Goal: Task Accomplishment & Management: Use online tool/utility

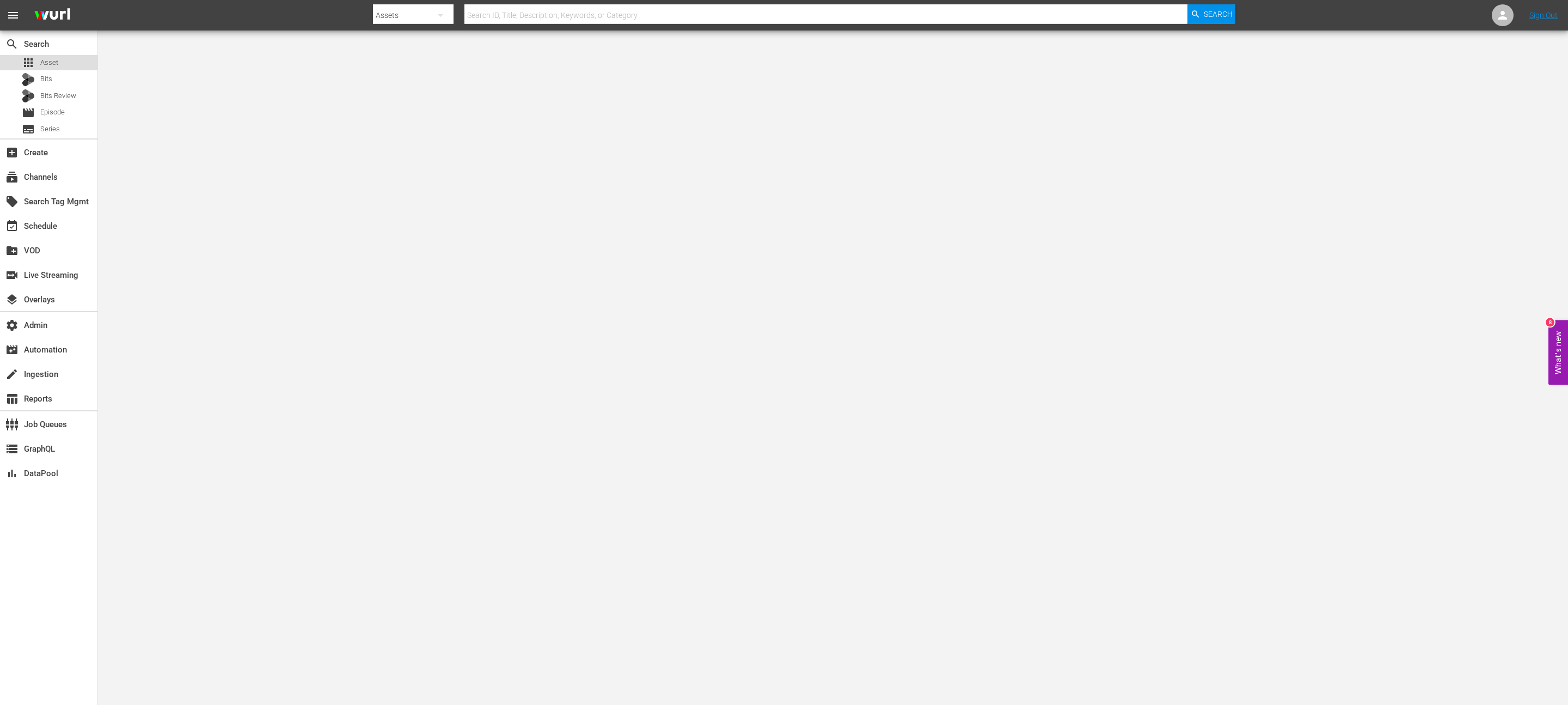
click at [63, 61] on div "apps Asset" at bounding box center [49, 62] width 97 height 15
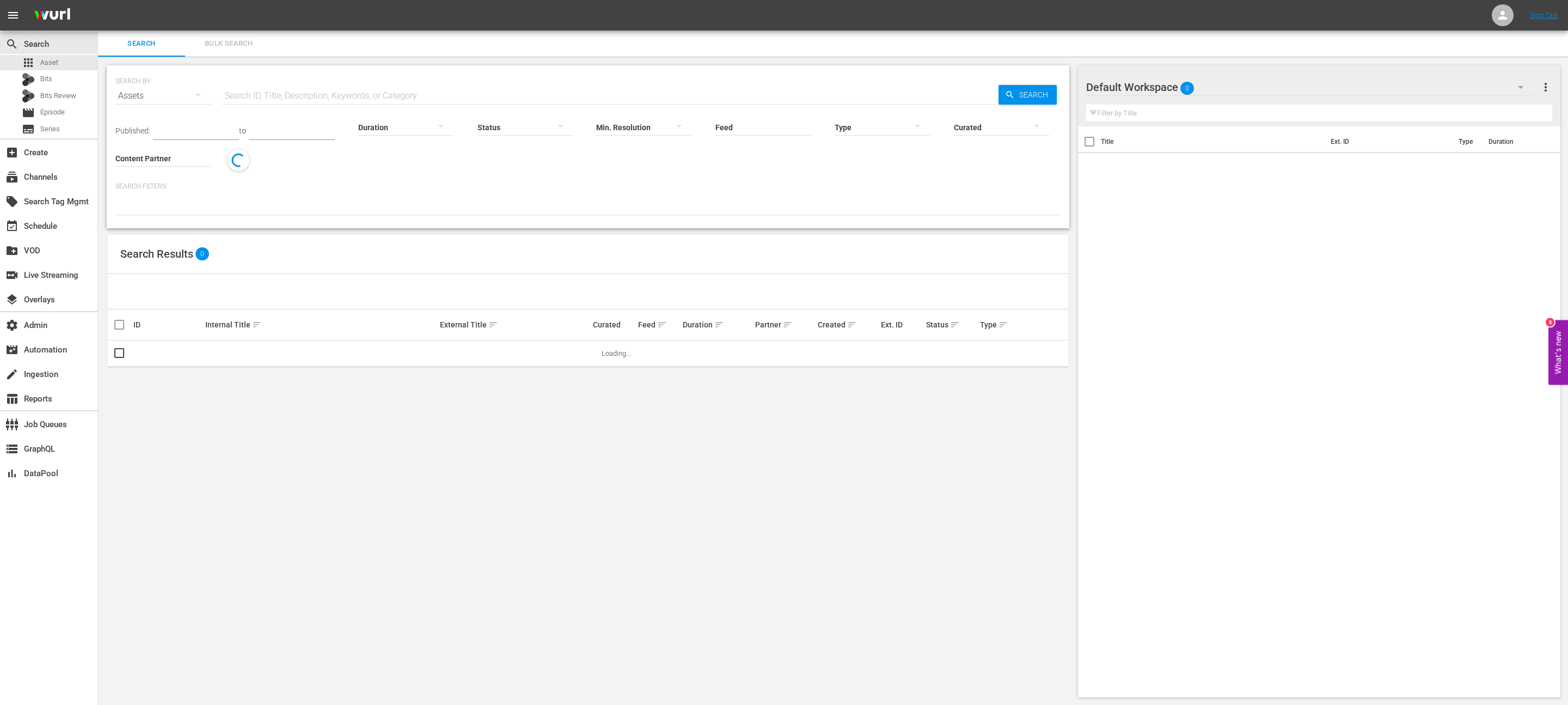
click at [358, 104] on div "Duration" at bounding box center [406, 120] width 96 height 39
click at [349, 96] on input "text" at bounding box center [610, 96] width 776 height 26
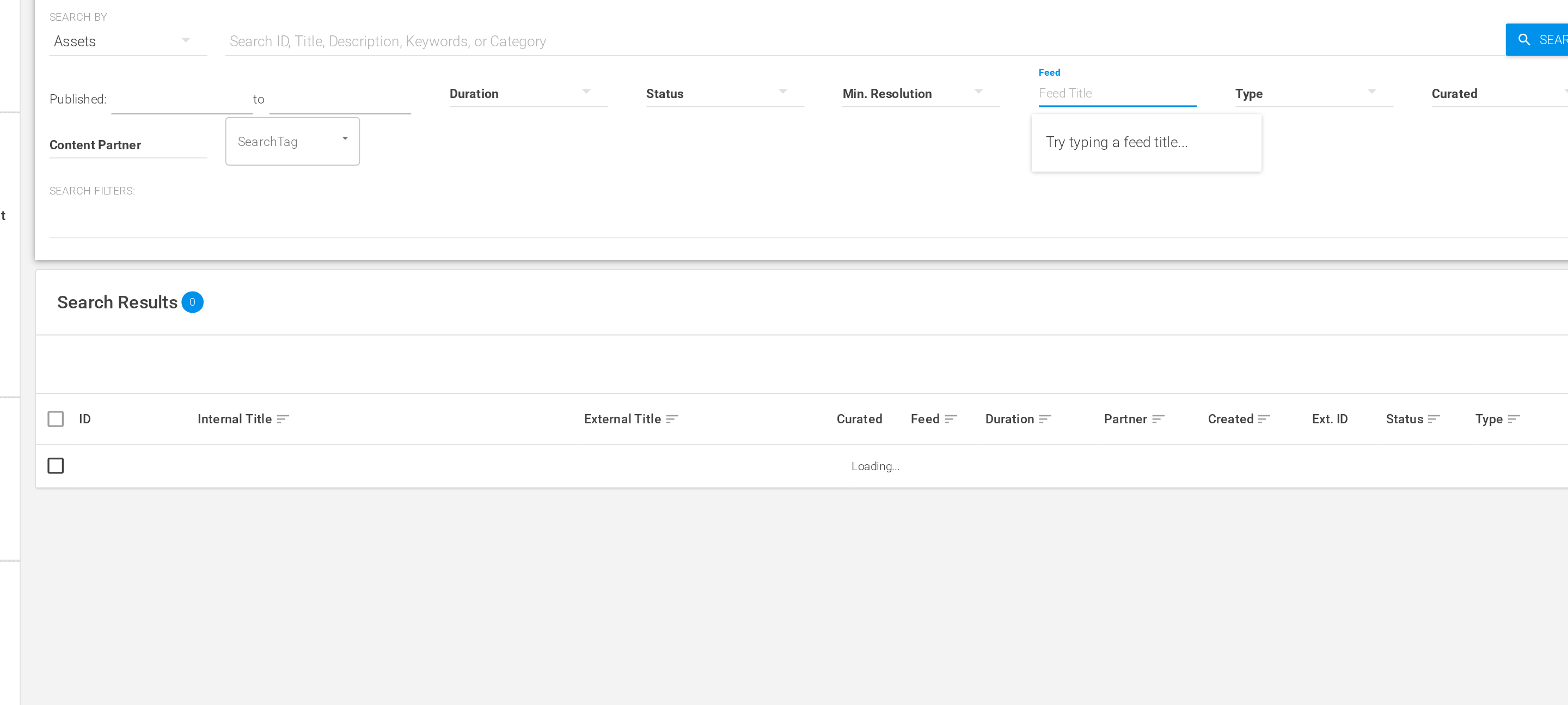
click at [735, 124] on input "Feed" at bounding box center [763, 128] width 96 height 39
type input "upload"
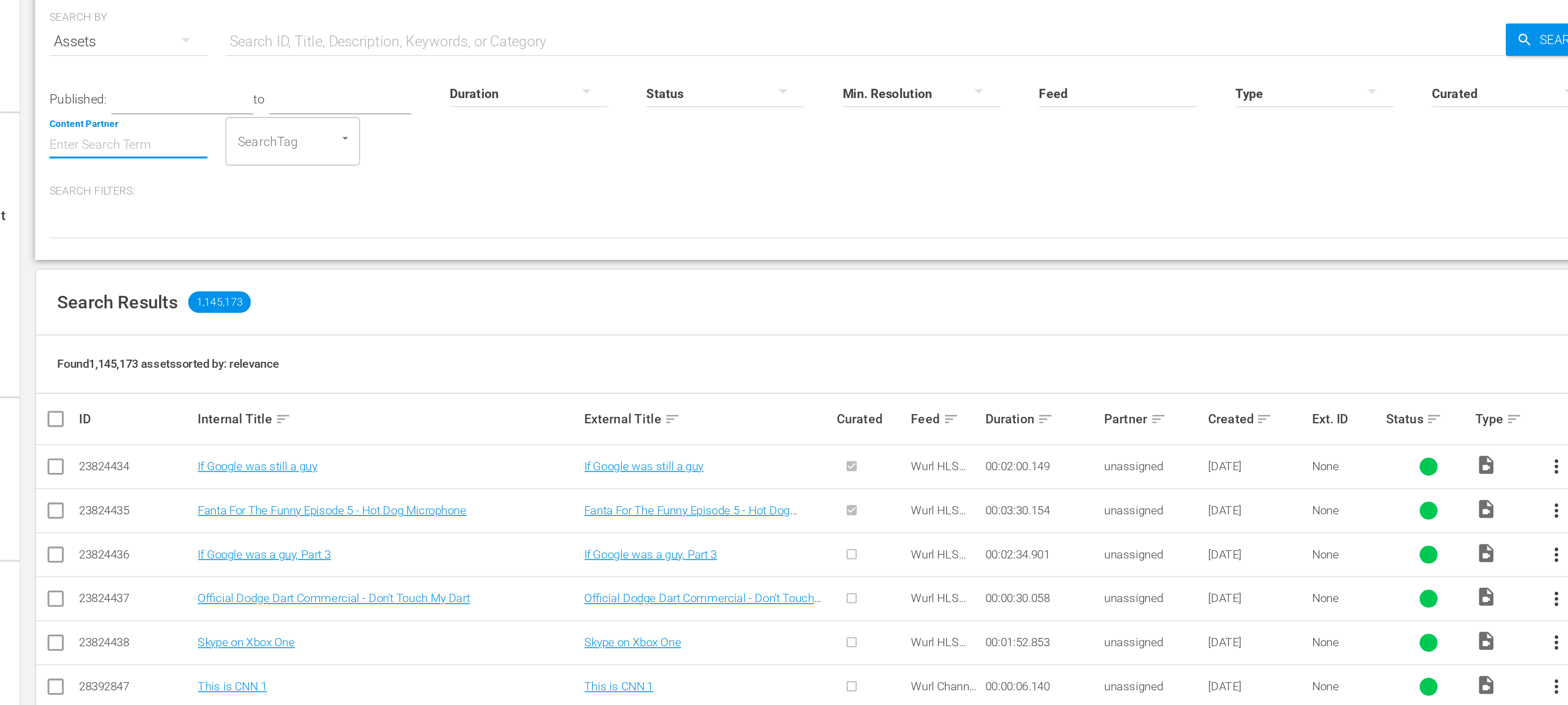
click at [178, 155] on input "Content Partner" at bounding box center [163, 159] width 96 height 39
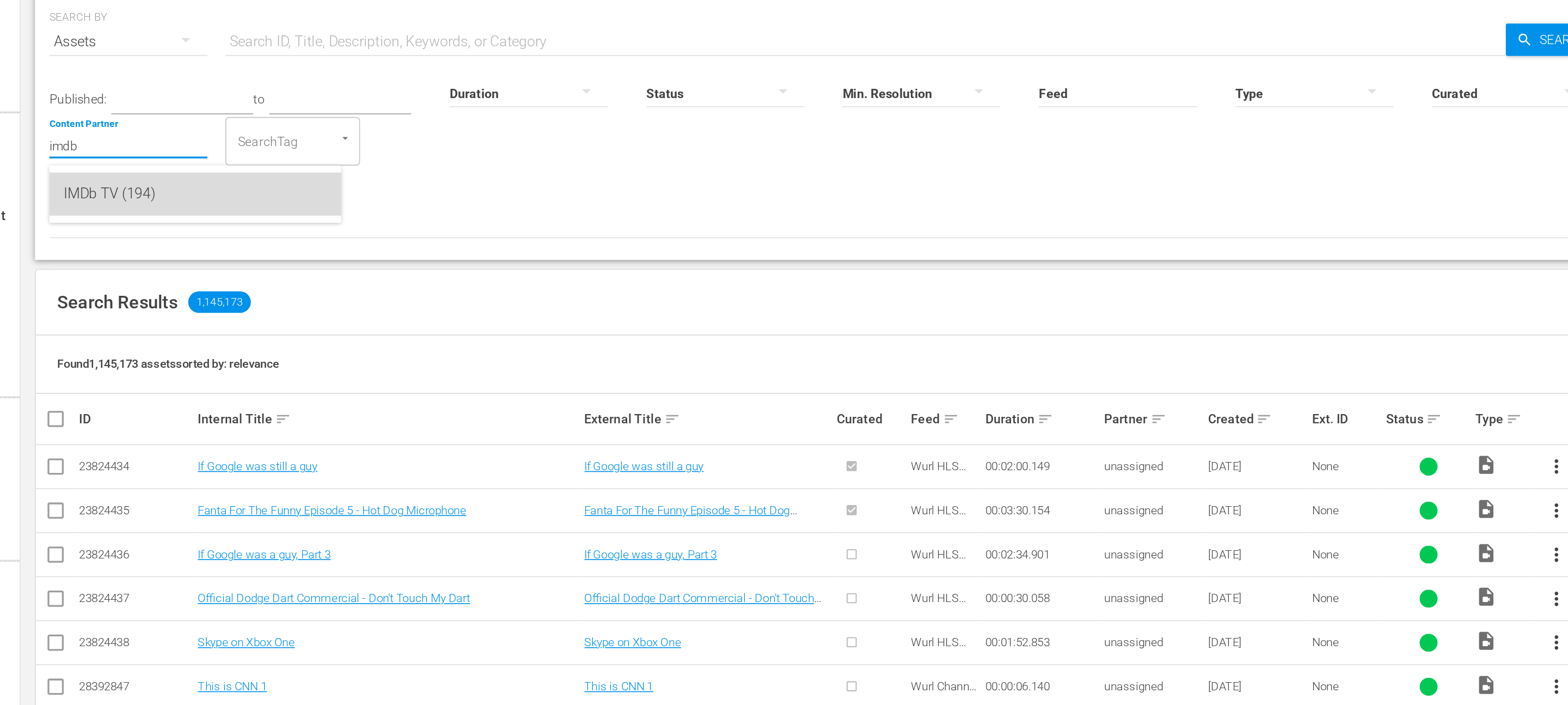
click at [179, 194] on div "IMDb TV (194)" at bounding box center [204, 188] width 160 height 26
type input "IMDb TV (194)"
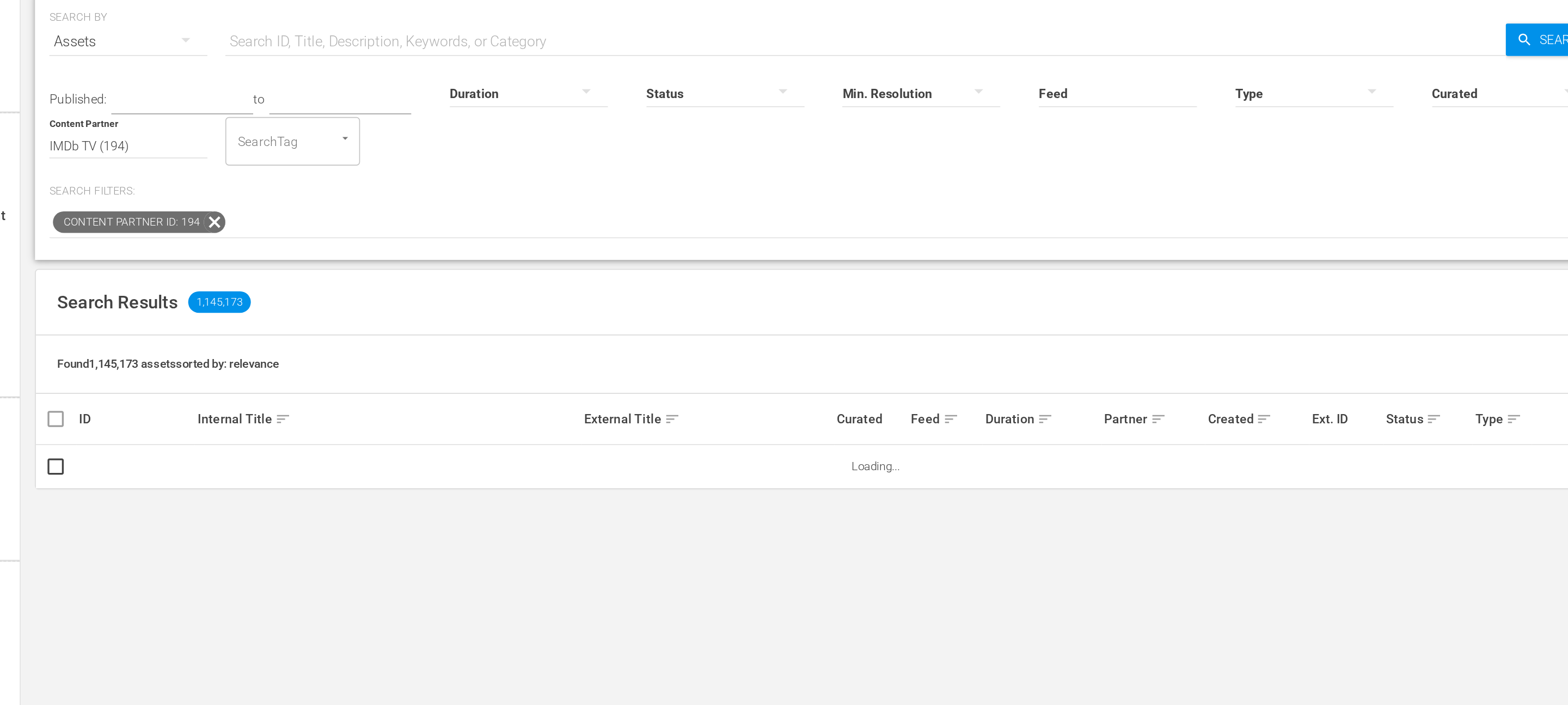
click at [765, 127] on input "Feed" at bounding box center [763, 128] width 96 height 39
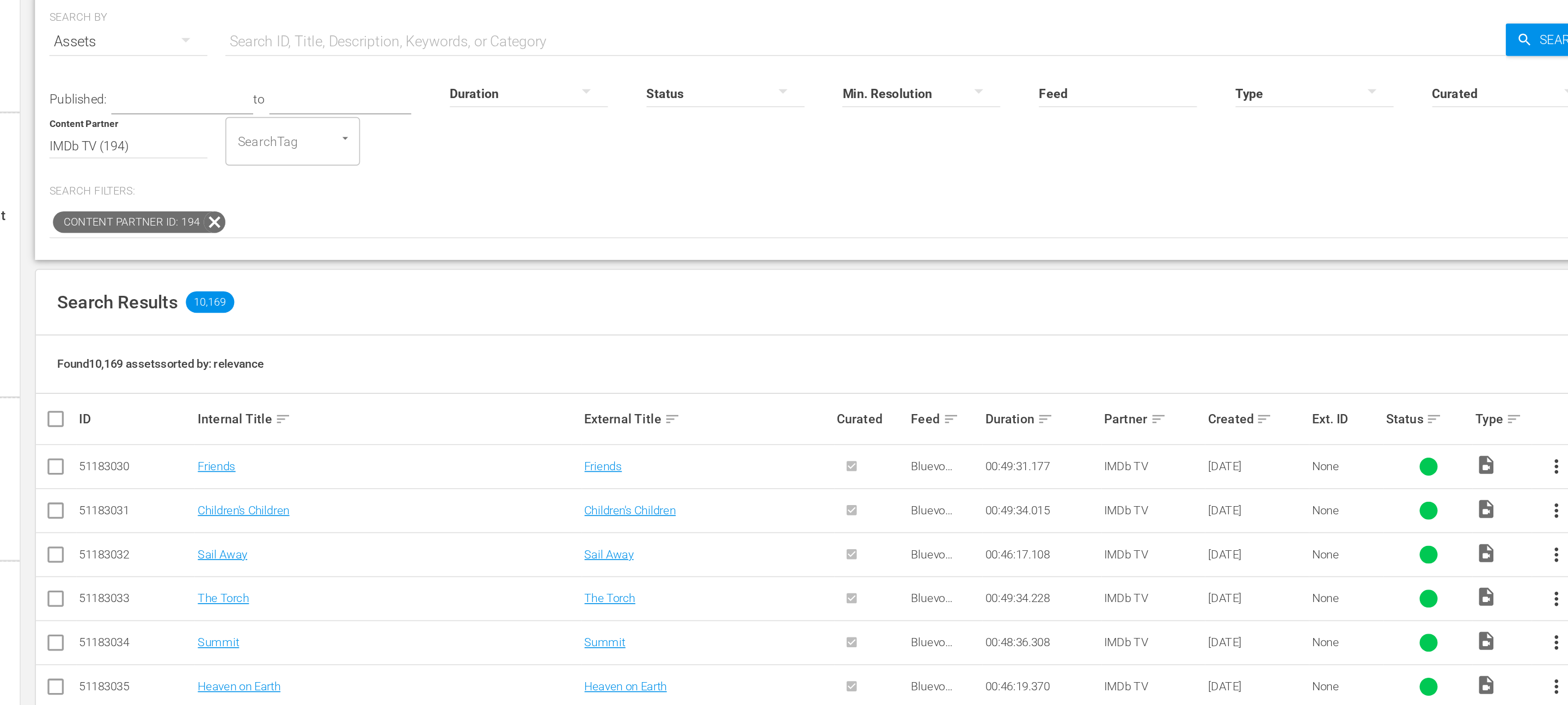
click at [852, 133] on div at bounding box center [883, 127] width 96 height 31
click at [761, 122] on div "Video Ad Bits Live Promo Placeholder" at bounding box center [784, 352] width 1568 height 705
click at [731, 130] on div "Video Ad Bits Live Promo Placeholder" at bounding box center [784, 352] width 1568 height 705
click at [729, 125] on input "Feed" at bounding box center [763, 128] width 96 height 39
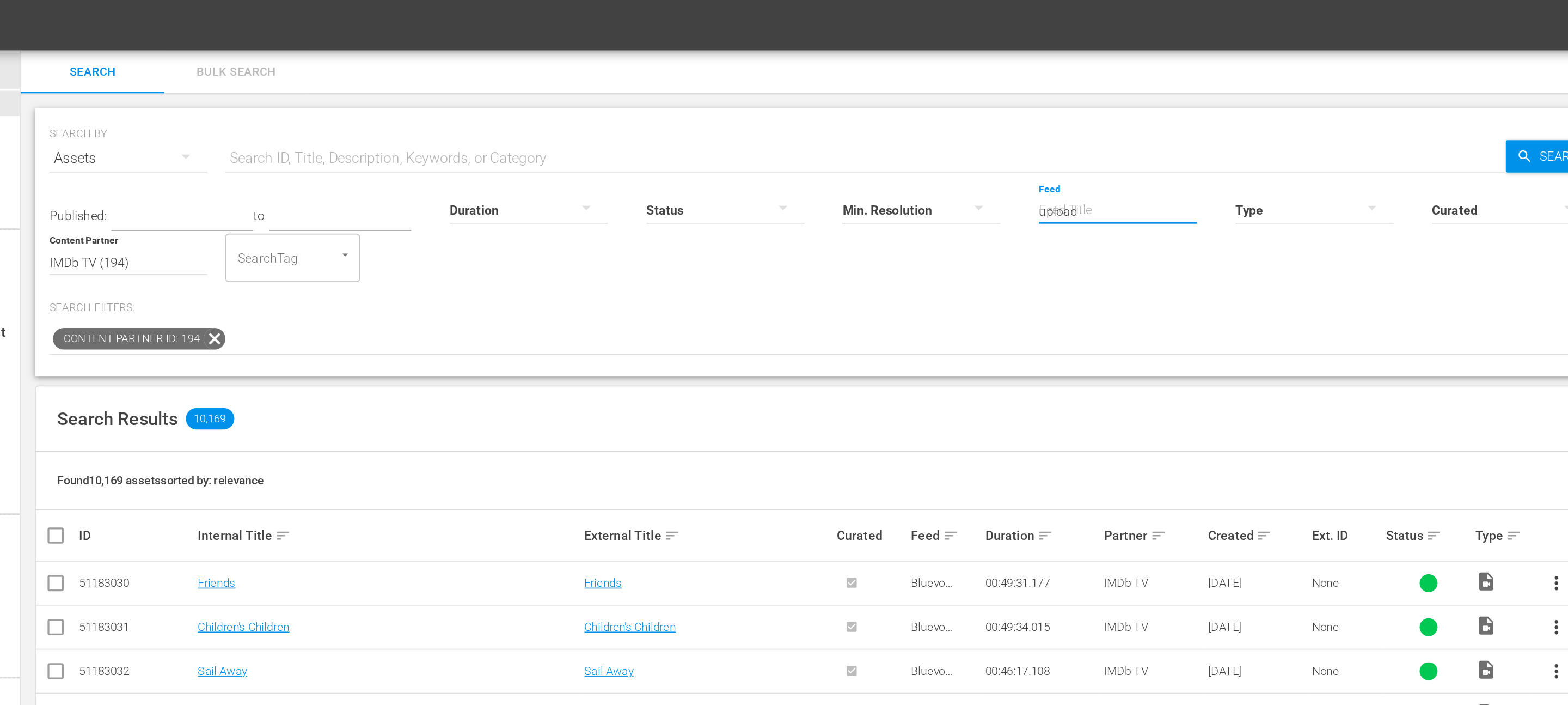
click at [759, 130] on input "upload" at bounding box center [763, 128] width 96 height 39
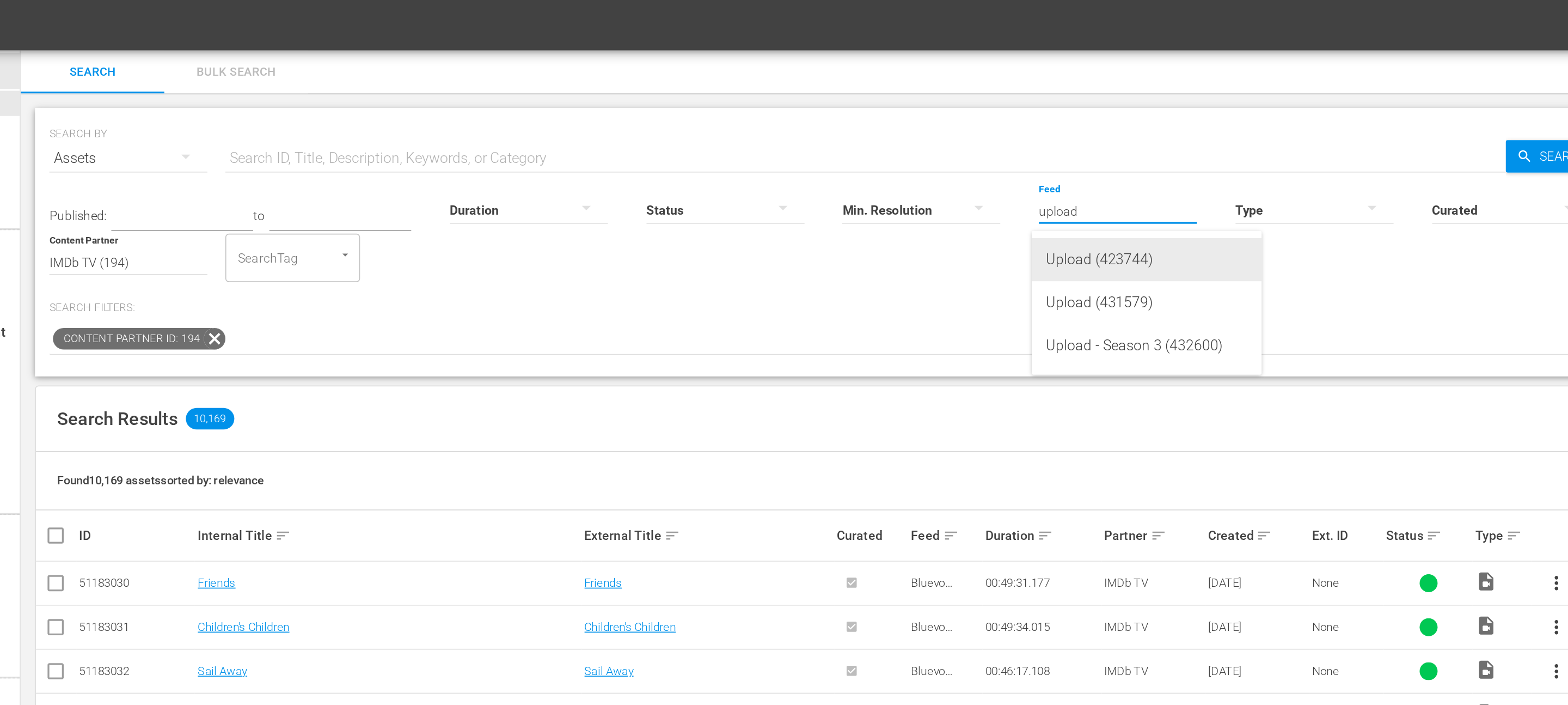
click at [752, 150] on div "Upload (423744)" at bounding box center [781, 157] width 122 height 26
type input "Upload (423744)"
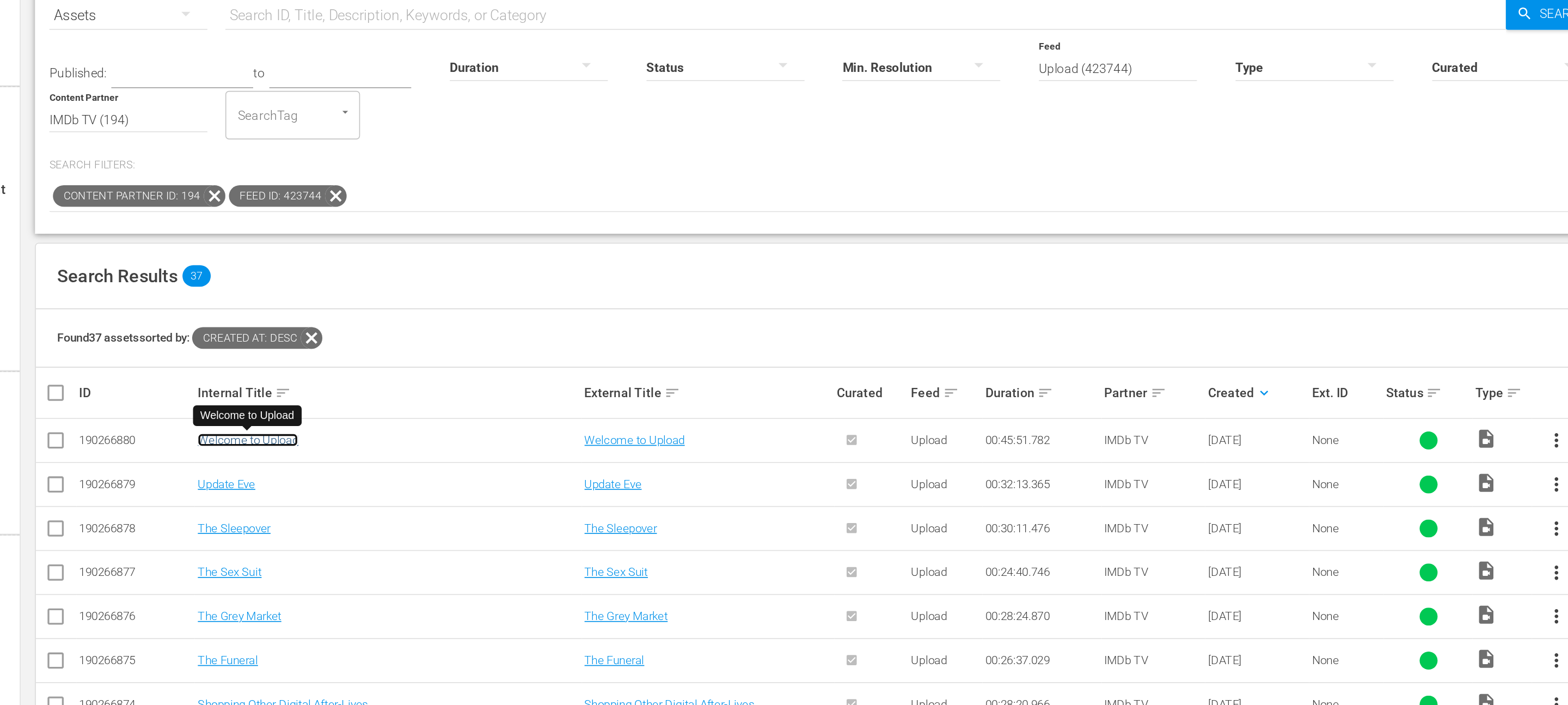
click at [259, 353] on link "Welcome to Upload" at bounding box center [236, 353] width 61 height 8
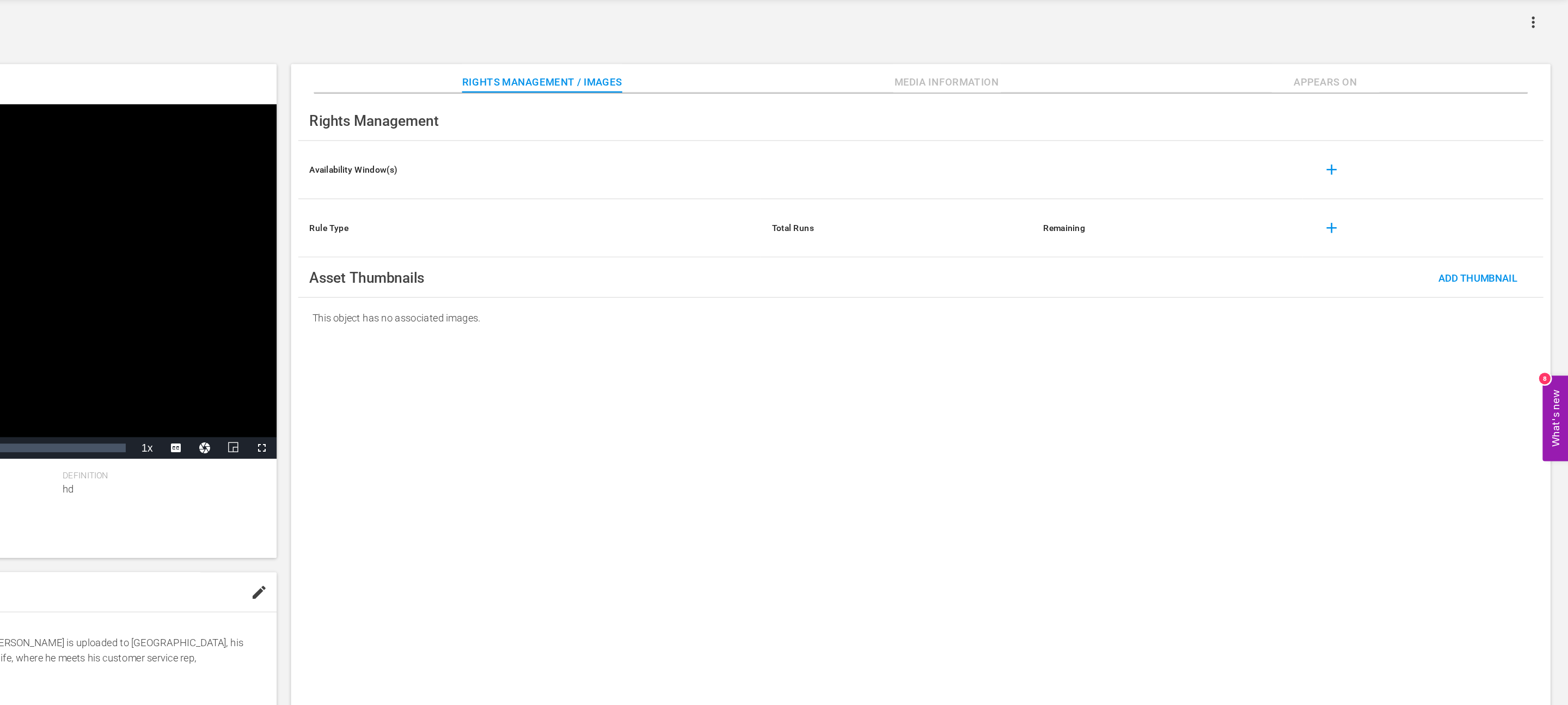
click at [1376, 101] on span "Appears On" at bounding box center [1383, 98] width 82 height 14
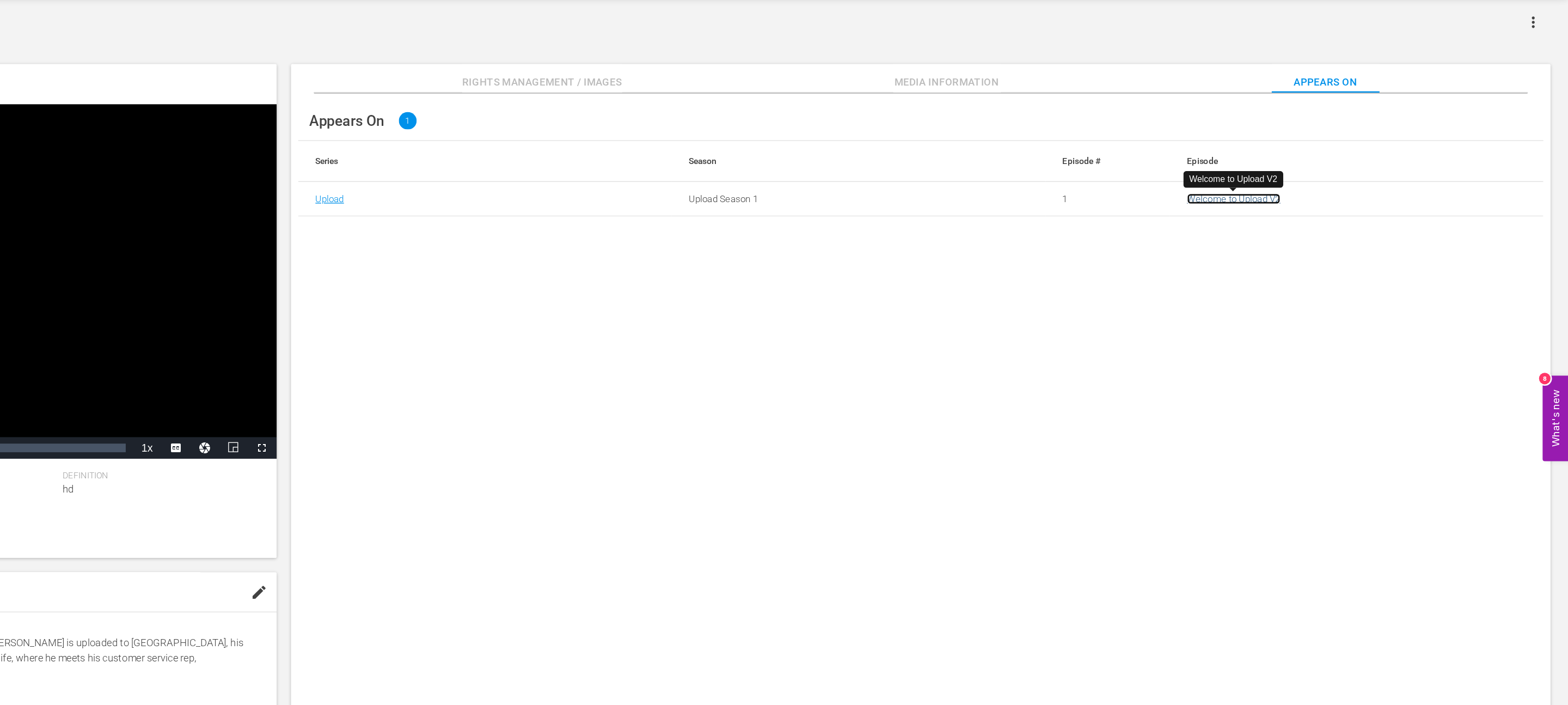
click at [1304, 187] on link "Welcome to Upload V2" at bounding box center [1314, 186] width 71 height 8
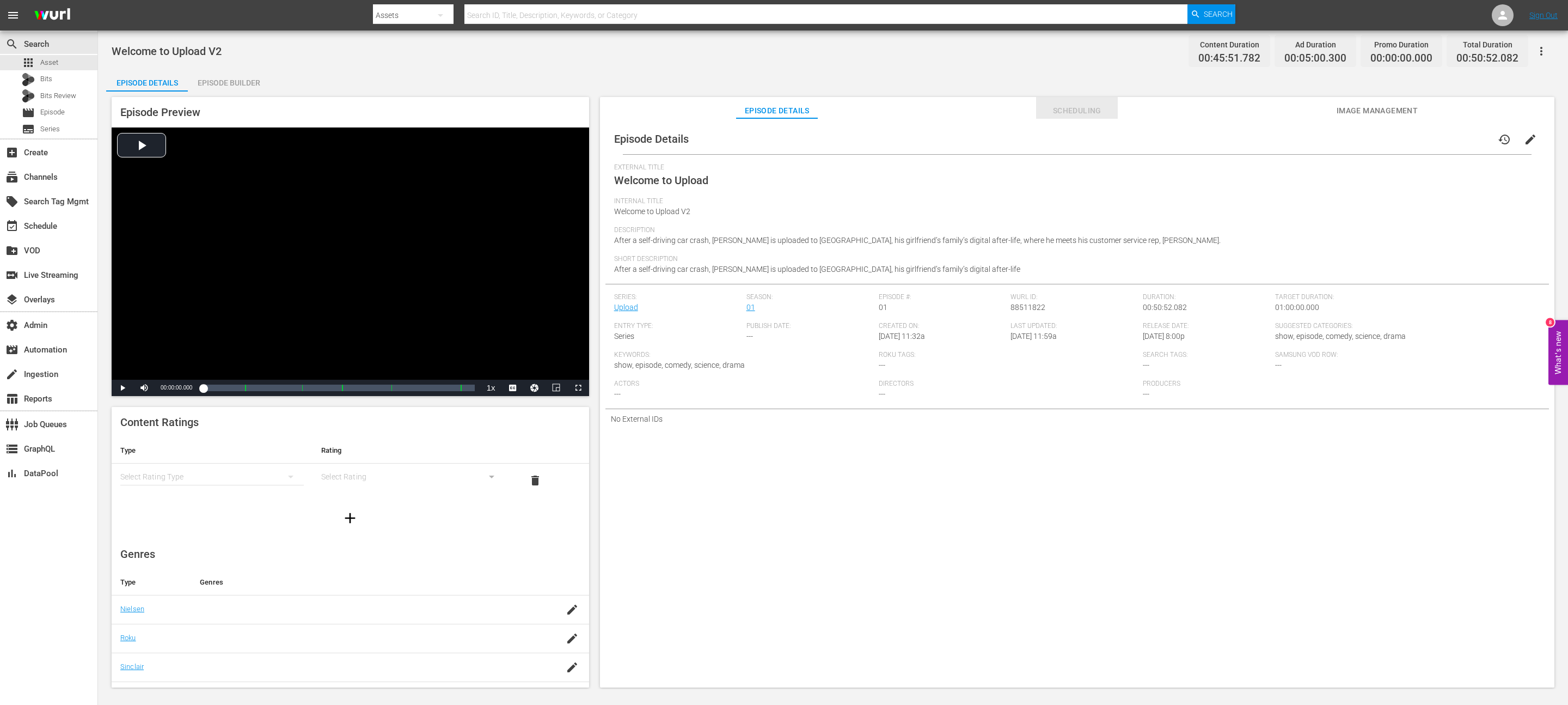
click at [1050, 111] on span "Scheduling" at bounding box center [1077, 111] width 82 height 14
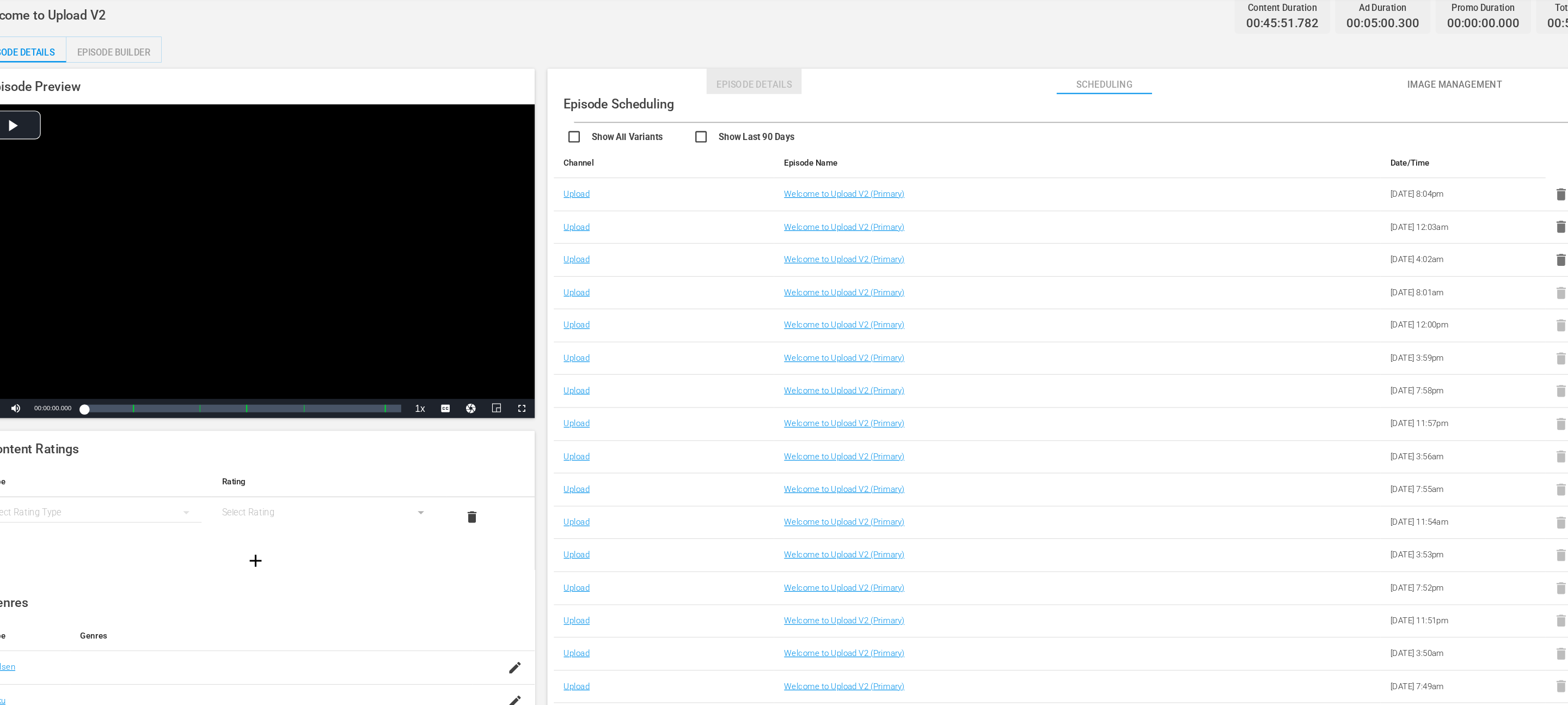
click at [780, 117] on button "Episode Details" at bounding box center [777, 107] width 82 height 22
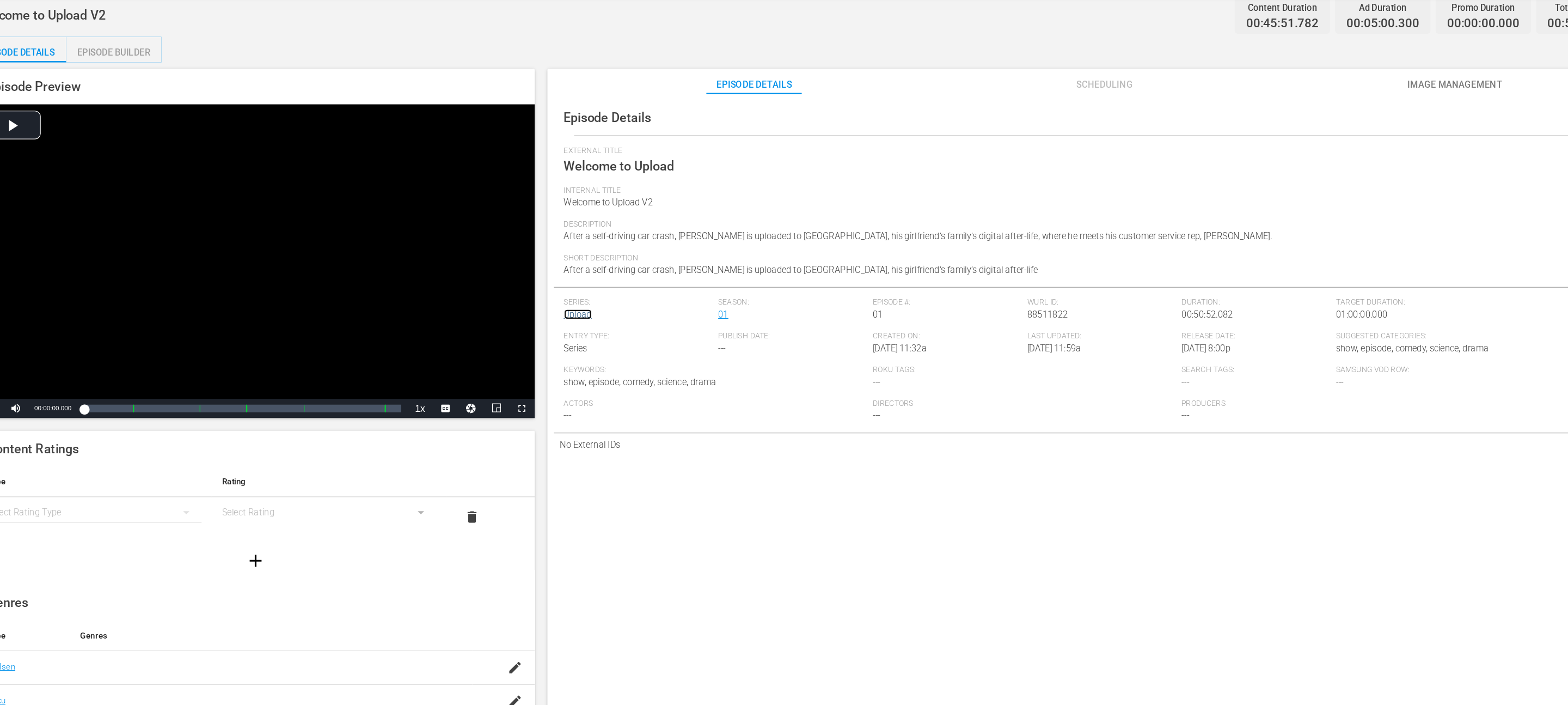
click at [620, 310] on link "Upload" at bounding box center [626, 308] width 24 height 9
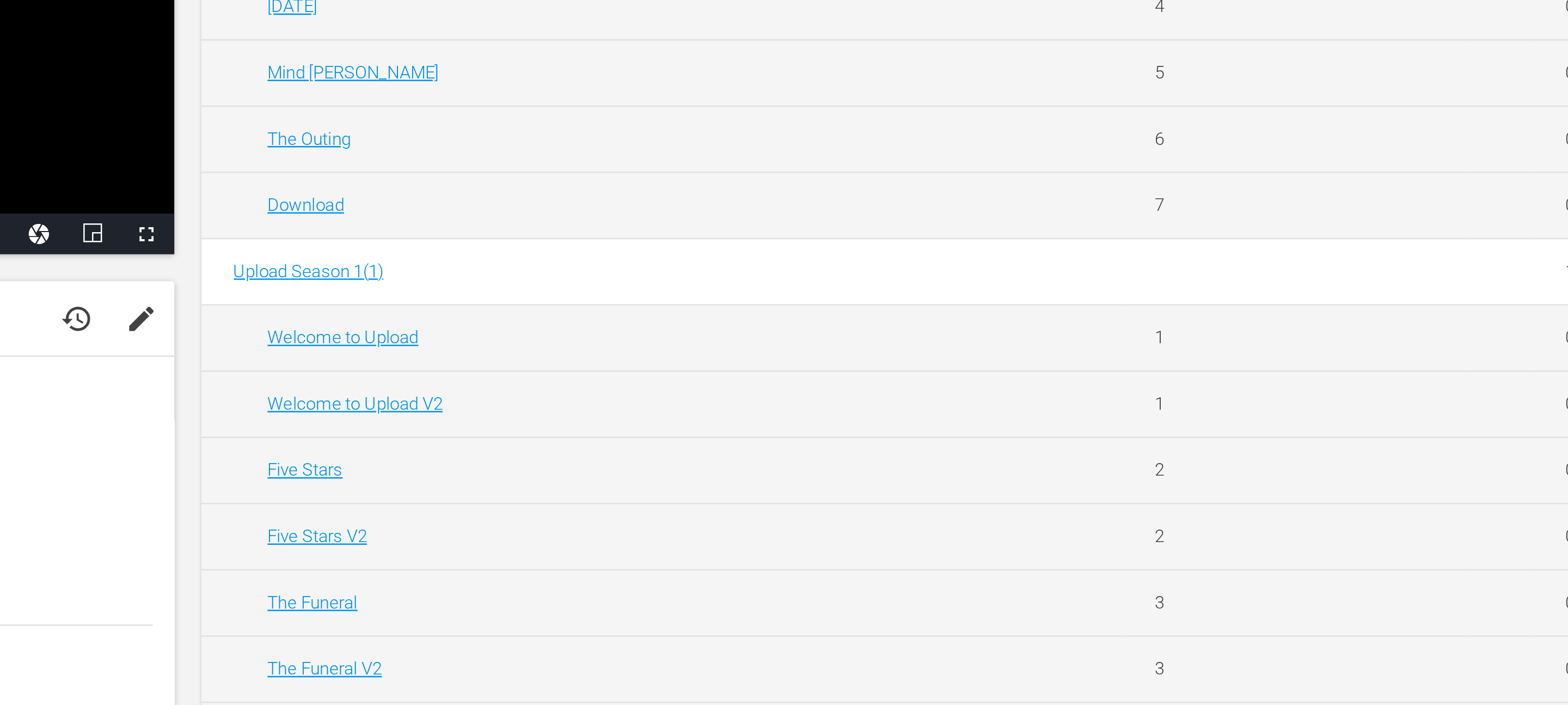
scroll to position [339, 0]
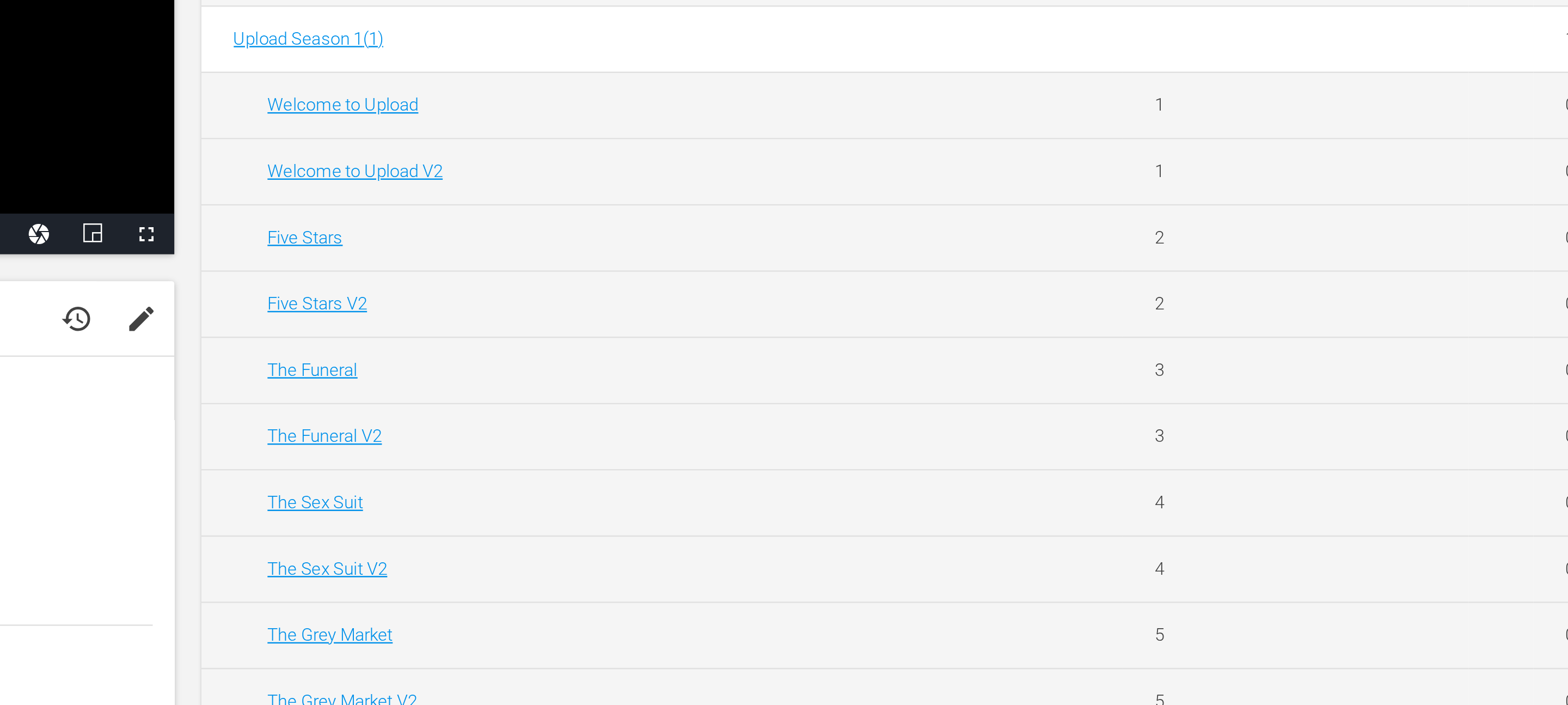
click at [682, 402] on td "Five Stars V2" at bounding box center [786, 394] width 372 height 27
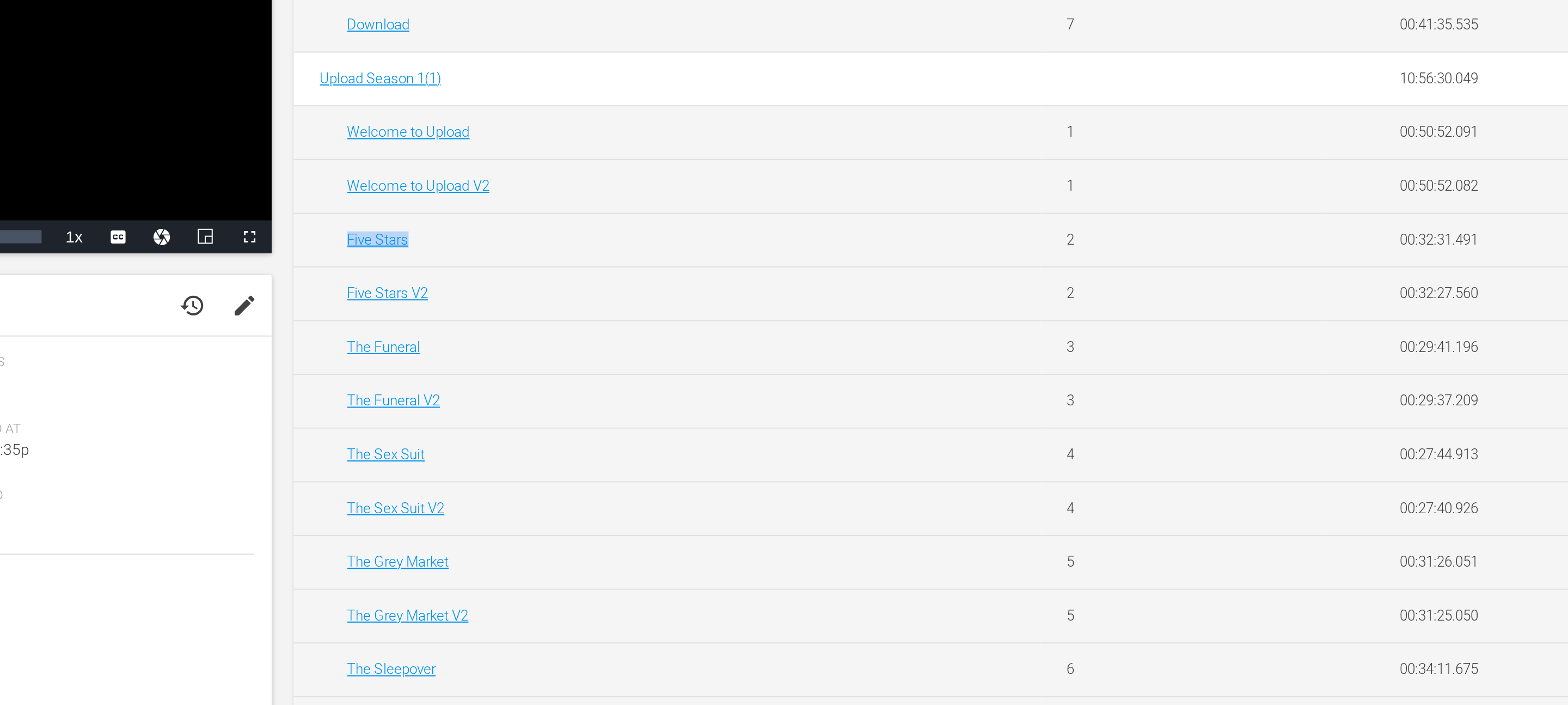
drag, startPoint x: 613, startPoint y: 360, endPoint x: 721, endPoint y: 378, distance: 109.5
click at [721, 378] on td "Five Stars" at bounding box center [786, 367] width 372 height 27
click at [616, 371] on td "Five Stars" at bounding box center [786, 367] width 372 height 27
drag, startPoint x: 616, startPoint y: 369, endPoint x: 702, endPoint y: 392, distance: 89.0
click at [702, 392] on tbody "Upload Season 3 ( 3 ) 04:59:01.868 delete Ticking Clock 1 00:41:29.753 00:41:29…" at bounding box center [1077, 327] width 955 height 1015
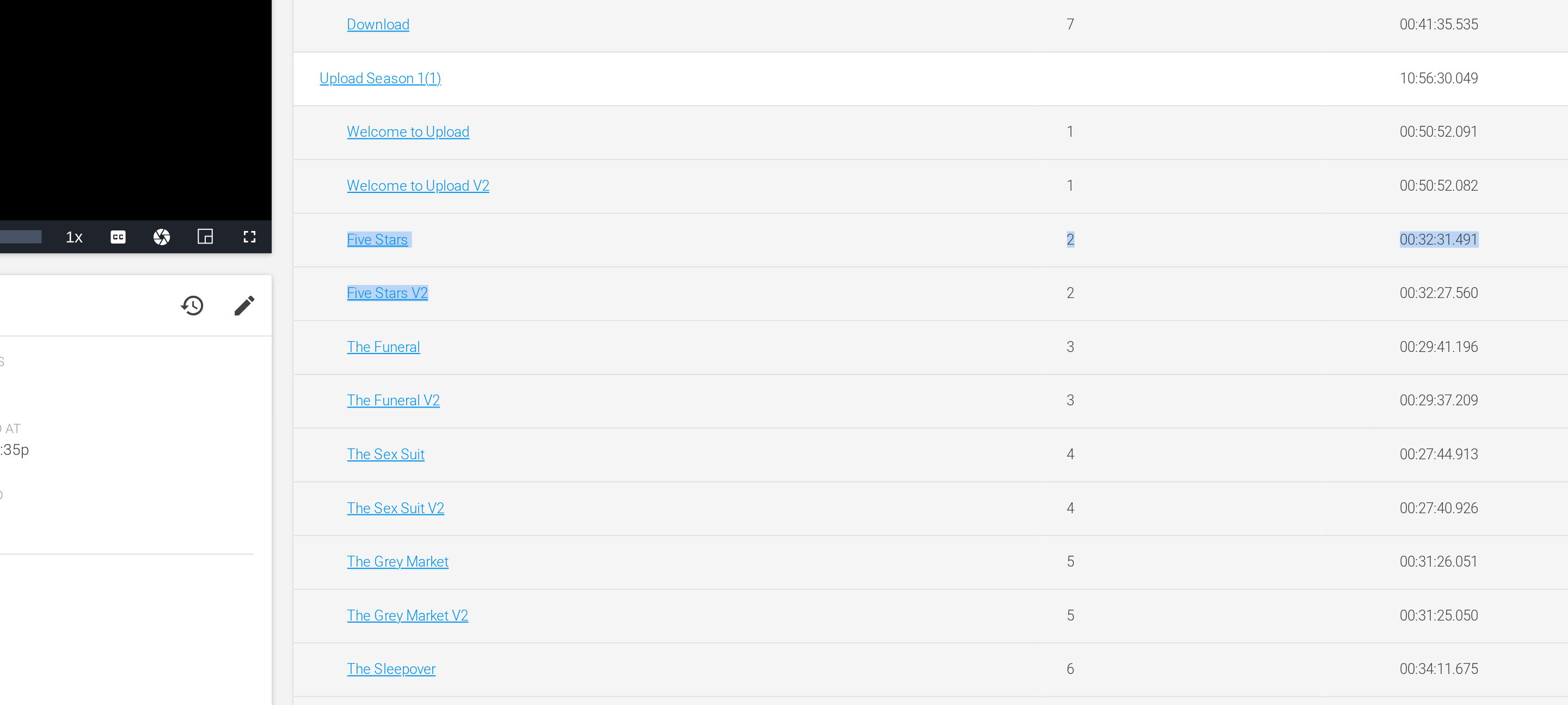
click at [702, 392] on div "Five Stars V2" at bounding box center [792, 393] width 332 height 8
drag, startPoint x: 700, startPoint y: 395, endPoint x: 615, endPoint y: 371, distance: 88.3
click at [615, 371] on tbody "Upload Season 3 ( 3 ) 04:59:01.868 delete Ticking Clock 1 00:41:29.753 00:41:29…" at bounding box center [1077, 327] width 955 height 1015
click at [615, 371] on td "Five Stars" at bounding box center [786, 367] width 372 height 27
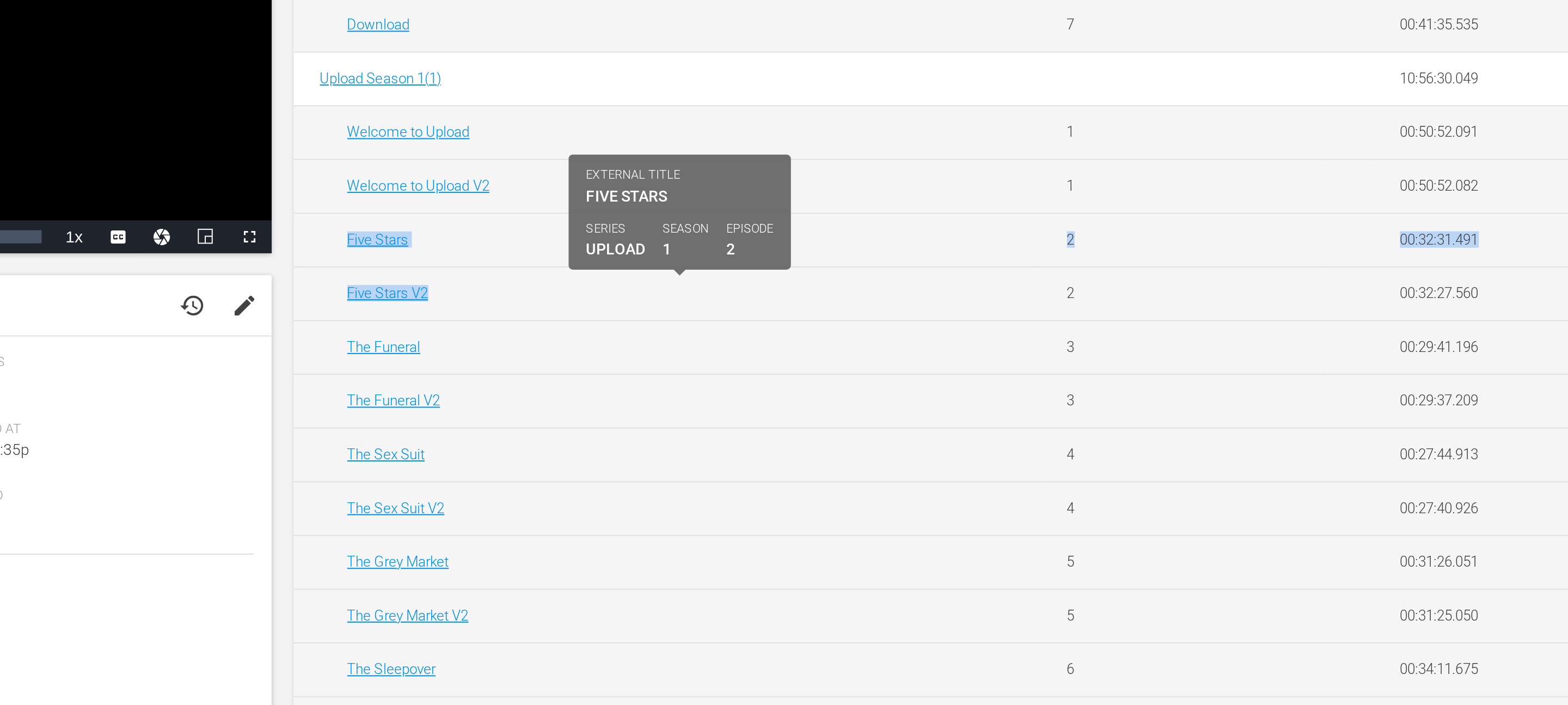
drag, startPoint x: 615, startPoint y: 367, endPoint x: 711, endPoint y: 397, distance: 100.6
click at [711, 397] on tbody "Upload Season 3 ( 3 ) 04:59:01.868 delete Ticking Clock 1 00:41:29.753 00:41:29…" at bounding box center [1077, 327] width 955 height 1015
click at [711, 397] on div "Five Stars V2" at bounding box center [792, 393] width 332 height 8
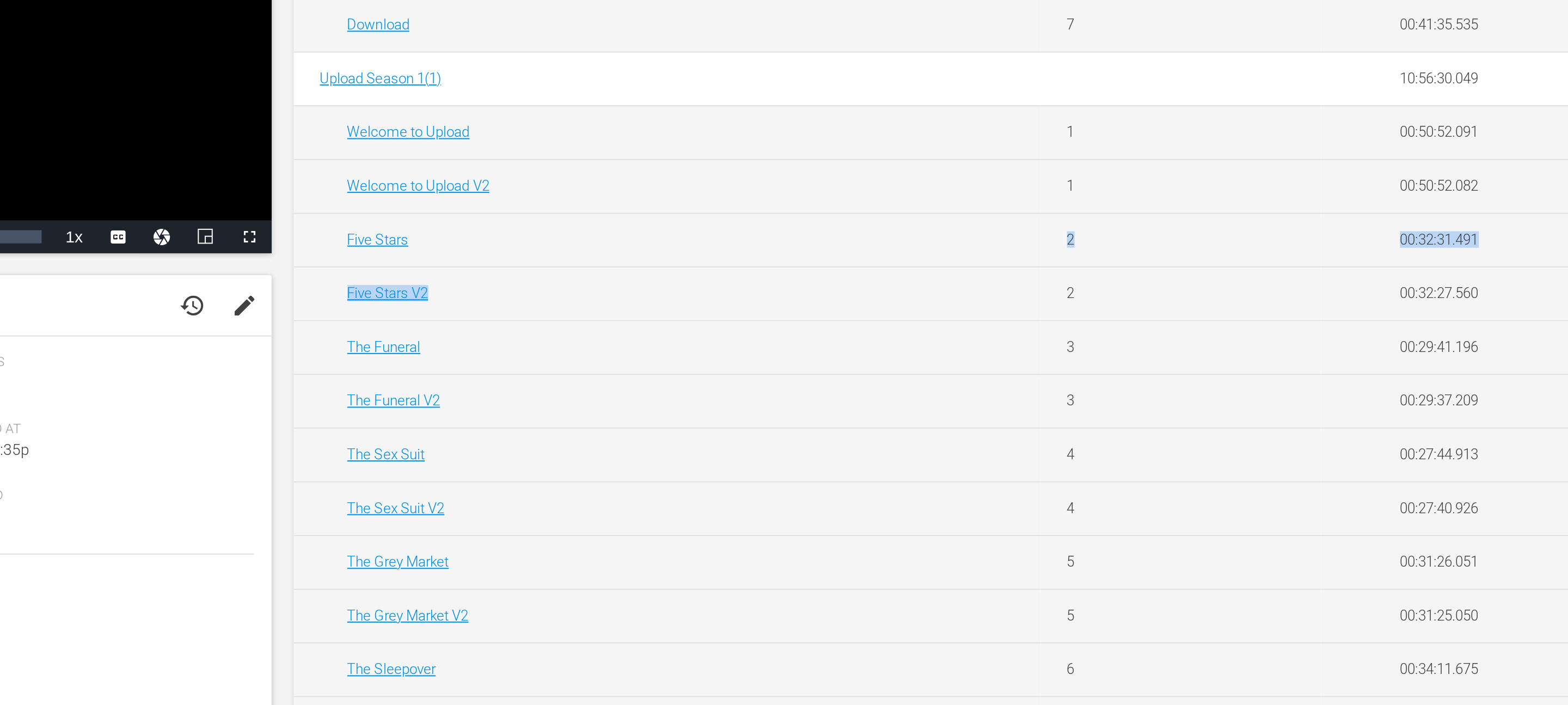
drag, startPoint x: 693, startPoint y: 394, endPoint x: 633, endPoint y: 377, distance: 62.4
click at [633, 377] on tbody "Upload Season 3 ( 3 ) 04:59:01.868 delete Ticking Clock 1 00:41:29.753 00:41:29…" at bounding box center [1077, 327] width 955 height 1015
click at [627, 375] on td "Five Stars" at bounding box center [786, 367] width 372 height 27
drag, startPoint x: 617, startPoint y: 368, endPoint x: 719, endPoint y: 390, distance: 104.3
click at [719, 389] on tbody "Upload Season 3 ( 3 ) 04:59:01.868 delete Ticking Clock 1 00:41:29.753 00:41:29…" at bounding box center [1077, 327] width 955 height 1015
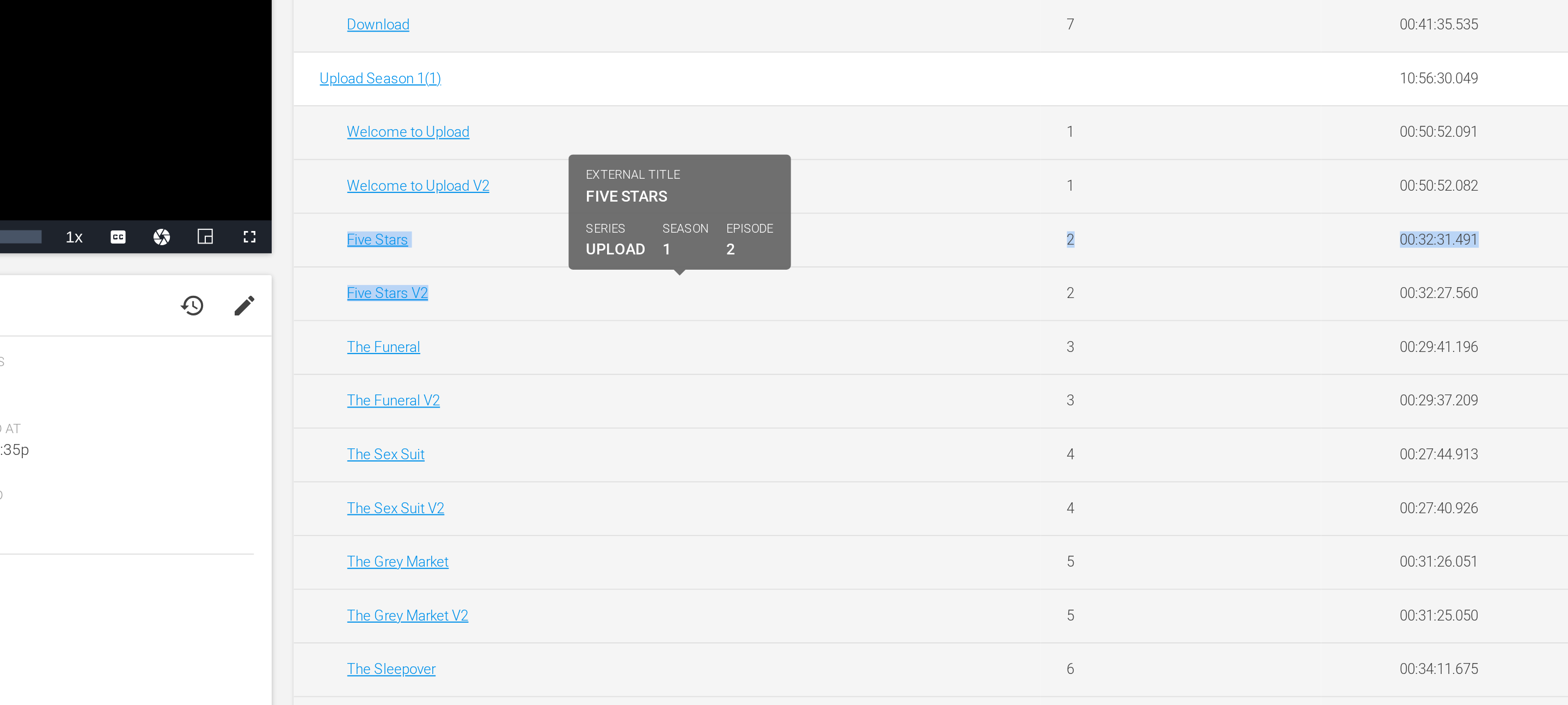
click at [719, 390] on div "Five Stars V2" at bounding box center [792, 393] width 332 height 8
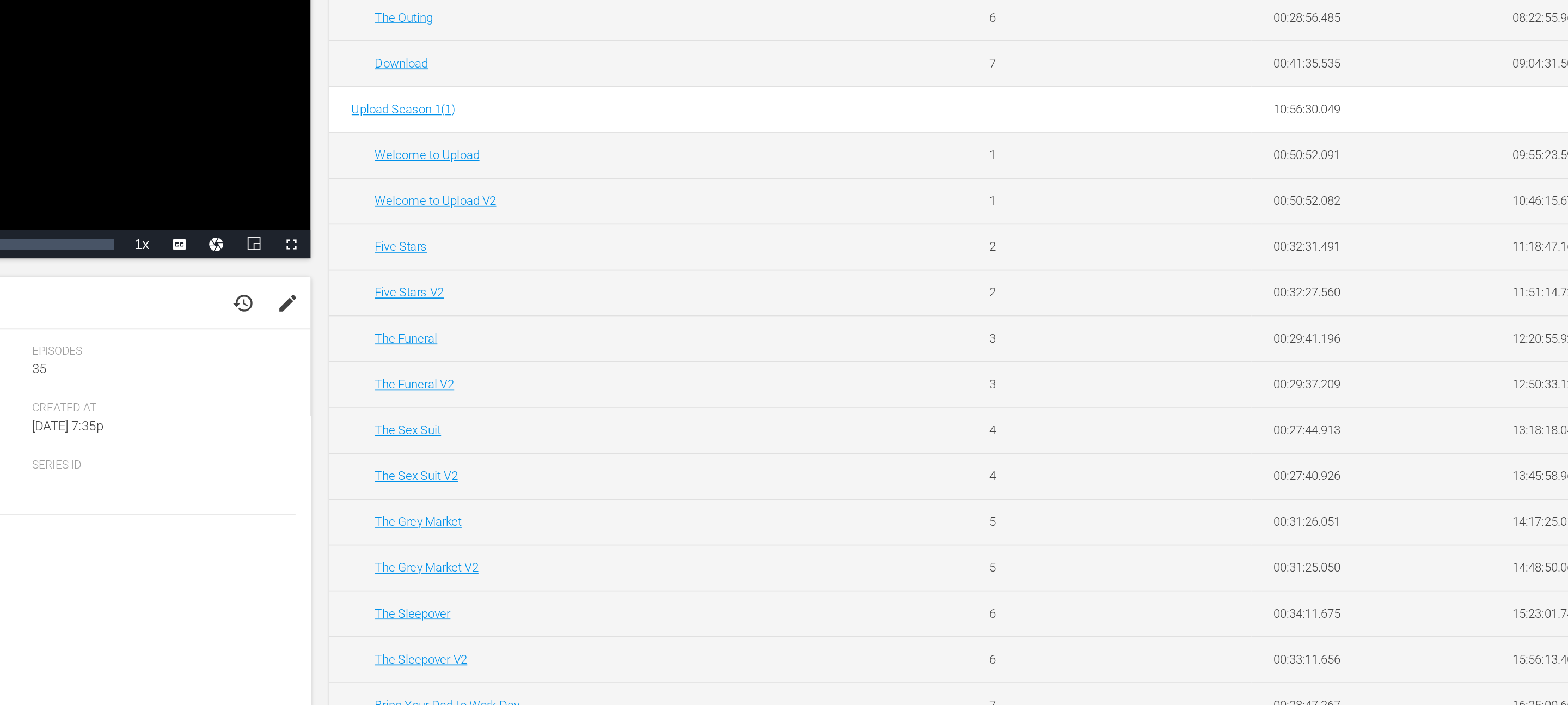
click at [608, 377] on td "Five Stars" at bounding box center [786, 367] width 372 height 27
drag, startPoint x: 612, startPoint y: 366, endPoint x: 706, endPoint y: 386, distance: 96.1
click at [706, 386] on tbody "Upload Season 3 ( 3 ) 04:59:01.868 delete Ticking Clock 1 00:41:29.753 00:41:29…" at bounding box center [1077, 327] width 955 height 1015
click at [620, 372] on td "Five Stars" at bounding box center [786, 367] width 372 height 27
click at [620, 372] on td "Five Stars" at bounding box center [786, 367] width 372 height 27
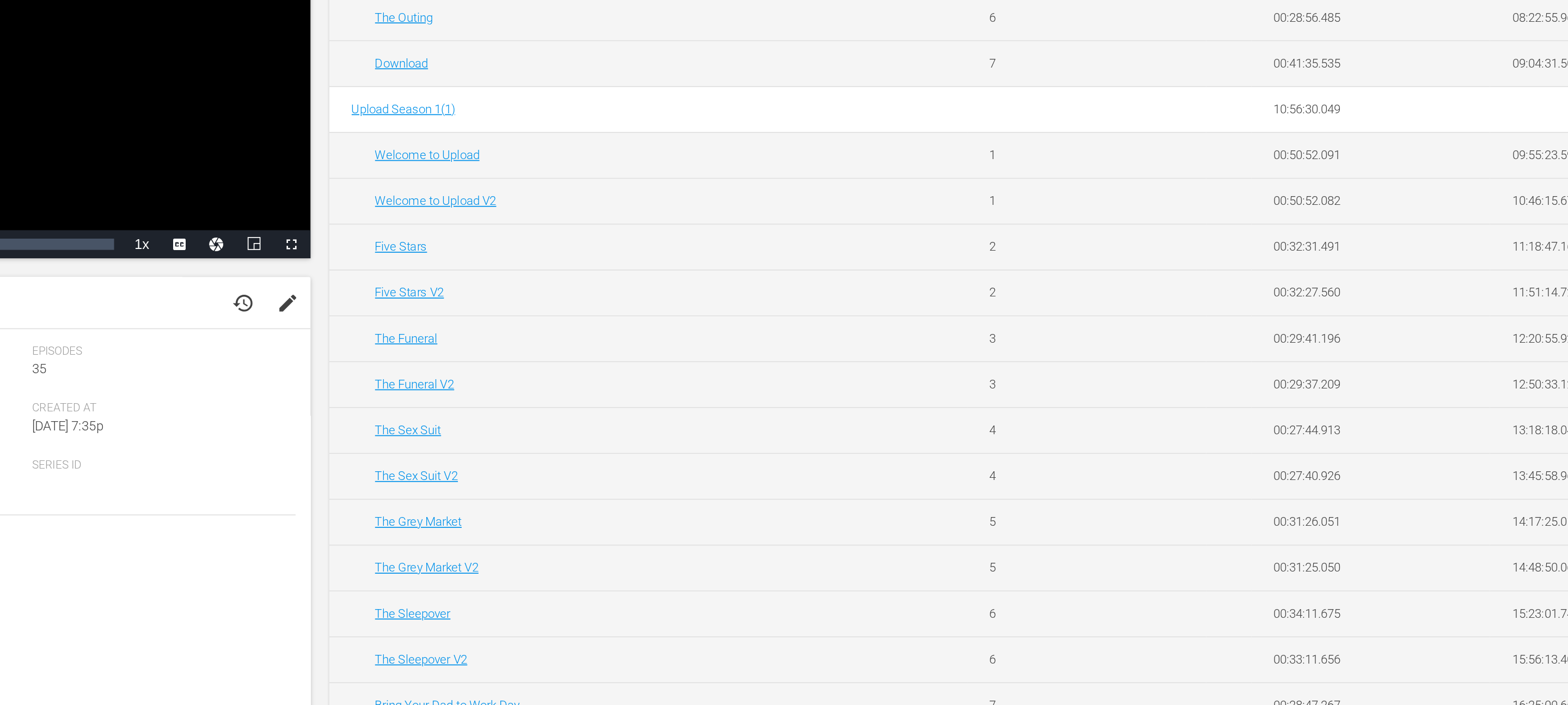
click at [977, 395] on td "2" at bounding box center [1041, 394] width 140 height 27
click at [619, 387] on td "Five Stars V2" at bounding box center [786, 394] width 372 height 27
click at [590, 372] on div "Series Preview Video Player is loading. Play Video Play Mute Current Time 00:00…" at bounding box center [832, 374] width 1453 height 610
click at [615, 396] on td "Five Stars V2" at bounding box center [786, 394] width 372 height 27
click at [967, 384] on td "Five Stars V2" at bounding box center [786, 394] width 372 height 27
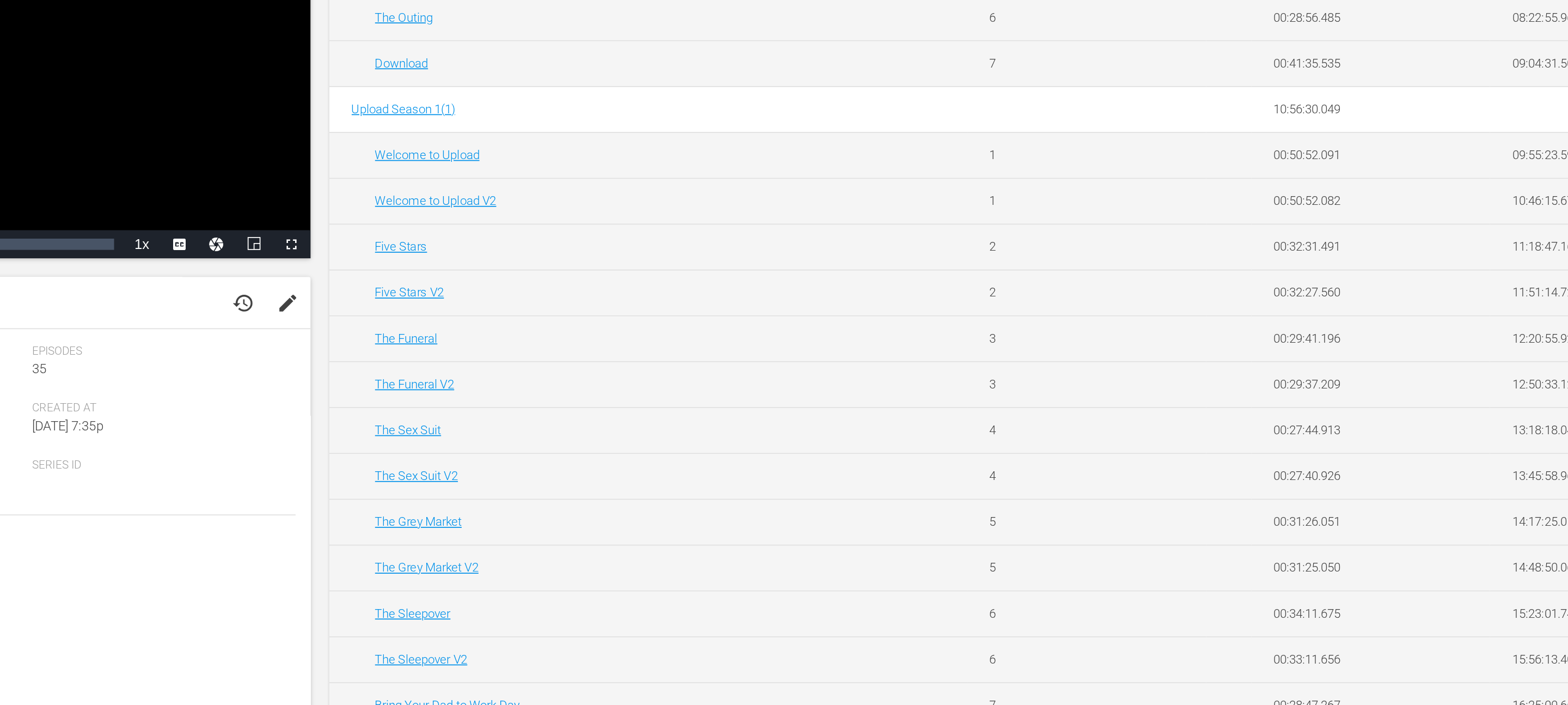
click at [977, 372] on td "2" at bounding box center [1041, 367] width 140 height 27
click at [592, 333] on div "Series Preview Video Player is loading. Play Video Play Mute Current Time 00:00…" at bounding box center [832, 374] width 1453 height 610
click at [606, 333] on td "Welcome to Upload V2" at bounding box center [786, 340] width 372 height 27
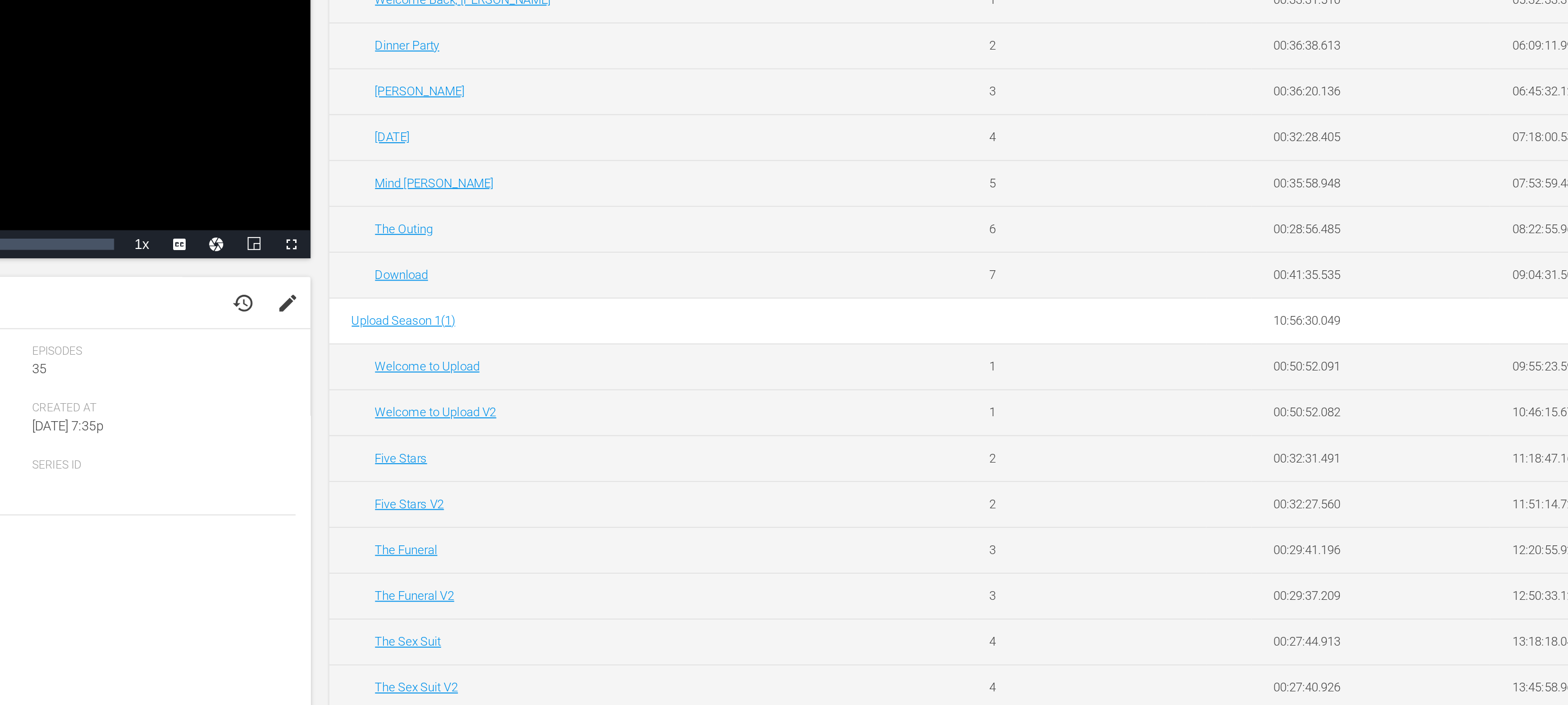
scroll to position [0, 0]
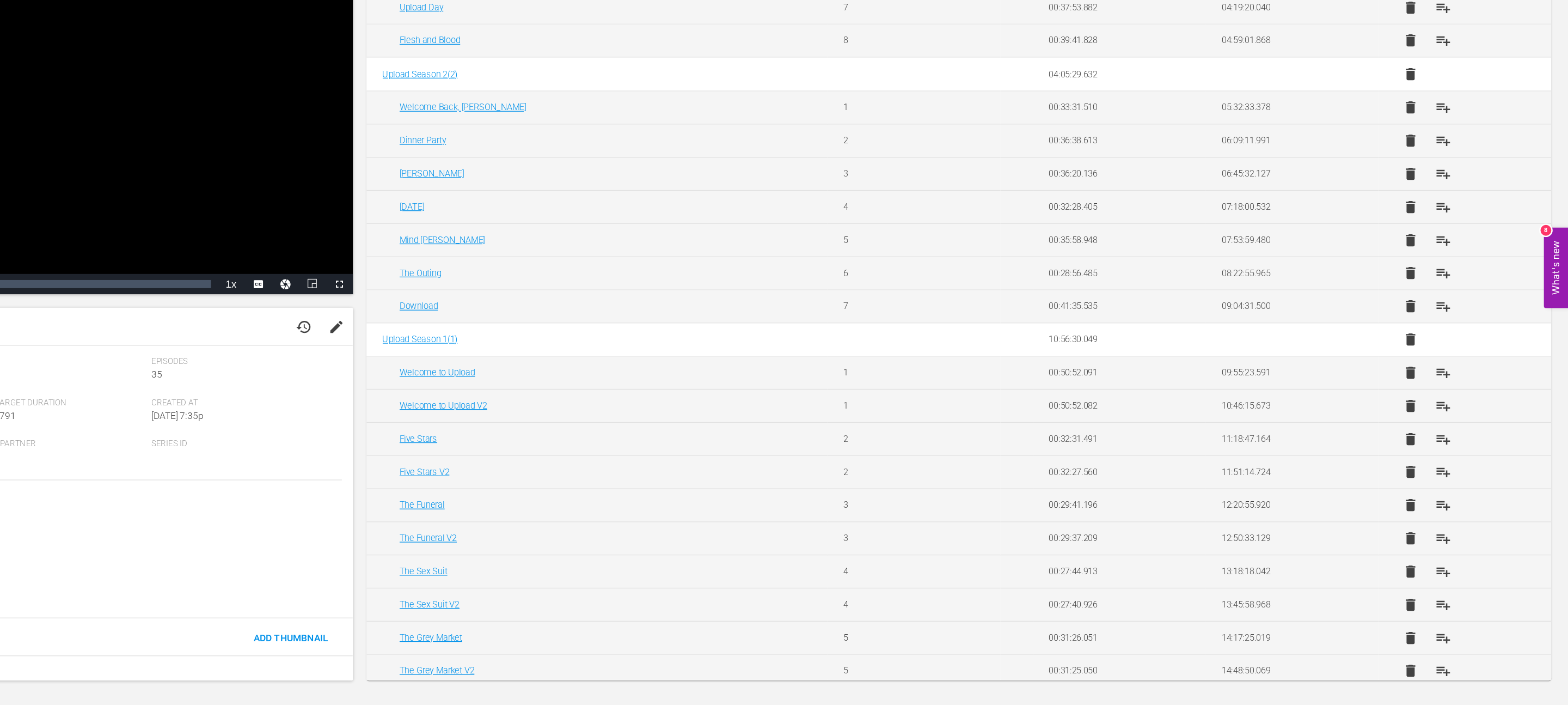
click at [577, 288] on div "Video Player" at bounding box center [350, 231] width 478 height 252
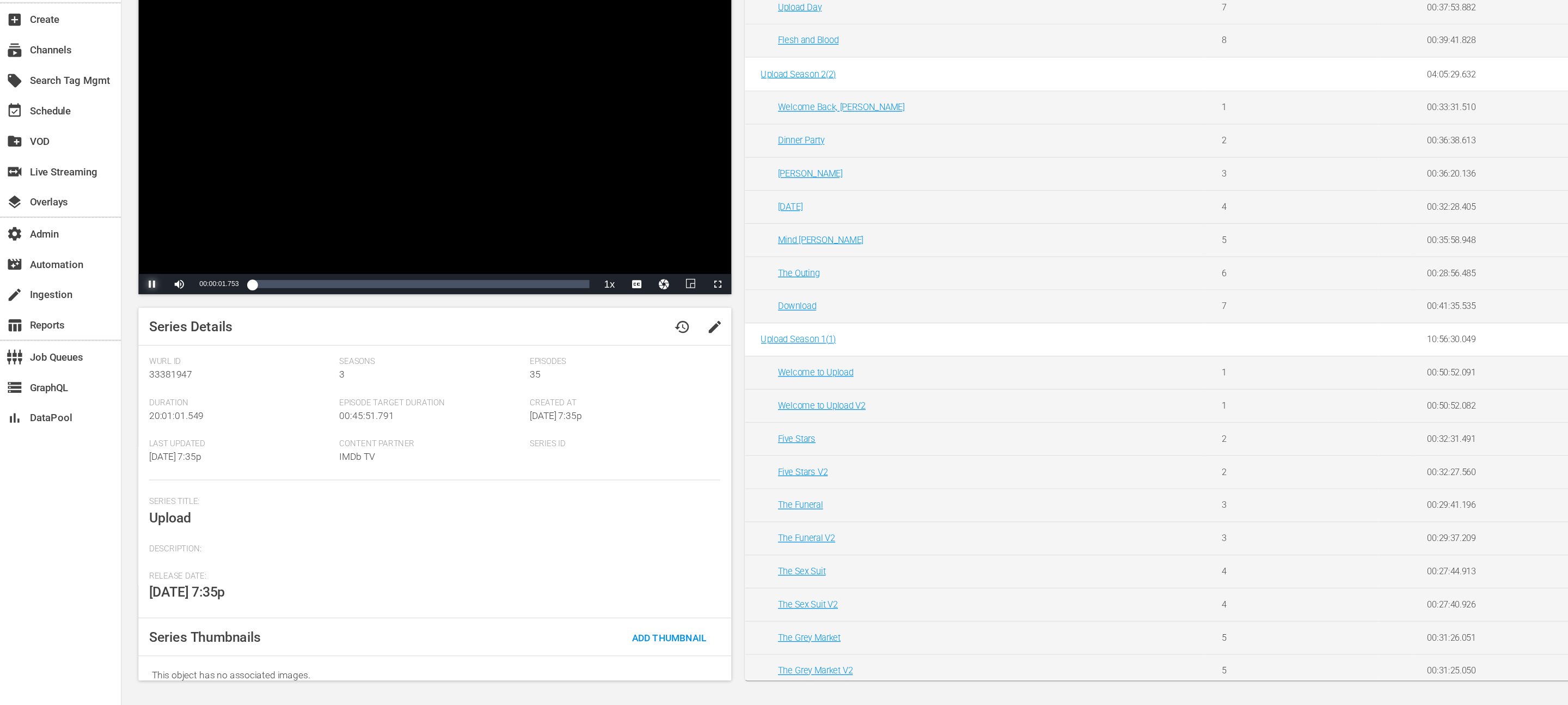
click at [122, 366] on span "Video Player" at bounding box center [122, 366] width 0 height 0
click at [797, 161] on td "Flesh and Blood" at bounding box center [786, 169] width 372 height 27
click at [792, 195] on div "Upload Season 2 ( 2 )" at bounding box center [786, 196] width 345 height 8
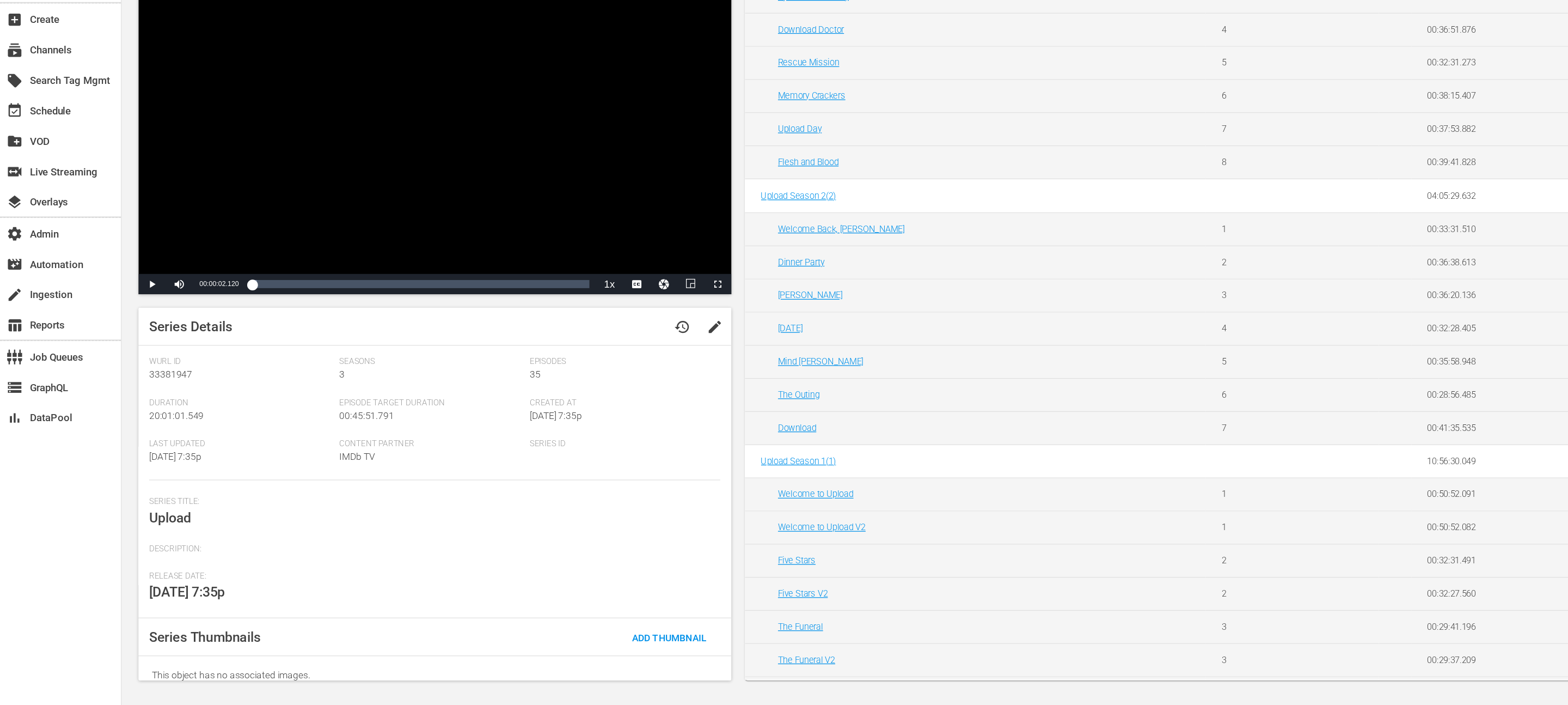
scroll to position [123, 0]
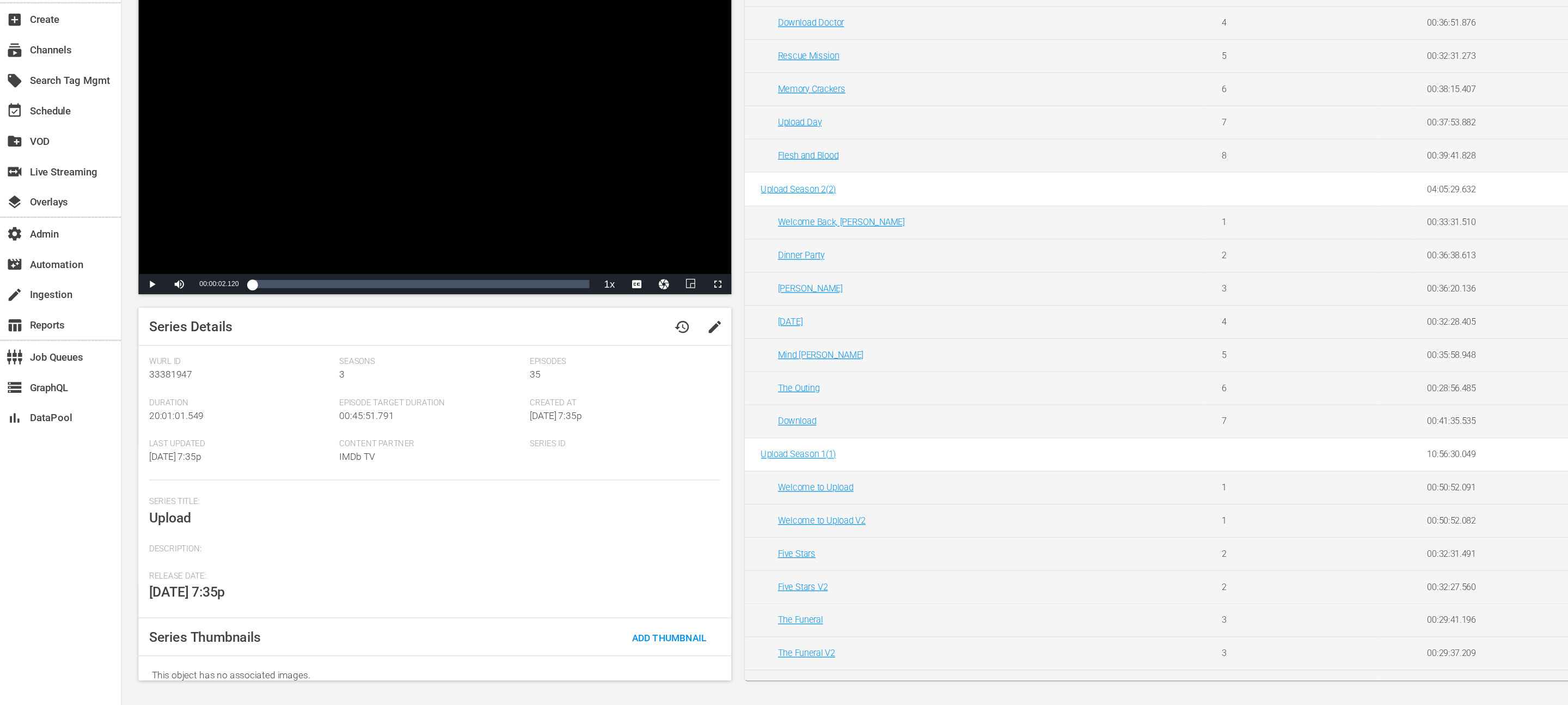
click at [734, 537] on td "Welcome to Upload" at bounding box center [786, 529] width 372 height 27
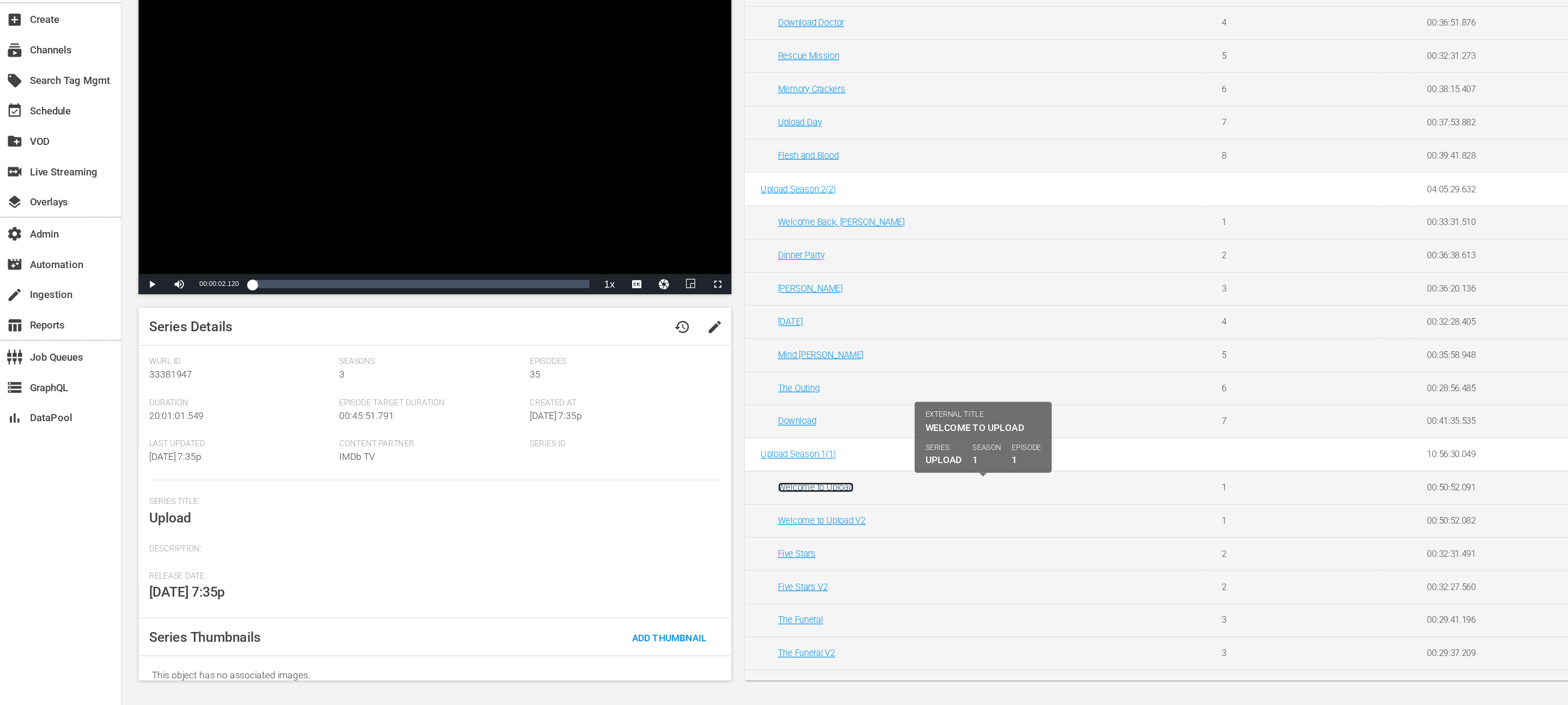
click at [672, 531] on link "Welcome to Upload" at bounding box center [657, 529] width 61 height 8
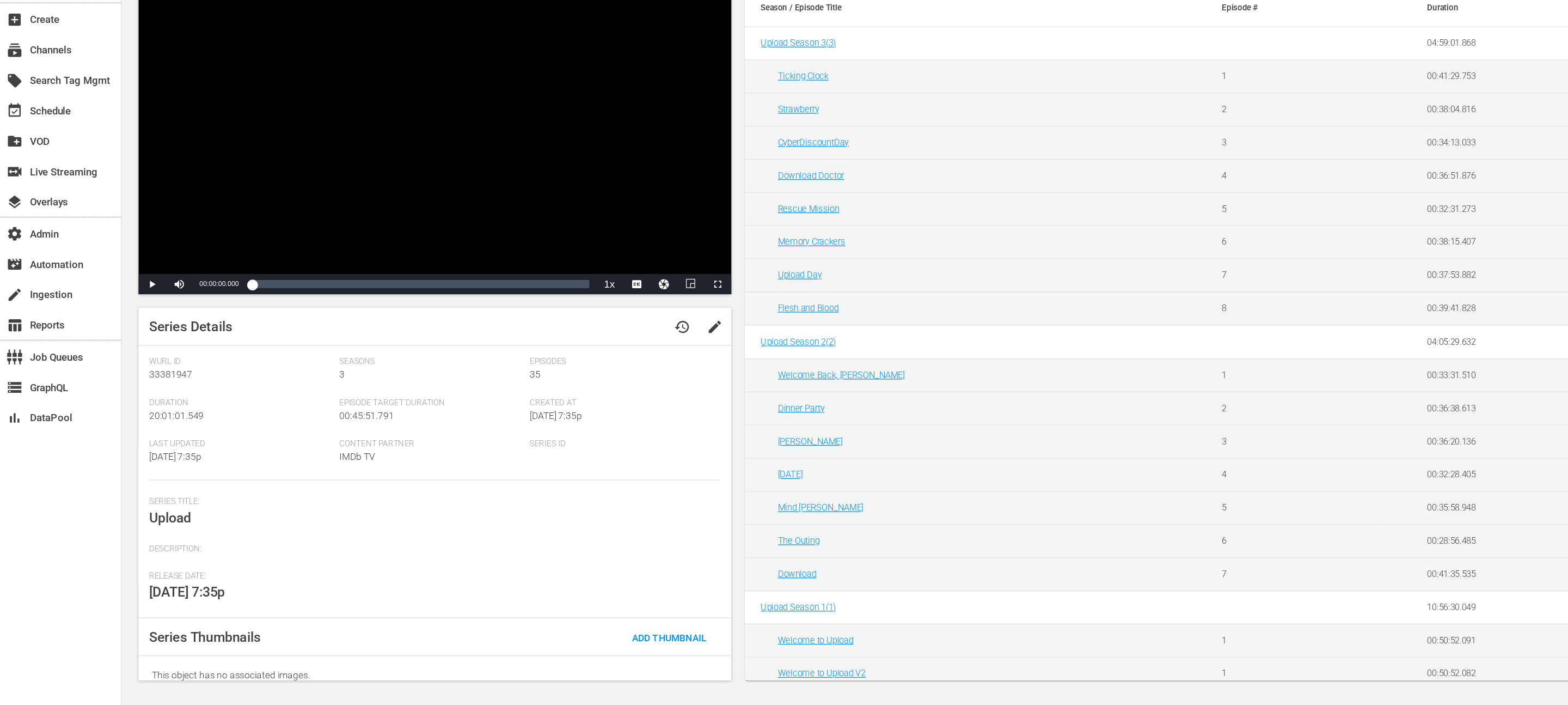
click at [805, 446] on td "Welcome Back, Mr. Brown" at bounding box center [786, 439] width 372 height 27
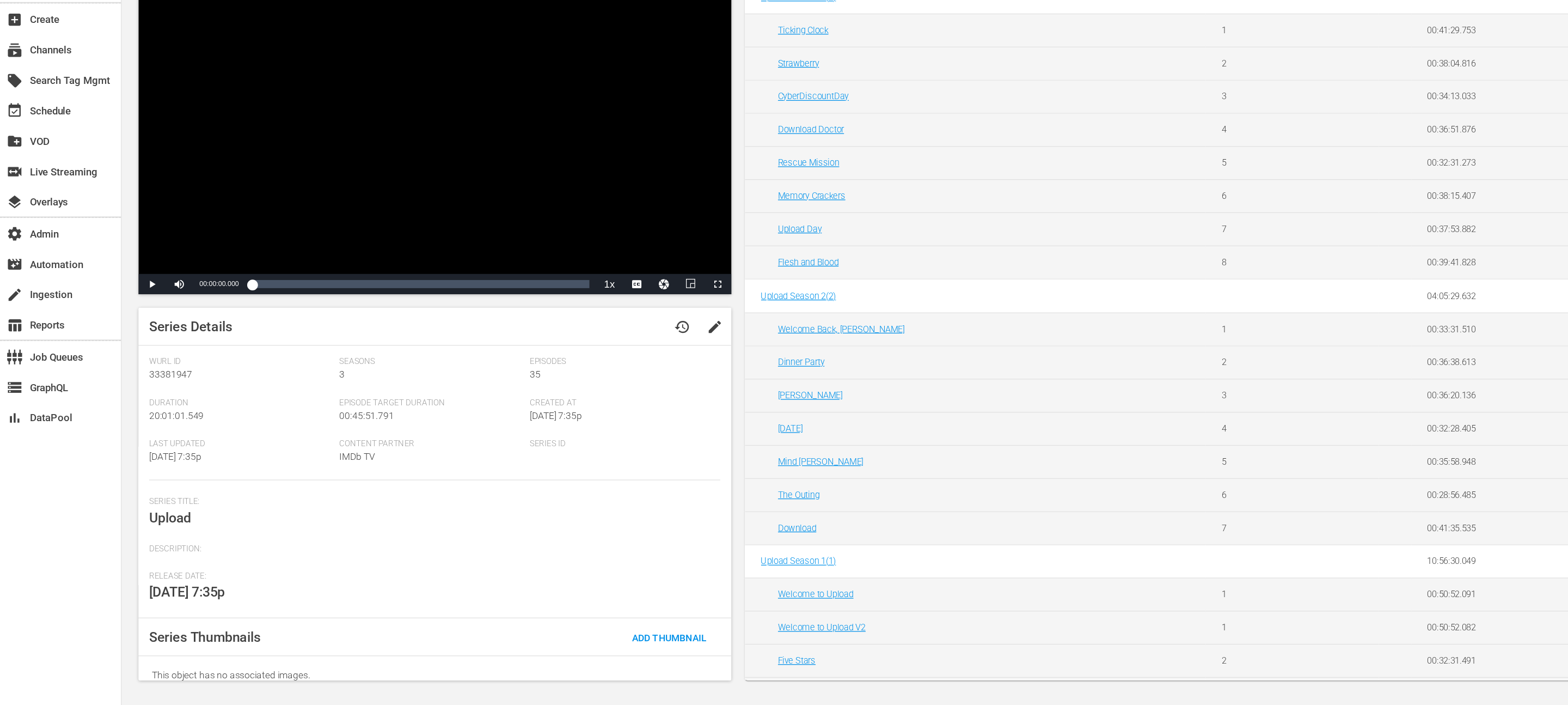
scroll to position [41, 0]
click at [695, 150] on td "Ticking Clock" at bounding box center [786, 157] width 372 height 27
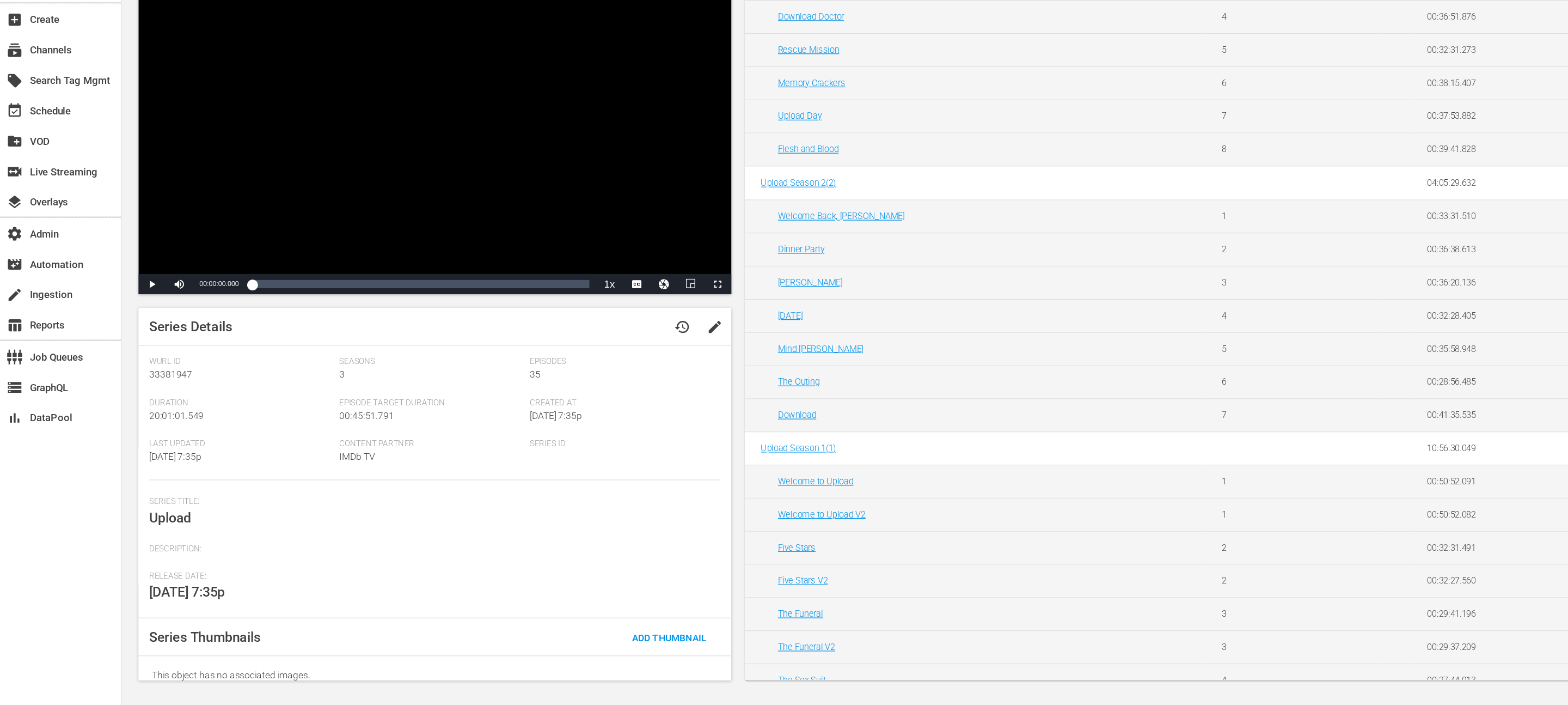
scroll to position [124, 0]
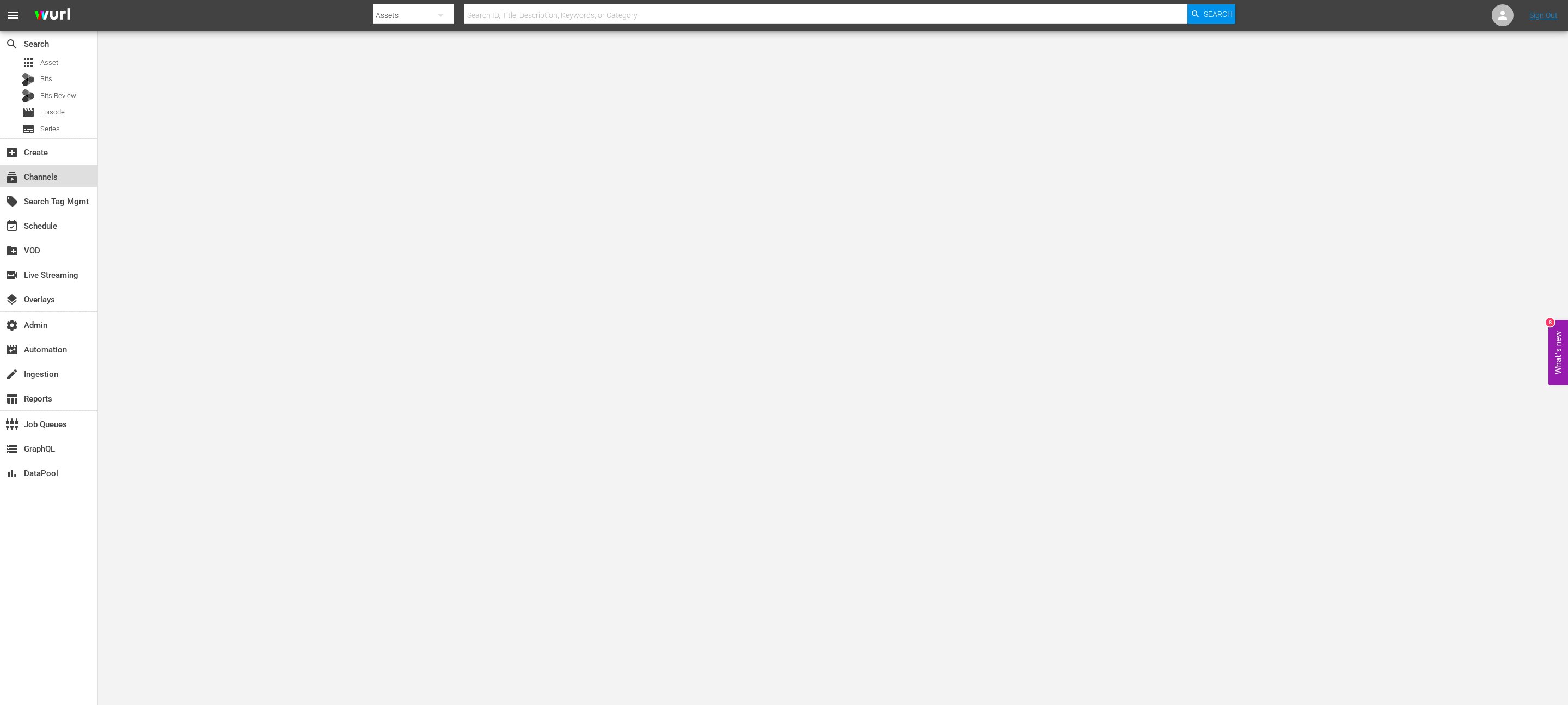
click at [54, 174] on div "subscriptions Channels" at bounding box center [31, 175] width 61 height 10
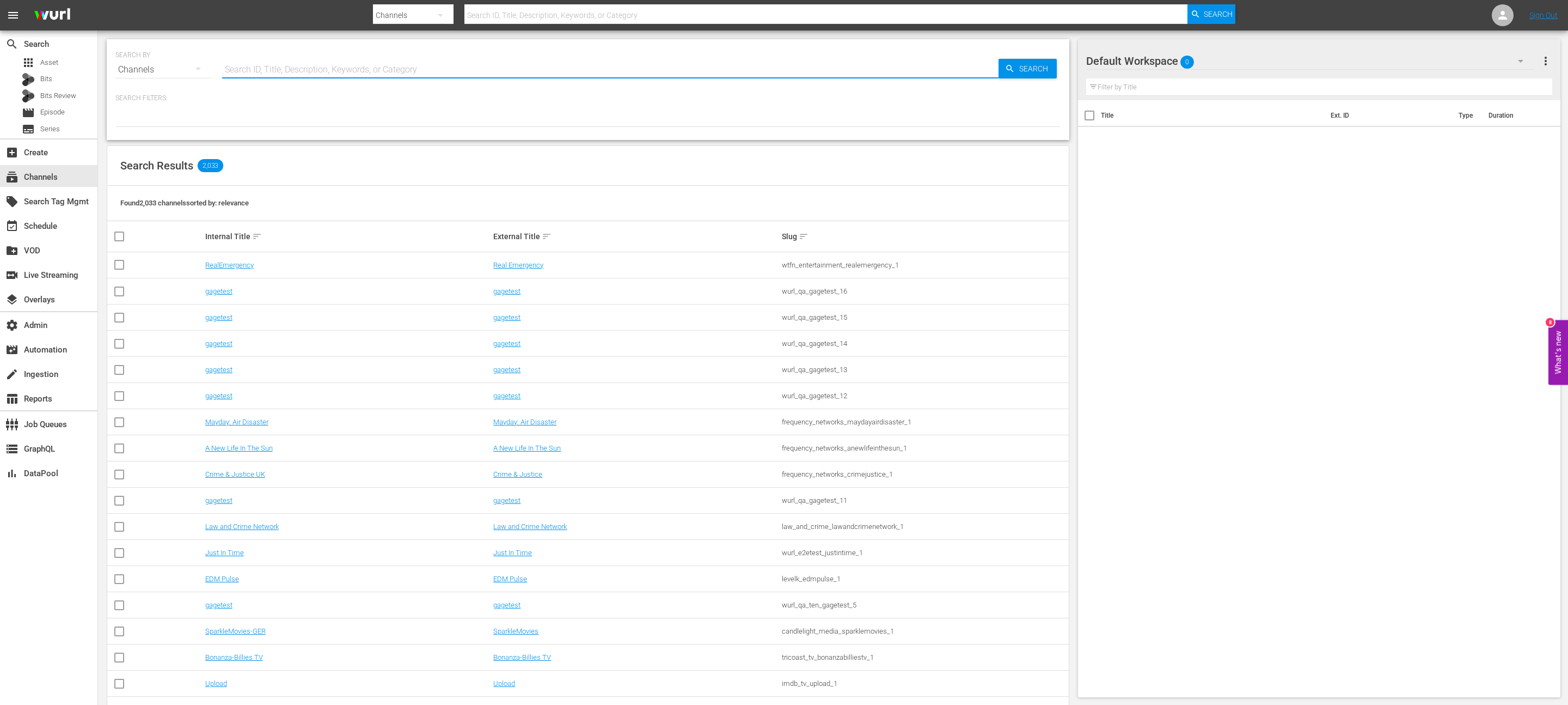
click at [471, 61] on input "text" at bounding box center [610, 70] width 776 height 26
type input "upload"
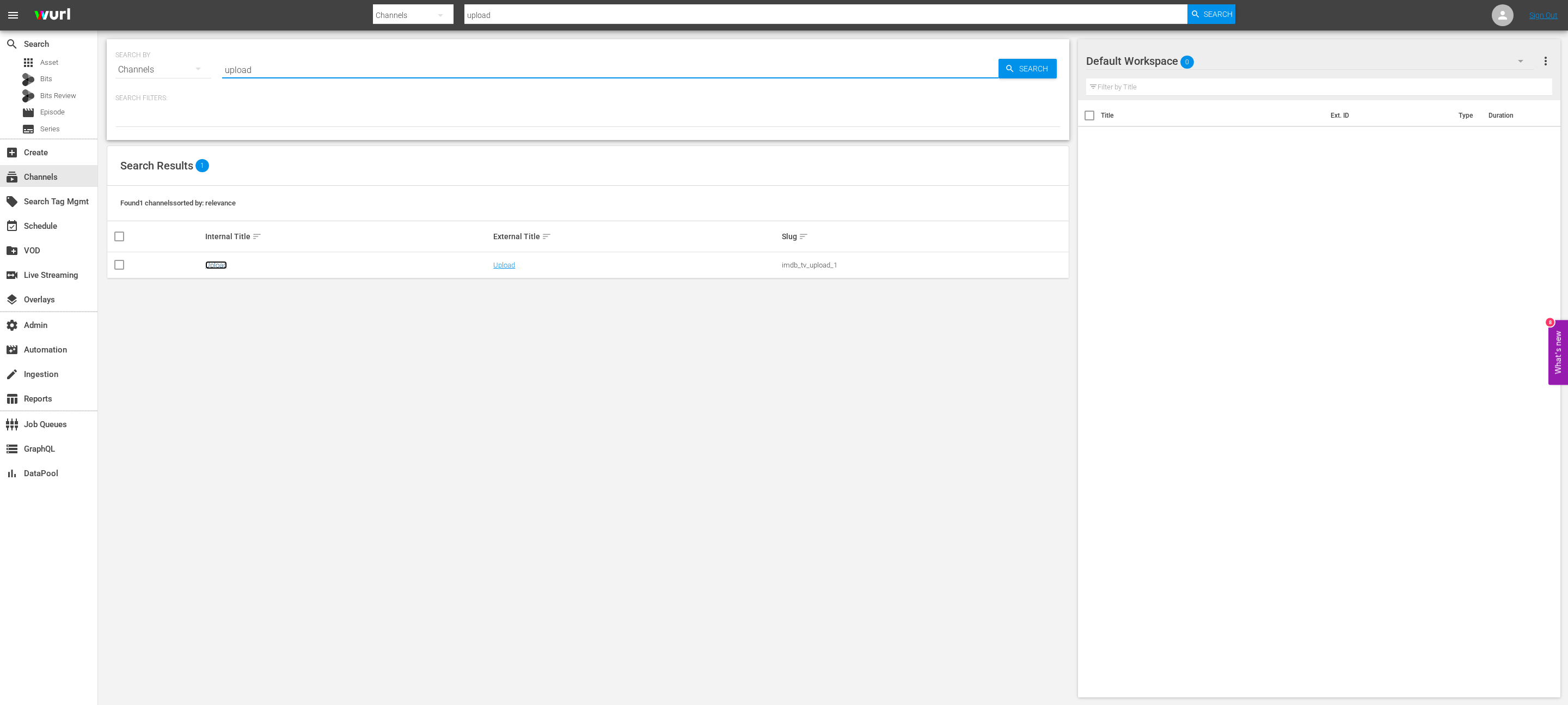
click at [216, 261] on link "Upload" at bounding box center [216, 265] width 22 height 8
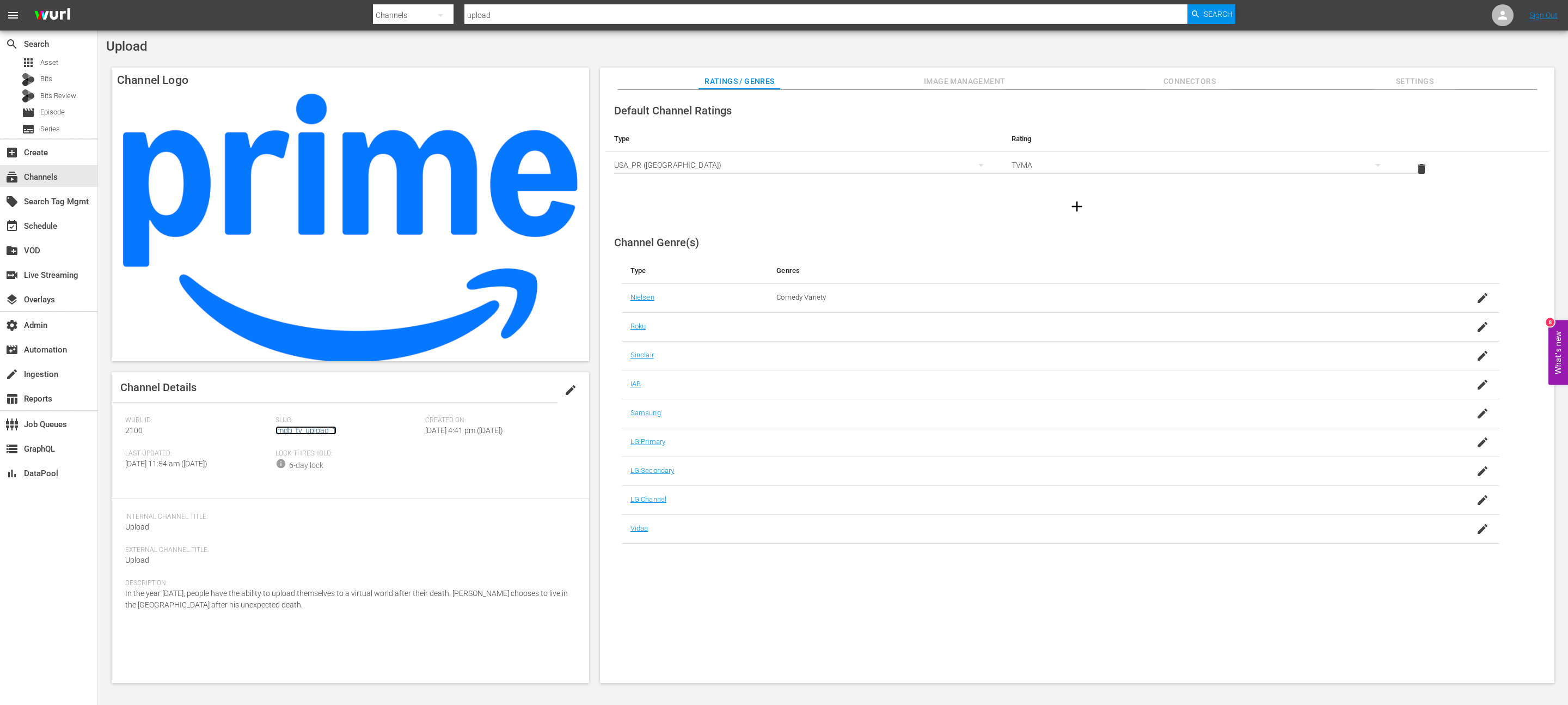
click at [326, 434] on link "imdb_tv_upload_1" at bounding box center [306, 430] width 61 height 9
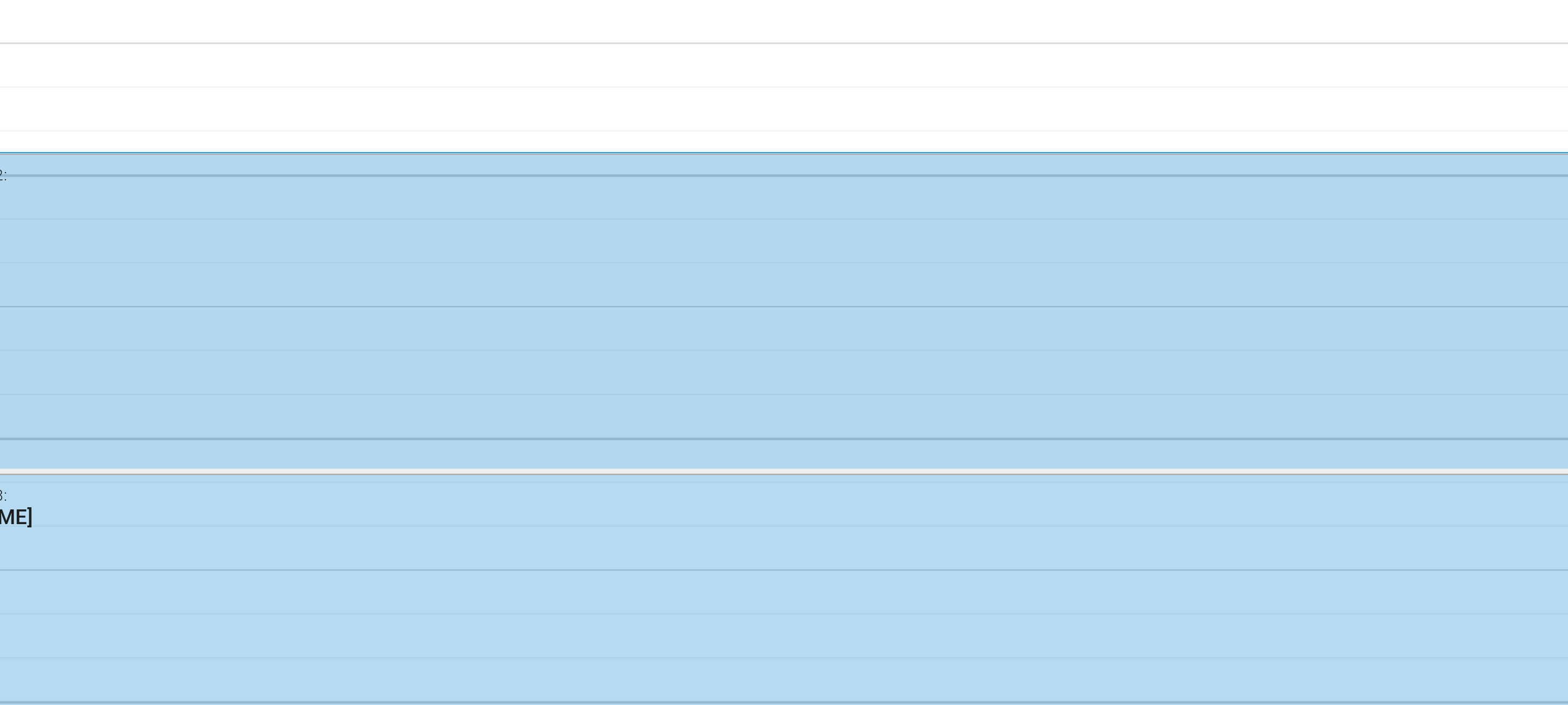
click at [341, 306] on div "Upload / SE2 / EP2: Dinner Party 1" at bounding box center [606, 308] width 930 height 132
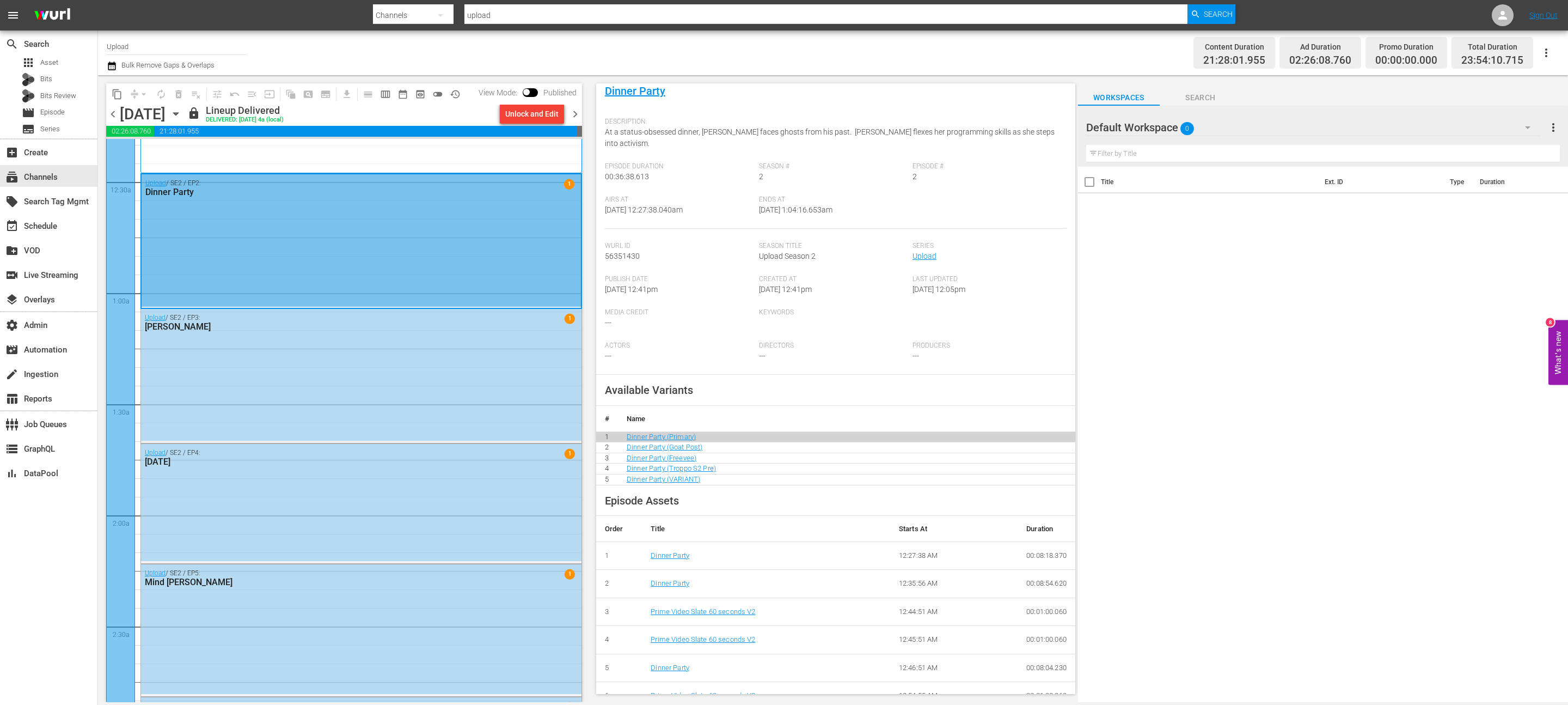
scroll to position [191, 0]
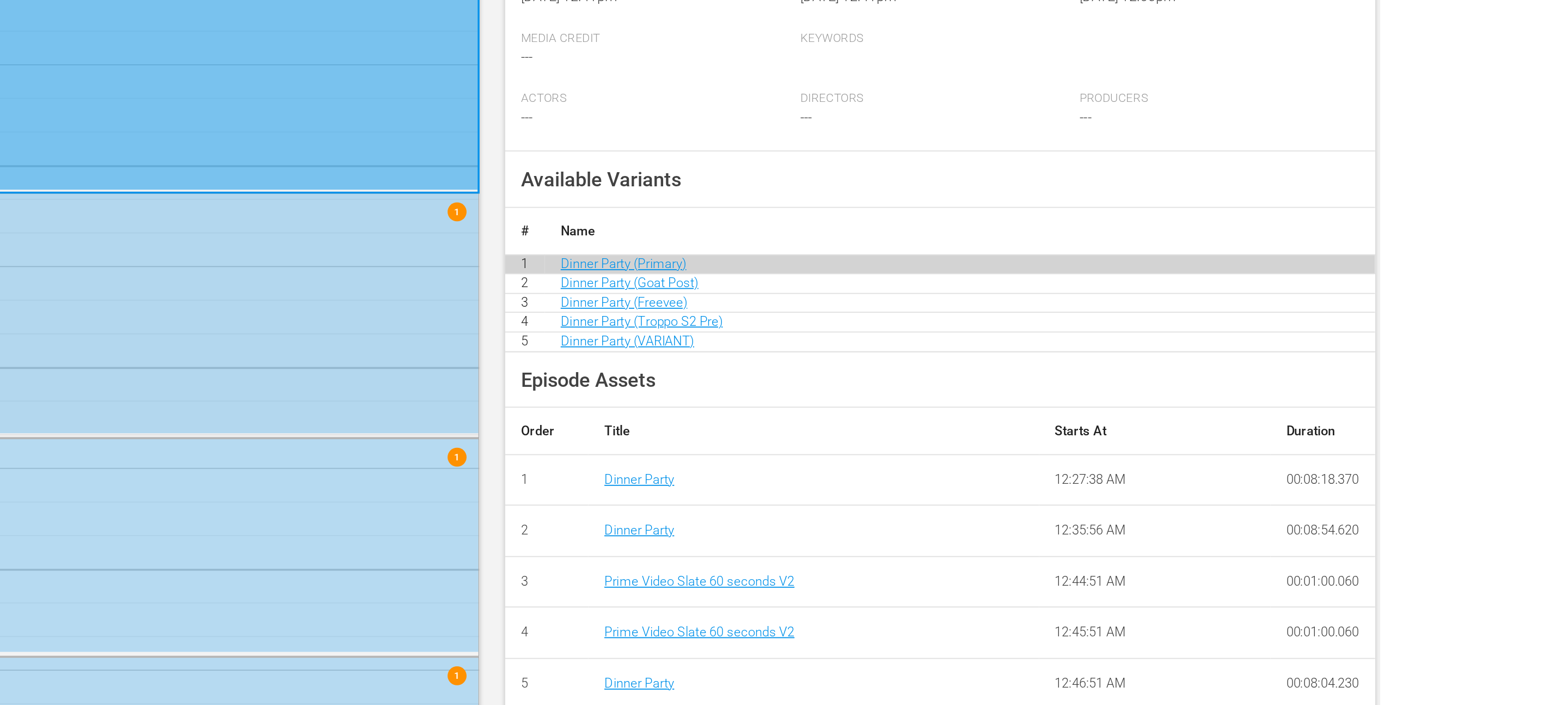
click at [522, 351] on div "Upload / SE2 / EP3: Robin Hood 1" at bounding box center [361, 374] width 440 height 131
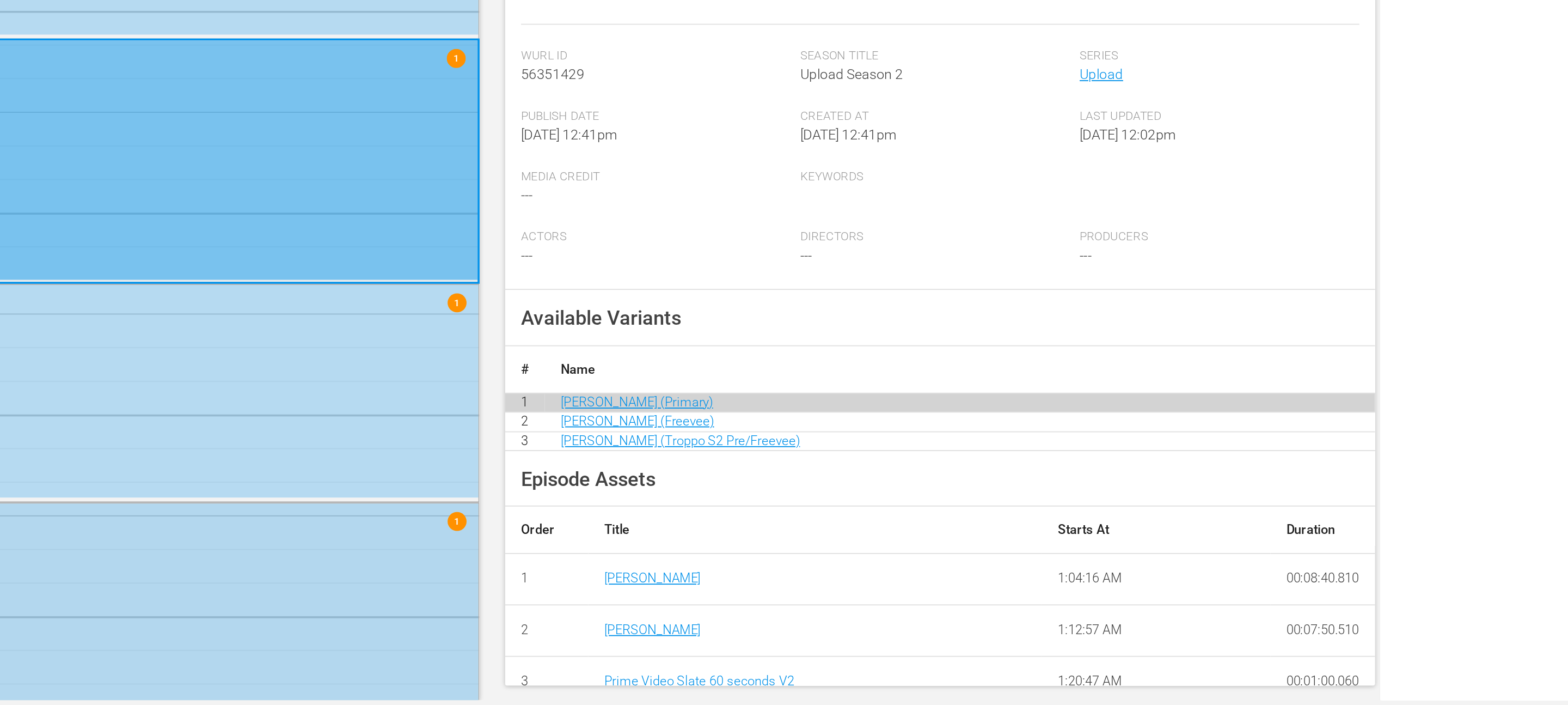
scroll to position [0, 0]
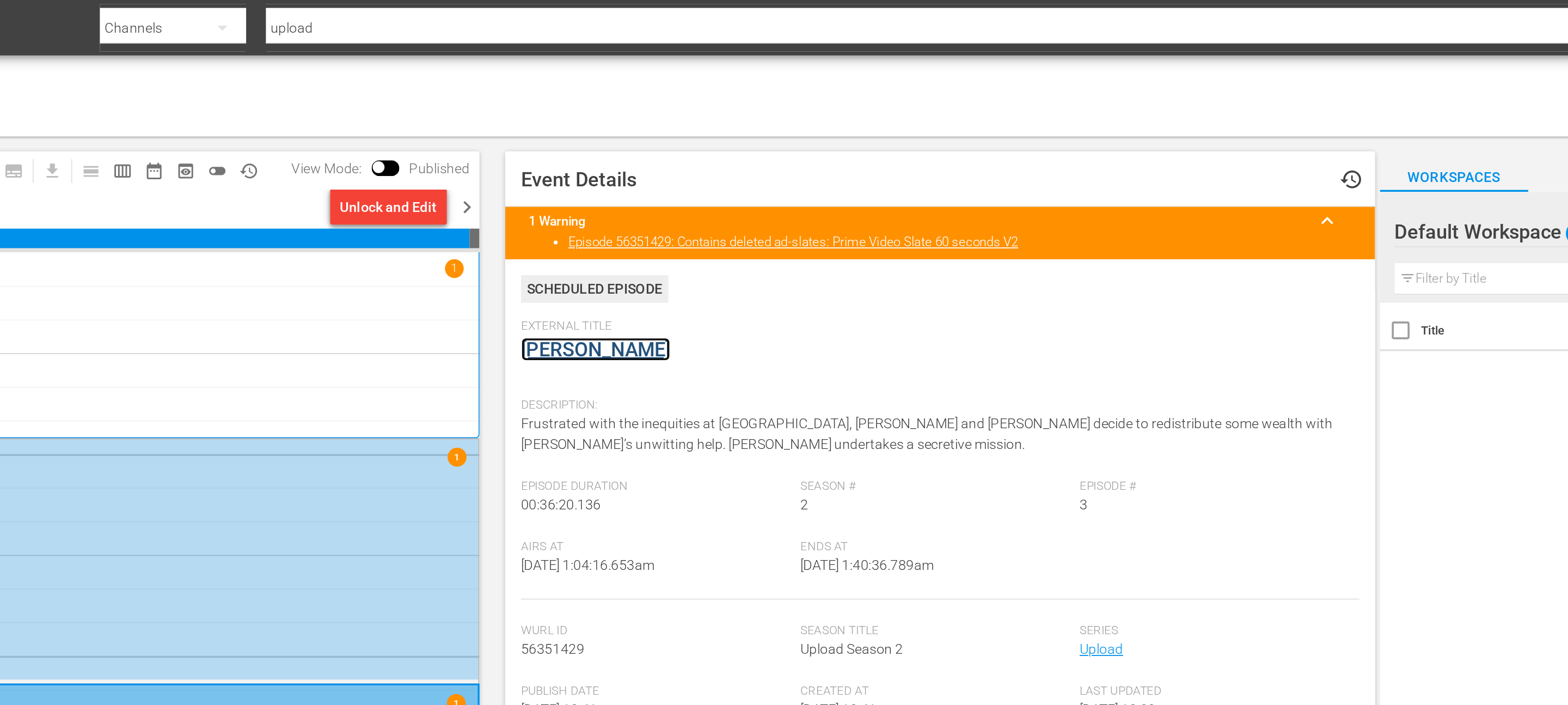
click at [618, 195] on link "Robin Hood" at bounding box center [646, 192] width 82 height 13
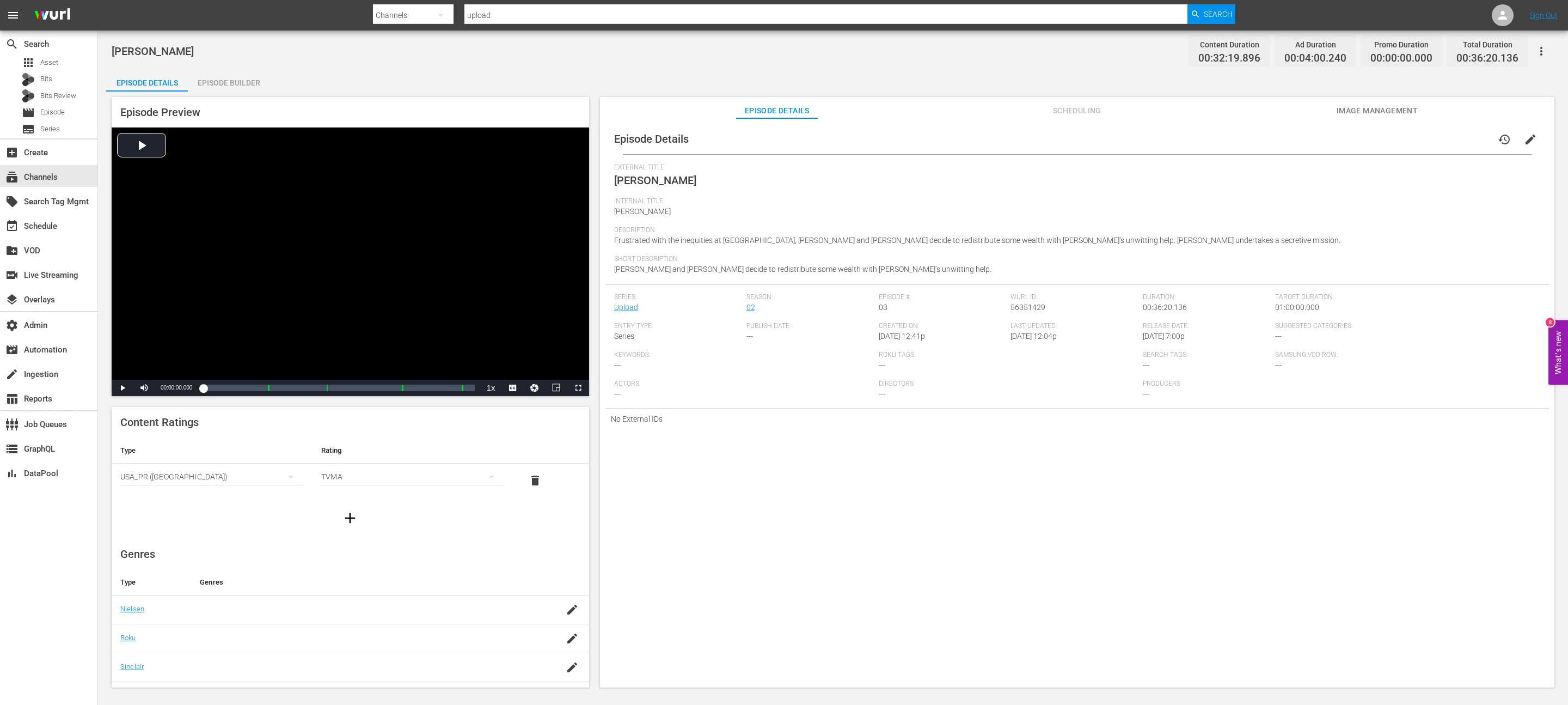
drag, startPoint x: 185, startPoint y: 42, endPoint x: 110, endPoint y: 45, distance: 75.1
click at [110, 45] on div "Robin Hood Content Duration 00:32:19.896 Ad Duration 00:04:00.240 Promo Duratio…" at bounding box center [833, 360] width 1470 height 659
drag, startPoint x: 110, startPoint y: 47, endPoint x: 181, endPoint y: 54, distance: 71.3
click at [181, 54] on div "Robin Hood Content Duration 00:32:19.896 Ad Duration 00:04:00.240 Promo Duratio…" at bounding box center [833, 360] width 1470 height 659
copy span "Robin Hood"
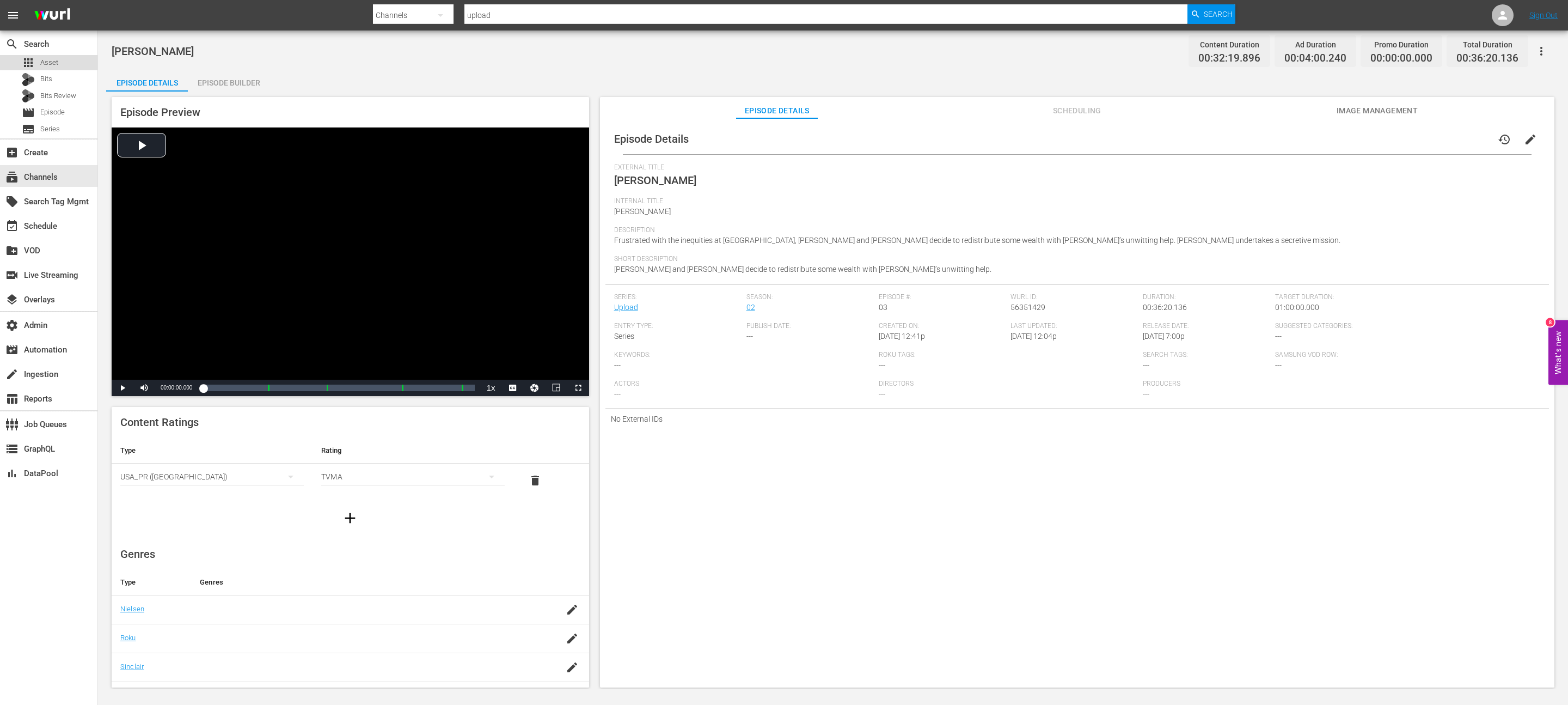
click at [54, 57] on span "Asset" at bounding box center [49, 62] width 18 height 11
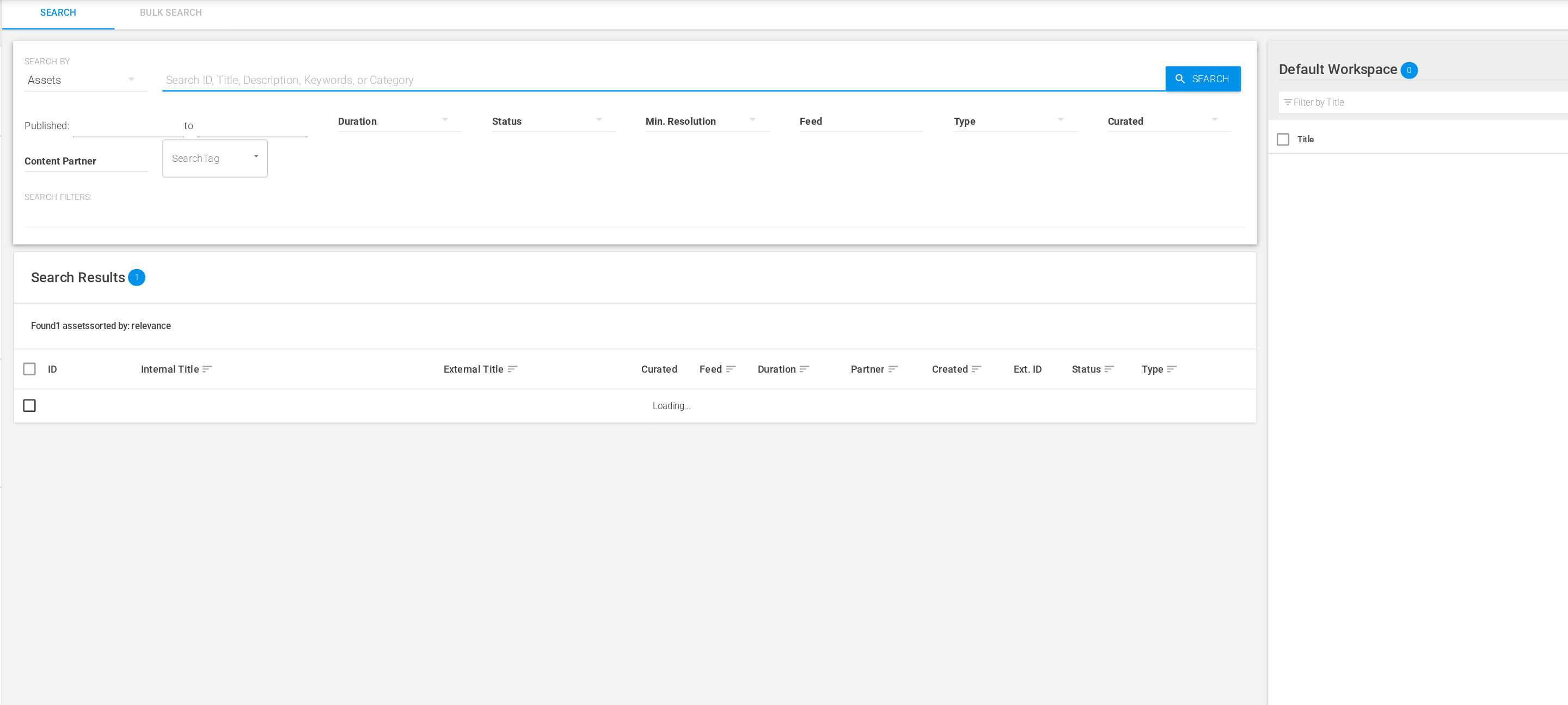
click at [368, 95] on input "text" at bounding box center [610, 96] width 776 height 26
click at [155, 161] on input "Content Partner" at bounding box center [163, 159] width 96 height 39
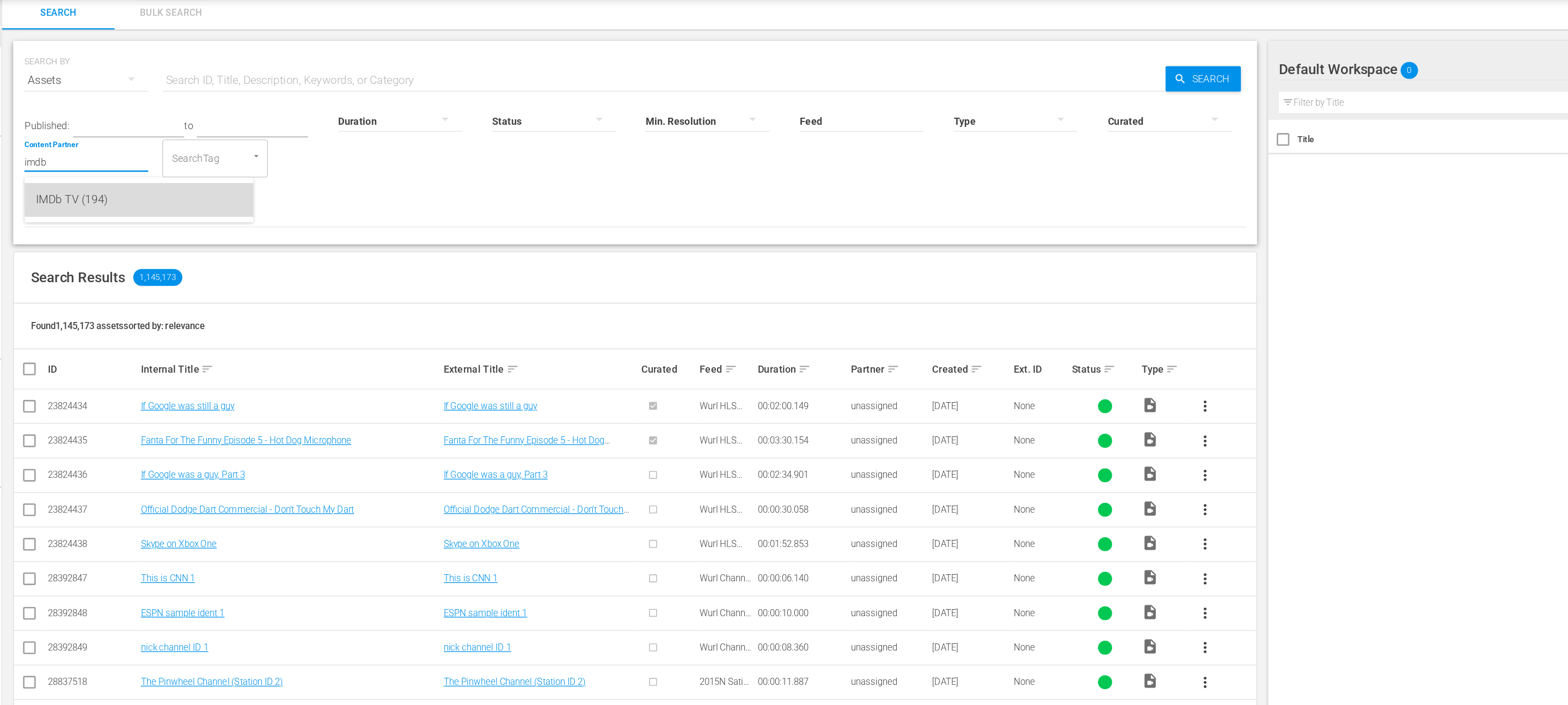
click at [208, 195] on div "IMDb TV (194)" at bounding box center [204, 188] width 160 height 26
type input "IMDb TV (194)"
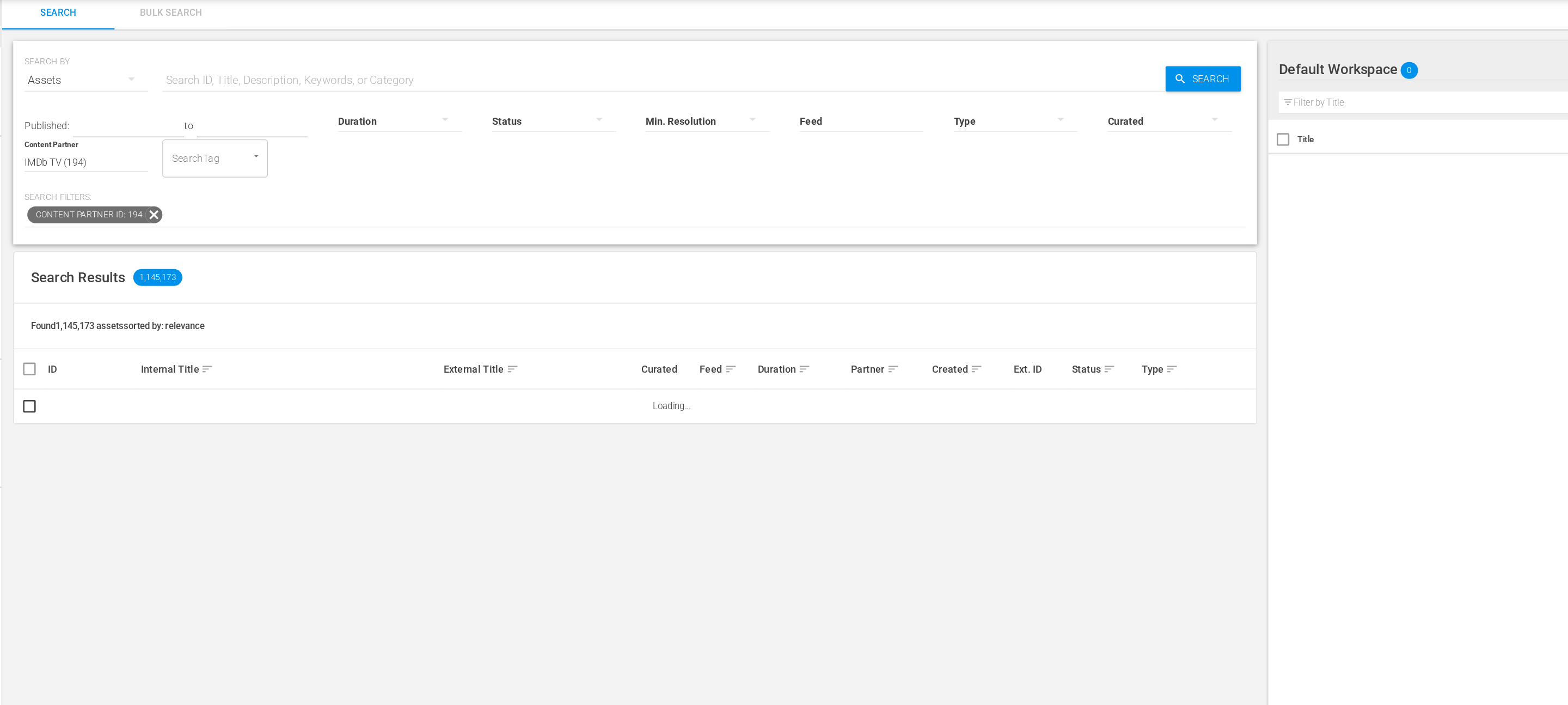
click at [382, 94] on input "text" at bounding box center [610, 96] width 776 height 26
paste input "Robin Hood"
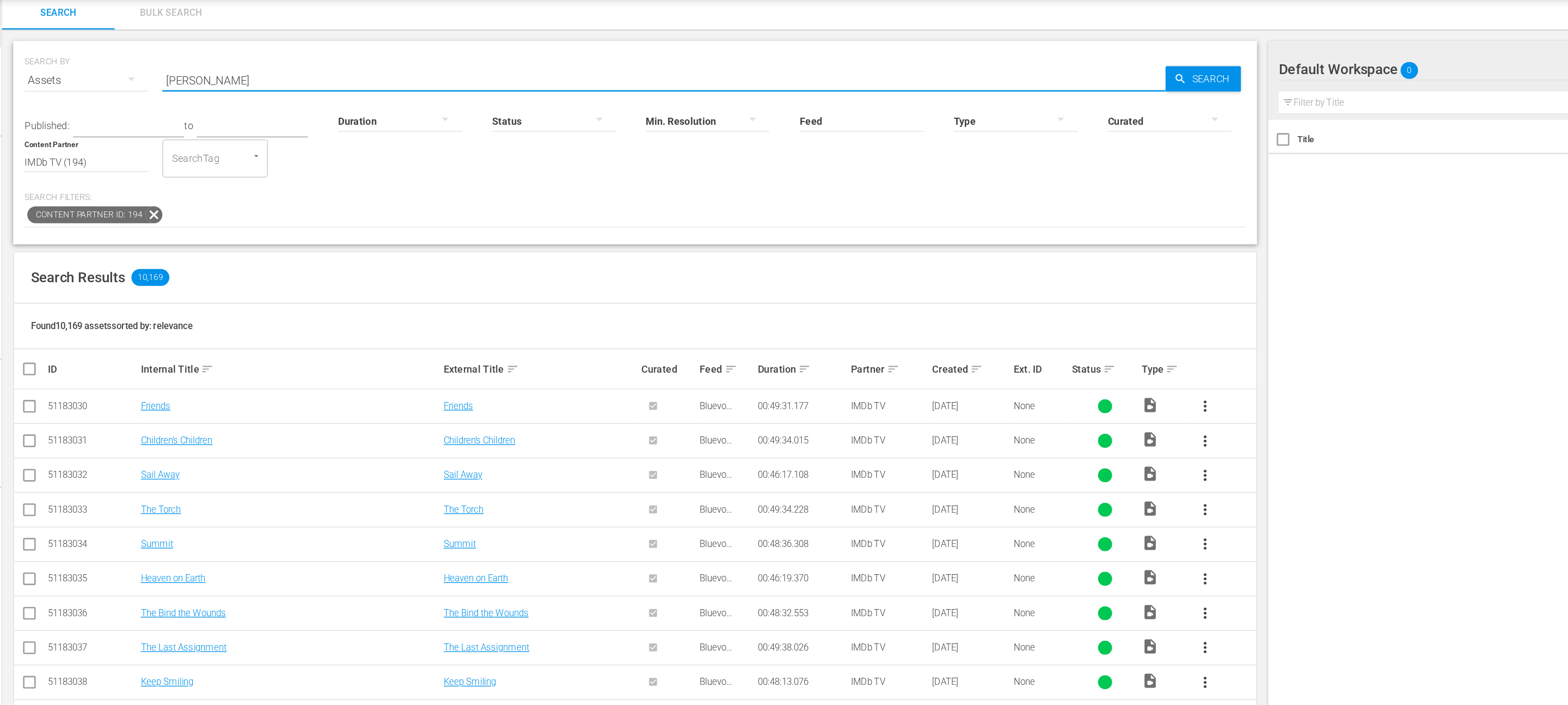
type input "Robin Hood"
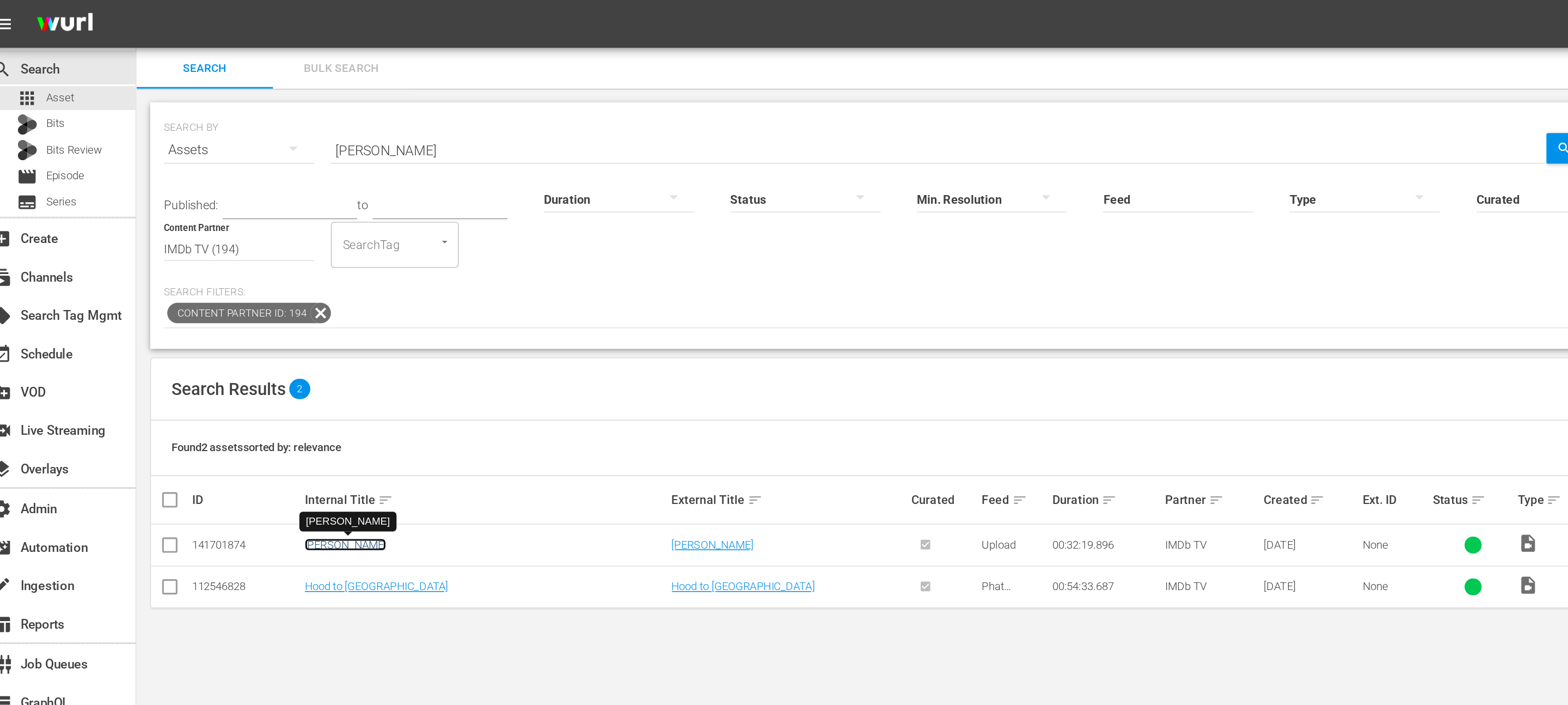
click at [235, 346] on link "Robin Hood" at bounding box center [231, 348] width 52 height 8
click at [370, 98] on input "Robin Hood" at bounding box center [610, 96] width 776 height 26
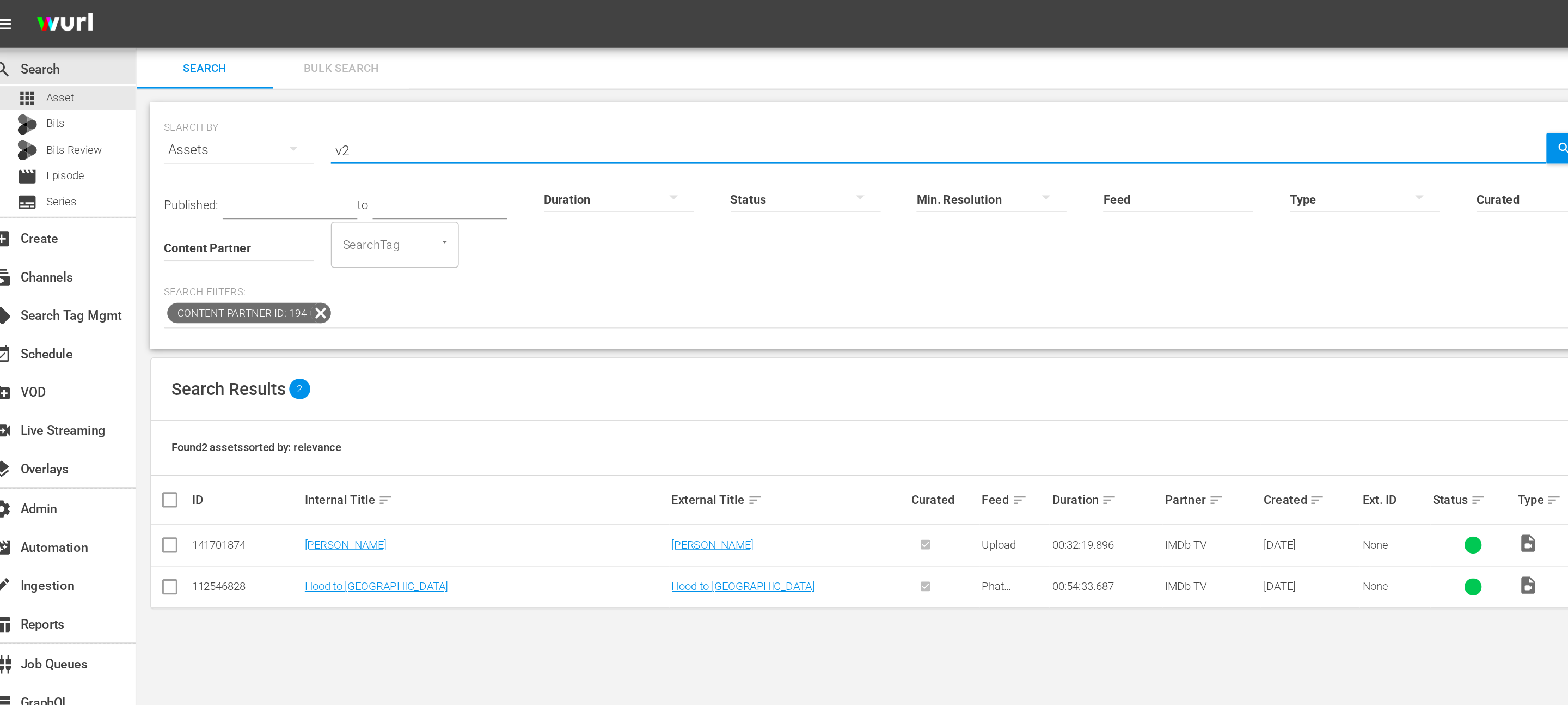
type input "v2"
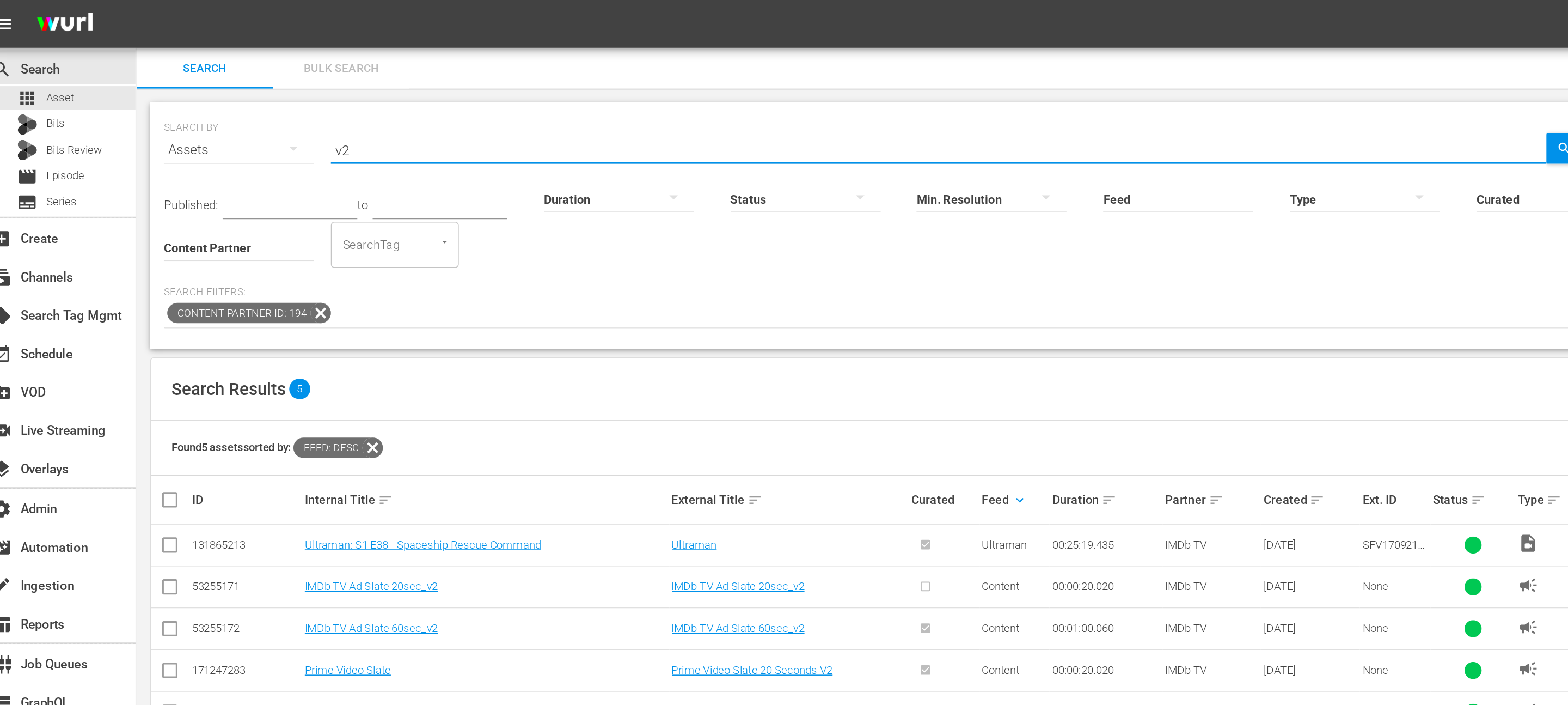
click at [266, 95] on input "v2" at bounding box center [610, 96] width 776 height 26
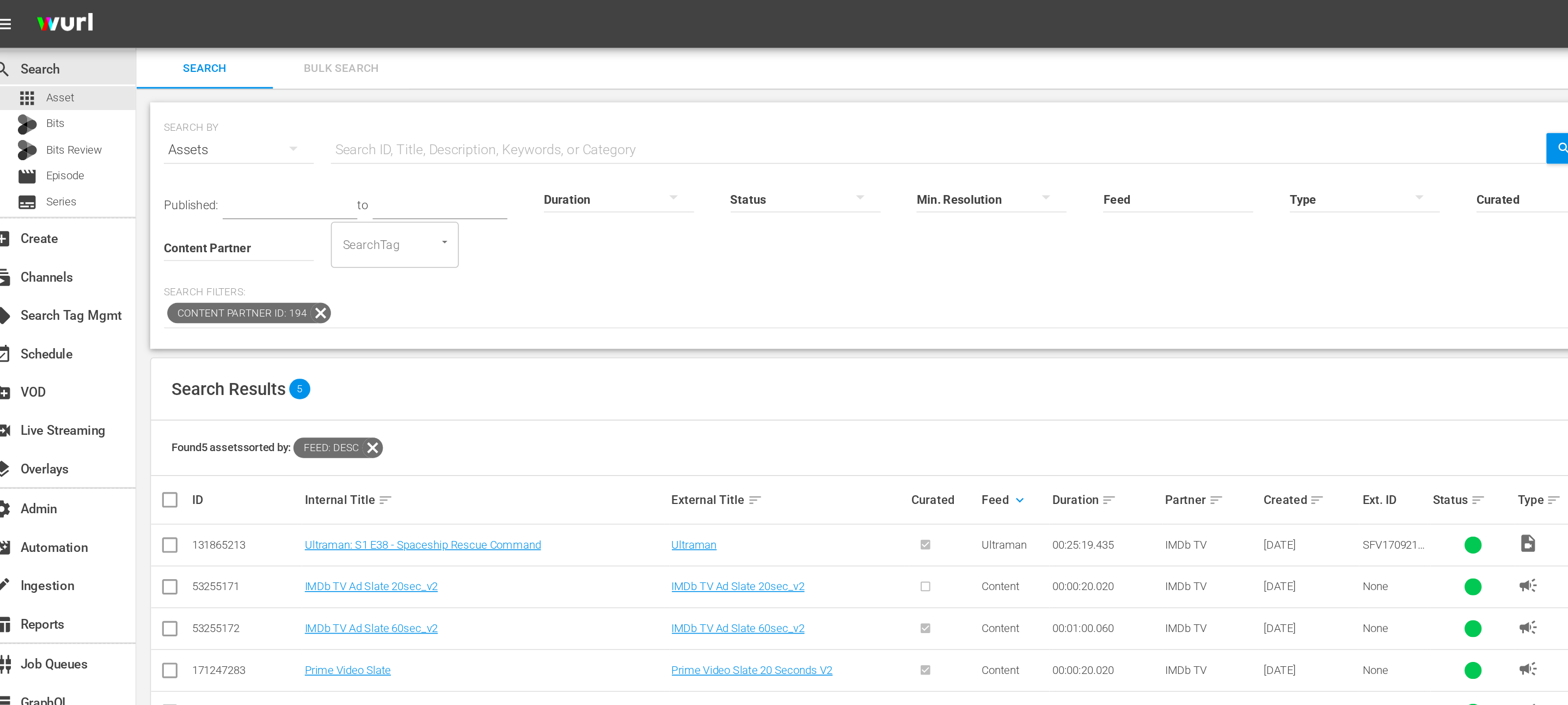
click at [517, 183] on p "Search Filters:" at bounding box center [588, 187] width 945 height 9
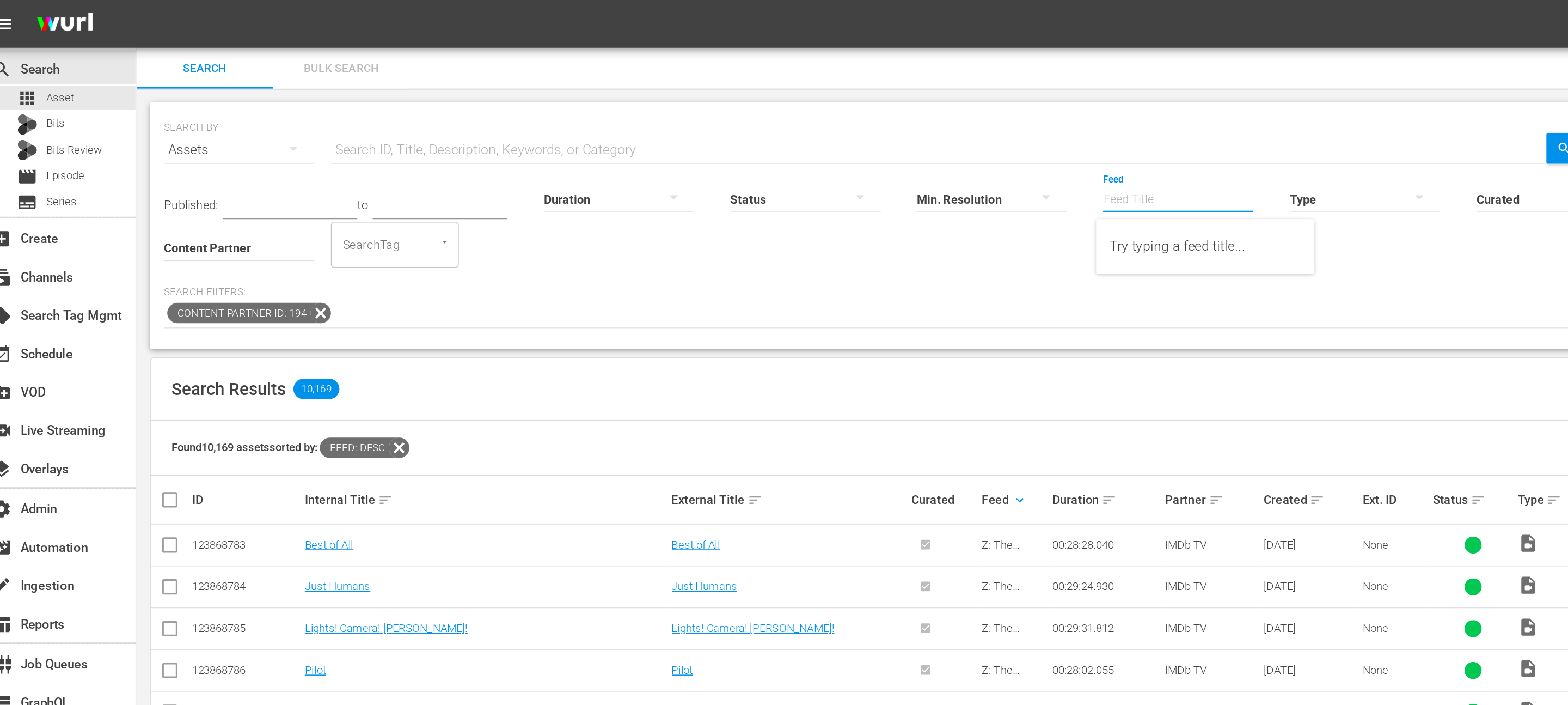
click at [750, 130] on input "Feed" at bounding box center [763, 128] width 96 height 39
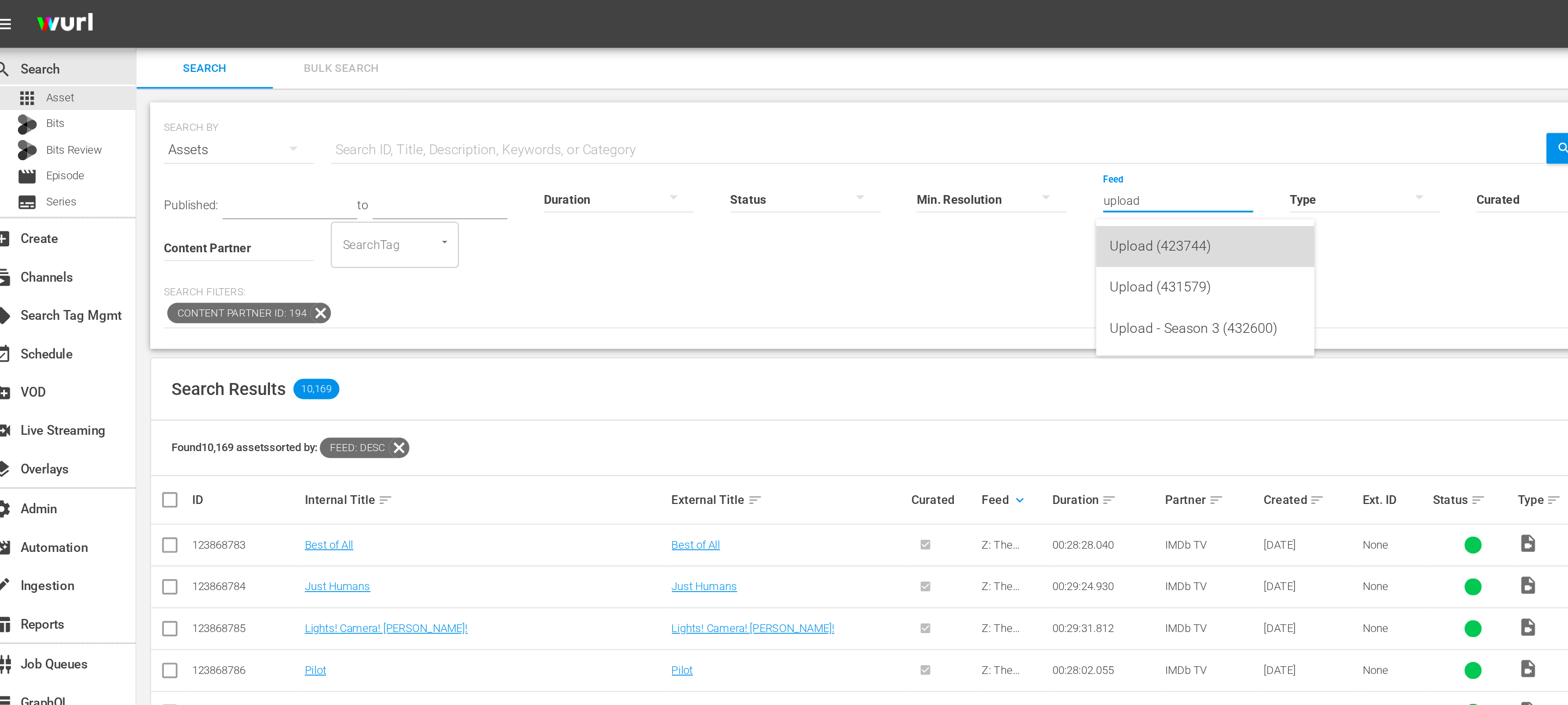
click at [762, 161] on div "Upload (423744)" at bounding box center [781, 157] width 122 height 26
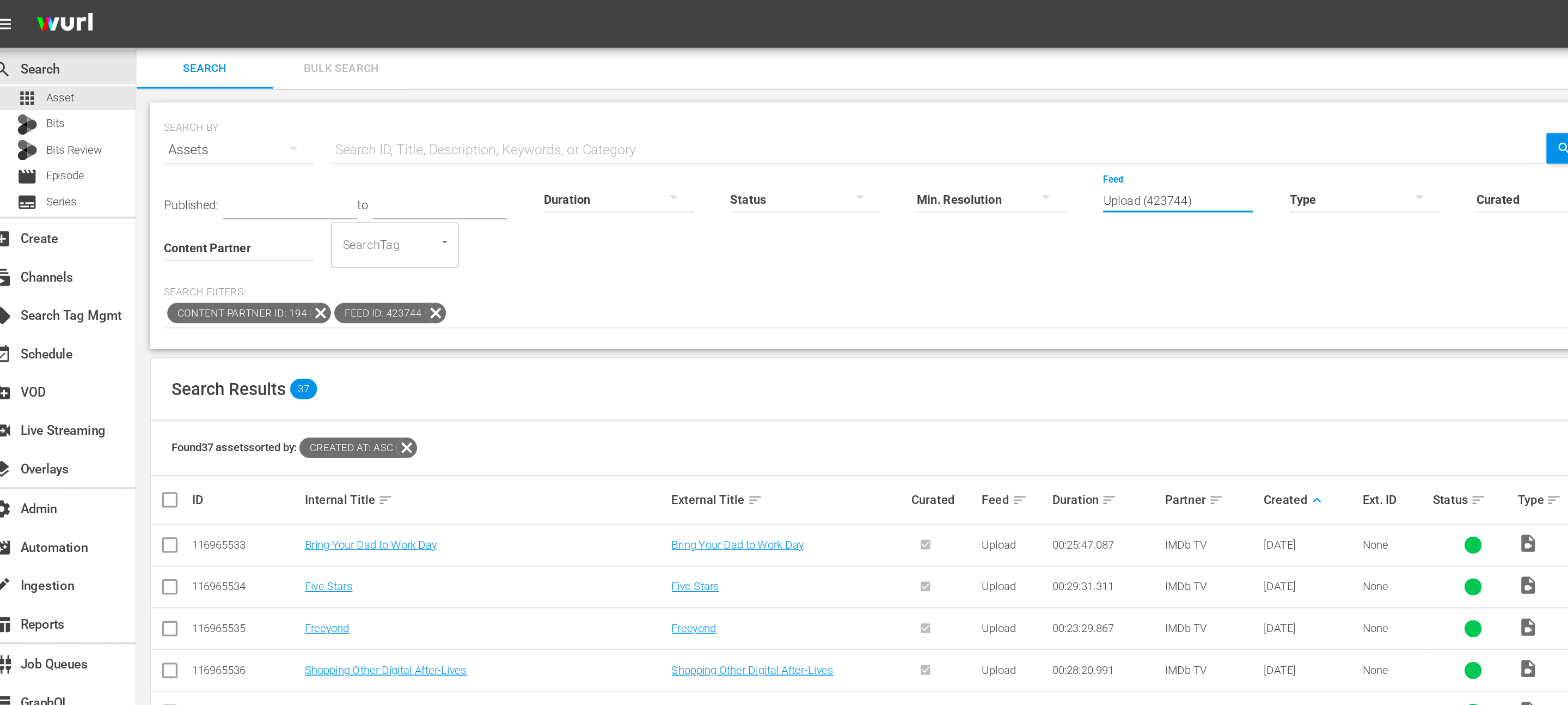
click at [778, 132] on input "Upload (423744)" at bounding box center [763, 128] width 96 height 39
drag, startPoint x: 776, startPoint y: 132, endPoint x: 642, endPoint y: 112, distance: 135.5
click at [642, 112] on div "Published: to Duration Status Min. Resolution Feed Feed Title Upload (423744) T…" at bounding box center [588, 140] width 945 height 62
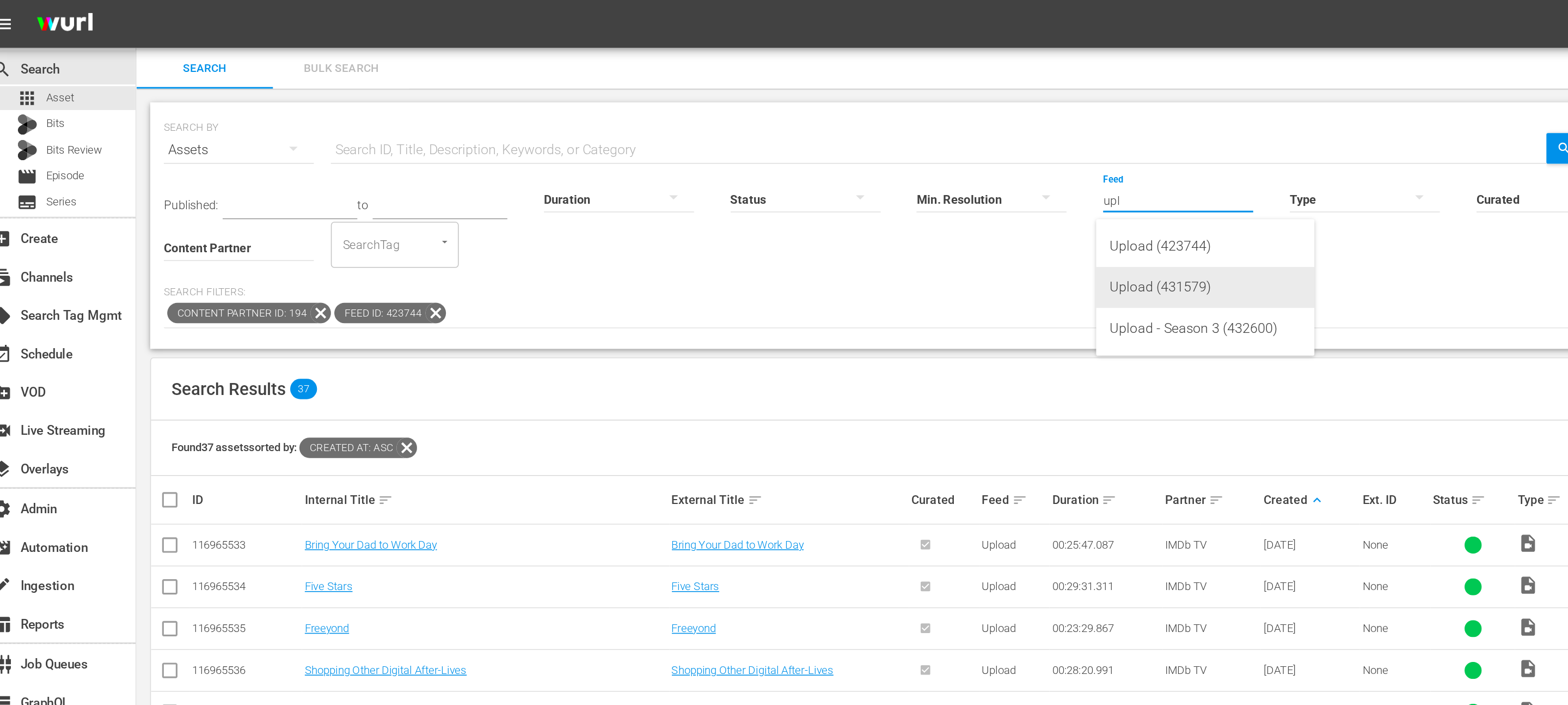
click at [751, 186] on div "Upload (431579)" at bounding box center [781, 183] width 122 height 26
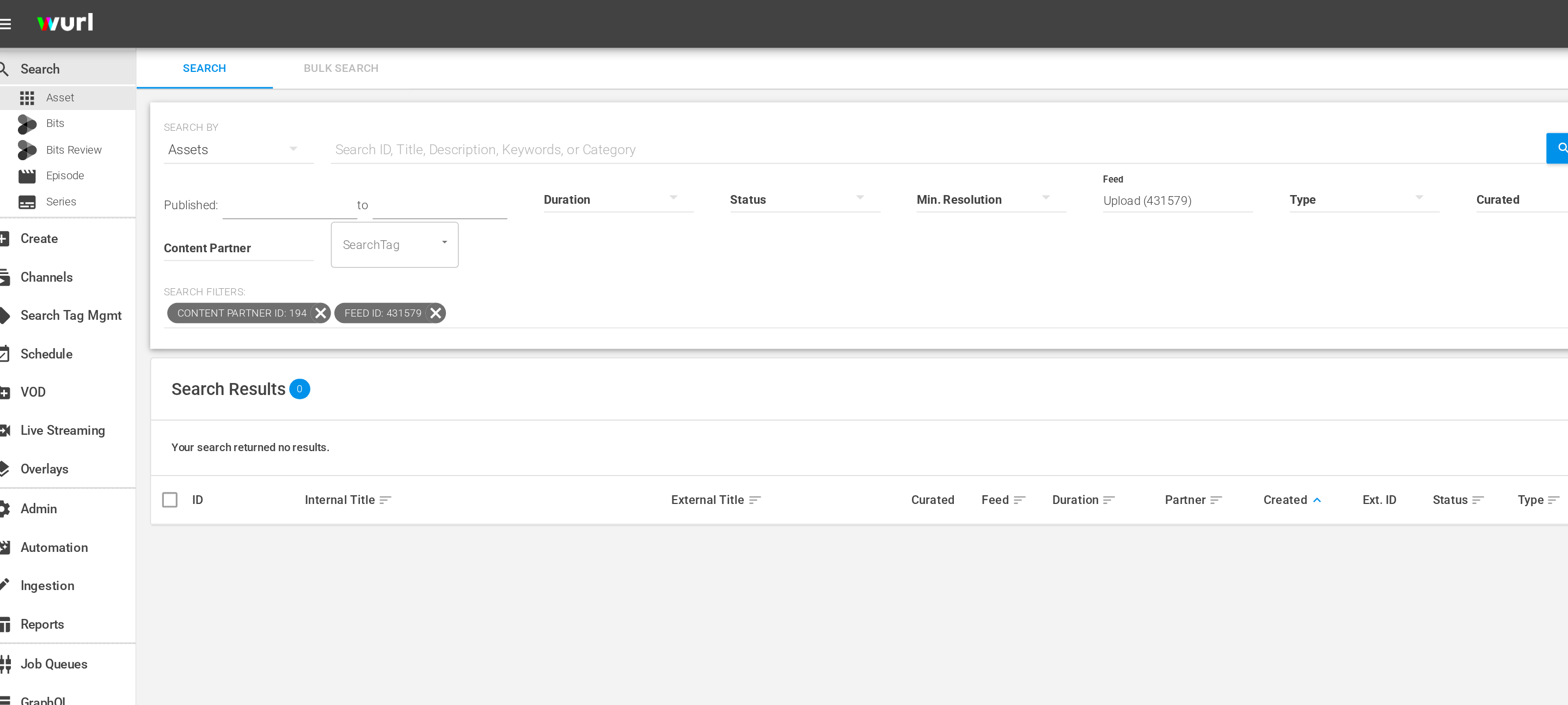
click at [809, 214] on div "SEARCH BY Search By Assets Search ID, Title, Description, Keywords, or Category…" at bounding box center [588, 144] width 963 height 157
drag, startPoint x: 775, startPoint y: 126, endPoint x: 640, endPoint y: 104, distance: 136.8
click at [640, 109] on div "Published: to Duration Status Min. Resolution Feed Feed Title Upload (431579) T…" at bounding box center [588, 140] width 945 height 62
click at [772, 212] on div "Upload - Season 3 (432600)" at bounding box center [781, 210] width 122 height 26
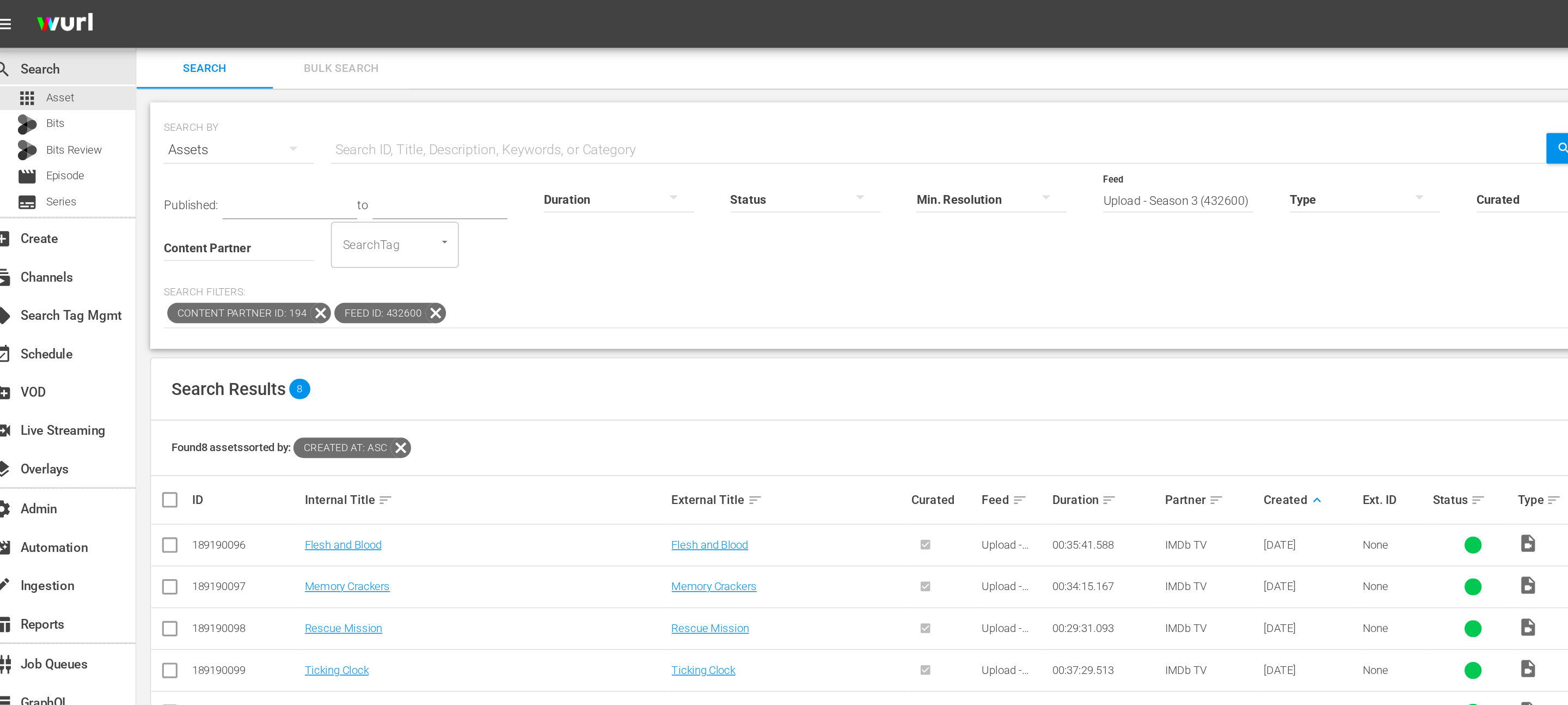
click at [742, 127] on input "Upload - Season 3 (432600)" at bounding box center [763, 128] width 96 height 39
click at [744, 134] on input "Upload - Season 3 (432600)" at bounding box center [763, 128] width 96 height 39
drag, startPoint x: 737, startPoint y: 128, endPoint x: 960, endPoint y: 128, distance: 223.0
click at [960, 128] on div "Published: to Duration Status Min. Resolution Feed Feed Title Upload - Season 3…" at bounding box center [588, 140] width 945 height 62
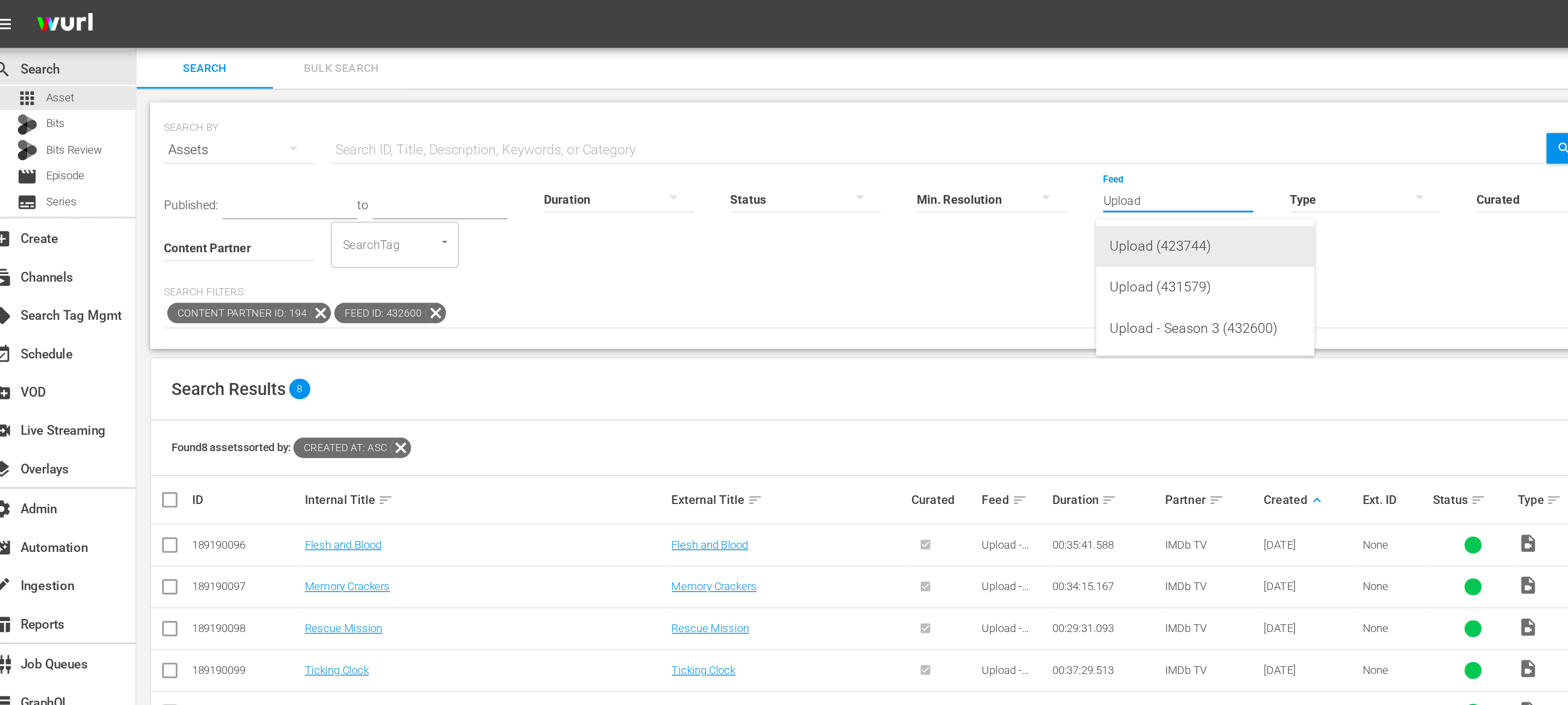
click at [762, 157] on div "Upload (423744)" at bounding box center [781, 157] width 122 height 26
type input "Upload (423744)"
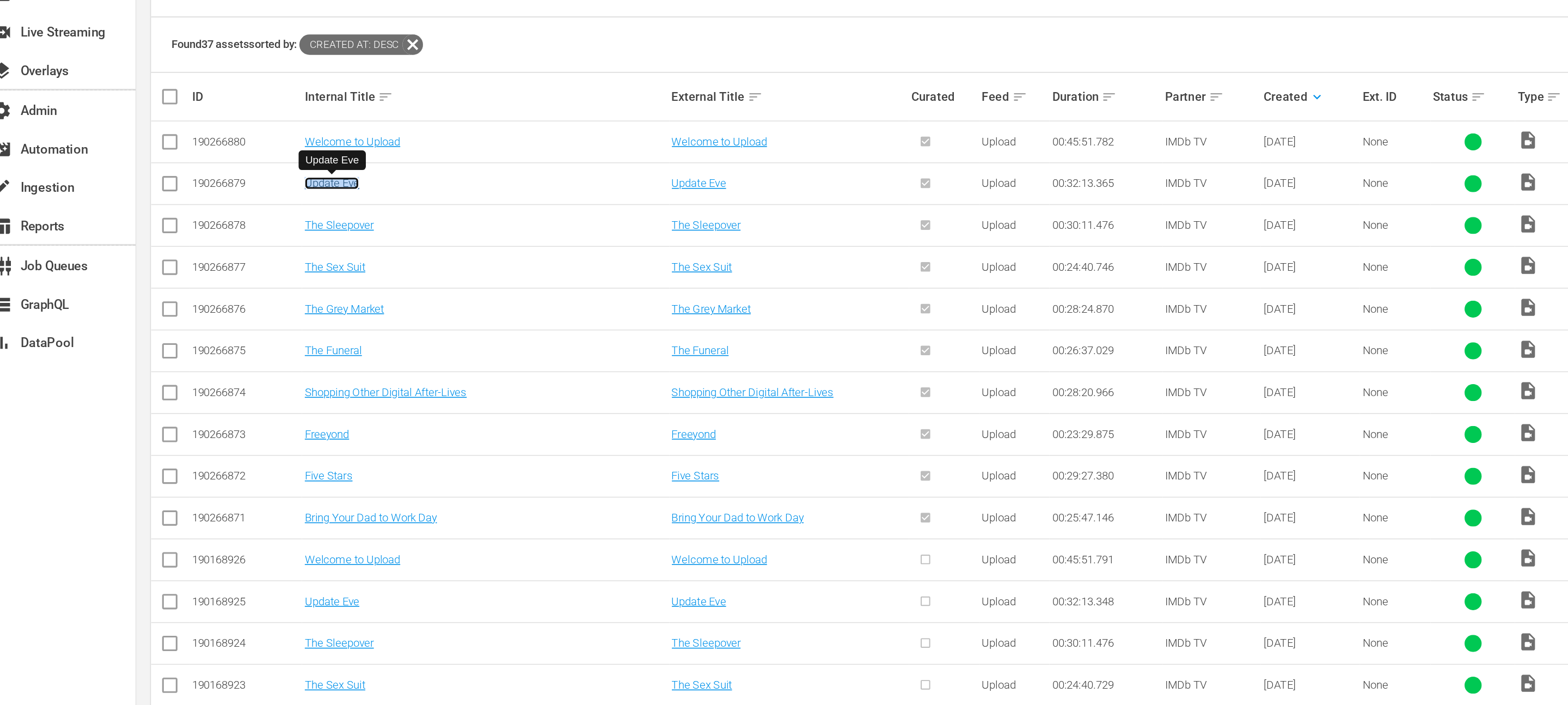
scroll to position [138, 0]
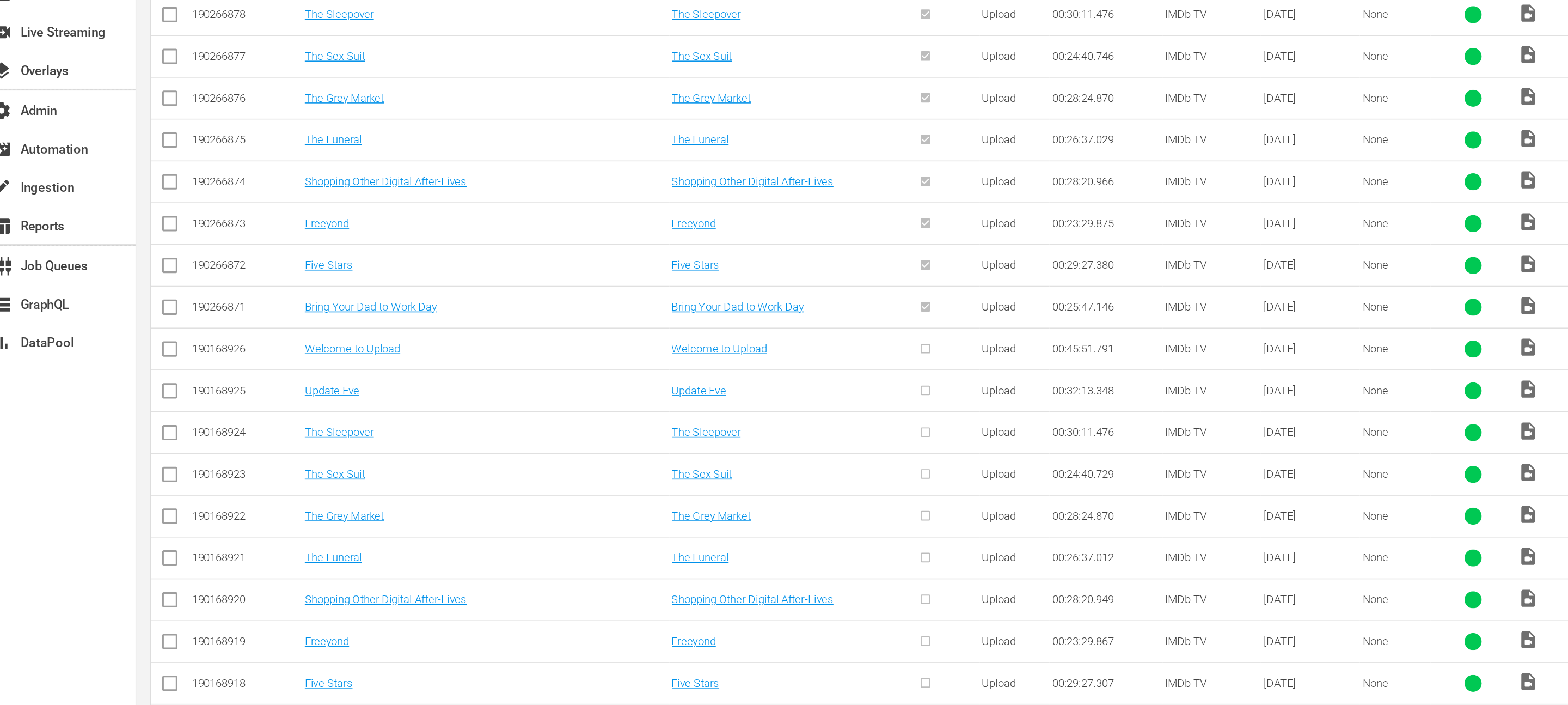
click at [295, 474] on div "Welcome to Upload" at bounding box center [320, 477] width 231 height 8
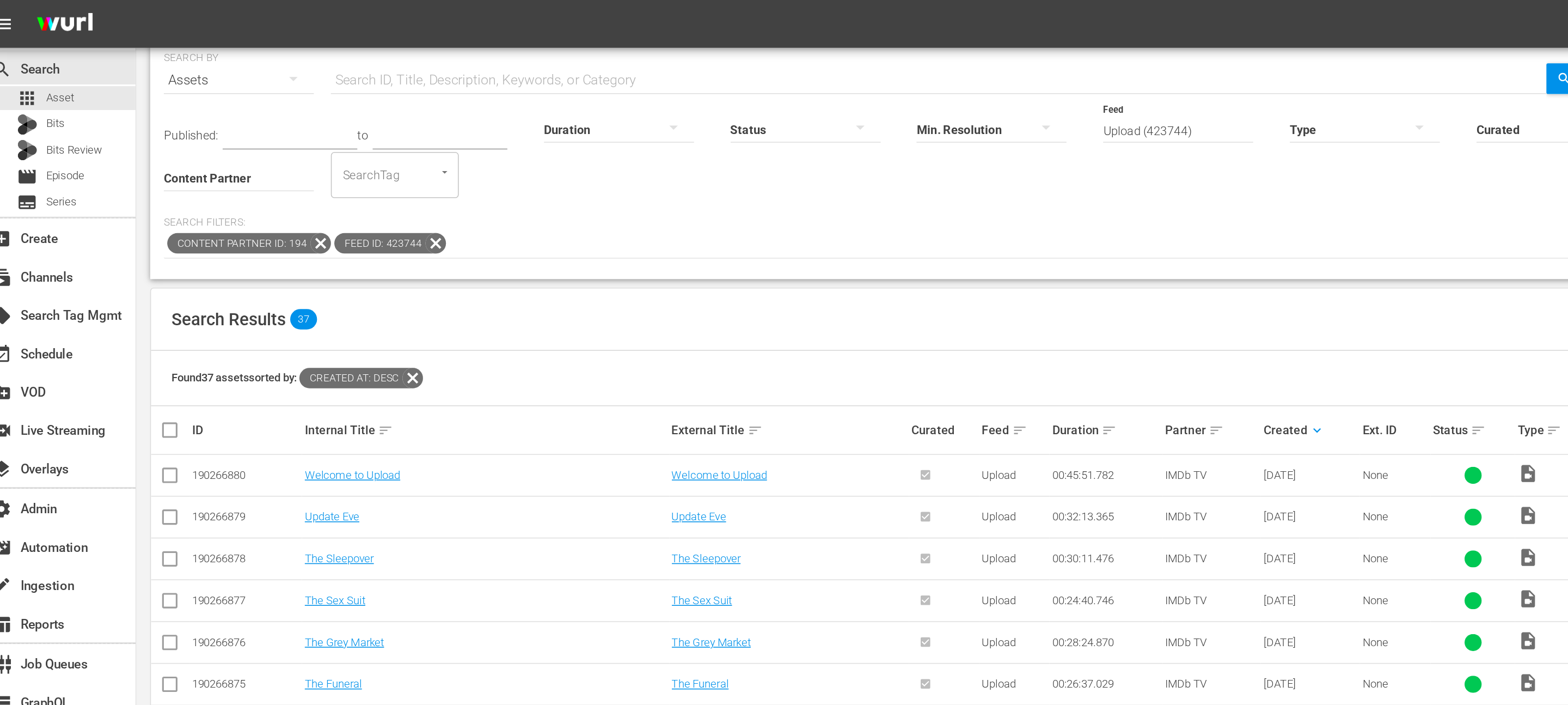
scroll to position [0, 0]
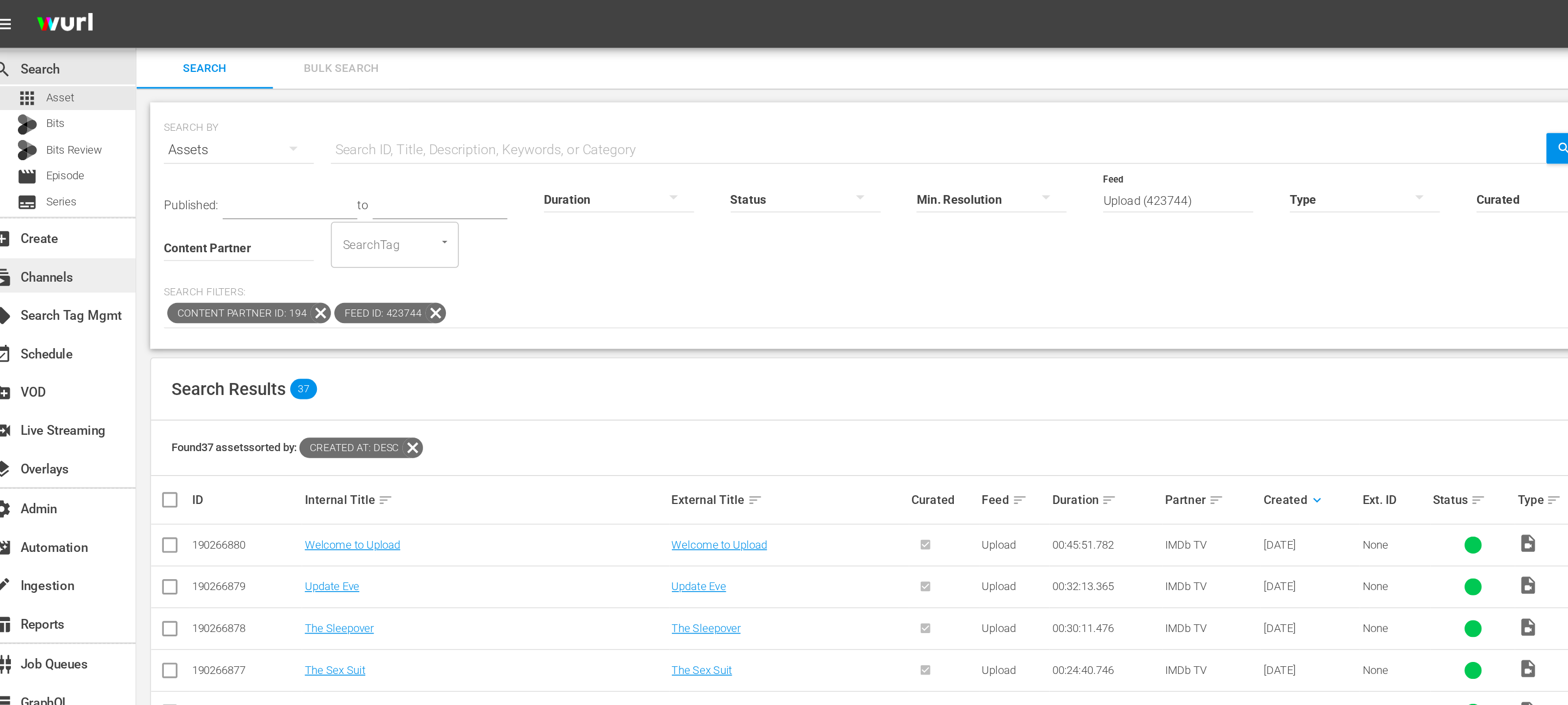
click at [62, 183] on div "subscriptions Channels" at bounding box center [49, 176] width 97 height 22
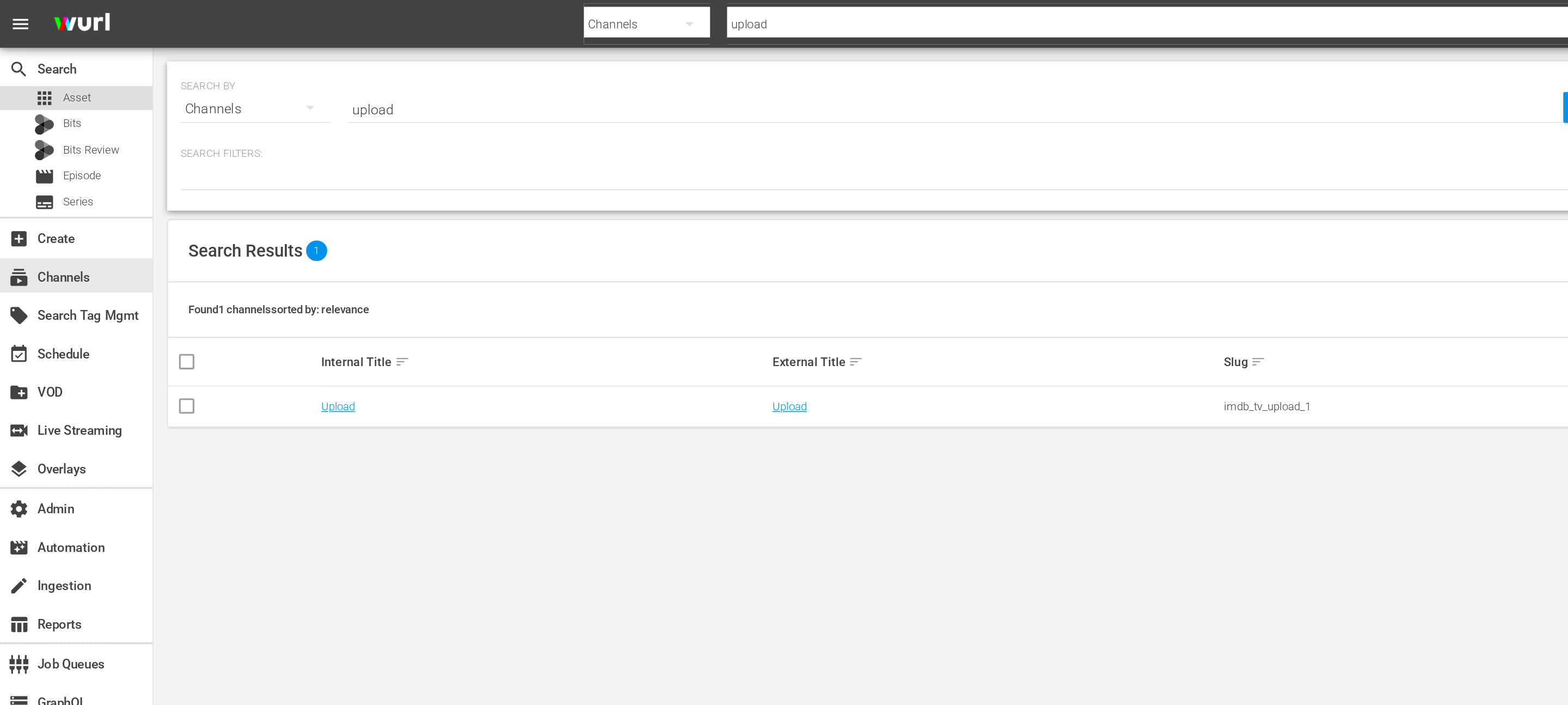
click at [47, 61] on span "Asset" at bounding box center [49, 62] width 18 height 11
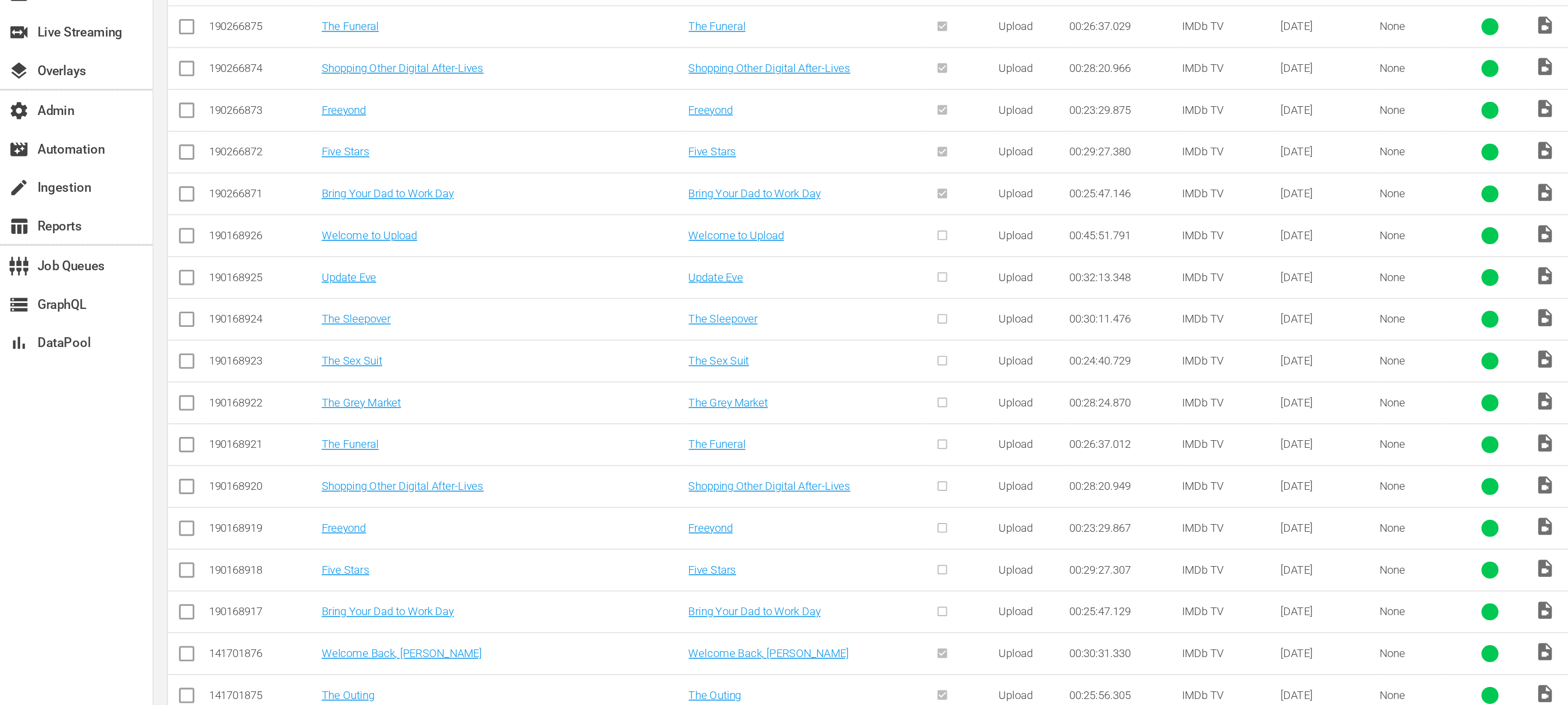
scroll to position [210, 0]
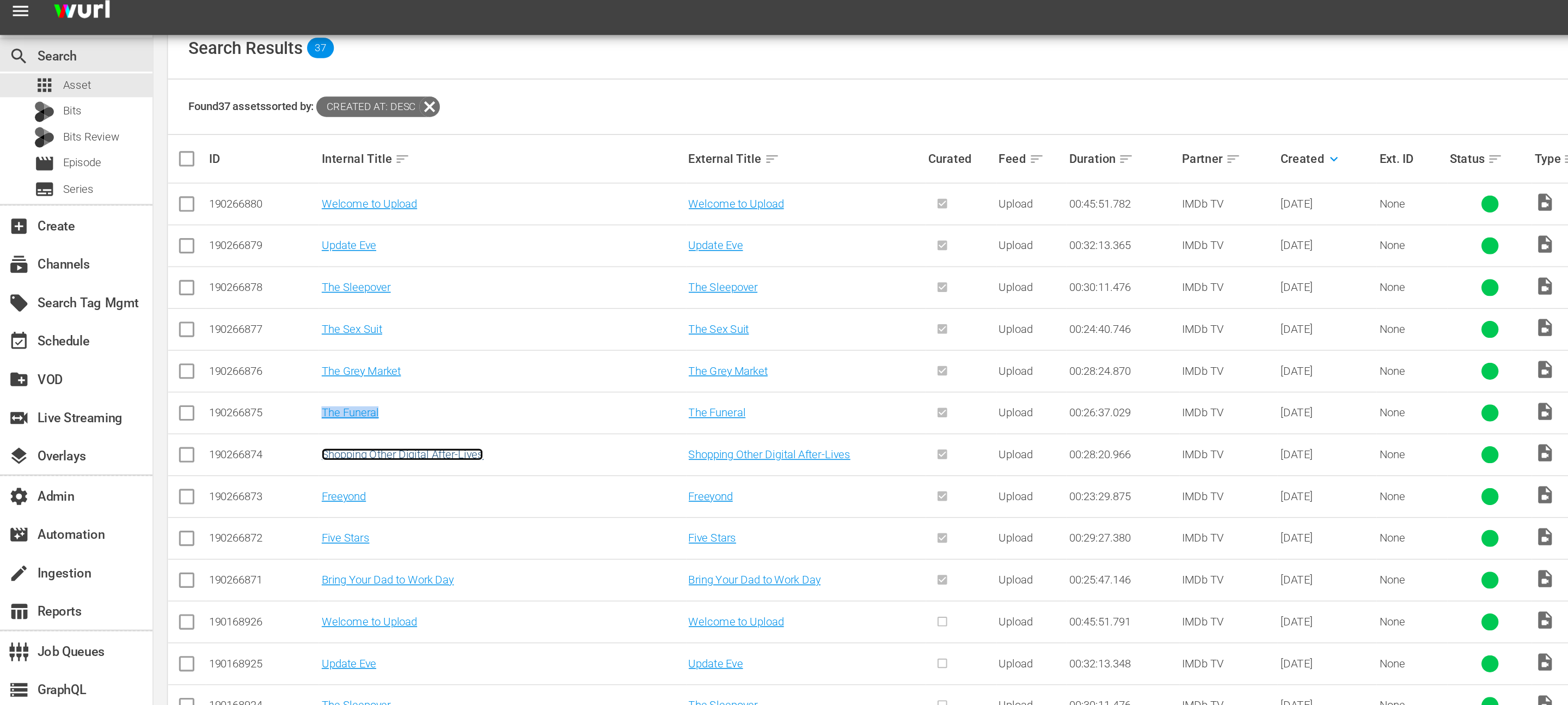
drag, startPoint x: 228, startPoint y: 298, endPoint x: 234, endPoint y: 286, distance: 13.4
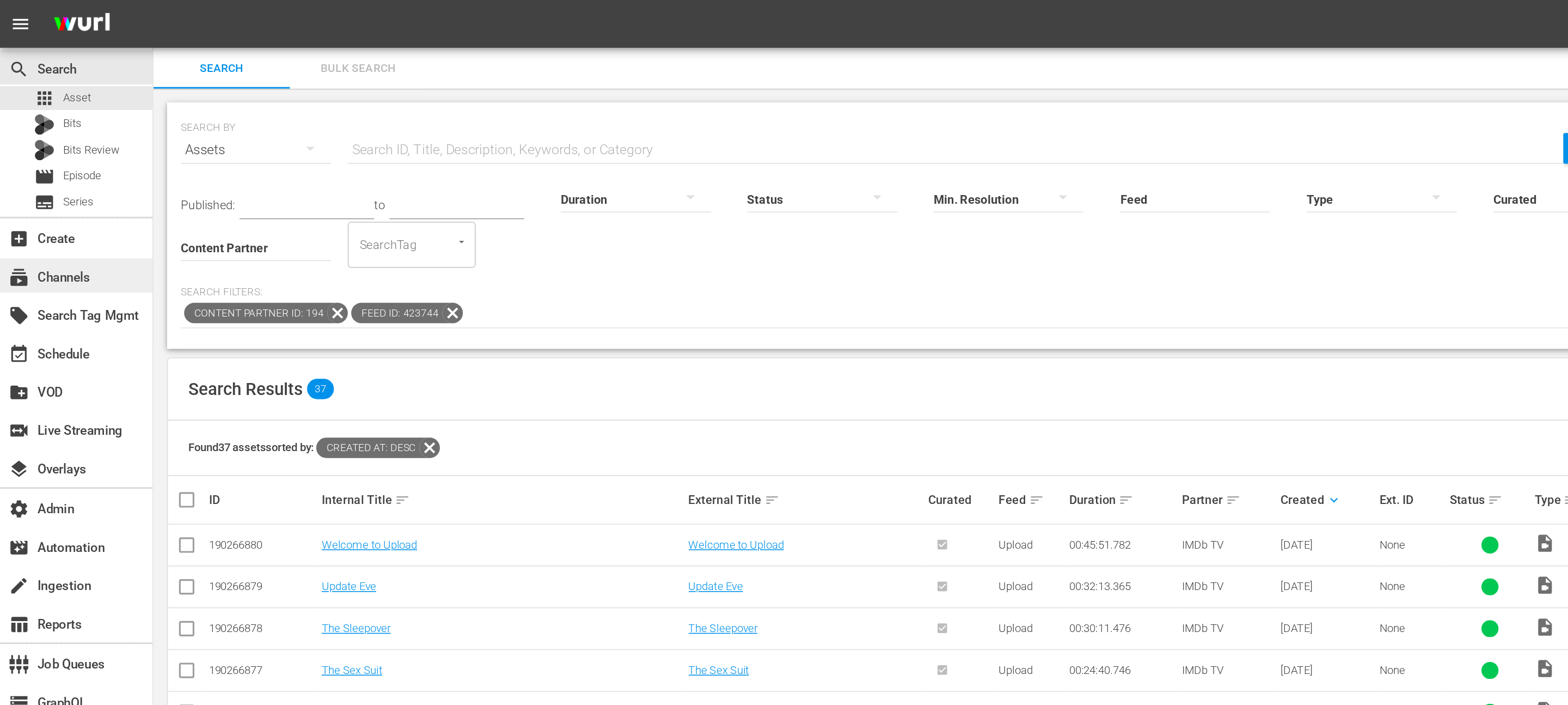
click at [41, 180] on div "subscriptions Channels" at bounding box center [31, 175] width 61 height 10
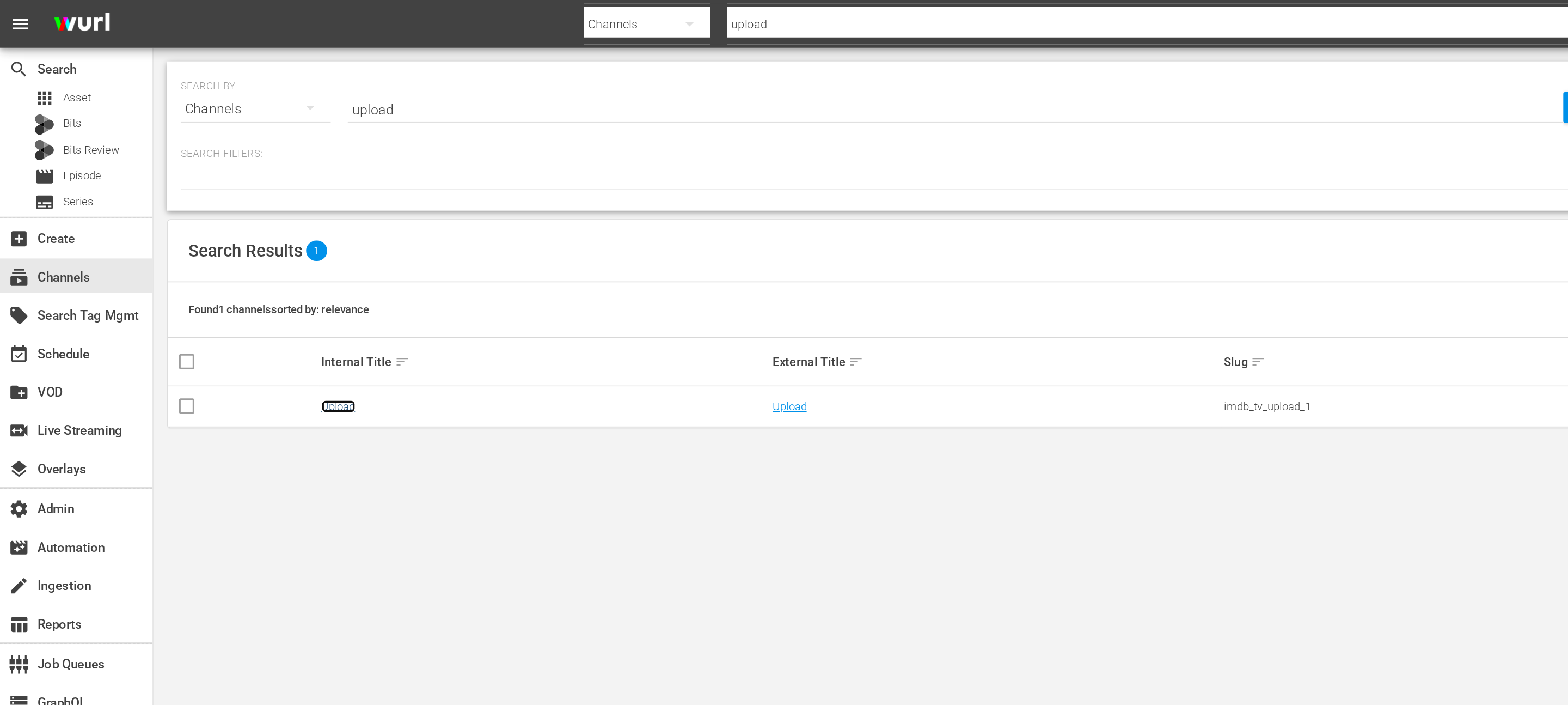
click at [218, 258] on link "Upload" at bounding box center [216, 260] width 22 height 8
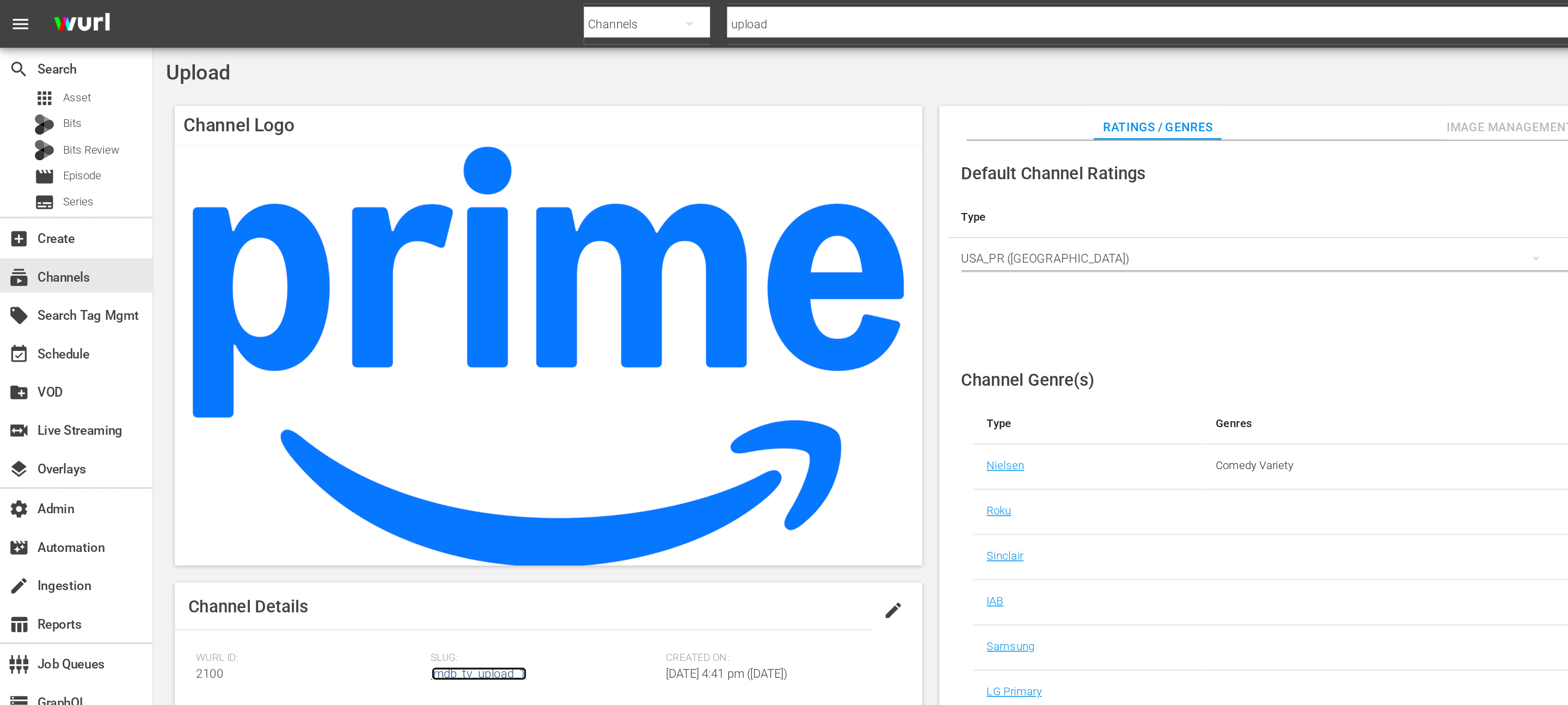
click at [287, 426] on link "imdb_tv_upload_1" at bounding box center [306, 430] width 61 height 9
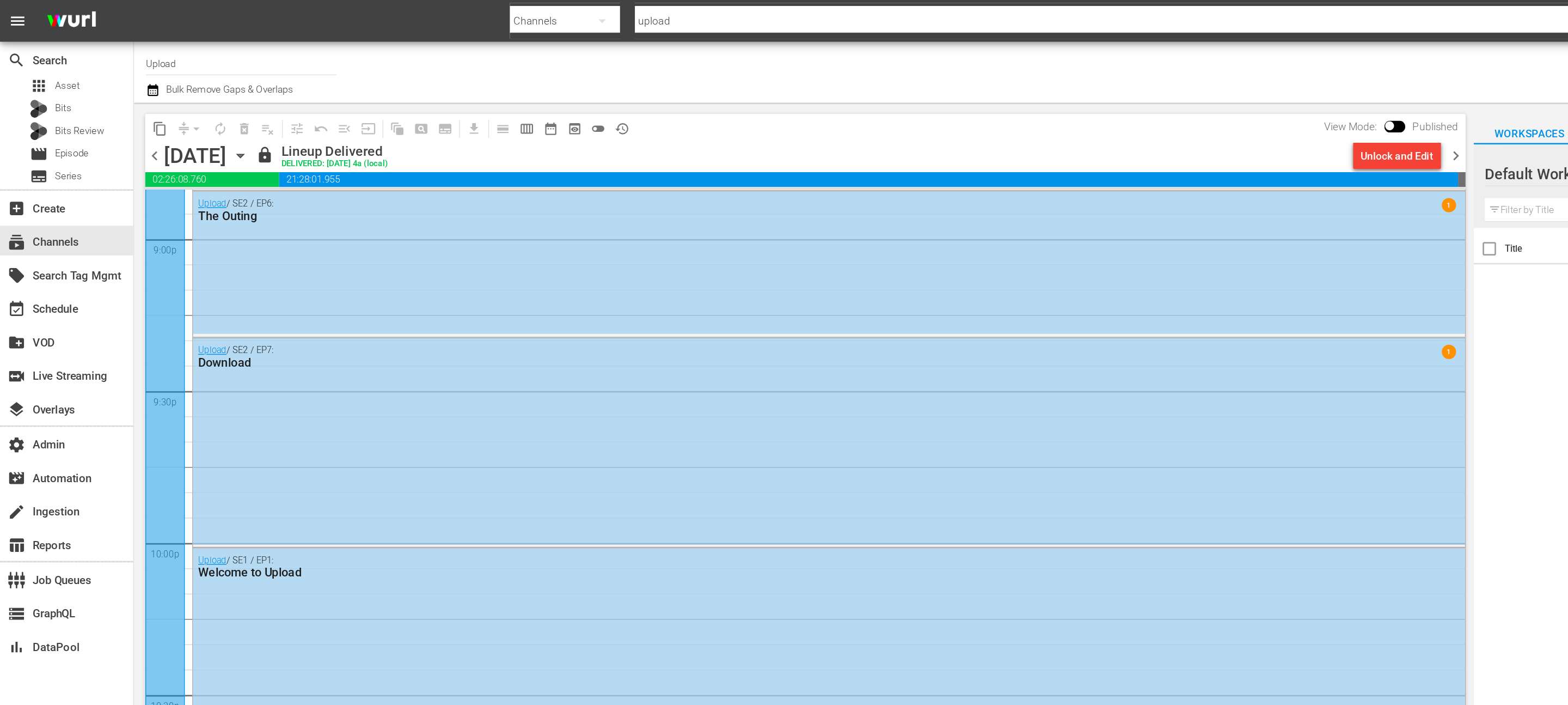
scroll to position [4634, 0]
click at [371, 278] on div "Upload / SE2 / EP7: Download 1" at bounding box center [606, 321] width 930 height 151
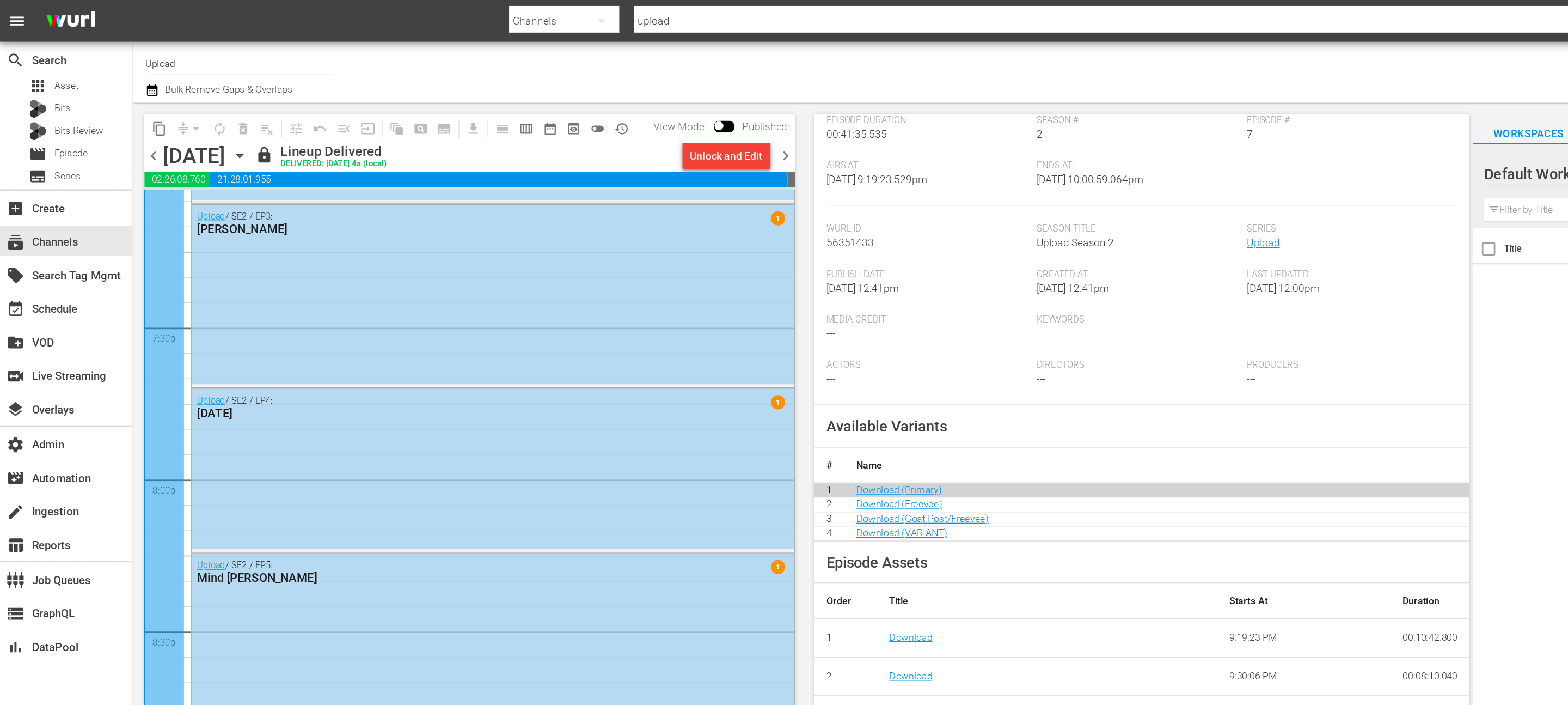
scroll to position [3733, 0]
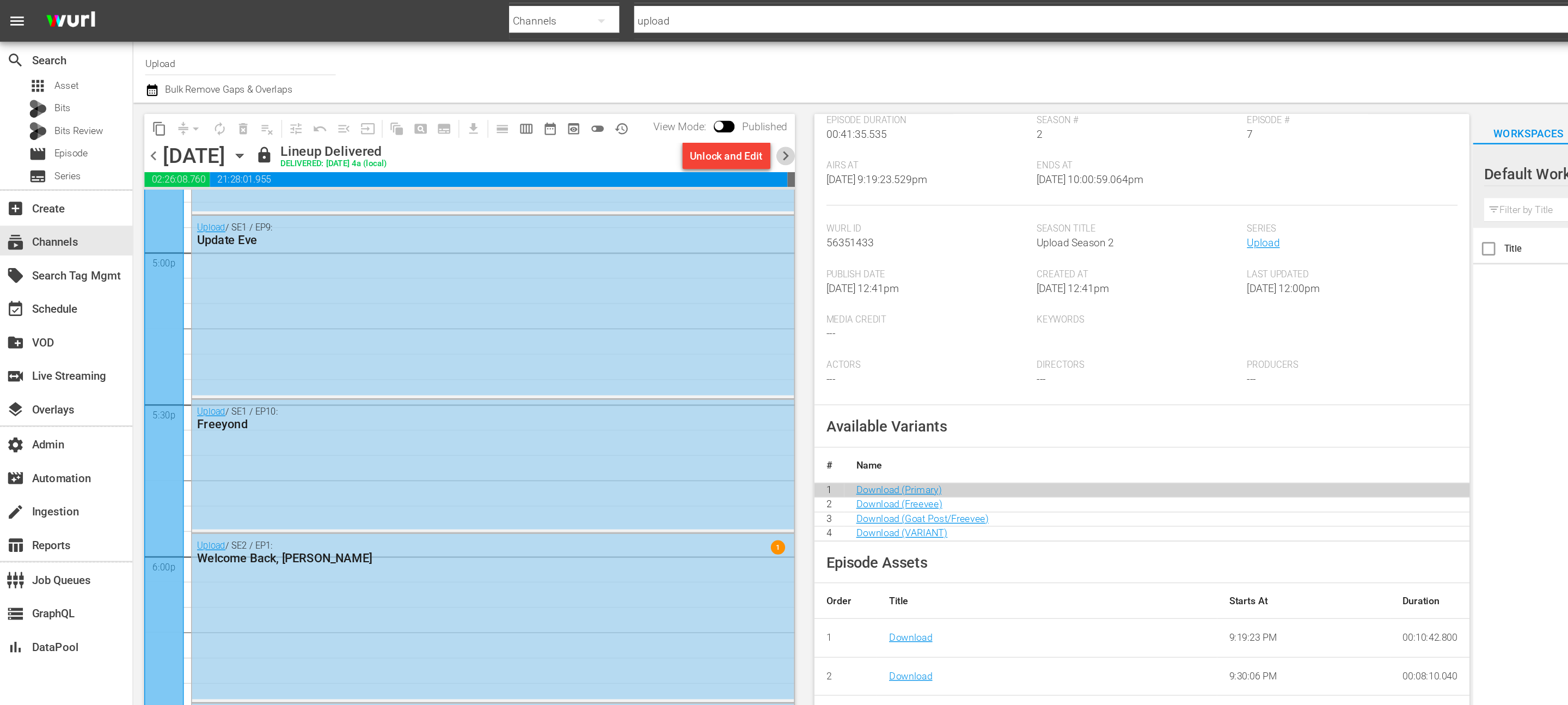
click at [575, 117] on span "chevron_right" at bounding box center [575, 114] width 14 height 14
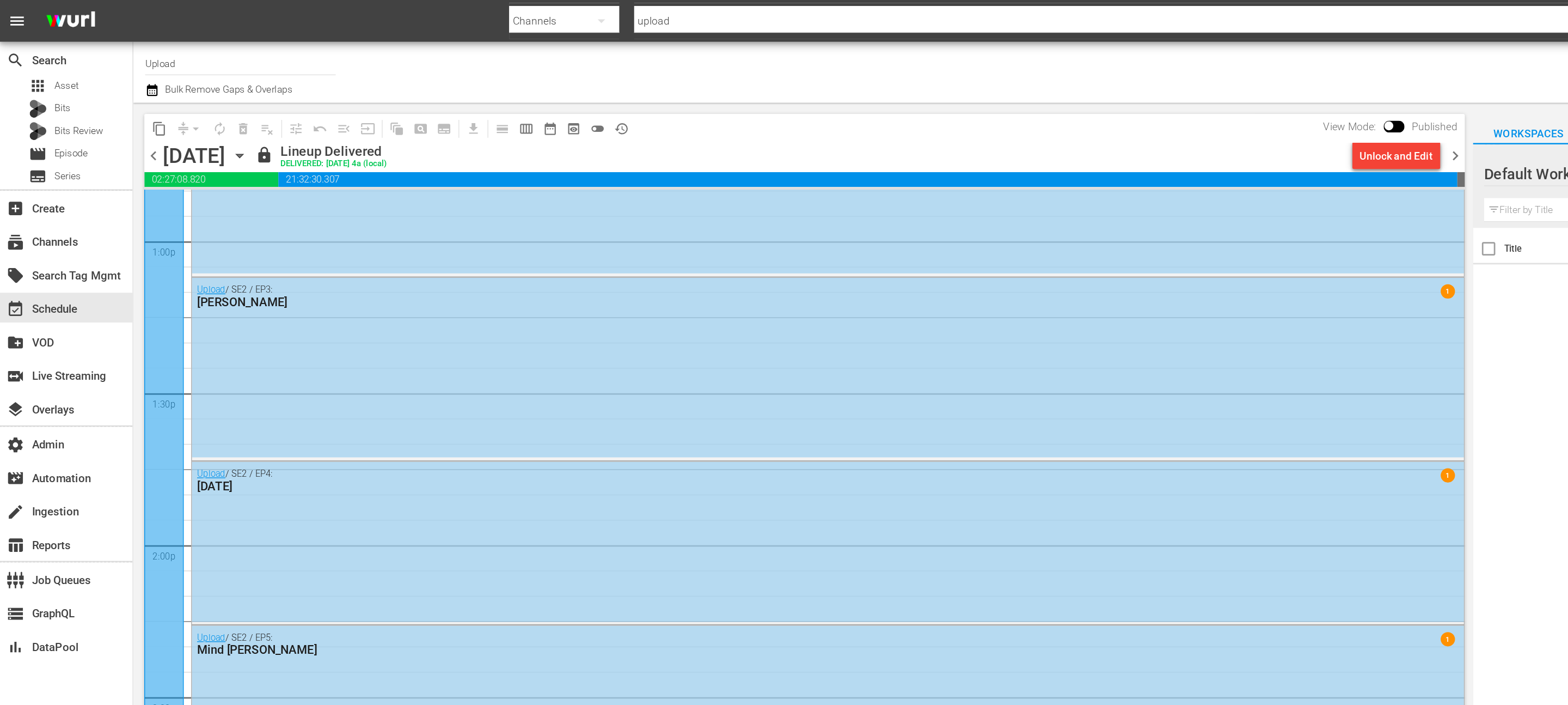
scroll to position [3307, 0]
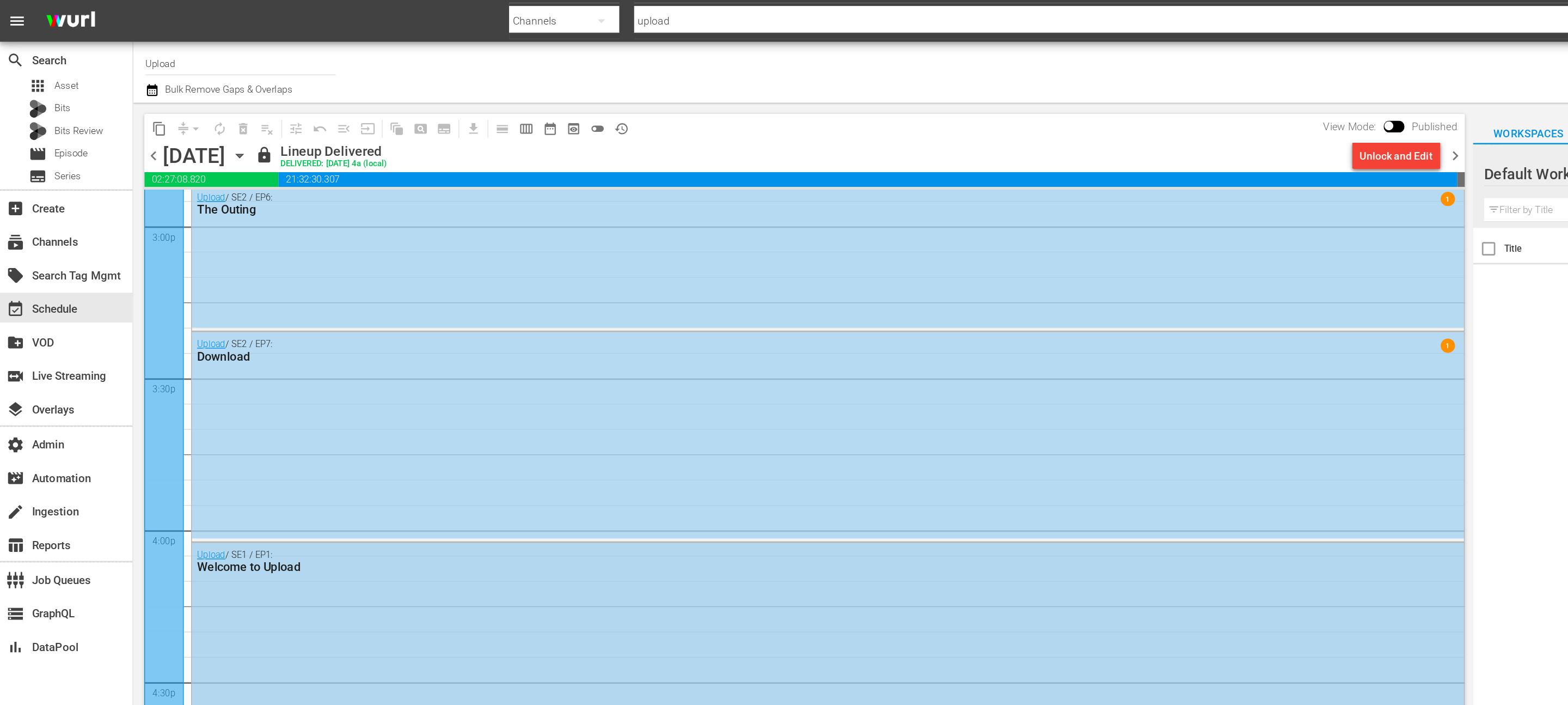
click at [529, 424] on div "Upload / SE1 / EP1: Welcome to Upload" at bounding box center [606, 490] width 930 height 185
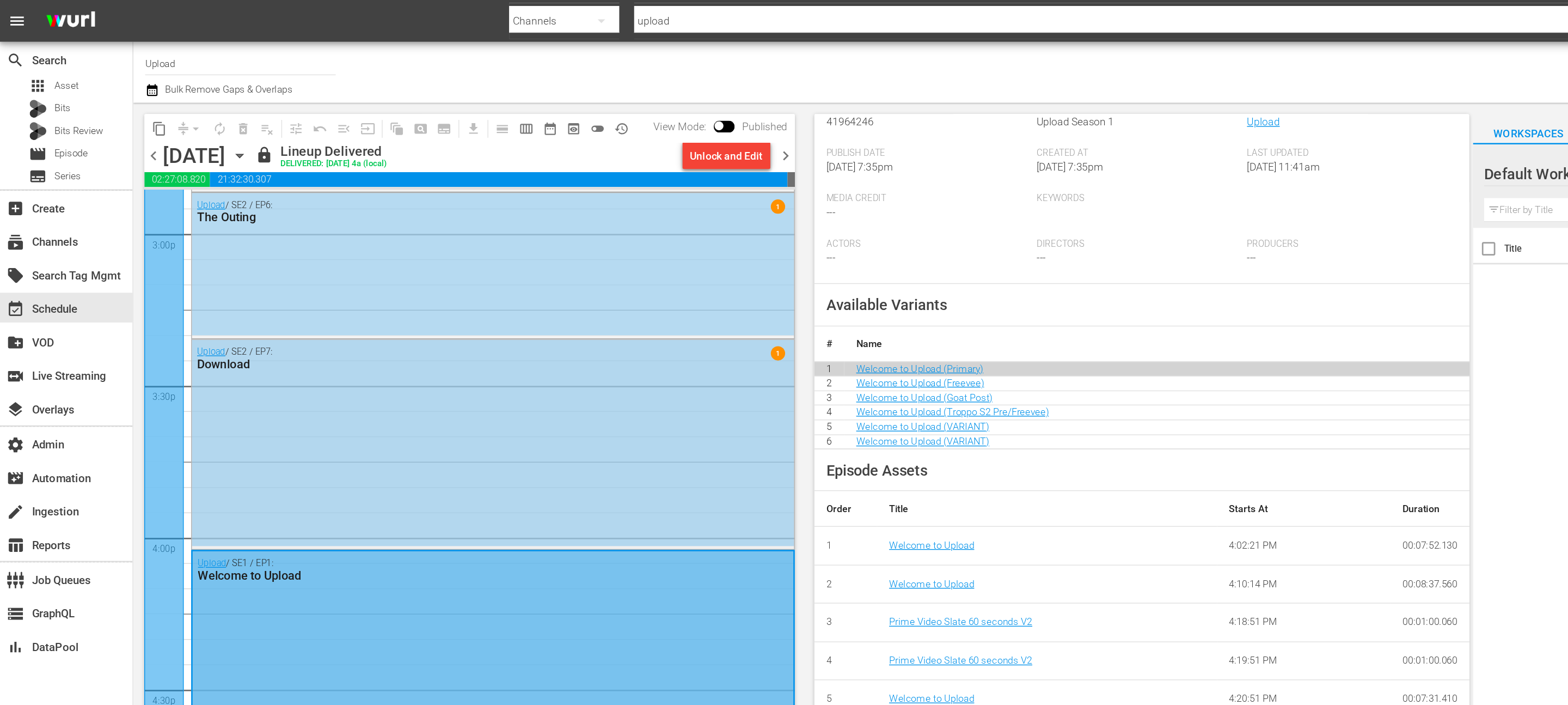
scroll to position [0, 0]
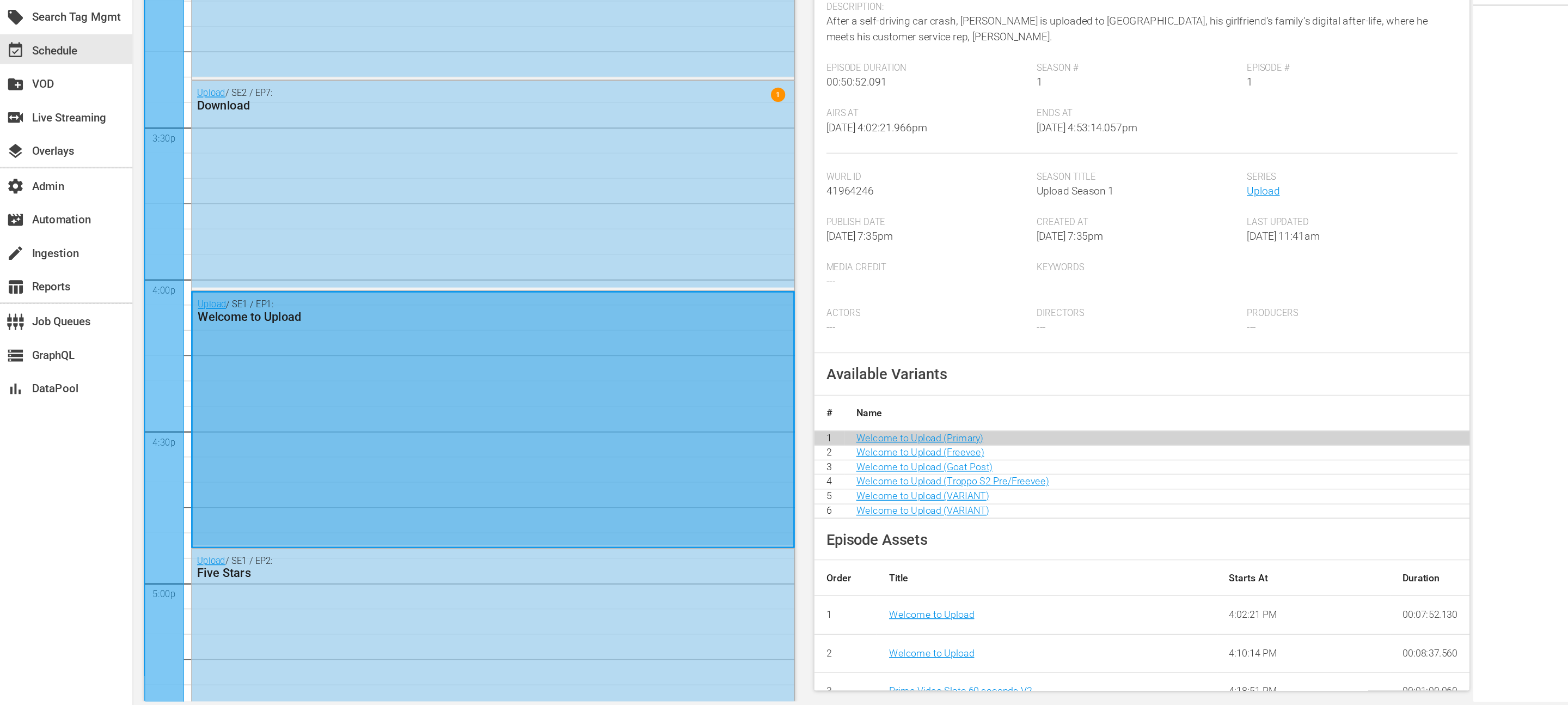
click at [418, 472] on div "Upload / SE1 / EP1: Welcome to Upload" at bounding box center [361, 495] width 440 height 185
click at [435, 449] on div "Upload / SE1 / EP1: Welcome to Upload" at bounding box center [361, 495] width 440 height 185
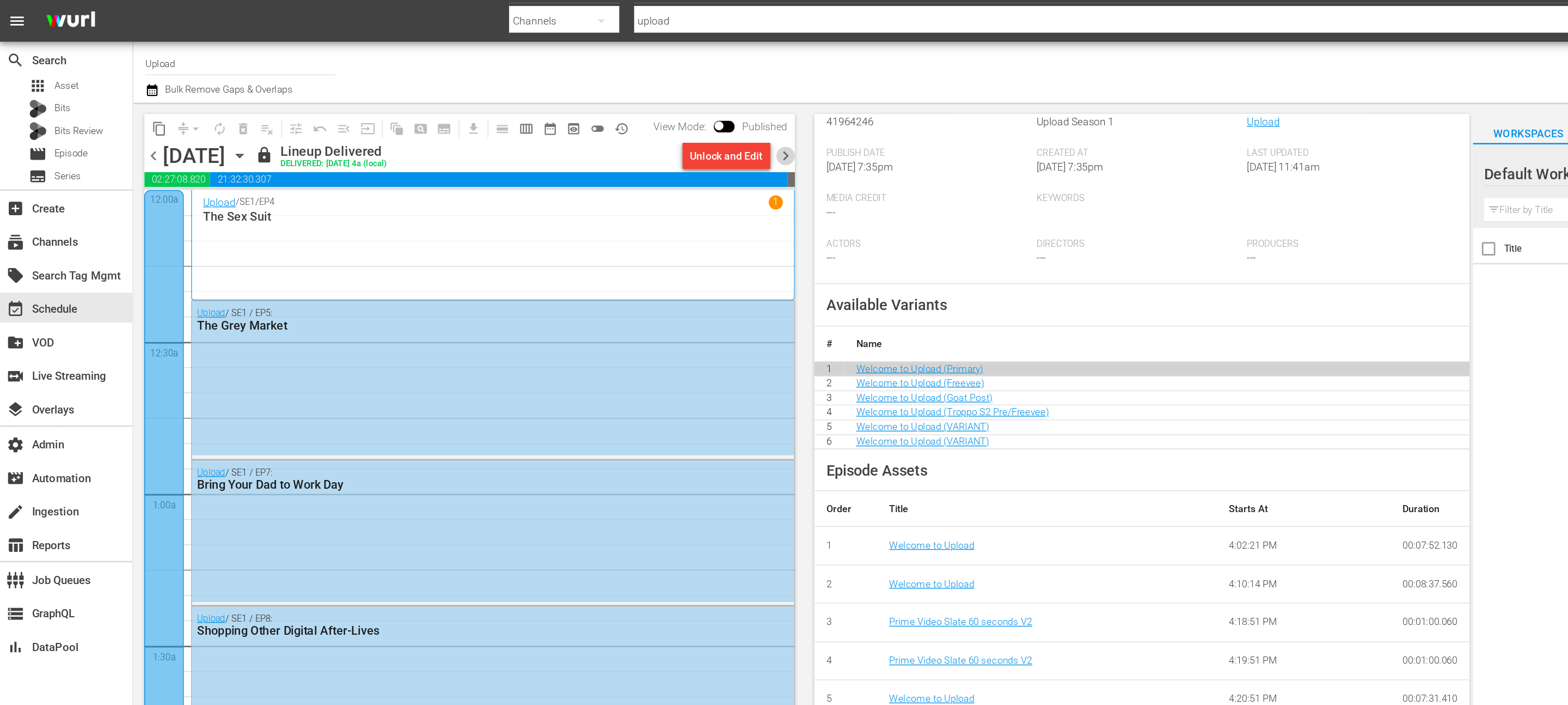
click at [570, 113] on span "chevron_right" at bounding box center [575, 114] width 14 height 14
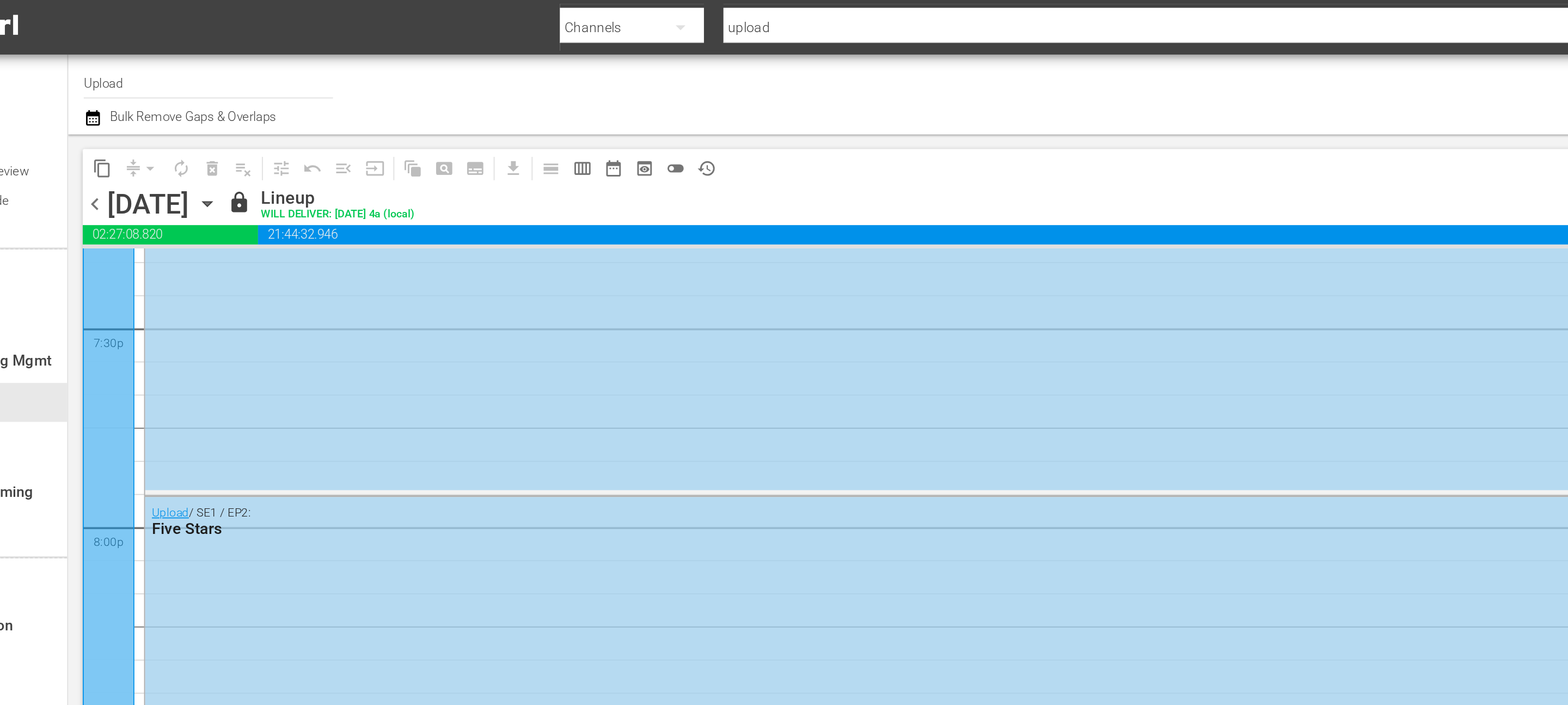
scroll to position [4289, 0]
click at [313, 351] on div "Upload / SE1 / EP2: Five Stars" at bounding box center [606, 337] width 930 height 117
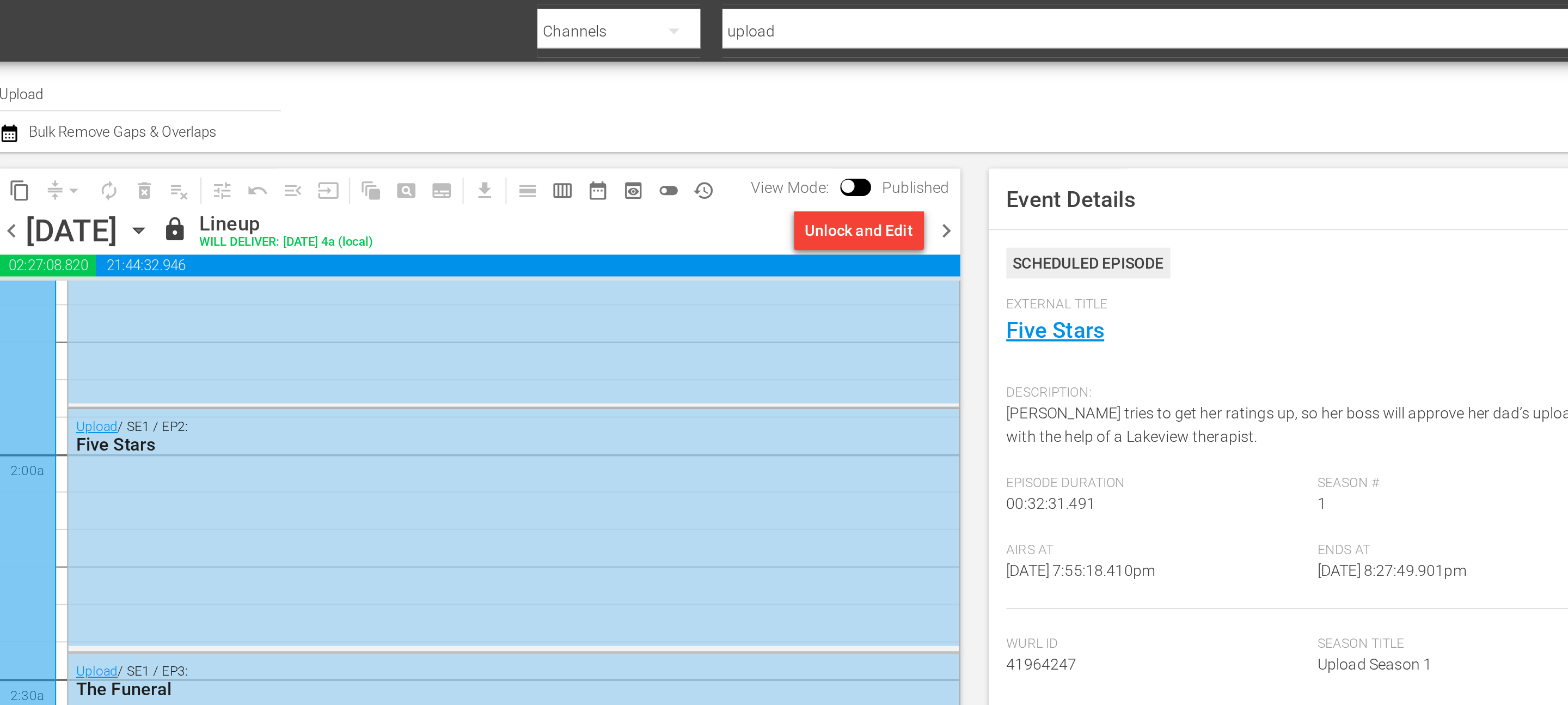
scroll to position [359, 0]
click at [251, 246] on div "Upload / SE1 / EP2: Five Stars" at bounding box center [361, 260] width 440 height 117
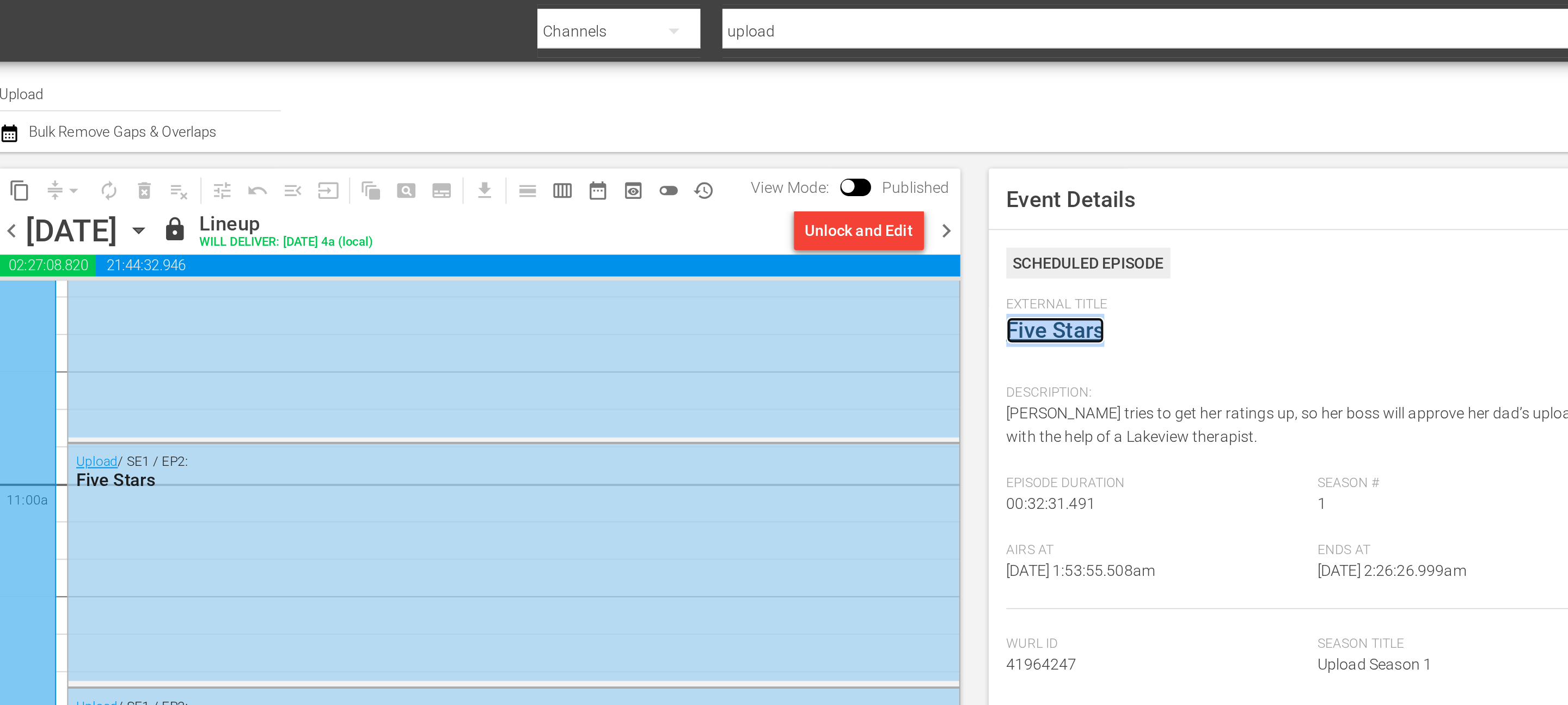
scroll to position [2350, 0]
click at [287, 241] on div "Upload / SE1 / EP2: Five Stars" at bounding box center [361, 227] width 440 height 27
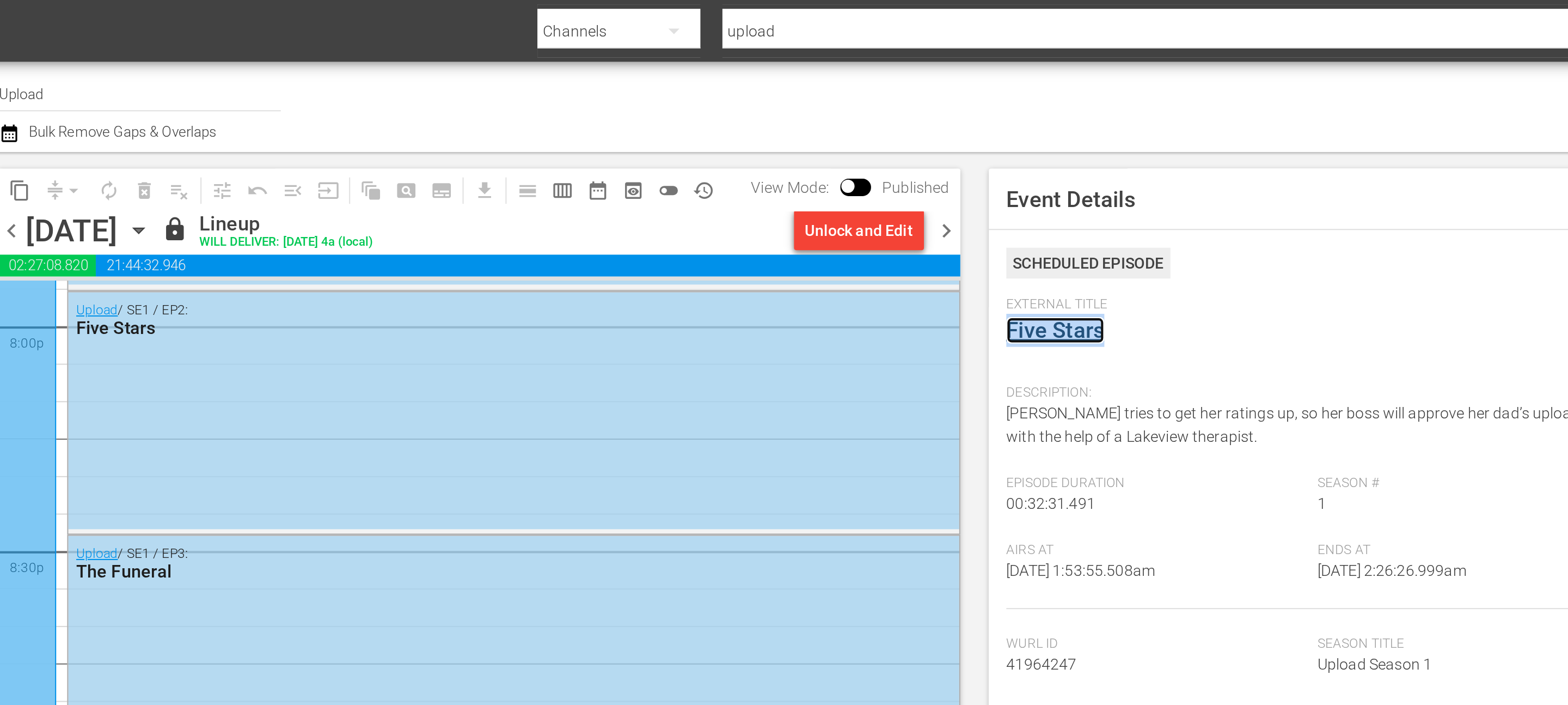
scroll to position [4420, 0]
click at [373, 187] on div "Upload / SE1 / EP2: Five Stars" at bounding box center [361, 206] width 440 height 117
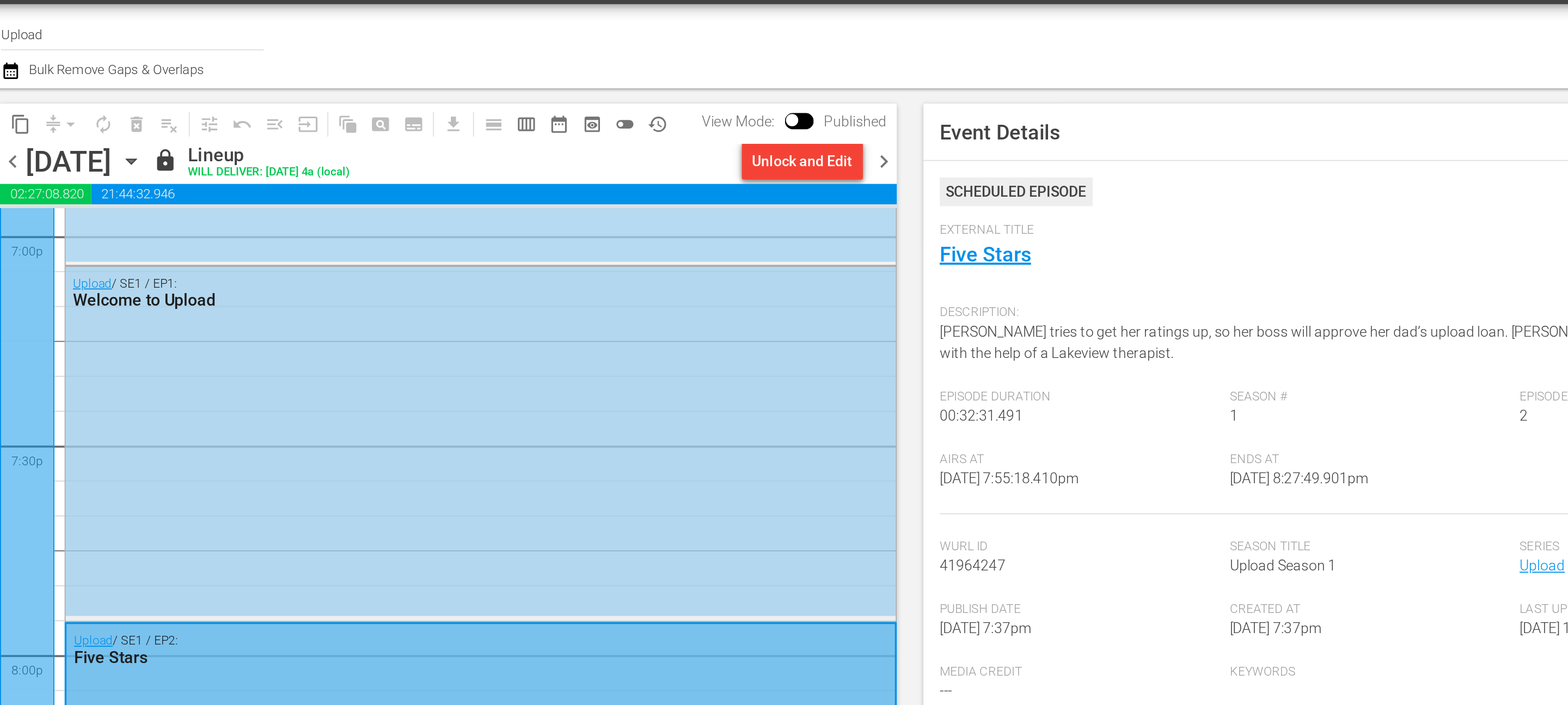
scroll to position [4209, 0]
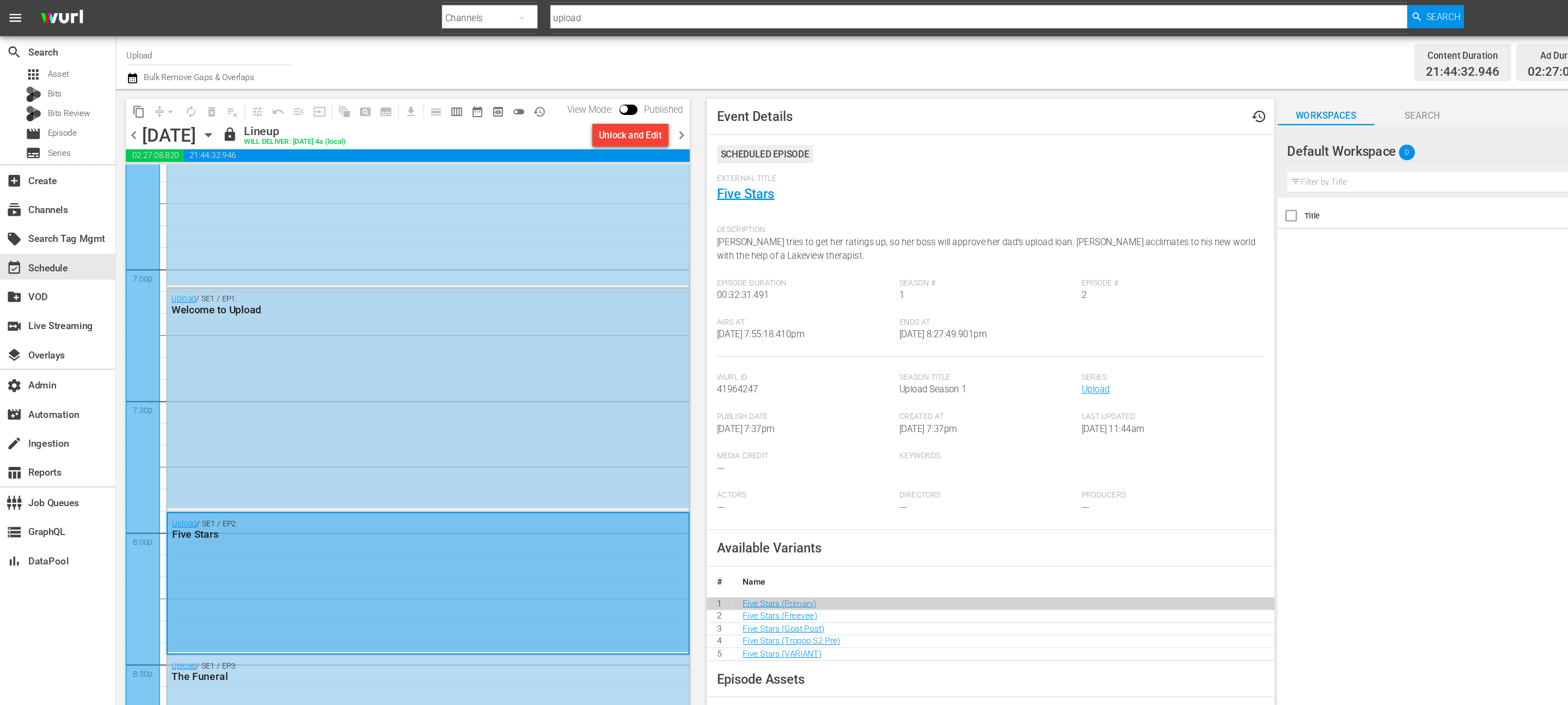
click at [304, 352] on div "Upload / SE1 / EP1: Welcome to Upload" at bounding box center [361, 336] width 440 height 185
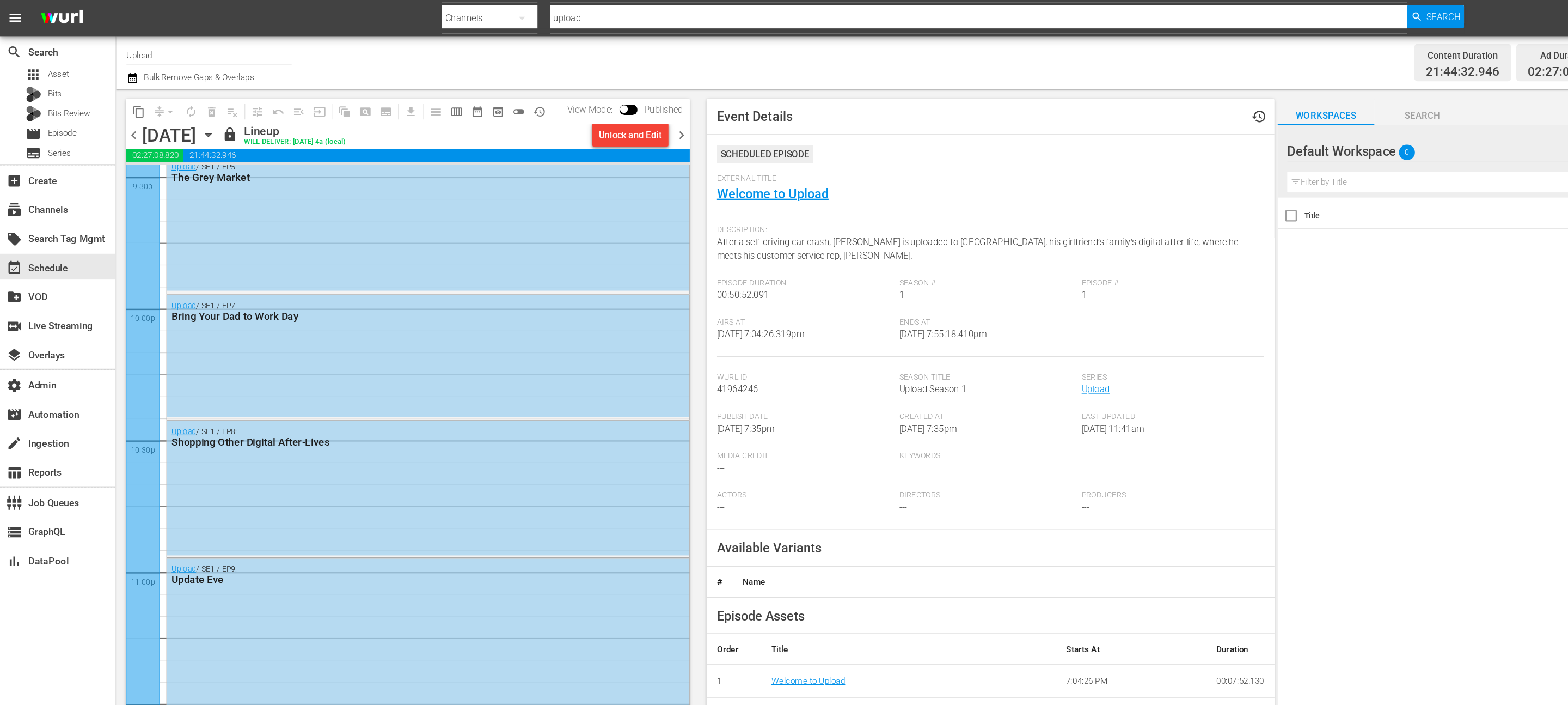
scroll to position [4894, 0]
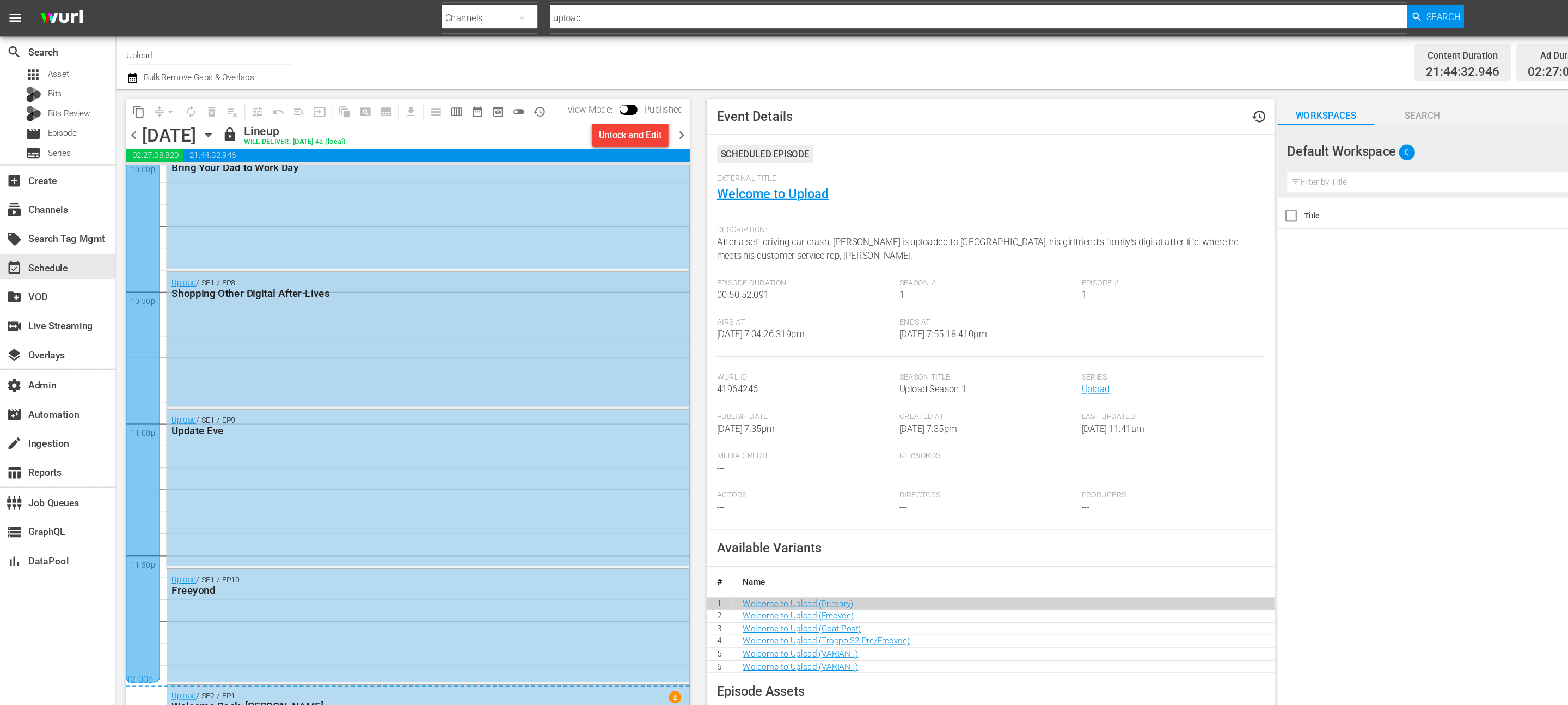
click at [307, 324] on div "Upload / SE1 / EP8: Shopping Other Digital After-Lives" at bounding box center [361, 286] width 440 height 113
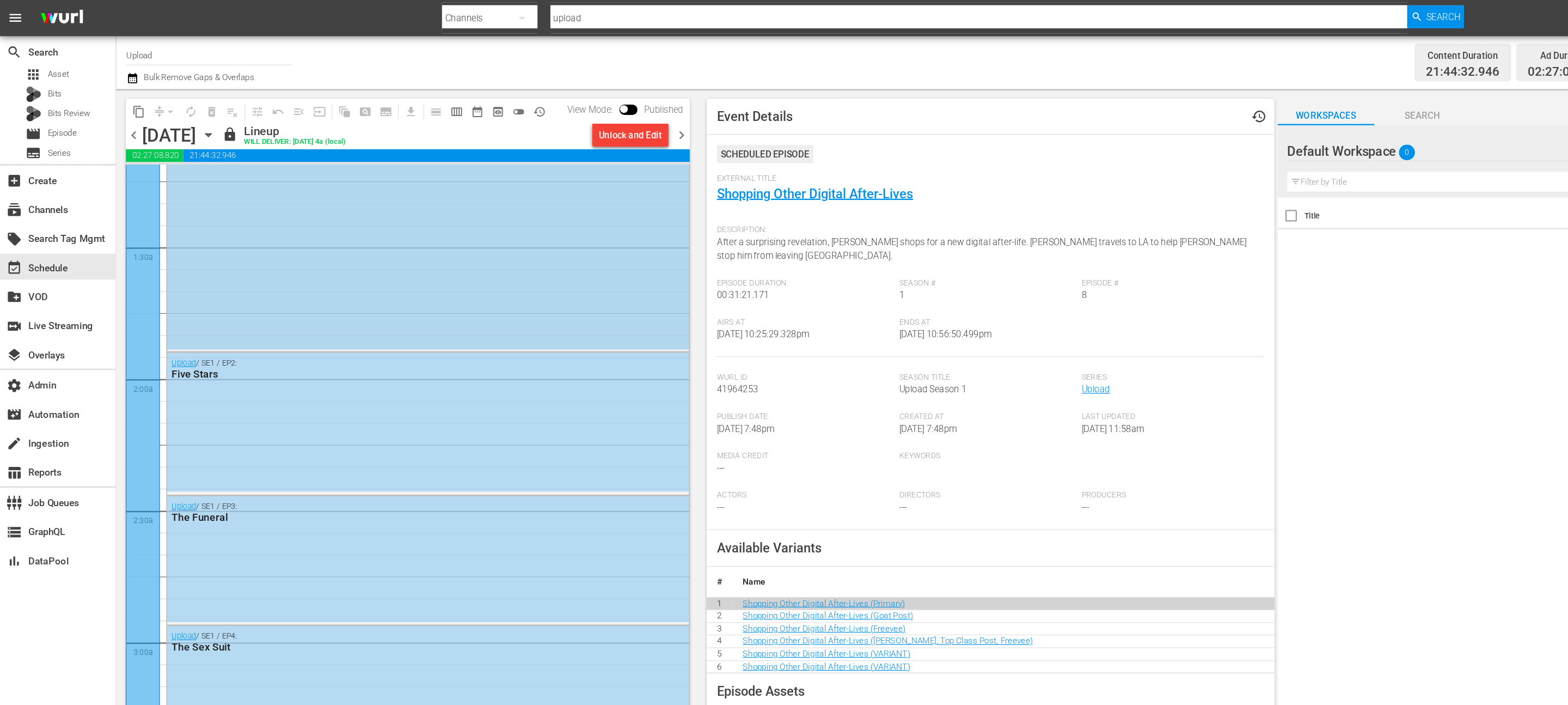
scroll to position [0, 0]
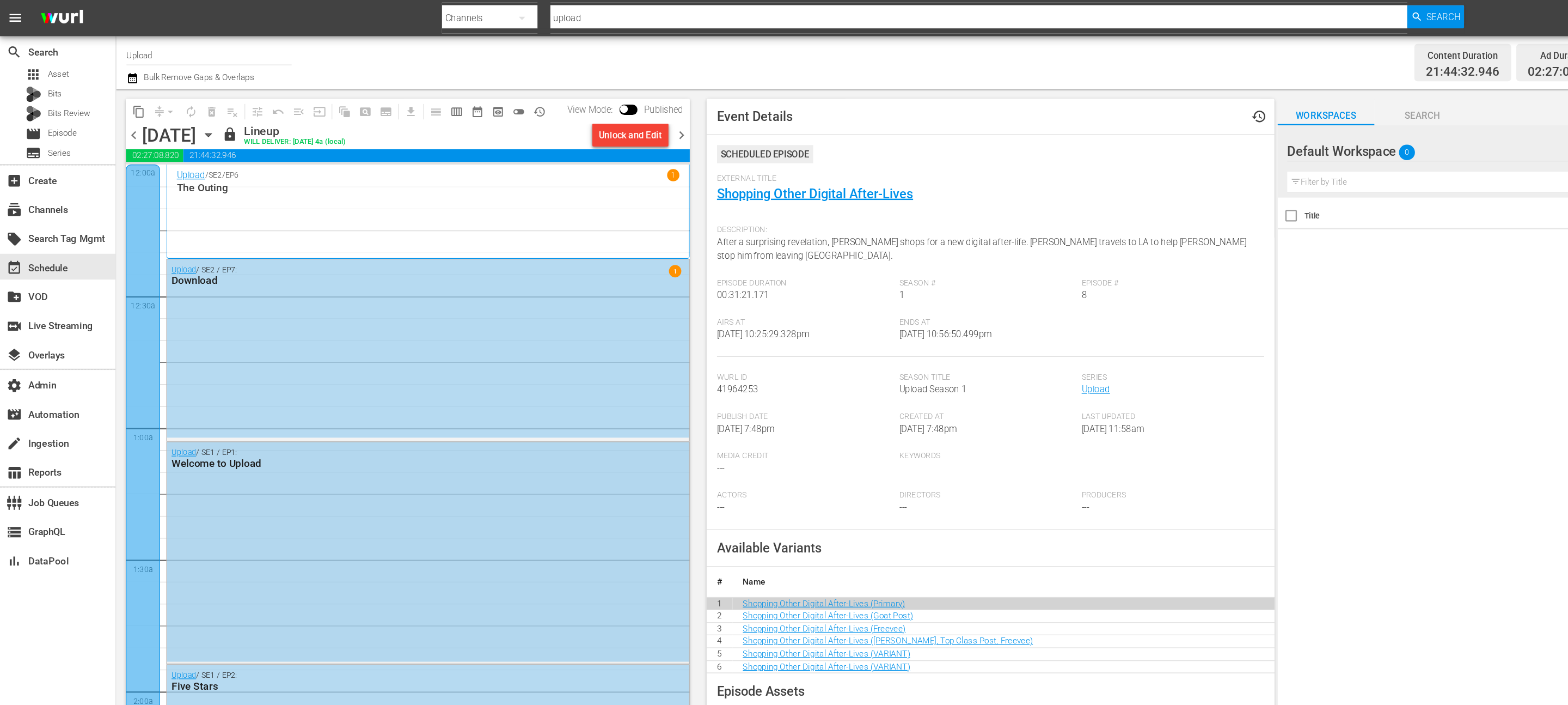
click at [340, 275] on div "Upload / SE2 / EP7: Download 1" at bounding box center [361, 294] width 440 height 151
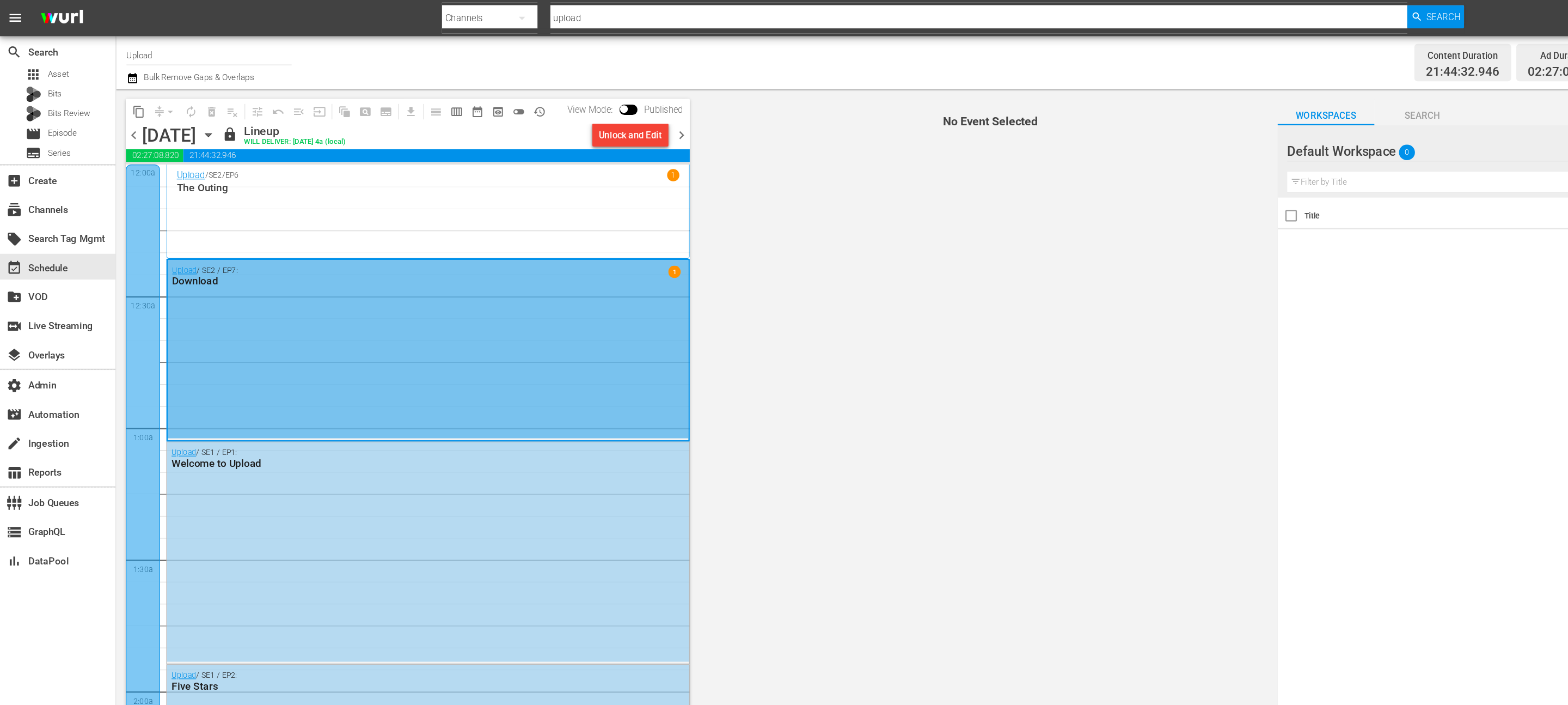
click at [311, 464] on div "Upload / SE1 / EP1: Welcome to Upload" at bounding box center [361, 465] width 440 height 185
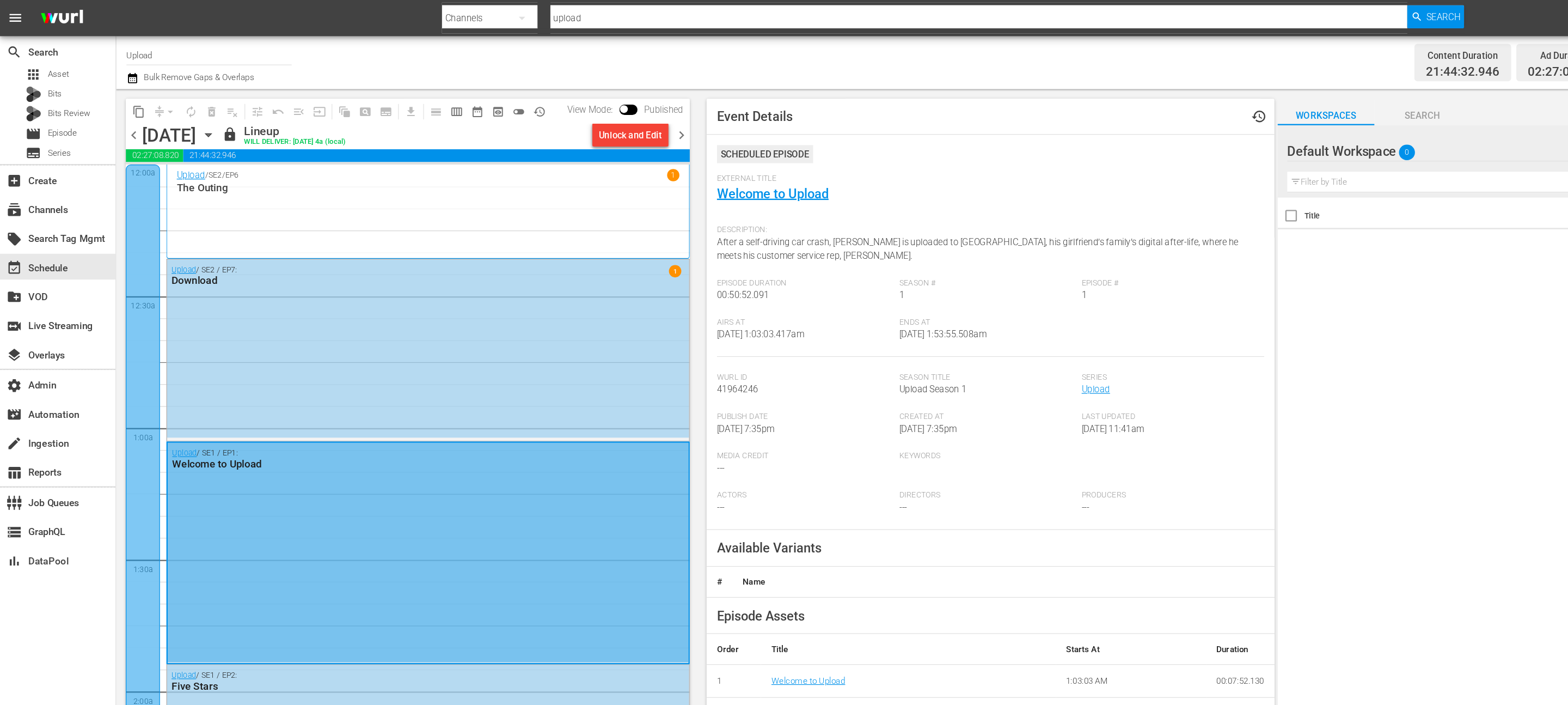
click at [575, 115] on span "chevron_right" at bounding box center [575, 114] width 14 height 14
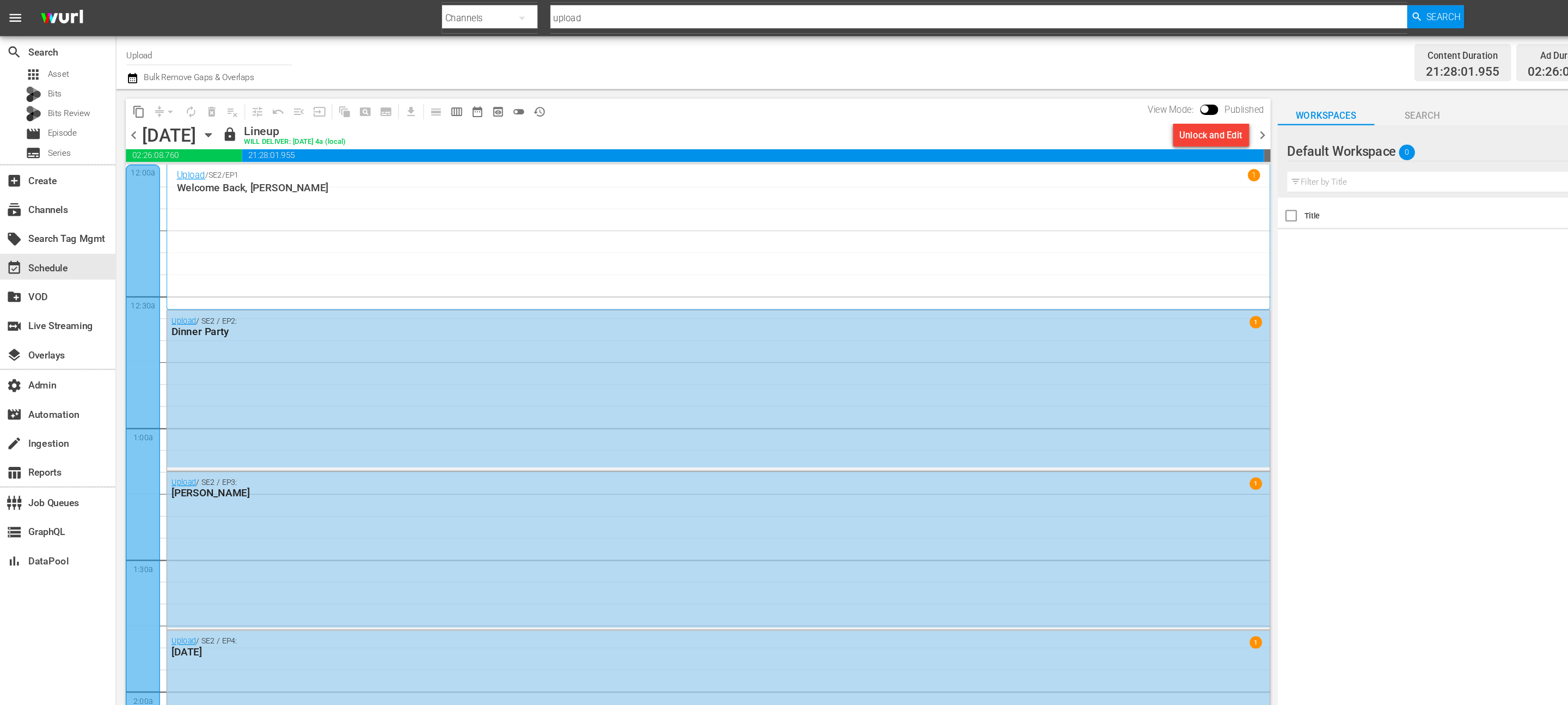
click at [301, 360] on div "Upload / SE2 / EP2: Dinner Party 1" at bounding box center [606, 328] width 930 height 132
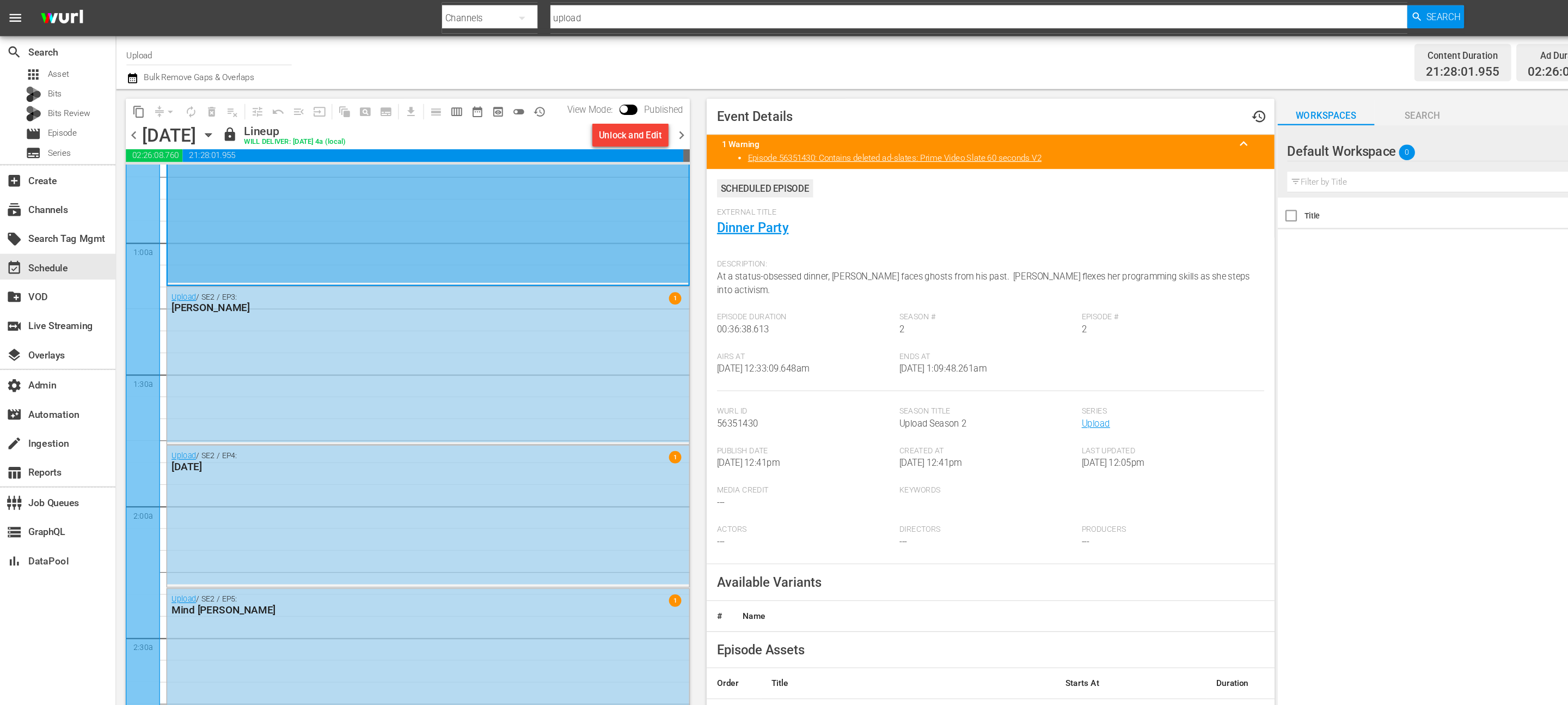
scroll to position [157, 0]
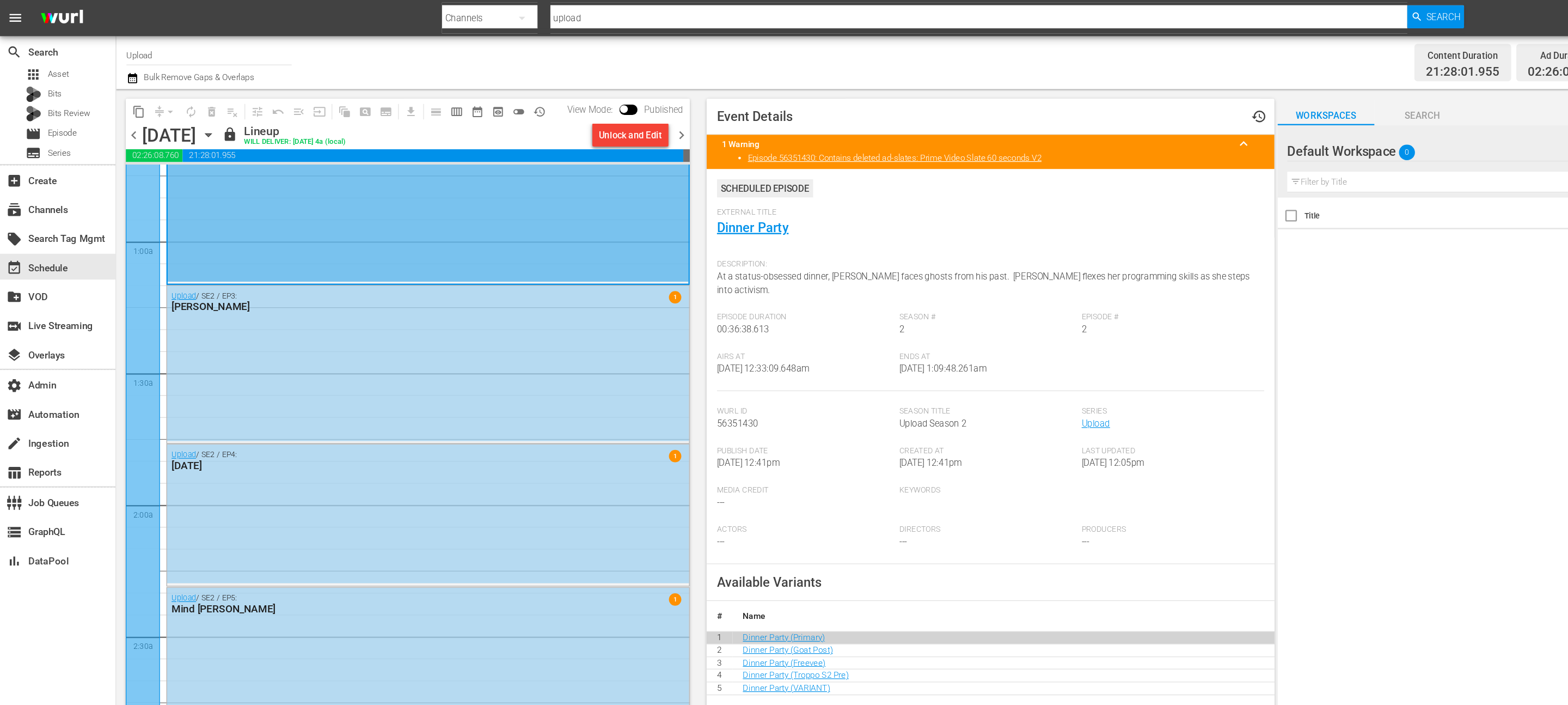
click at [301, 360] on div "Upload / SE2 / EP3: Robin Hood 1" at bounding box center [361, 306] width 440 height 131
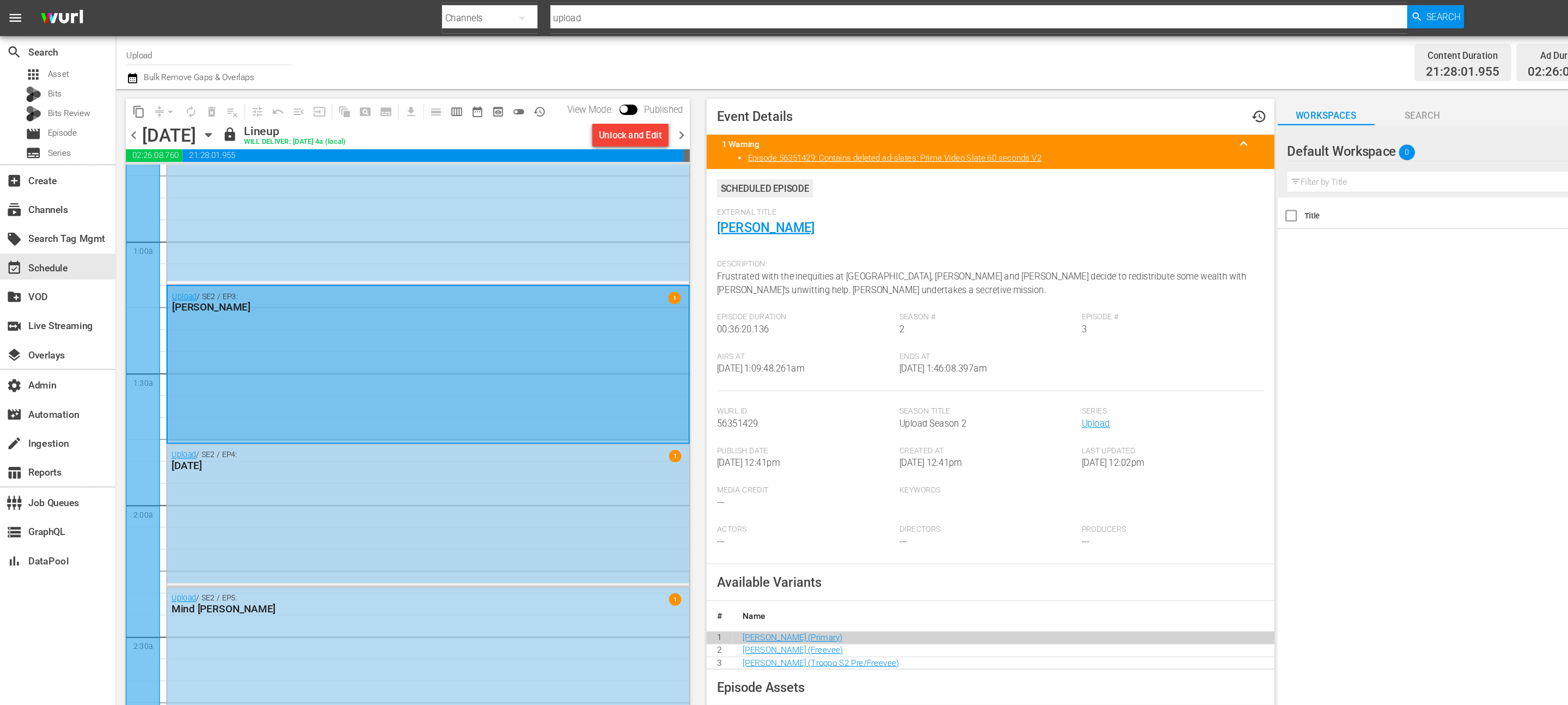
click at [295, 444] on div "Upload / SE2 / EP4: Family Day 1" at bounding box center [361, 434] width 440 height 117
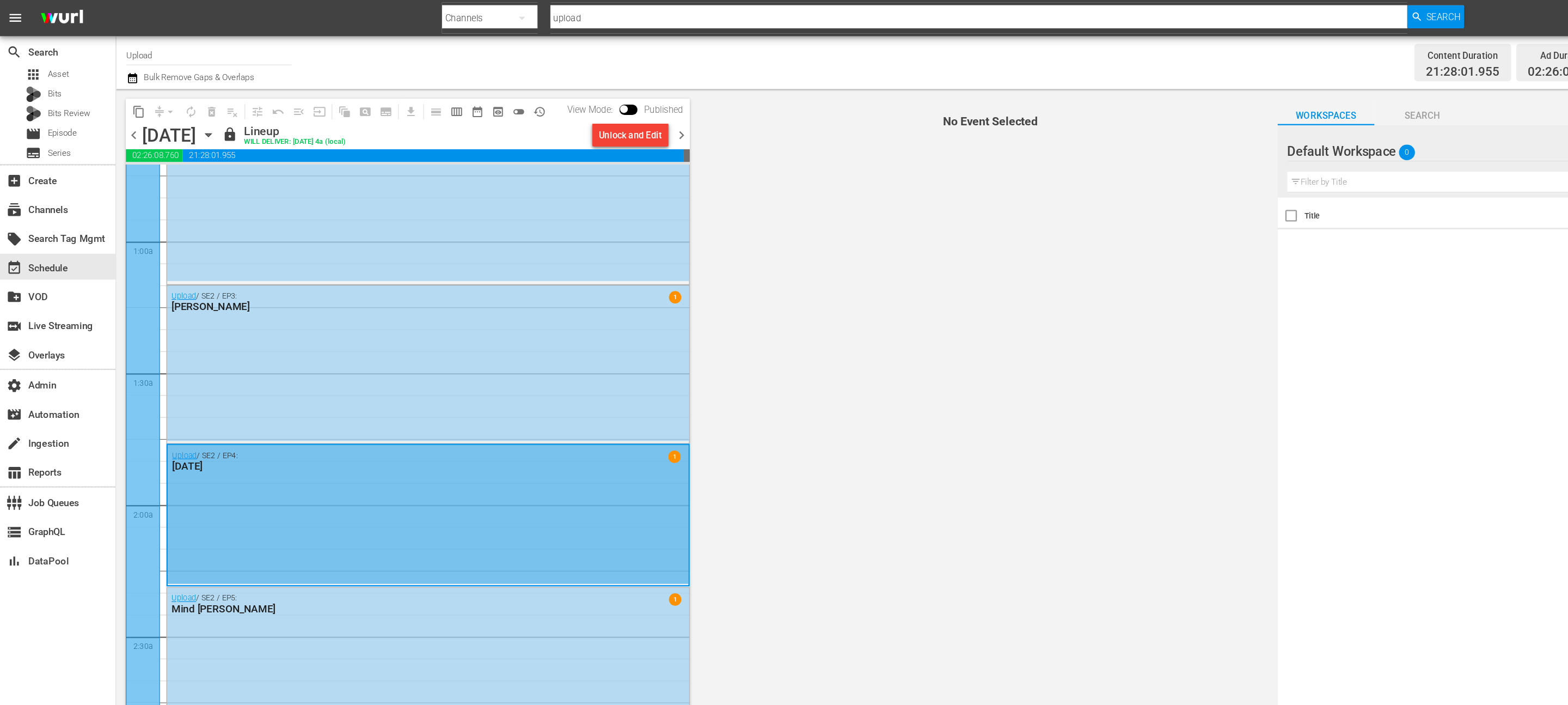
scroll to position [280, 0]
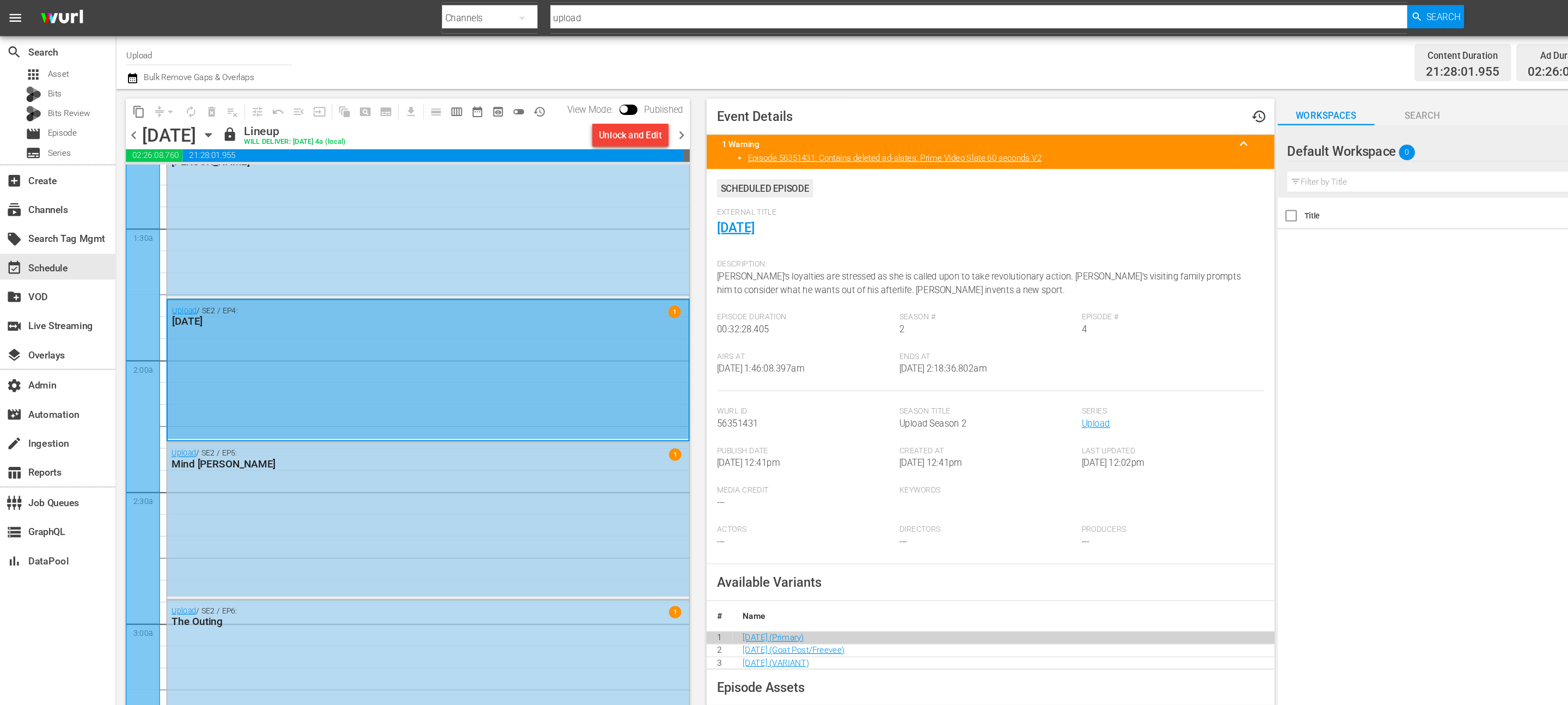
click at [361, 422] on div "Upload / SE2 / EP5: Mind Frisk 1" at bounding box center [361, 439] width 440 height 130
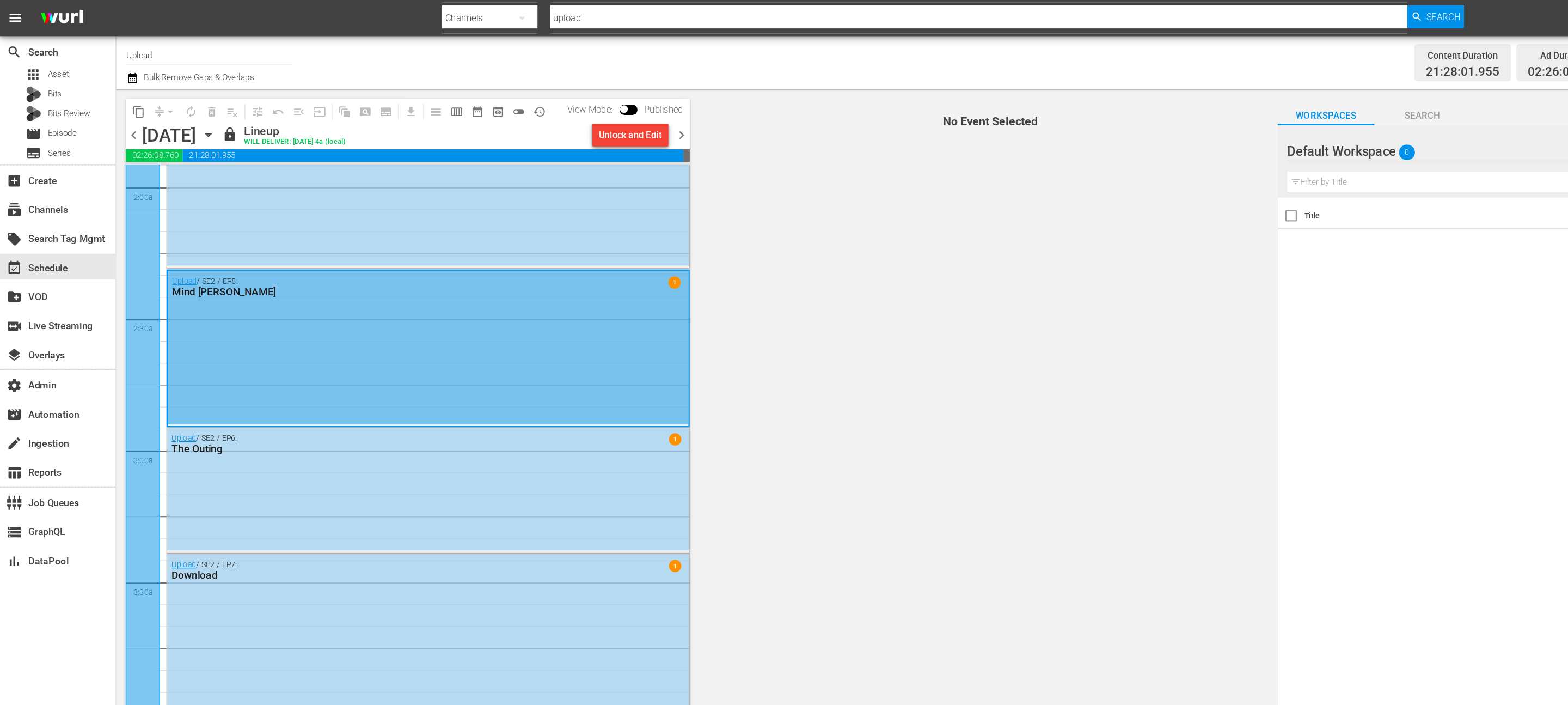
click at [361, 422] on div "Upload / SE2 / EP6: The Outing 1" at bounding box center [361, 412] width 440 height 104
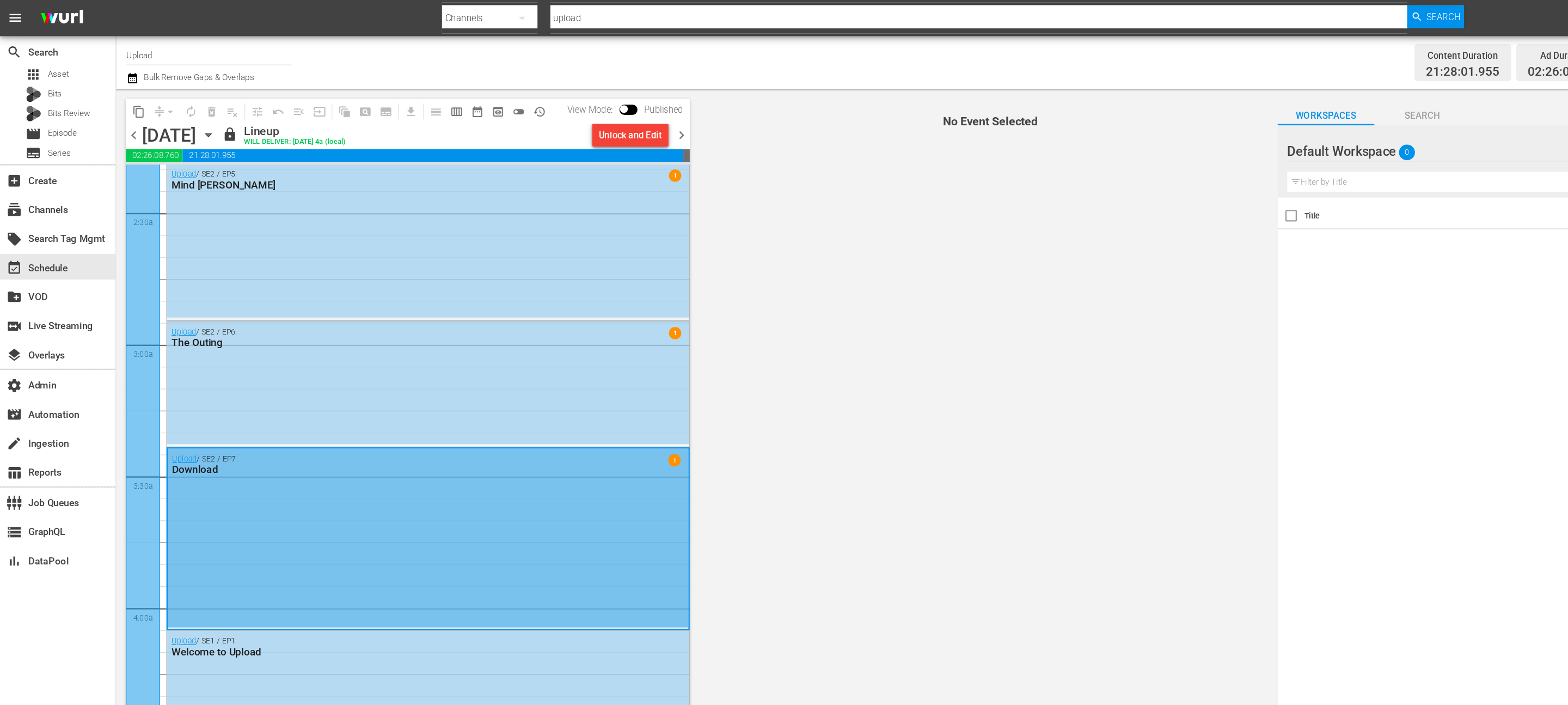
scroll to position [620, 0]
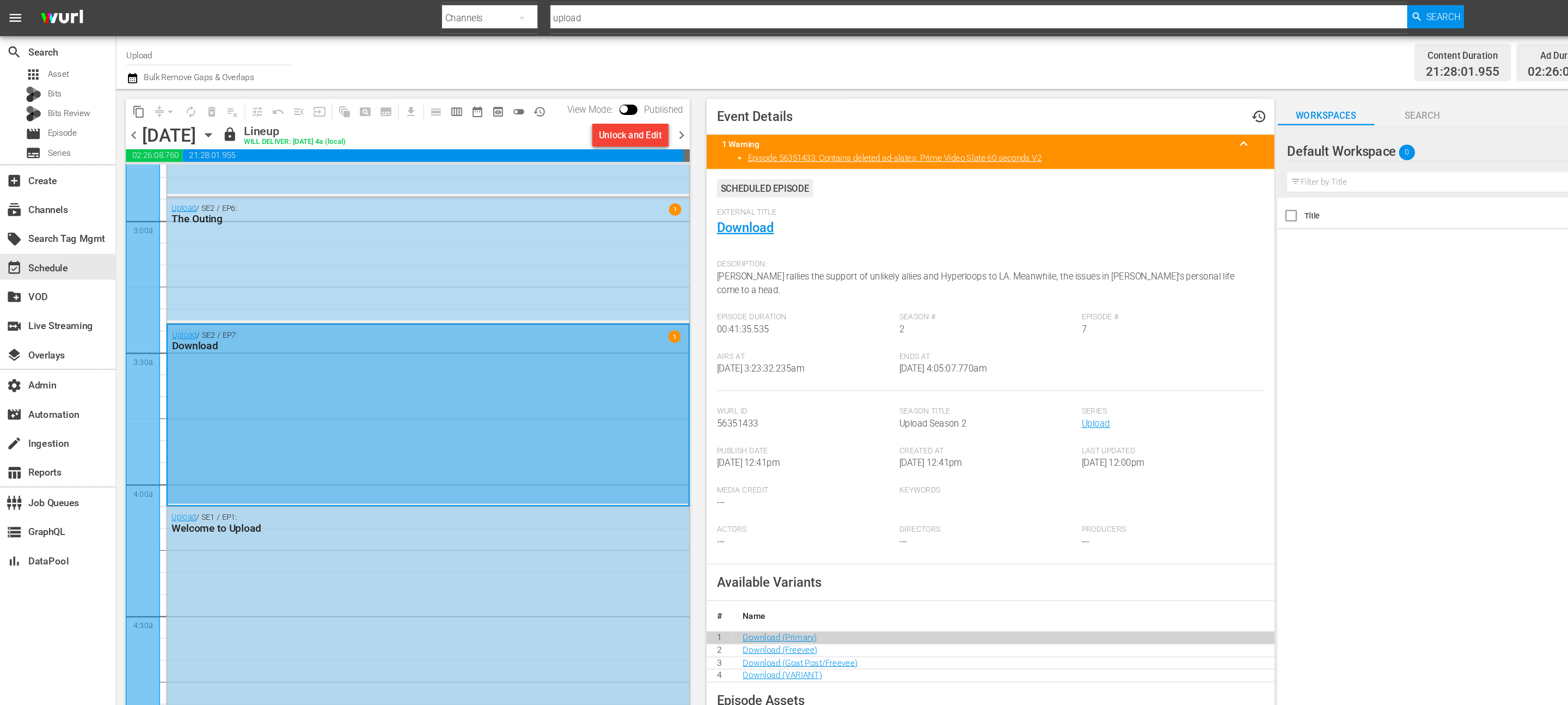
click at [364, 517] on div "Upload / SE1 / EP1: Welcome to Upload" at bounding box center [361, 520] width 440 height 185
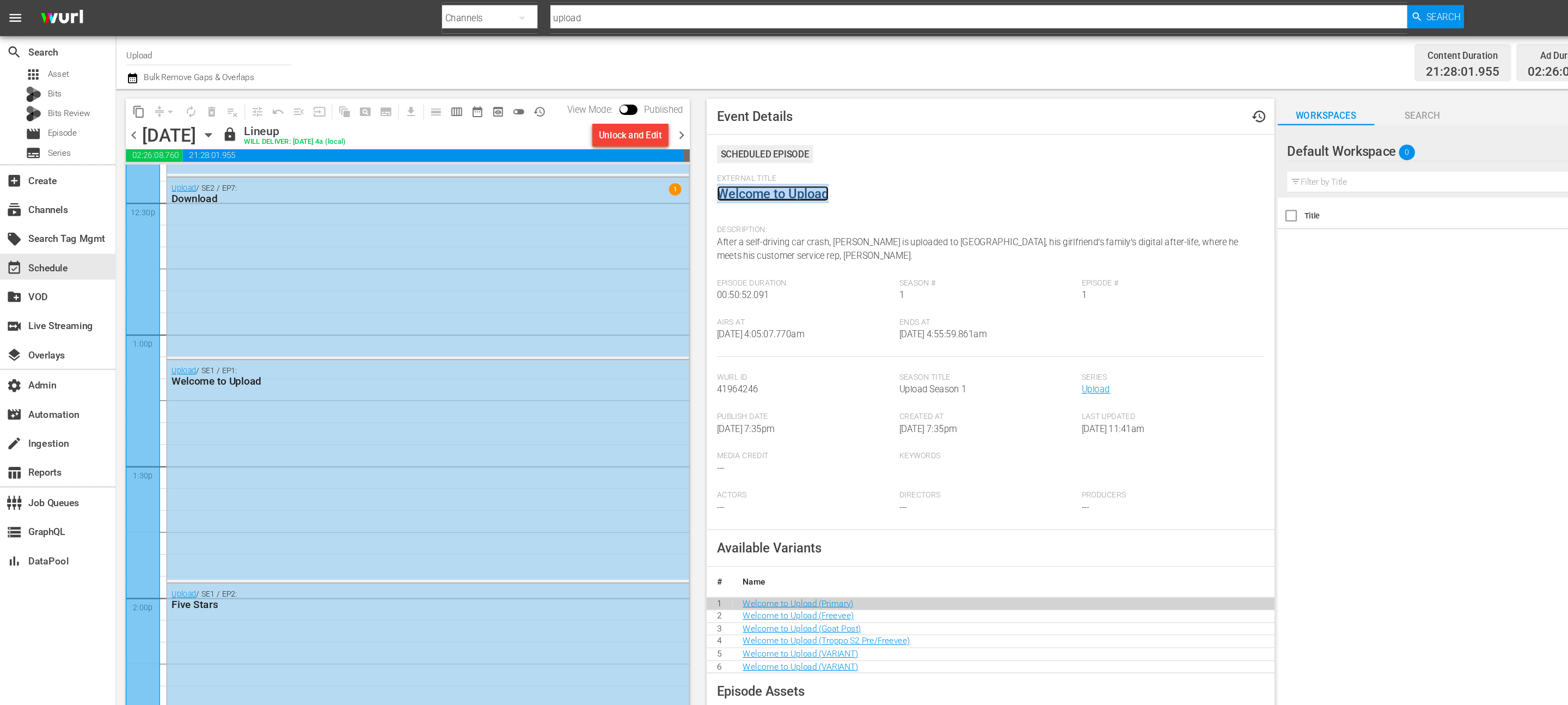
scroll to position [2748, 0]
click at [301, 401] on div "Upload / SE1 / EP1: Welcome to Upload" at bounding box center [361, 395] width 440 height 185
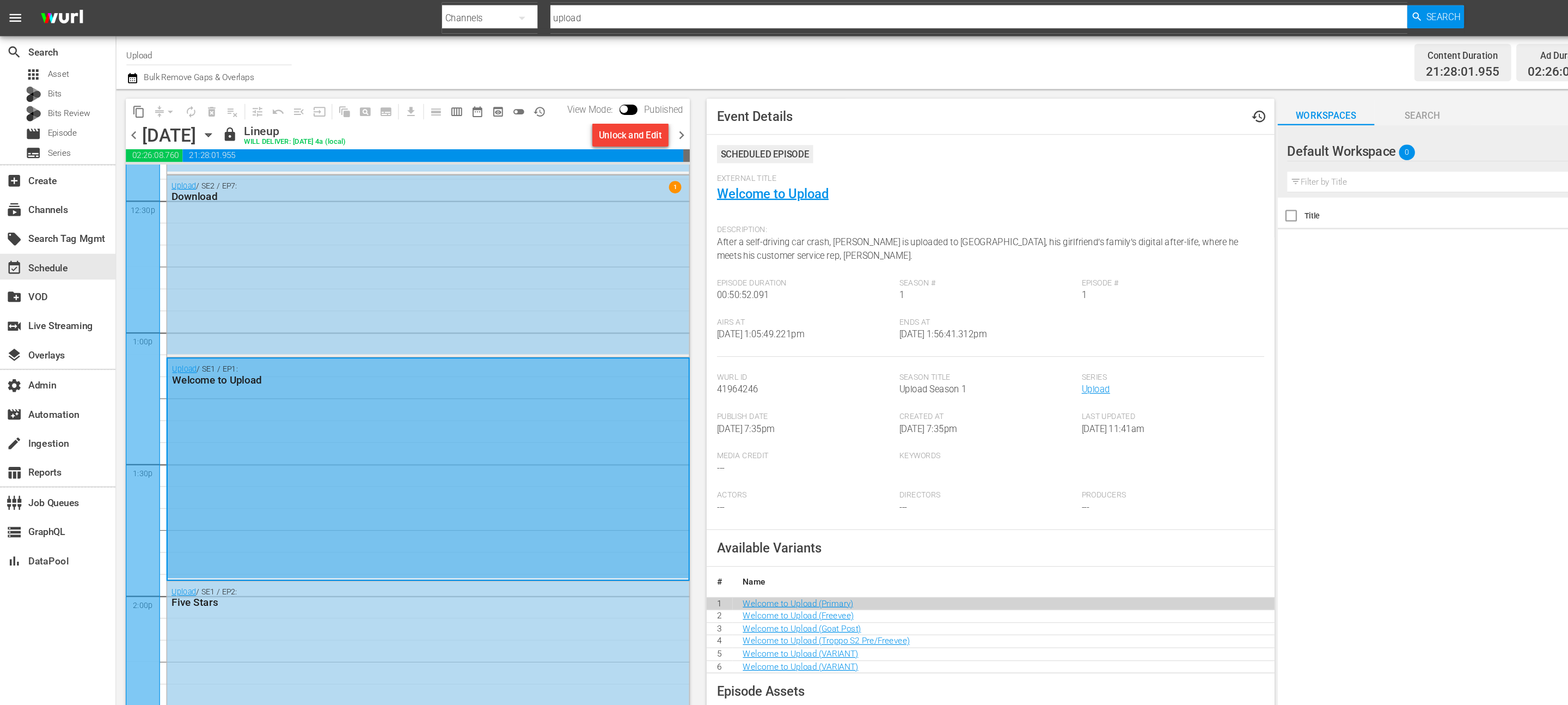
click at [341, 284] on div "Upload / SE2 / EP7: Download 1" at bounding box center [361, 224] width 440 height 151
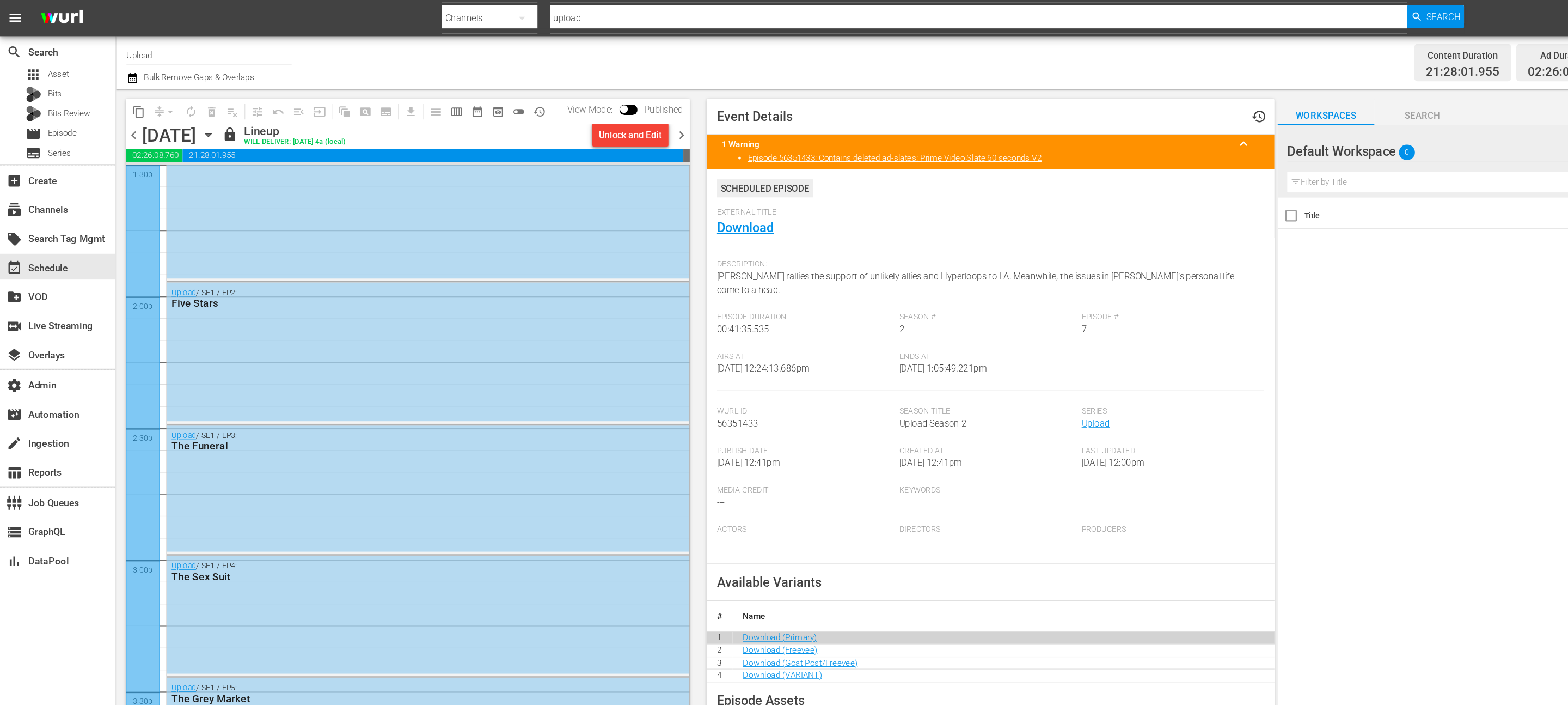
click at [385, 178] on div "Upload / SE1 / EP1: Welcome to Upload" at bounding box center [361, 142] width 440 height 185
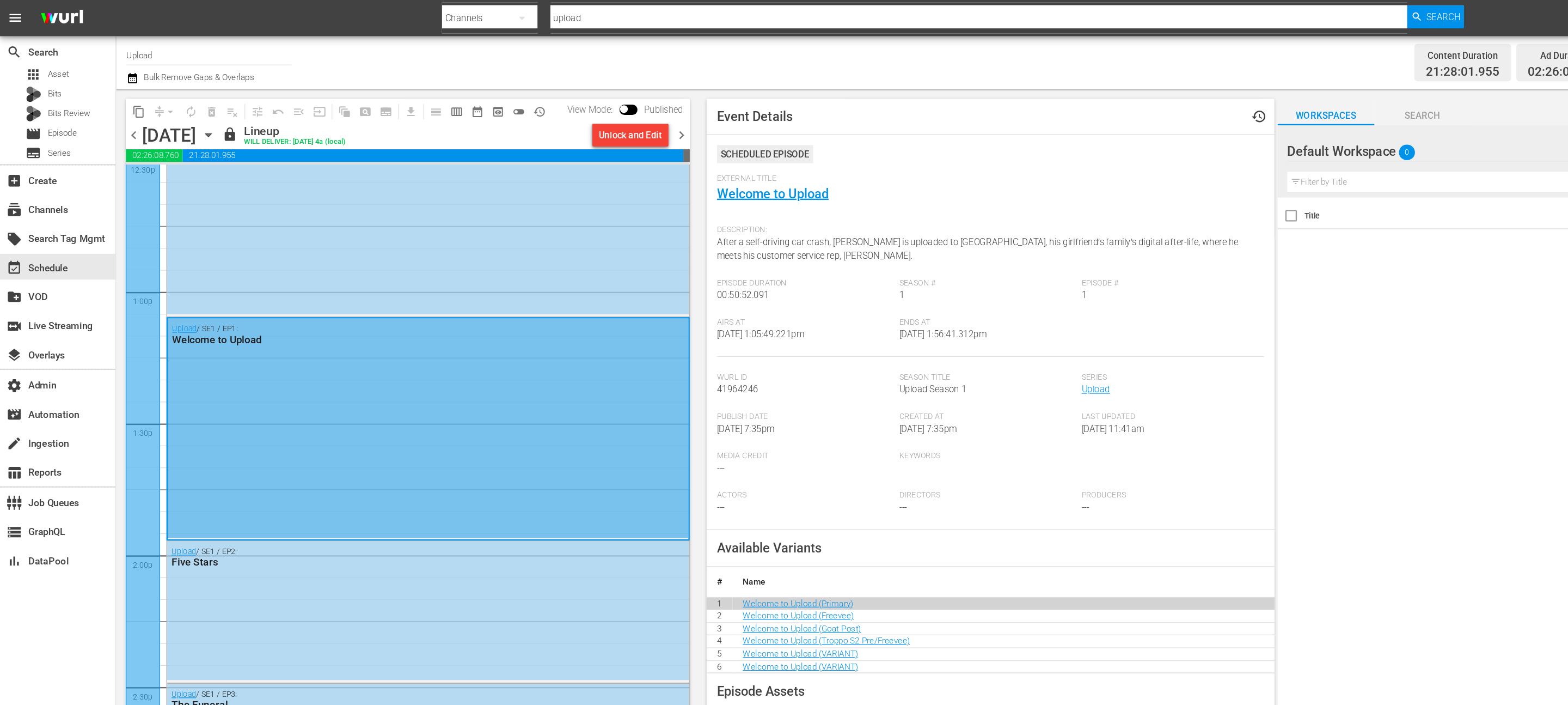
scroll to position [2783, 0]
click at [257, 52] on div "Channel Title Upload Bulk Remove Gaps & Overlaps" at bounding box center [503, 52] width 792 height 39
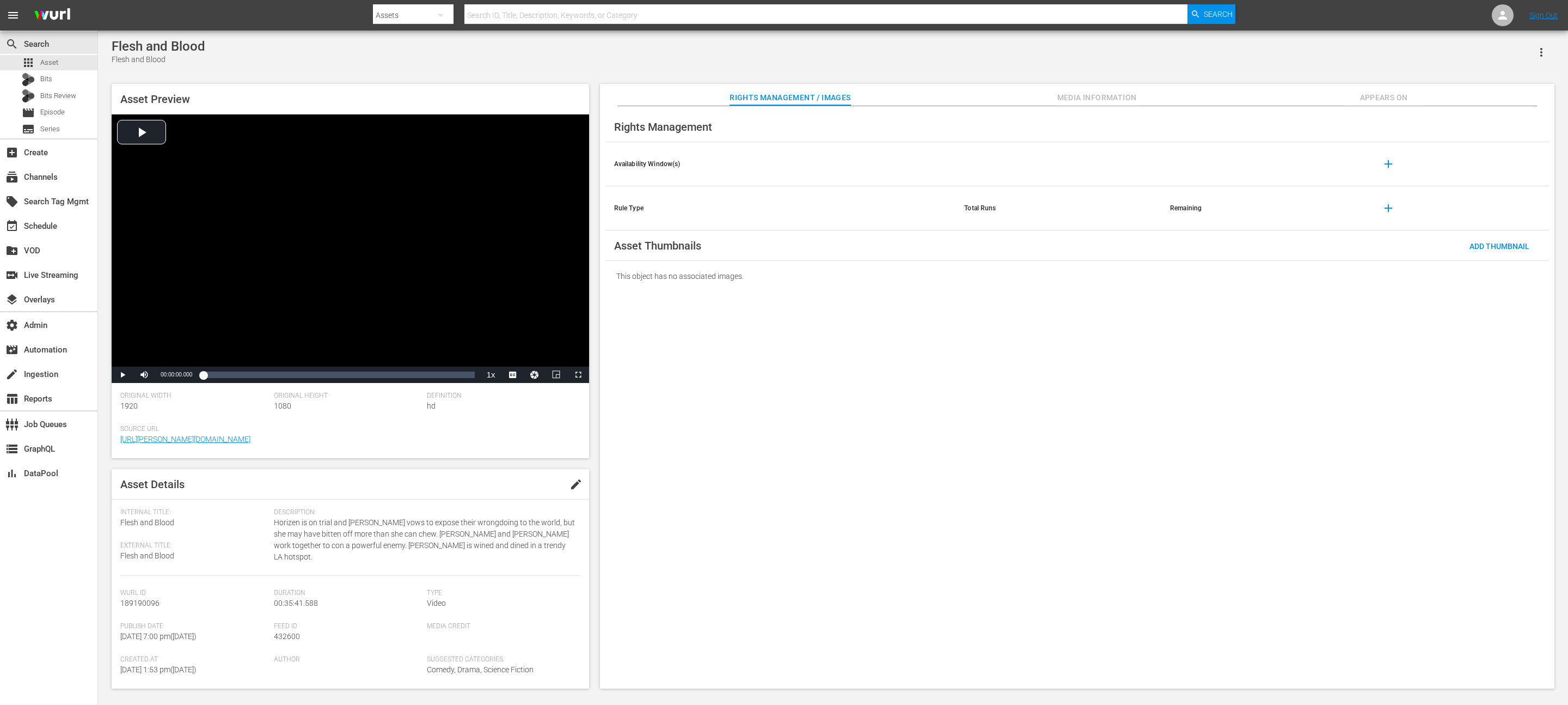
click at [784, 99] on span "Appears On" at bounding box center [1383, 98] width 82 height 14
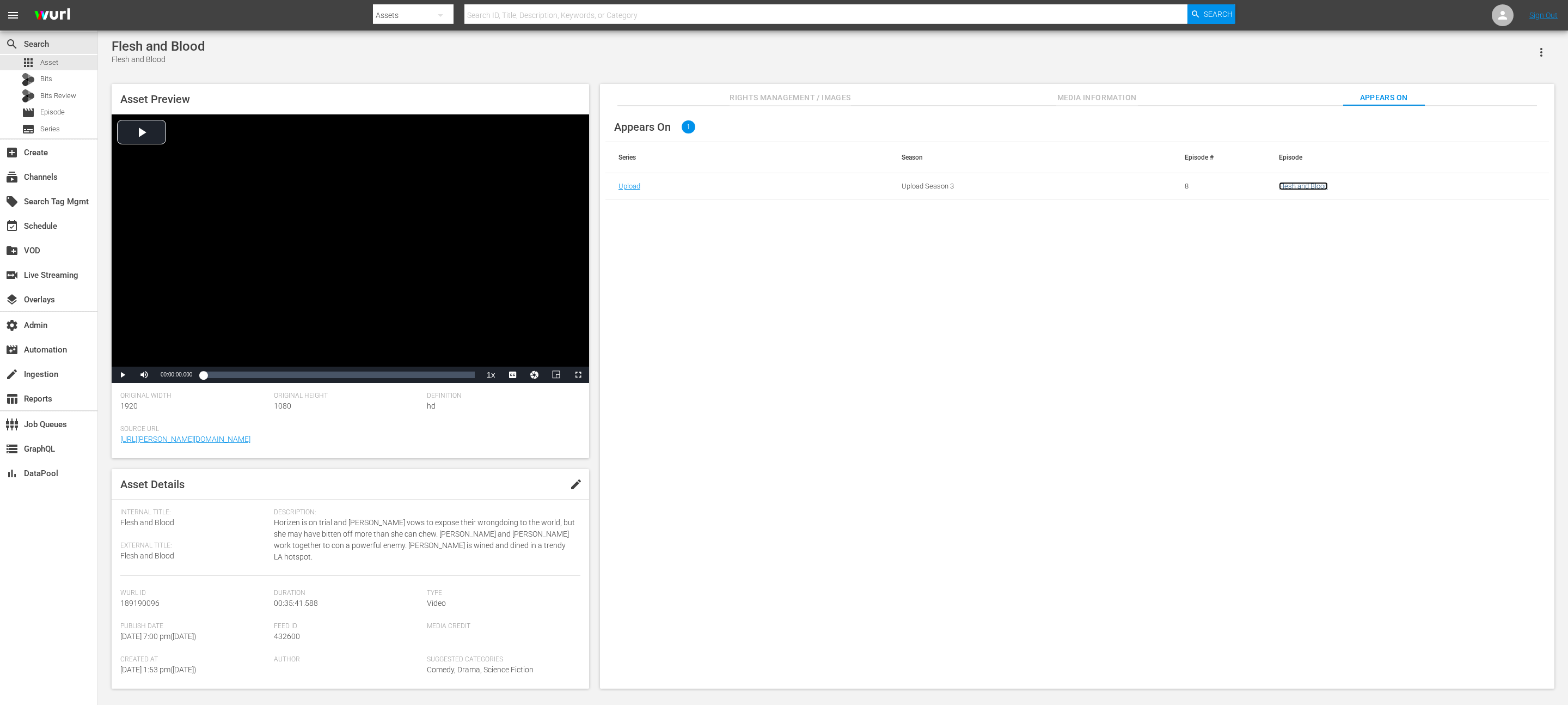
click at [784, 187] on link "Flesh and Blood" at bounding box center [1303, 186] width 49 height 8
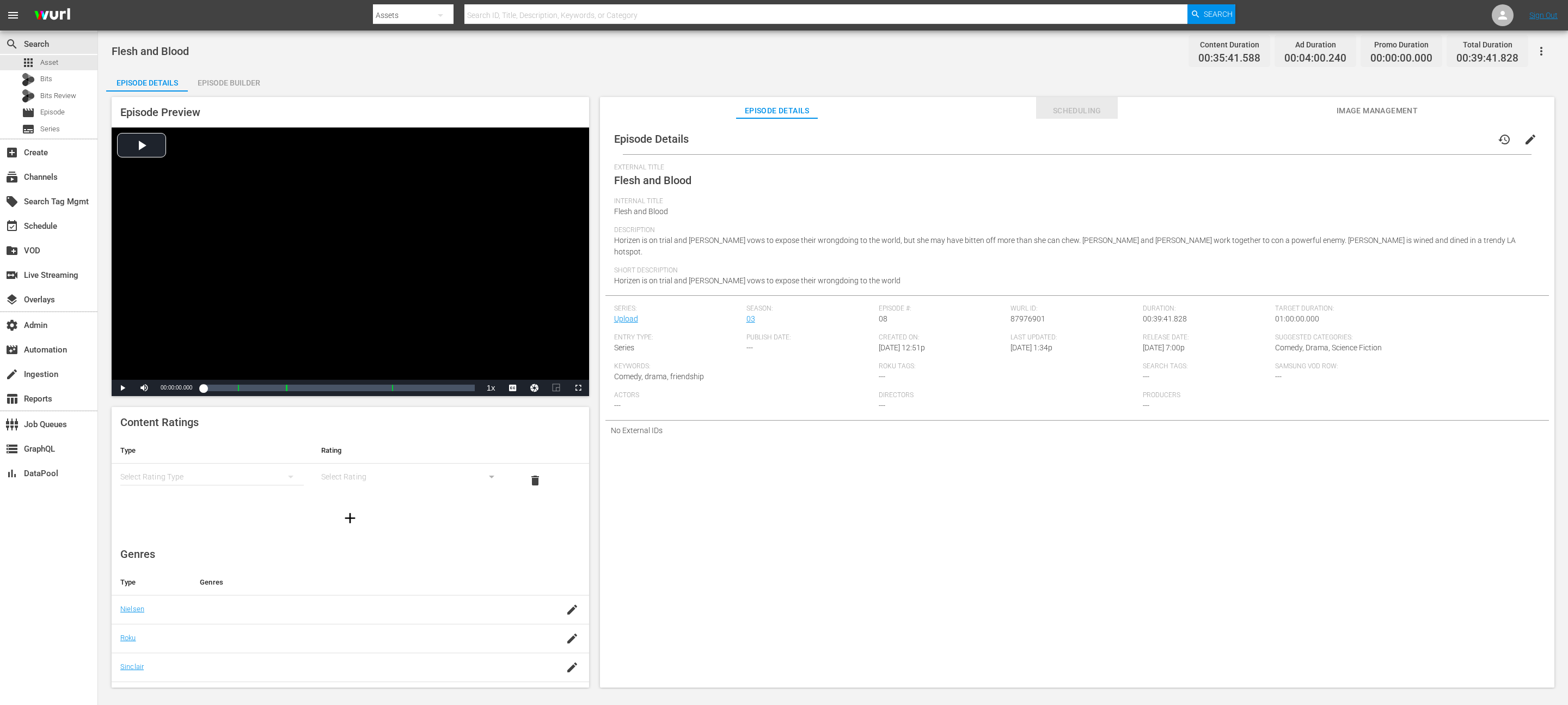
click at [784, 110] on span "Scheduling" at bounding box center [1077, 111] width 82 height 14
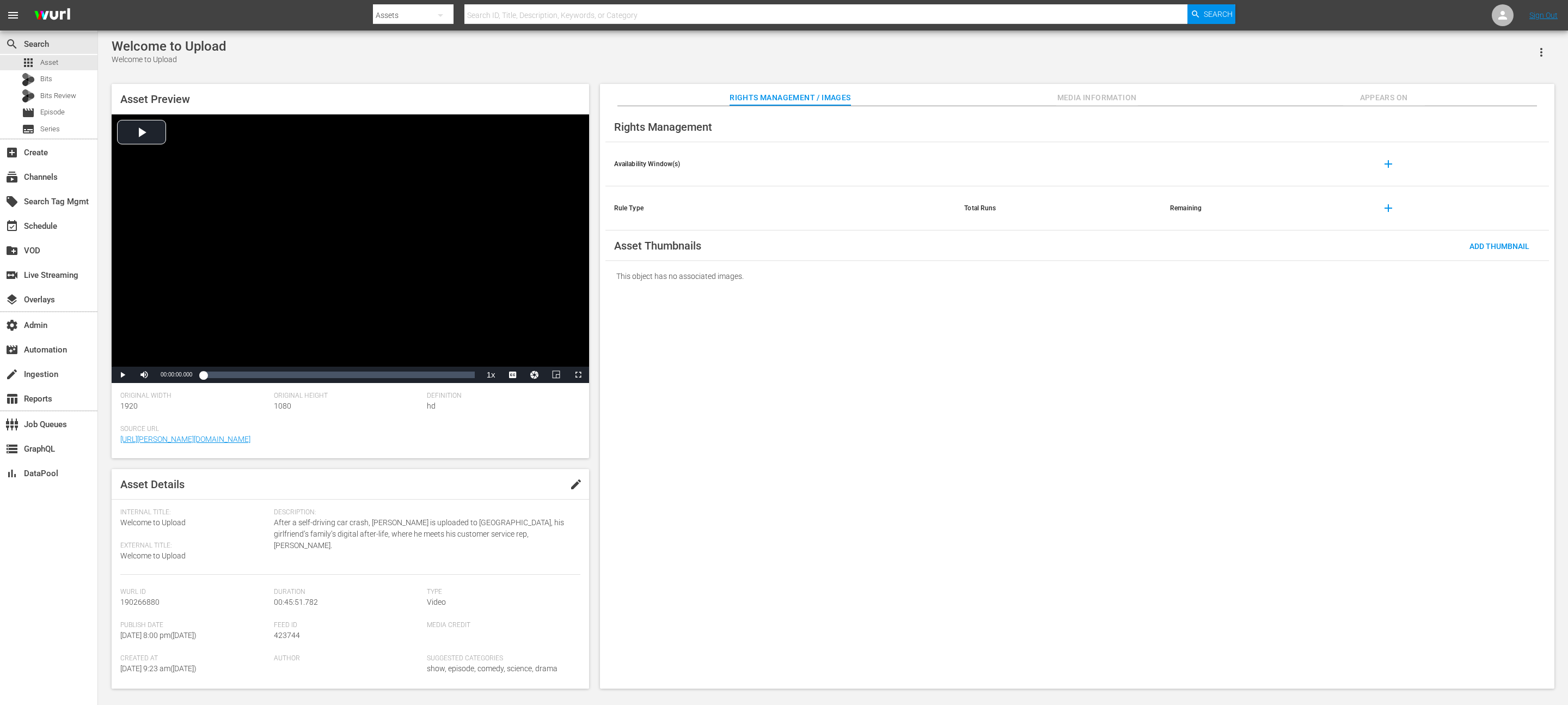
click at [1385, 95] on span "Appears On" at bounding box center [1383, 98] width 82 height 14
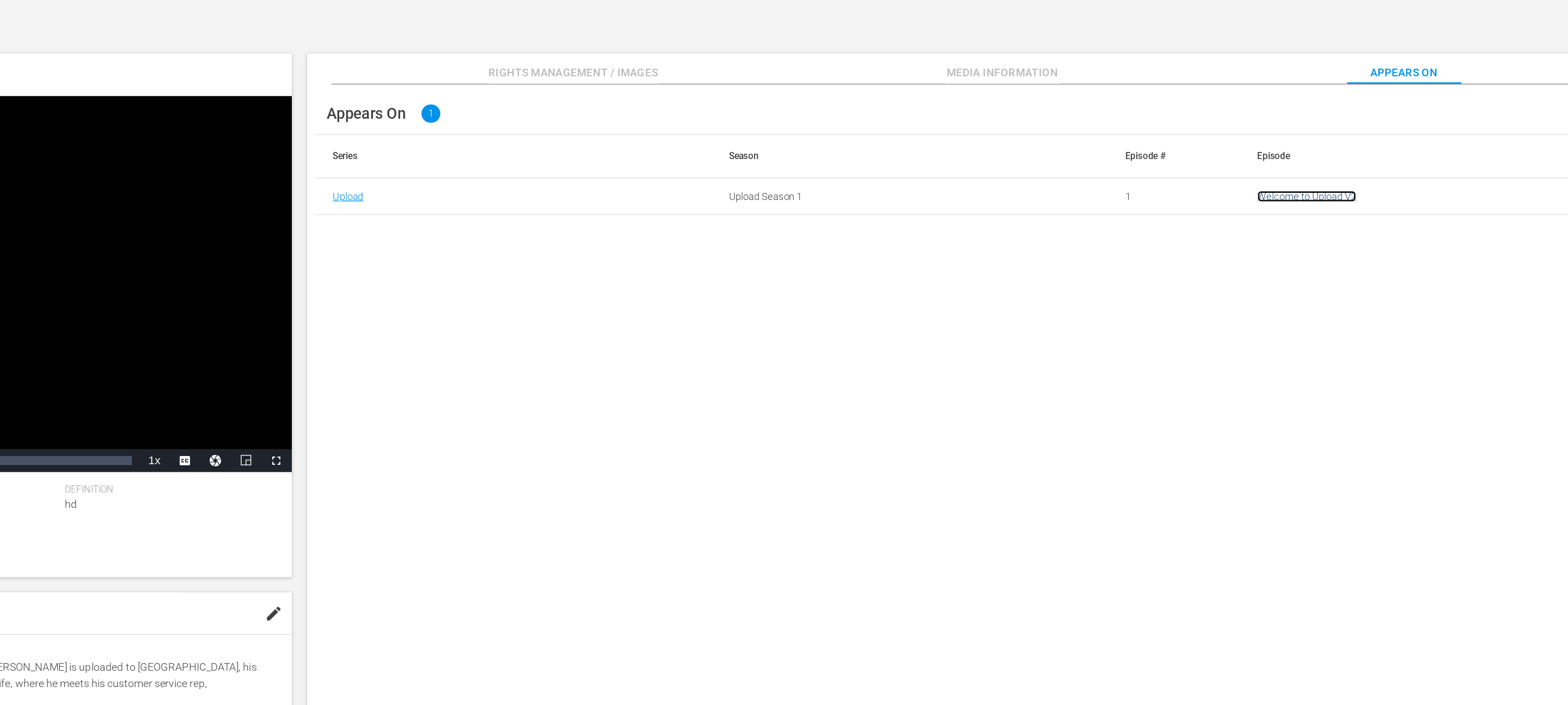
click at [1314, 184] on link "Welcome to Upload V2" at bounding box center [1314, 186] width 71 height 8
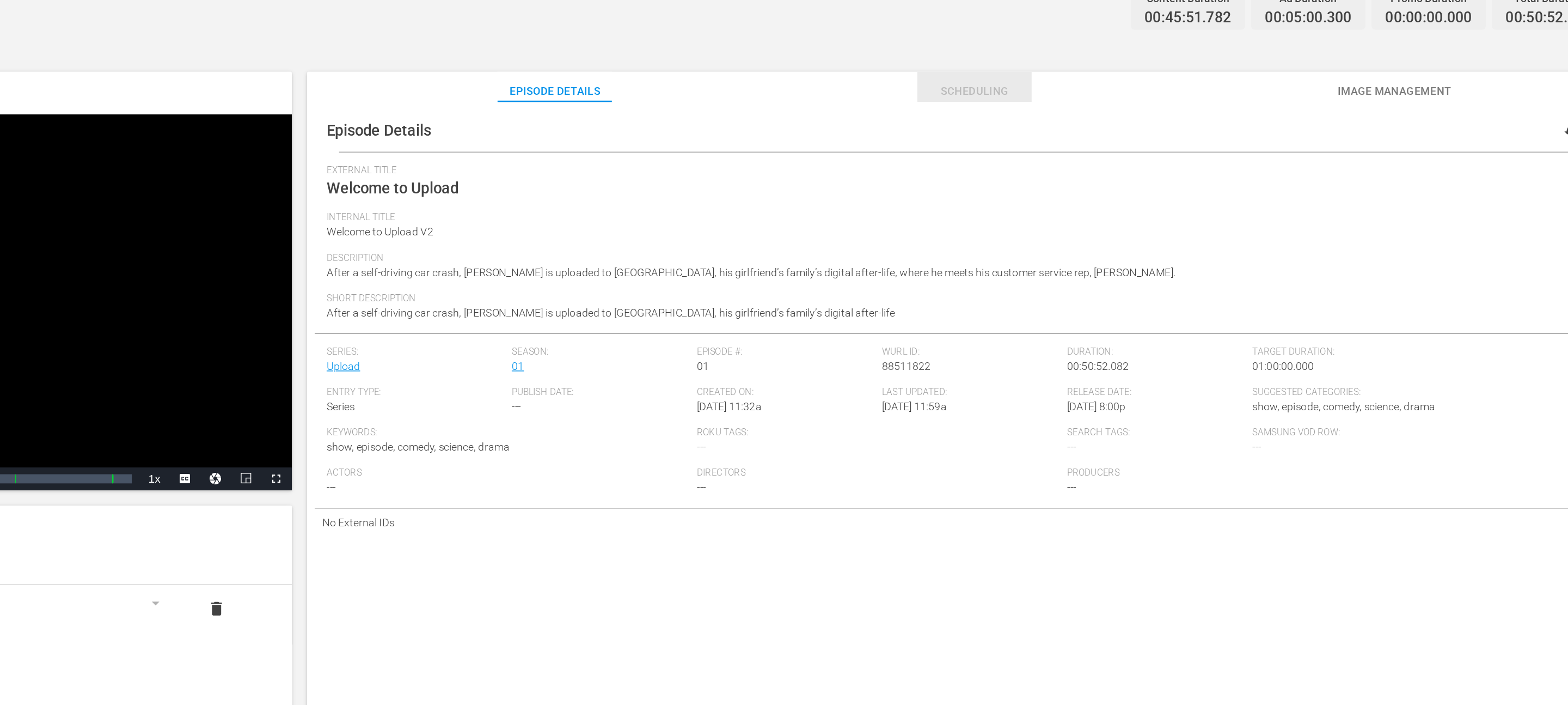
click at [1099, 117] on span "Scheduling" at bounding box center [1077, 111] width 82 height 14
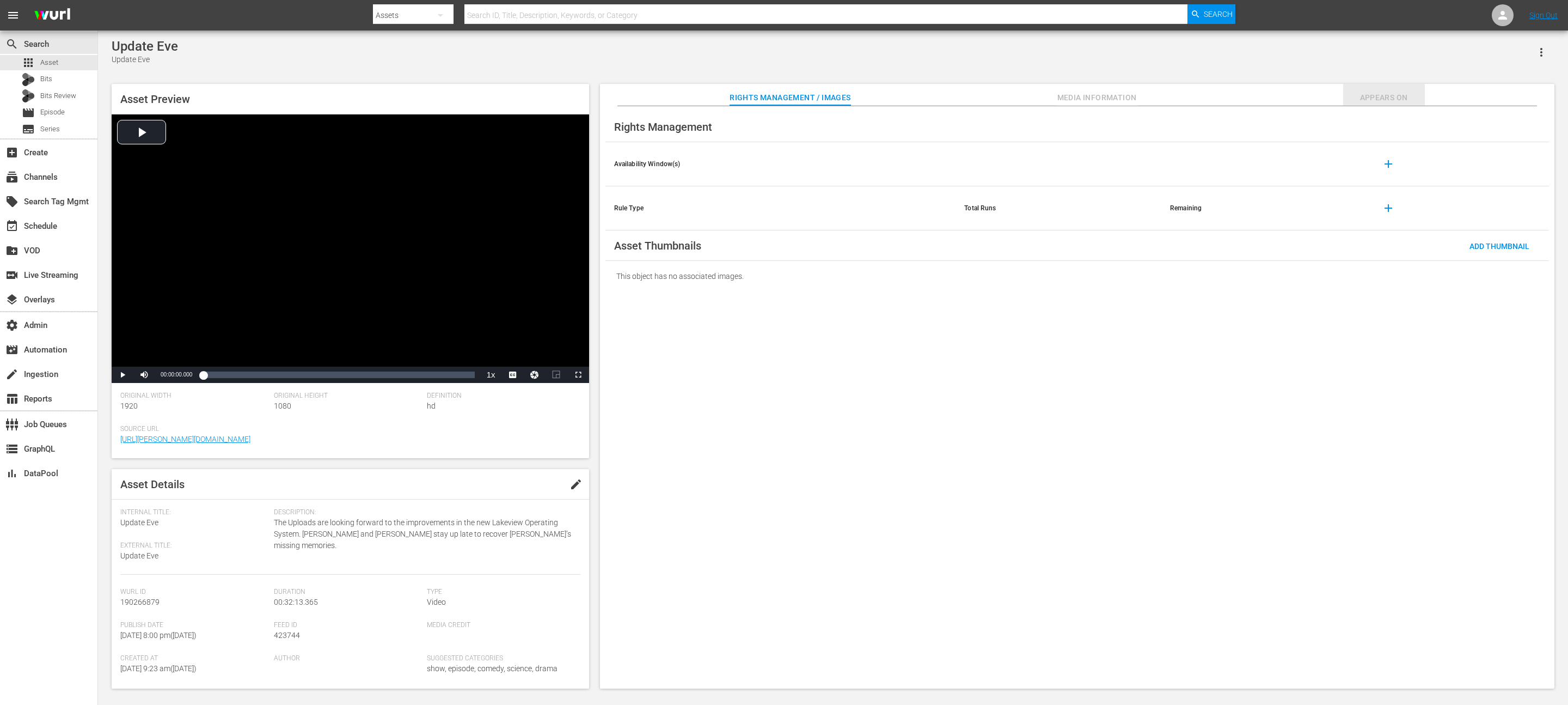
click at [1374, 95] on span "Appears On" at bounding box center [1383, 98] width 82 height 14
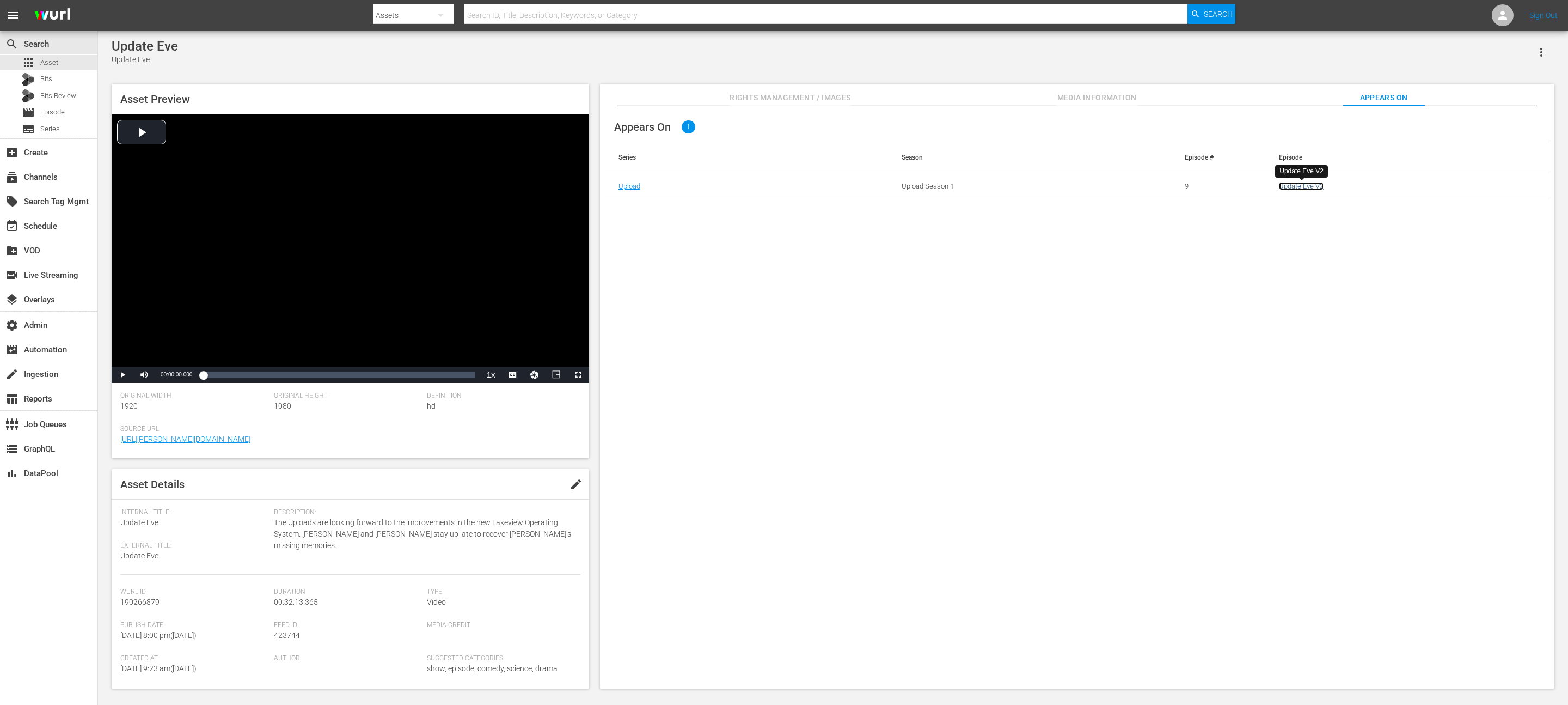
click at [1299, 186] on link "Update Eve V2" at bounding box center [1301, 186] width 45 height 8
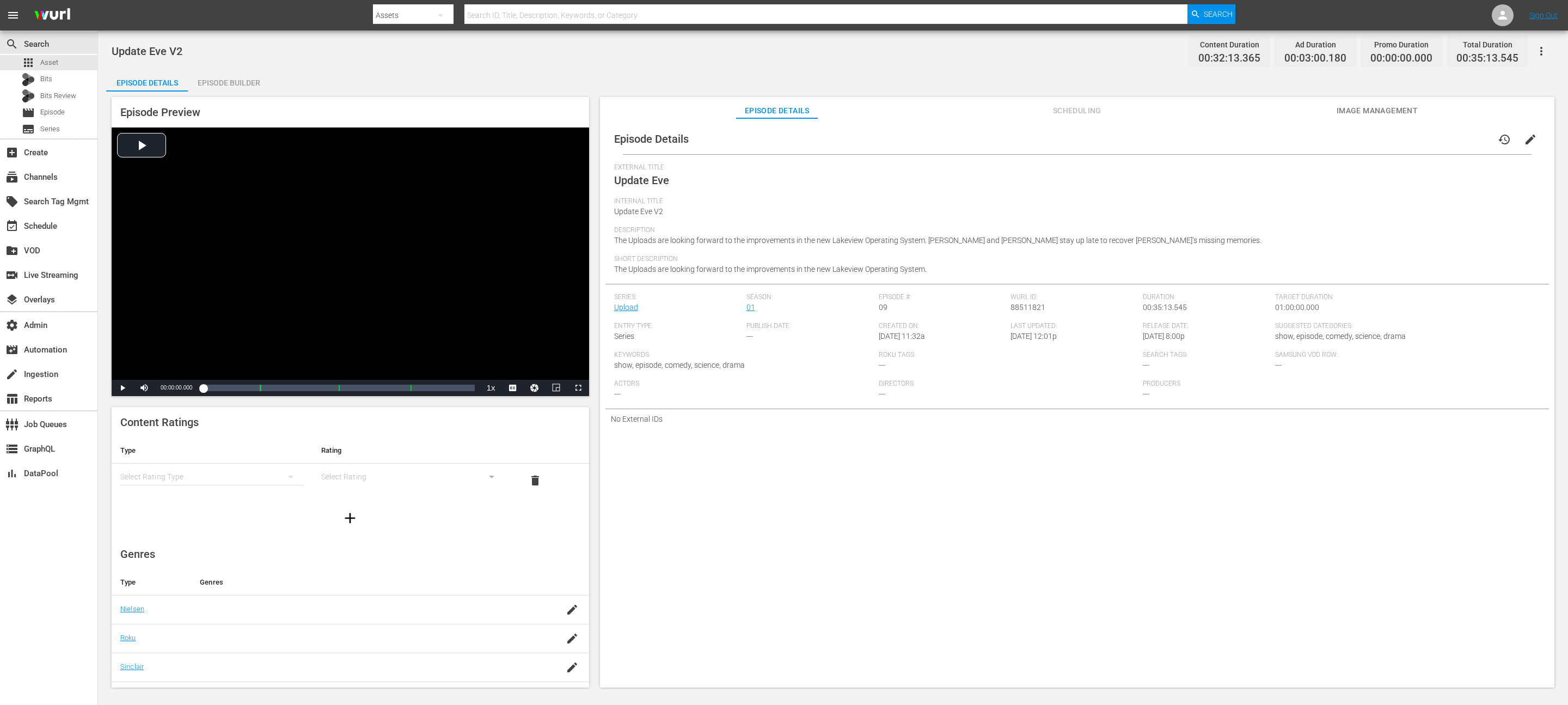
click at [1070, 104] on span "Scheduling" at bounding box center [1077, 111] width 82 height 14
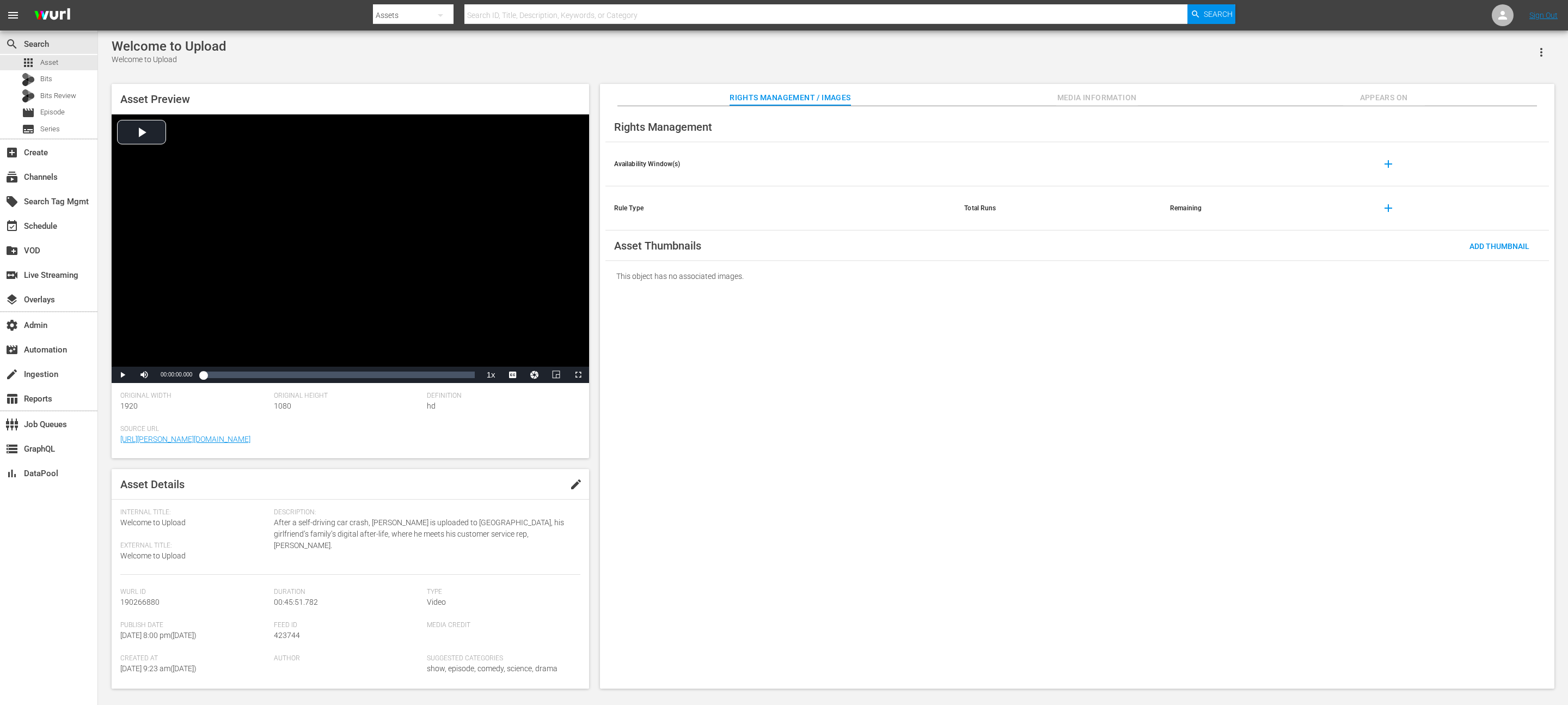
click at [784, 94] on span "Appears On" at bounding box center [1383, 98] width 82 height 14
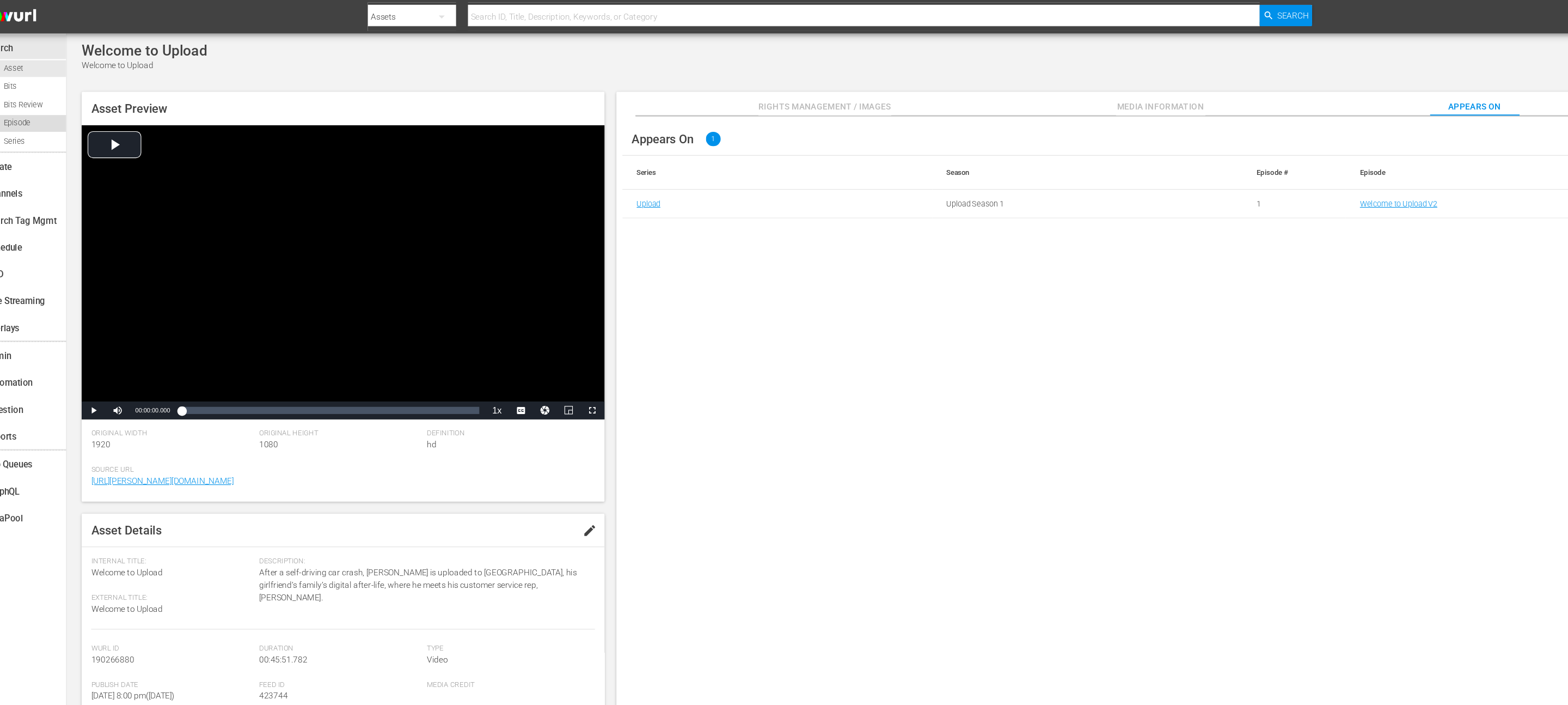
click at [74, 114] on div "movie Episode" at bounding box center [49, 113] width 97 height 15
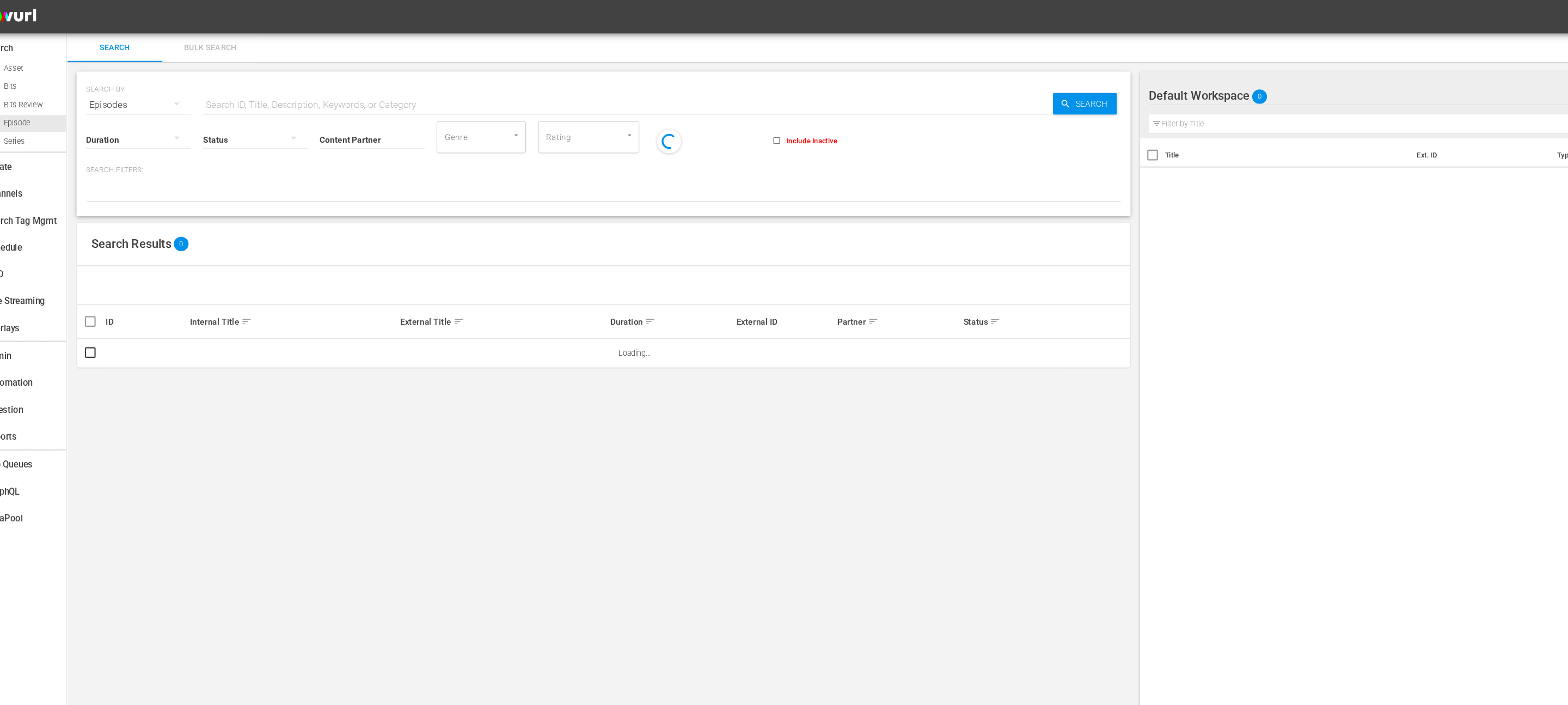
click at [456, 101] on input "text" at bounding box center [610, 96] width 776 height 26
type input "welcome to upload"
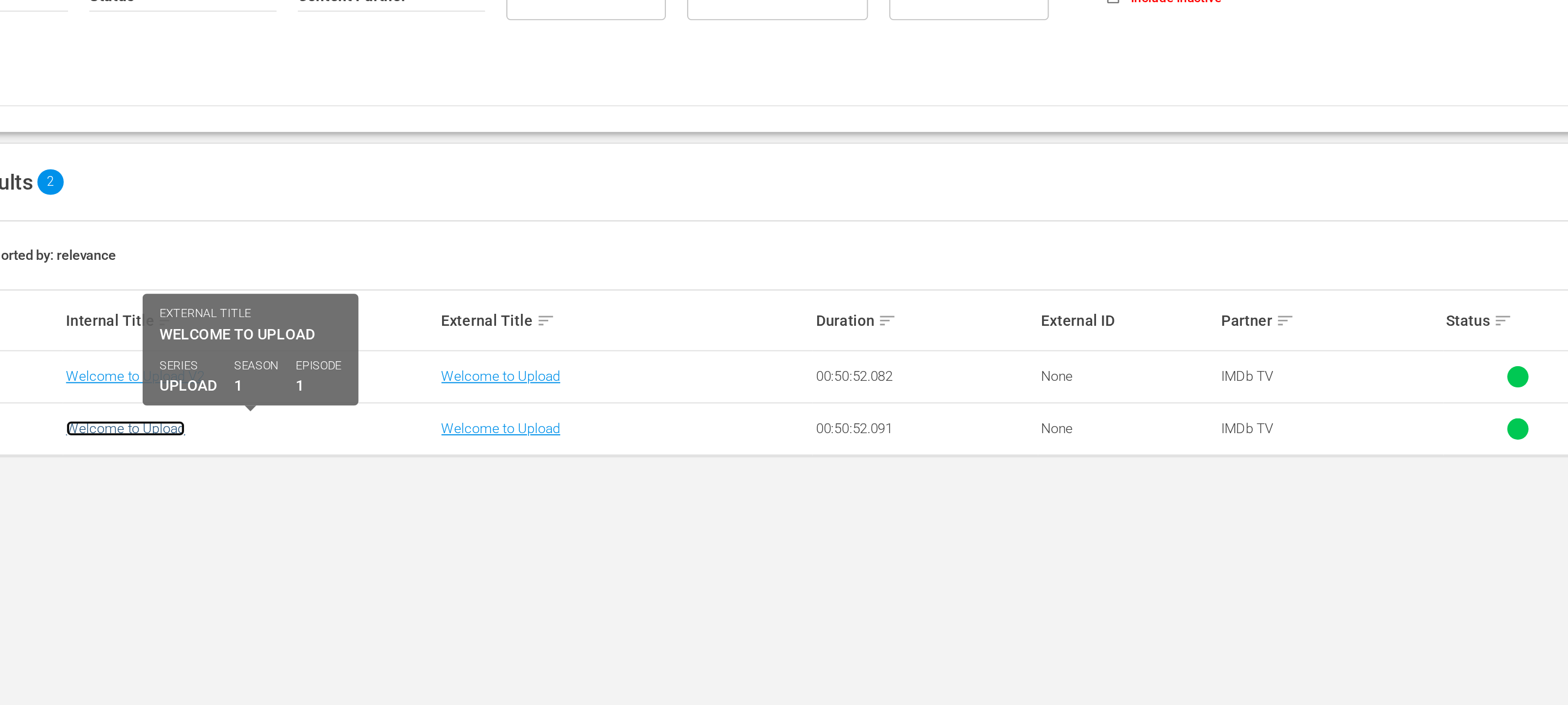
click at [233, 347] on link "Welcome to Upload" at bounding box center [241, 349] width 61 height 8
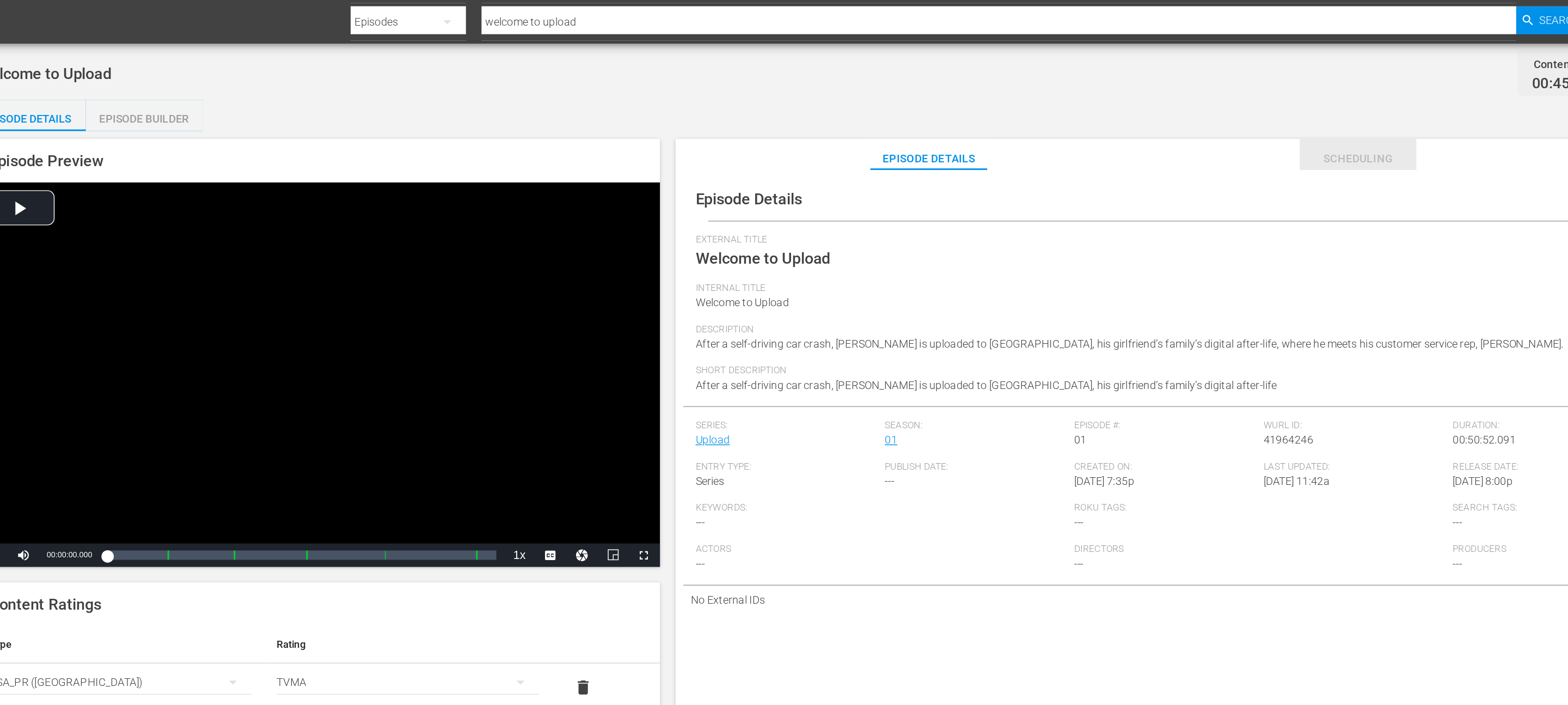
click at [784, 115] on span "Scheduling" at bounding box center [1077, 111] width 82 height 14
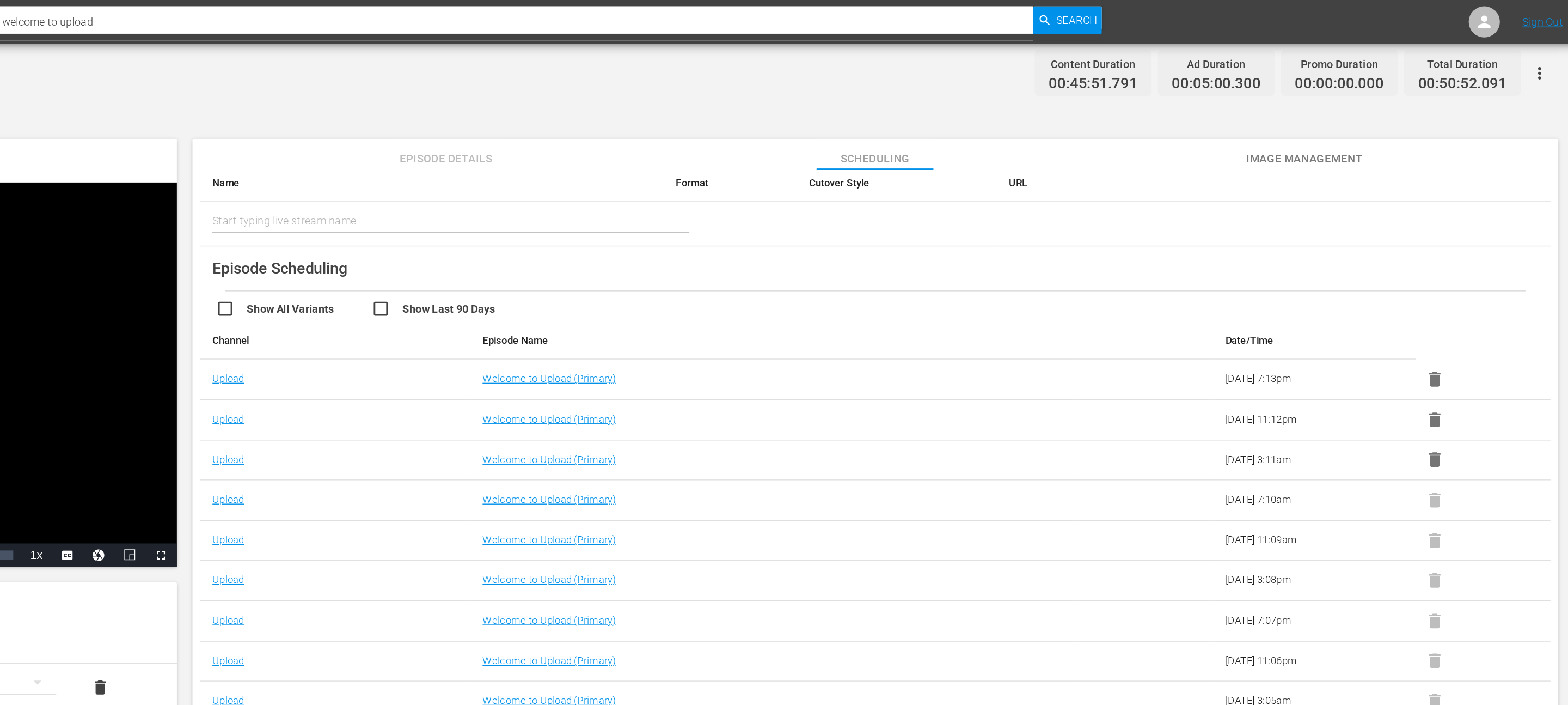
scroll to position [266, 0]
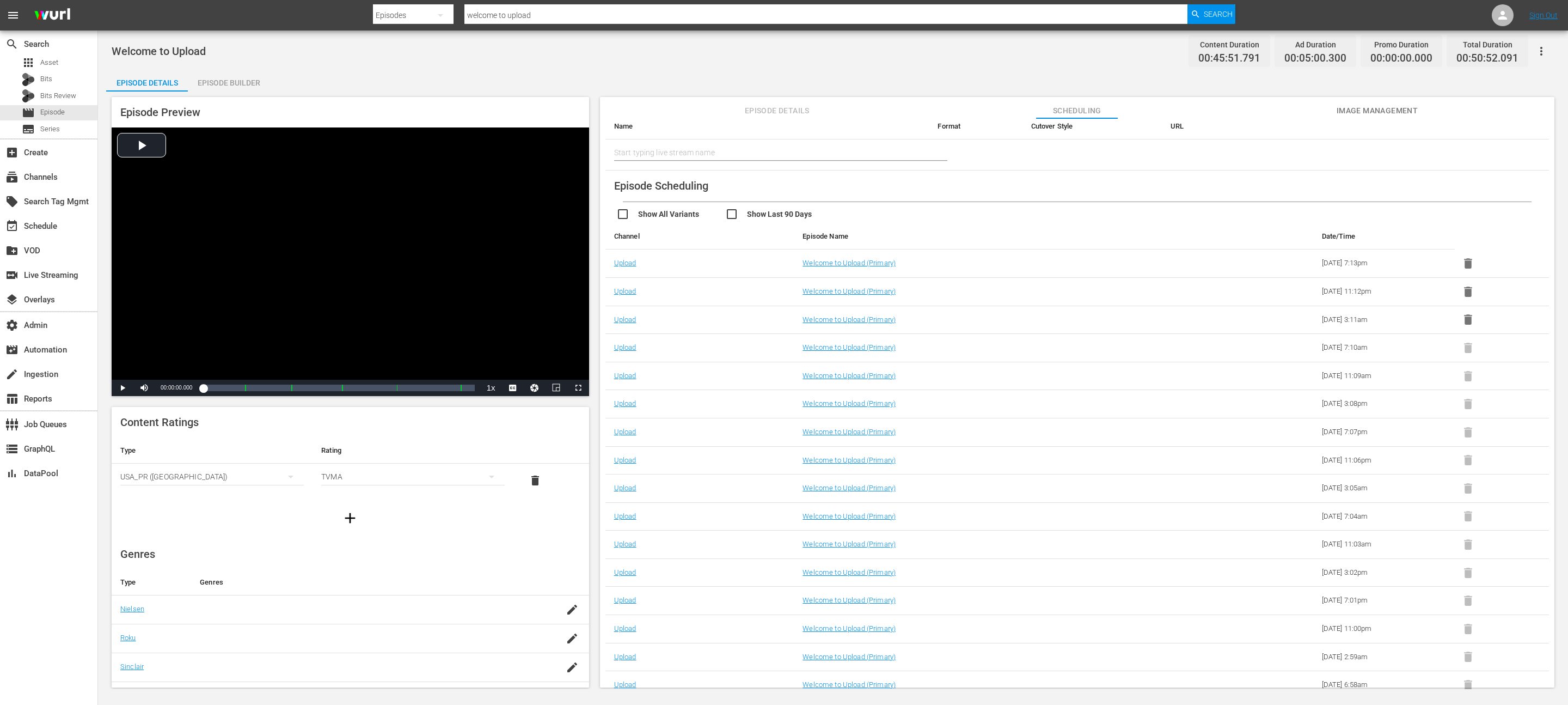
click at [771, 114] on span "Episode Details" at bounding box center [777, 111] width 82 height 14
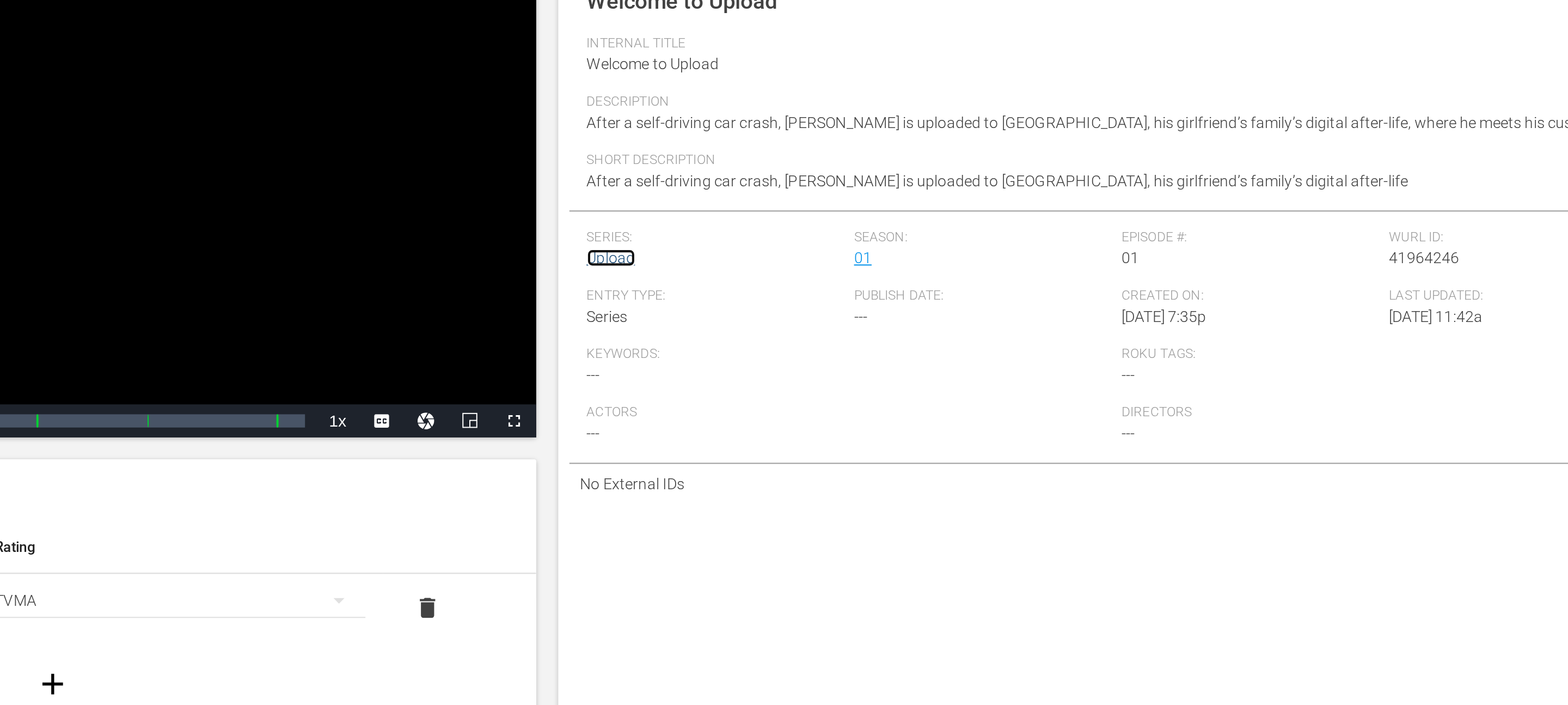
click at [627, 306] on link "Upload" at bounding box center [626, 308] width 24 height 9
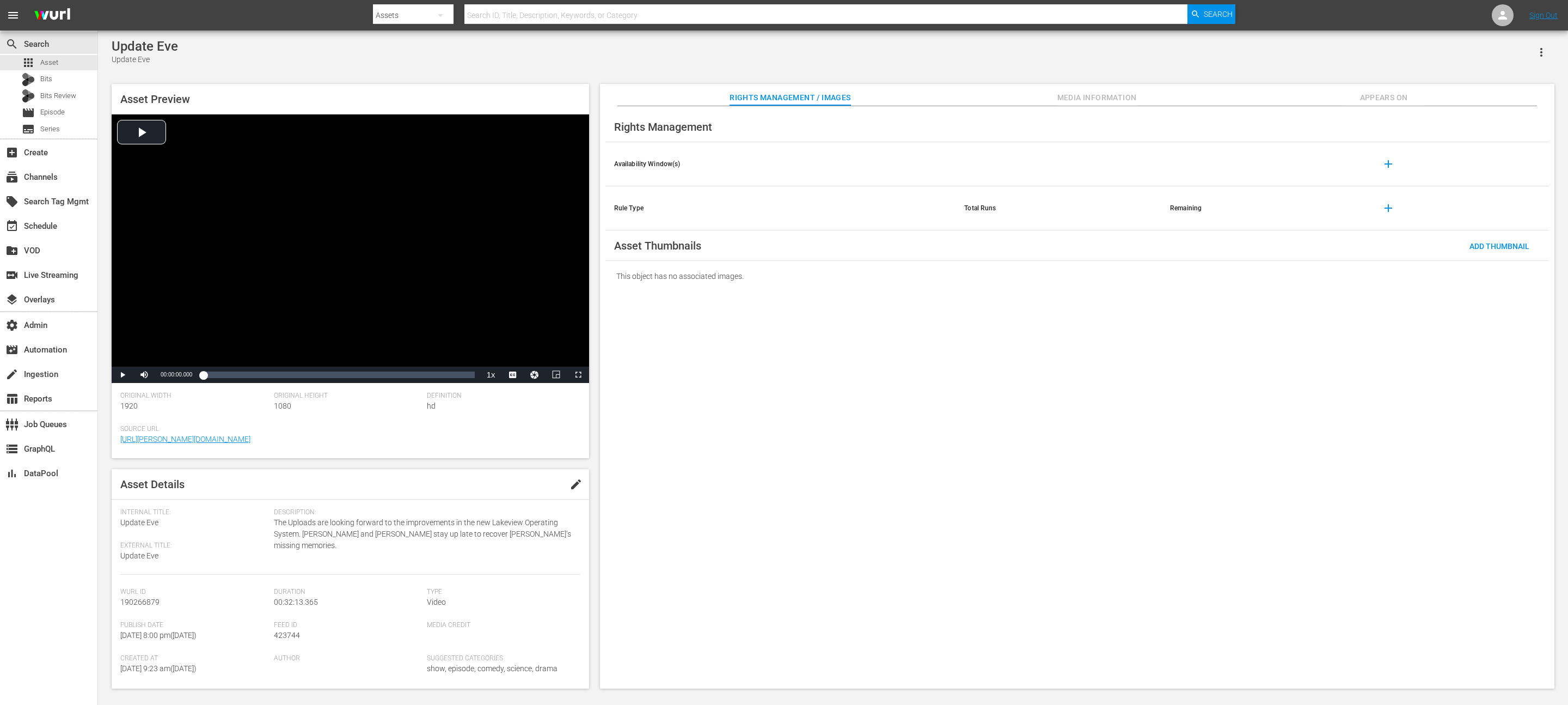
click at [784, 103] on span "Appears On" at bounding box center [1383, 98] width 82 height 14
click at [784, 91] on span "Appears On" at bounding box center [1383, 98] width 82 height 14
click at [784, 94] on span "Appears On" at bounding box center [1383, 98] width 82 height 14
click at [784, 96] on span "Appears On" at bounding box center [1383, 98] width 82 height 14
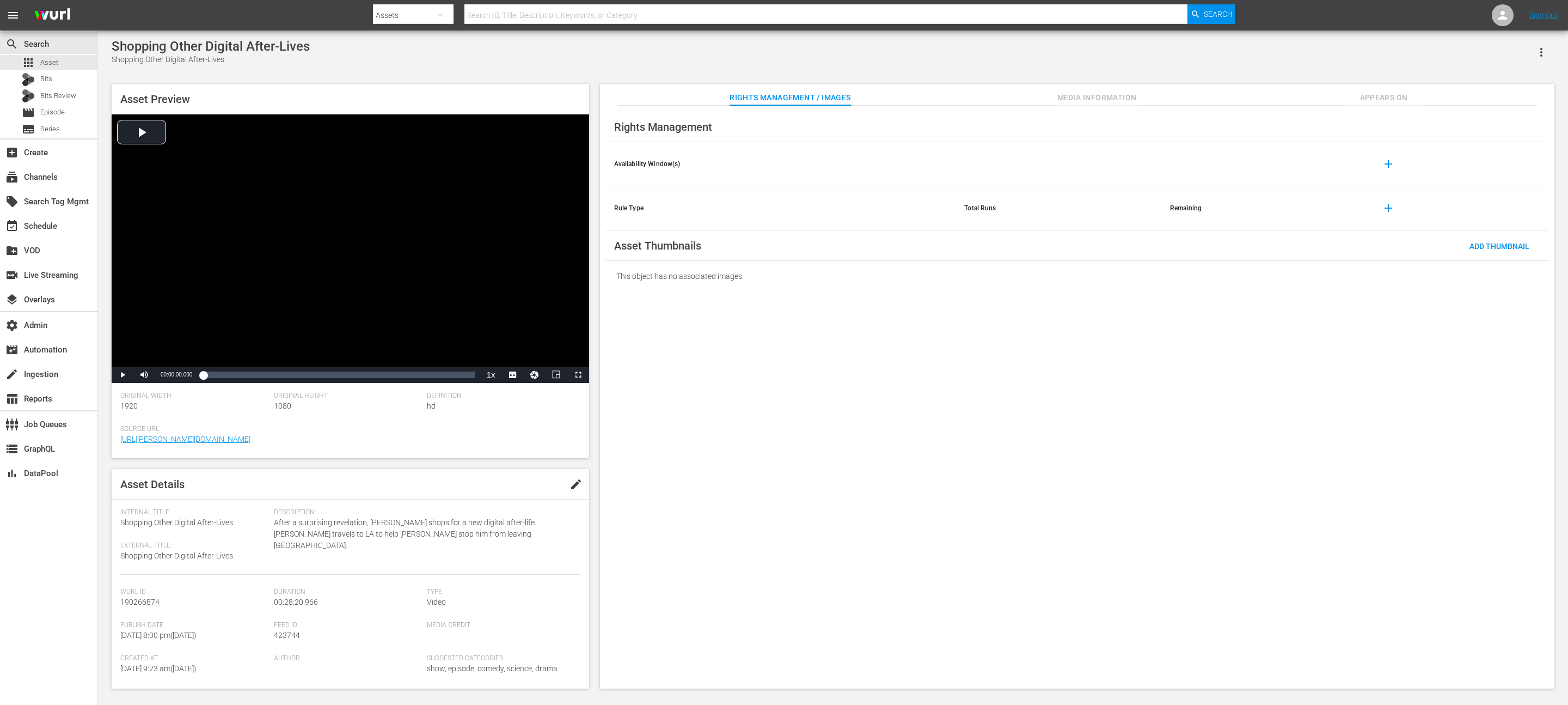
click at [784, 95] on span "Appears On" at bounding box center [1383, 98] width 82 height 14
click at [784, 104] on span "Appears On" at bounding box center [1383, 98] width 82 height 14
click at [784, 102] on span "Appears On" at bounding box center [1383, 98] width 82 height 14
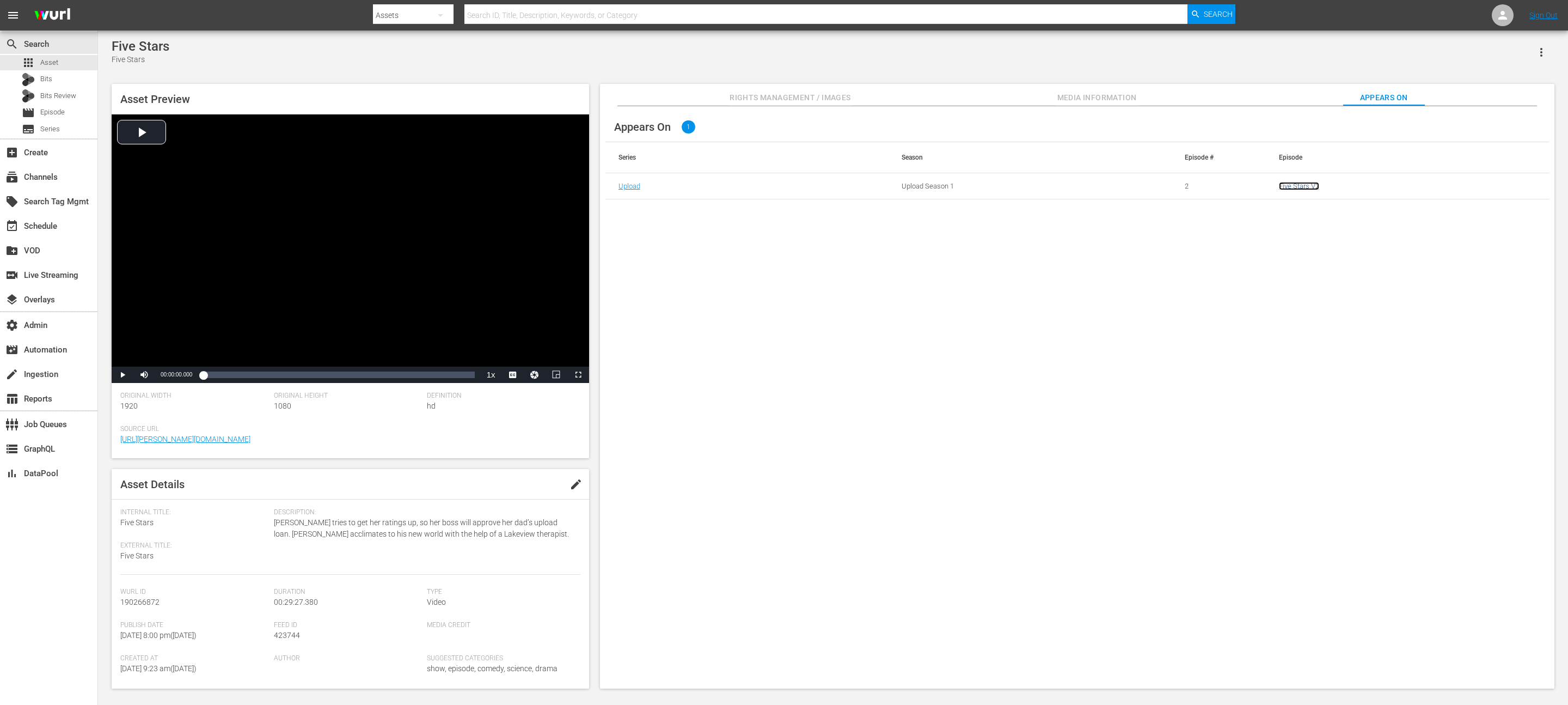
click at [784, 190] on link "Five Stars V2" at bounding box center [1299, 186] width 41 height 8
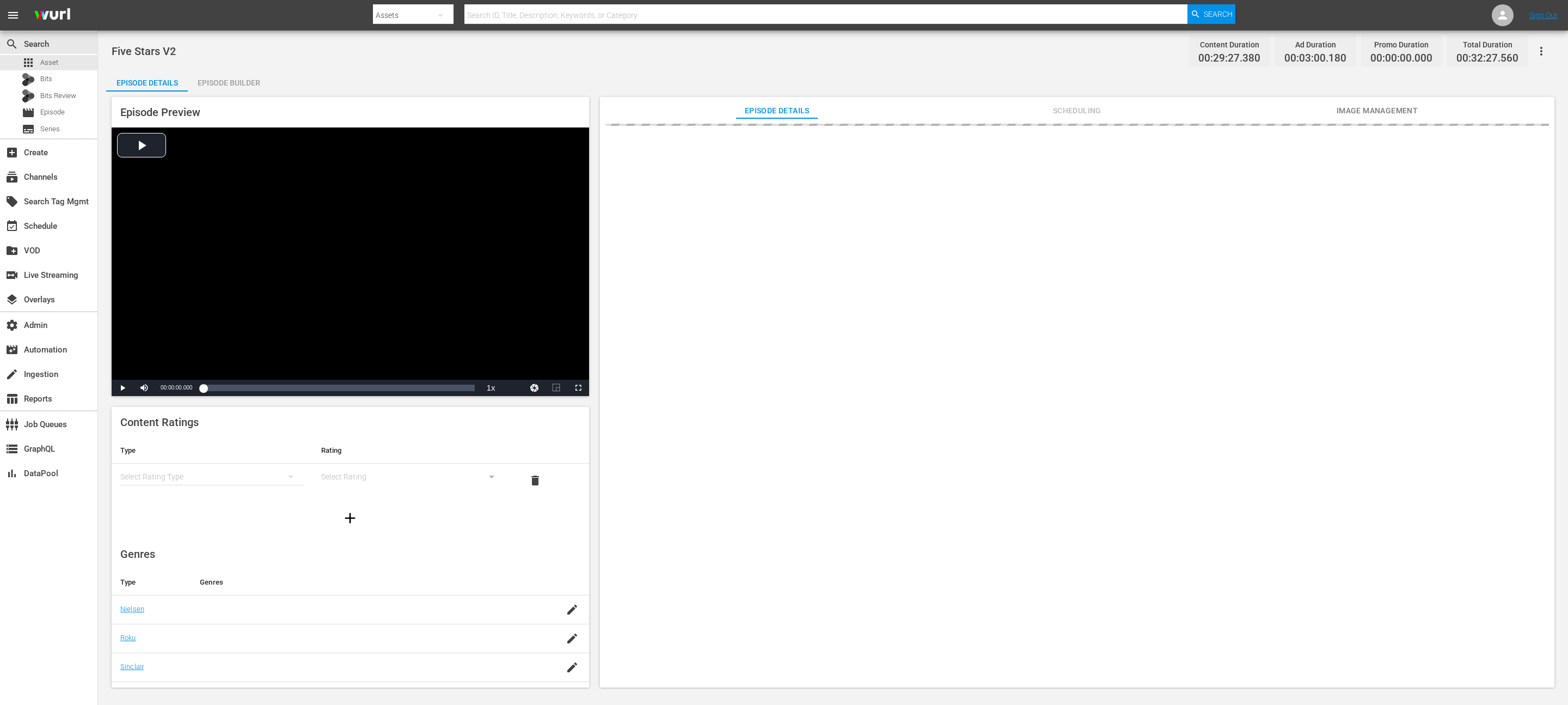
click at [784, 104] on span "Scheduling" at bounding box center [1077, 111] width 82 height 14
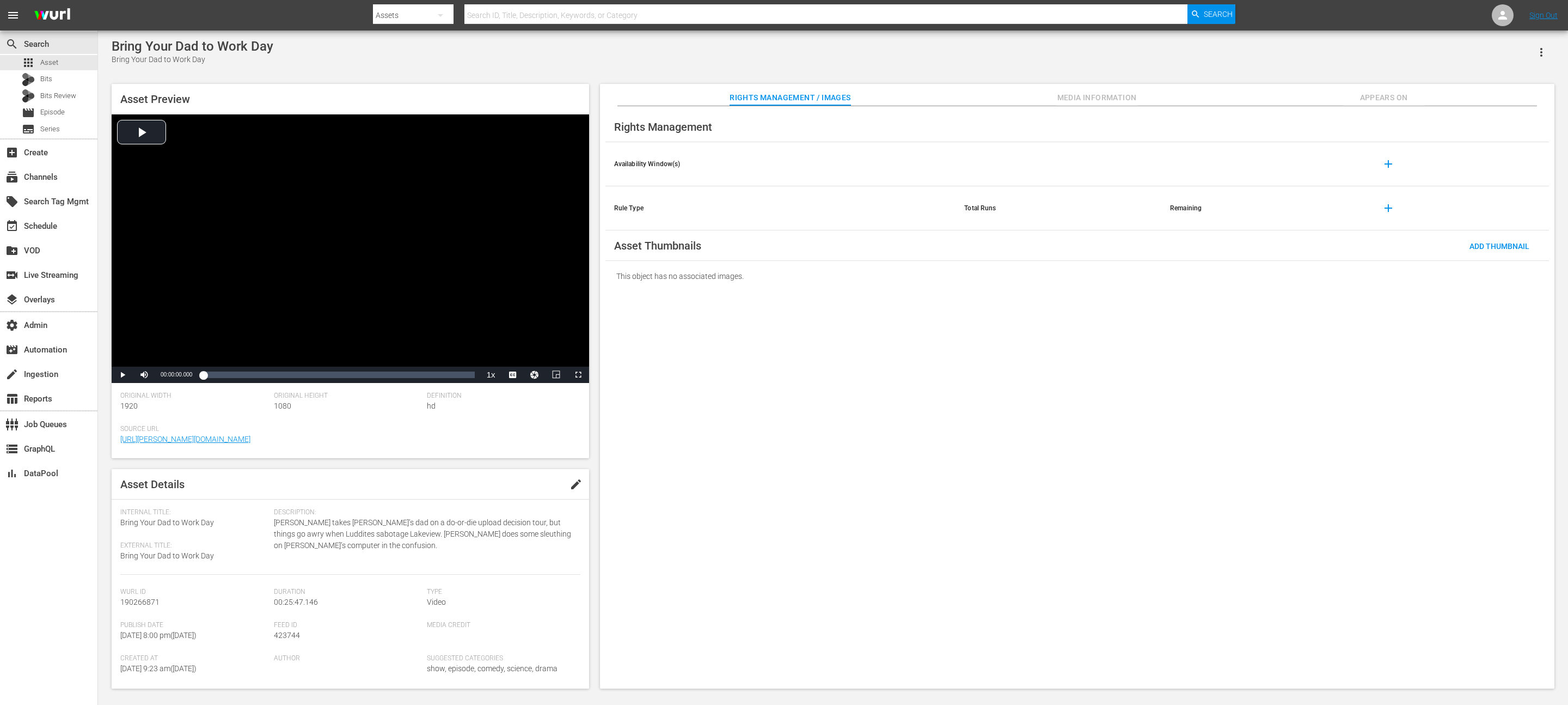
click at [784, 85] on button "Appears On" at bounding box center [1383, 94] width 82 height 22
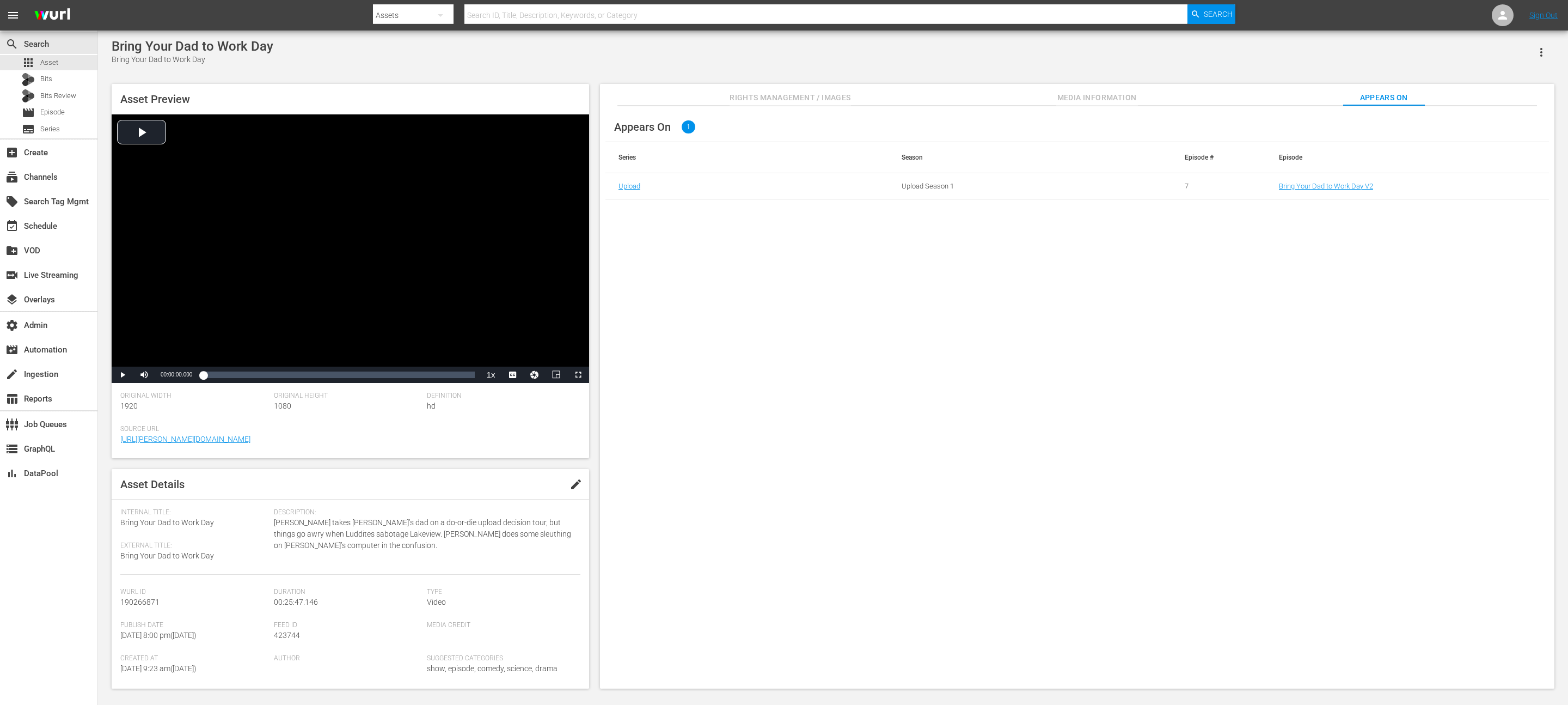
click at [784, 181] on td "Bring Your Dad to Work Day V2" at bounding box center [1407, 187] width 283 height 26
click at [784, 185] on link "Bring Your Dad to Work Day V2" at bounding box center [1325, 186] width 94 height 8
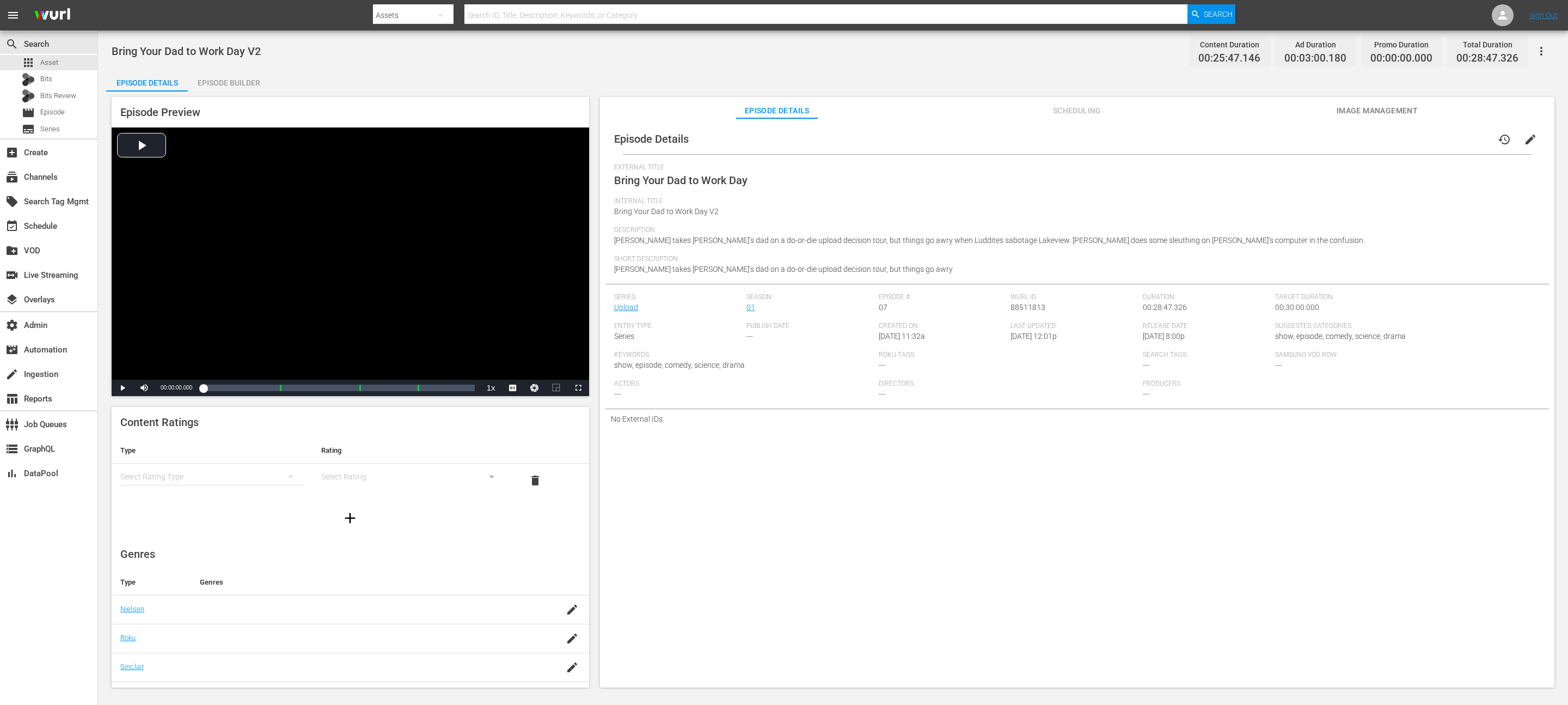
click at [784, 110] on span "Scheduling" at bounding box center [1077, 111] width 82 height 14
